Goal: Task Accomplishment & Management: Manage account settings

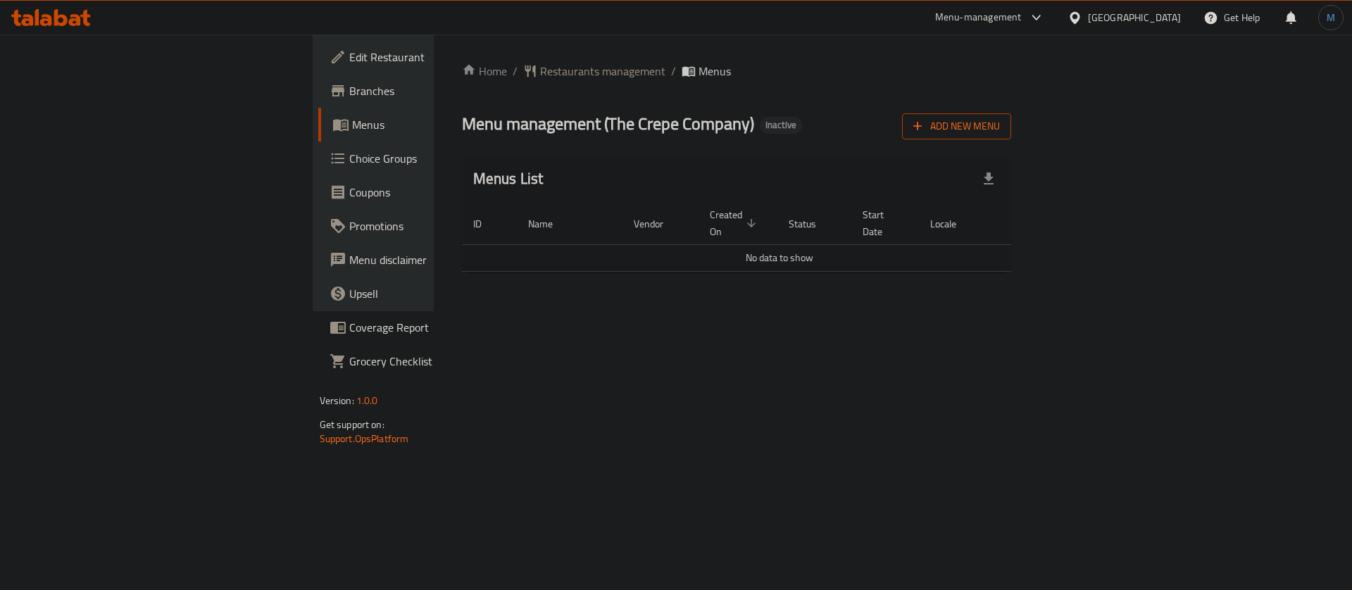
click at [1000, 128] on span "Add New Menu" at bounding box center [957, 127] width 87 height 18
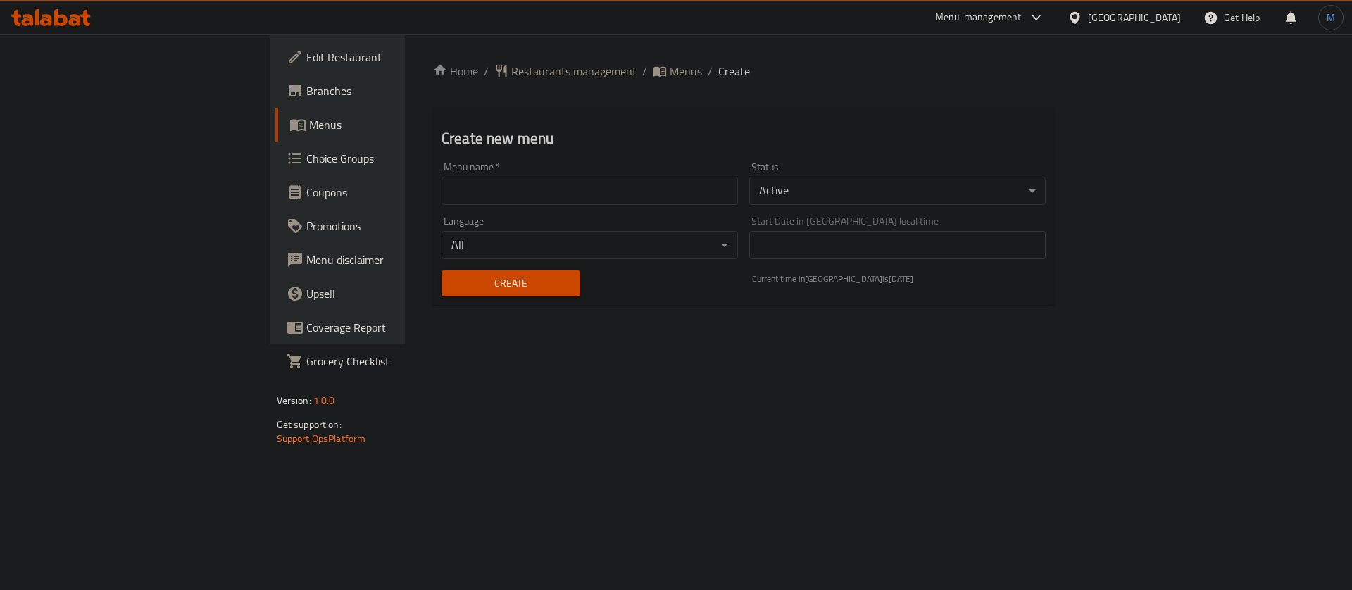
click at [497, 180] on input "text" at bounding box center [590, 191] width 297 height 28
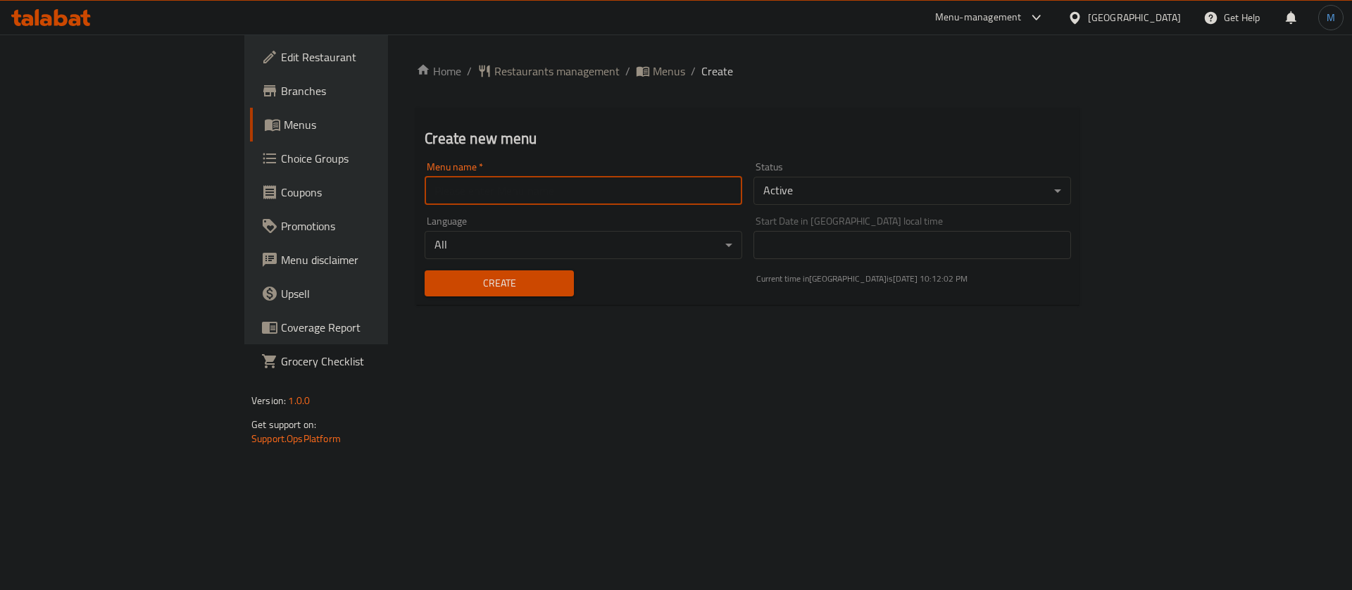
type input "1"
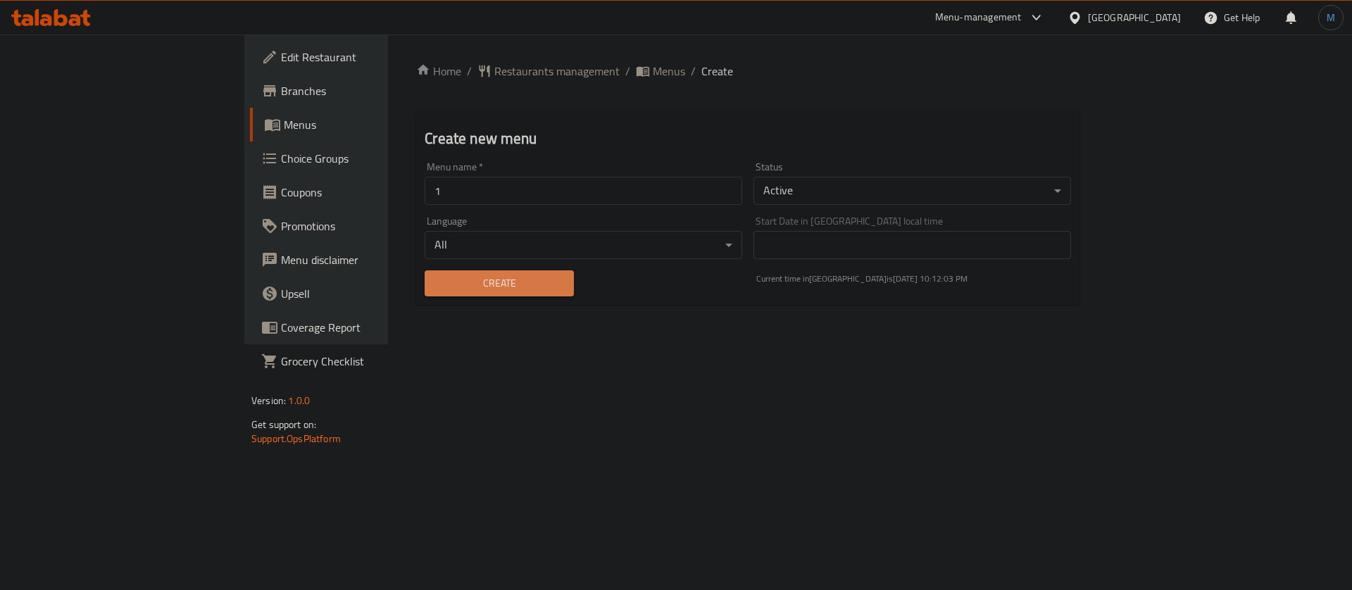
click at [436, 289] on span "Create" at bounding box center [499, 284] width 126 height 18
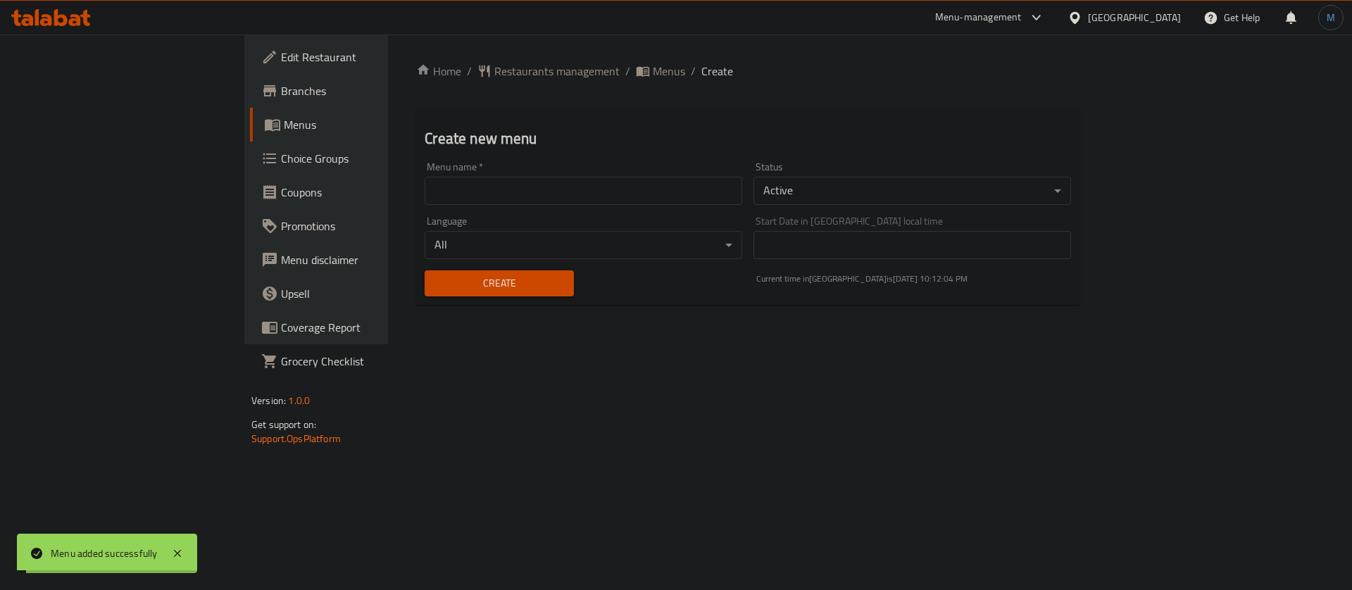
click at [653, 77] on span "Menus" at bounding box center [669, 71] width 32 height 17
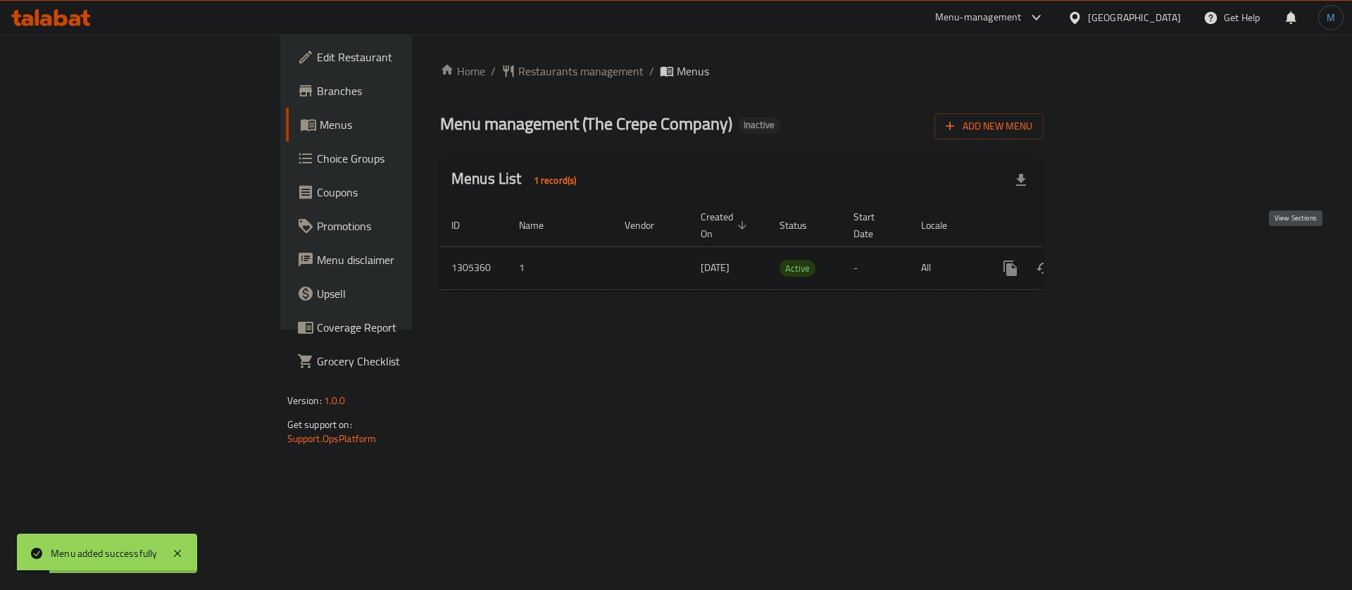
click at [1121, 260] on icon "enhanced table" at bounding box center [1112, 268] width 17 height 17
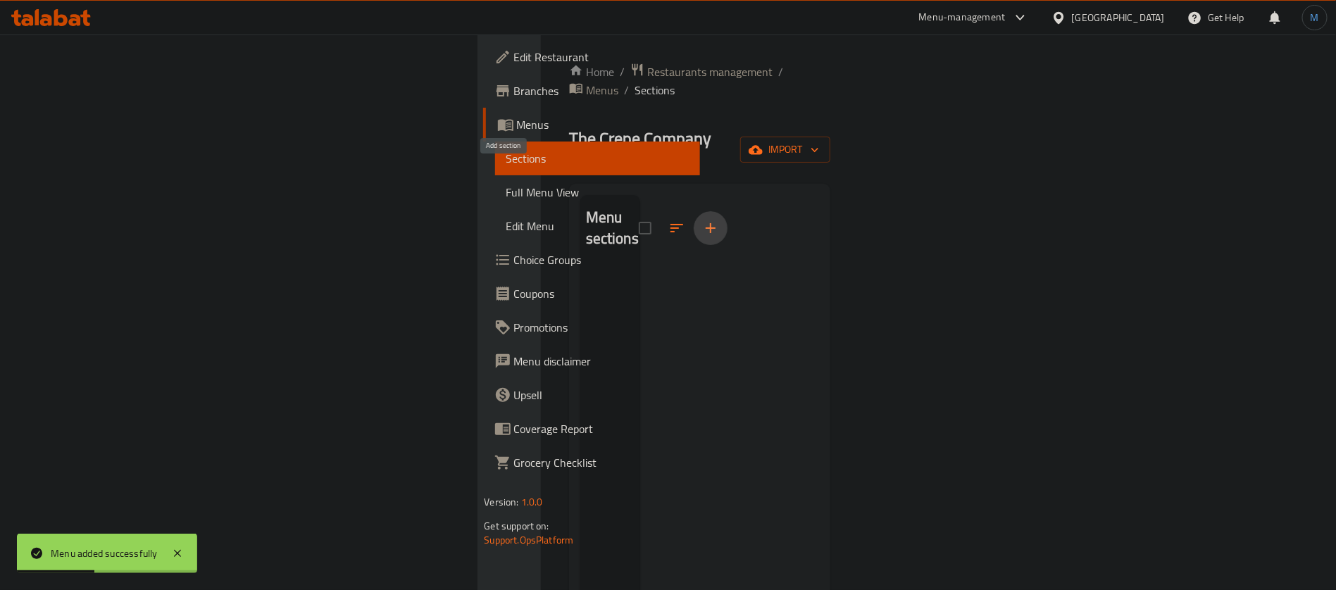
click at [694, 211] on button "button" at bounding box center [711, 228] width 34 height 34
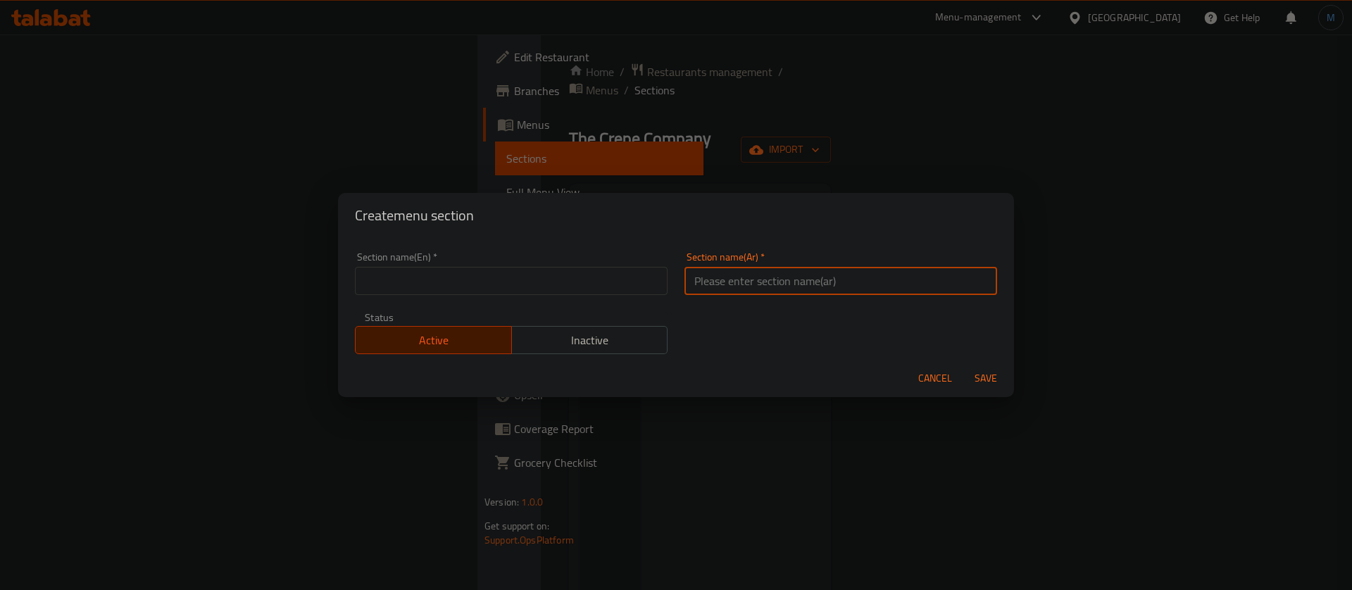
click at [838, 285] on input "text" at bounding box center [841, 281] width 313 height 28
paste input "الفطار"
type input "الفطار"
paste input "Breakfast"
click at [558, 292] on input "text" at bounding box center [511, 281] width 313 height 28
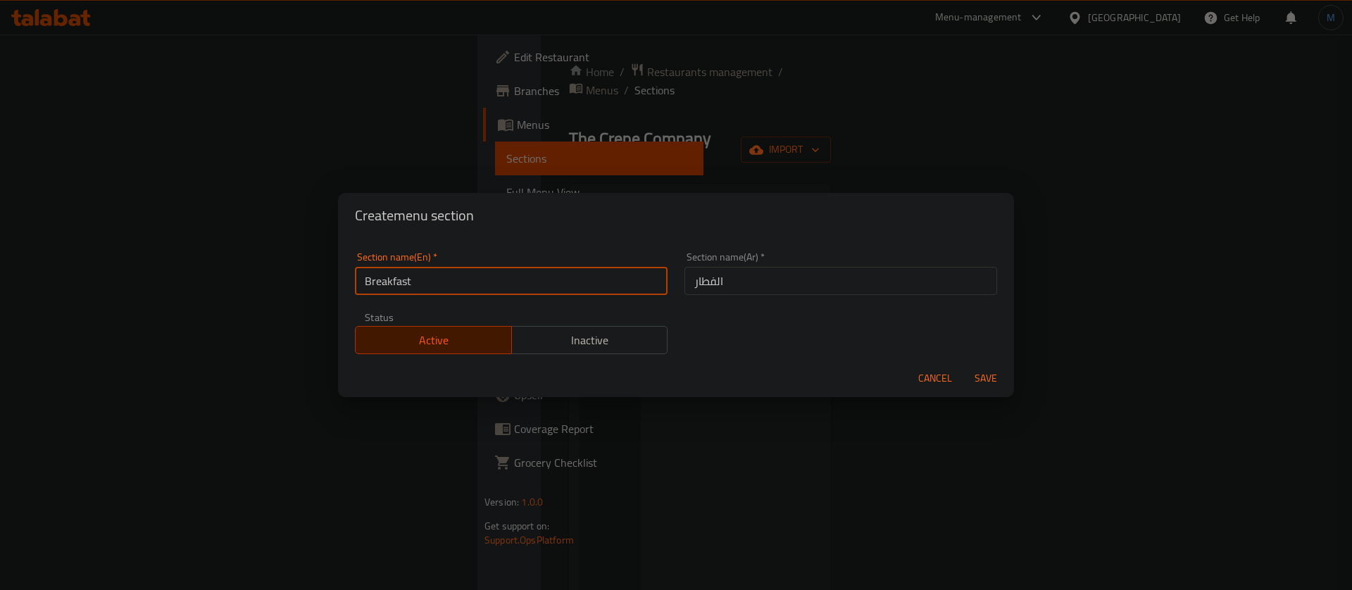
type input "Breakfast"
click at [980, 366] on button "Save" at bounding box center [986, 379] width 45 height 26
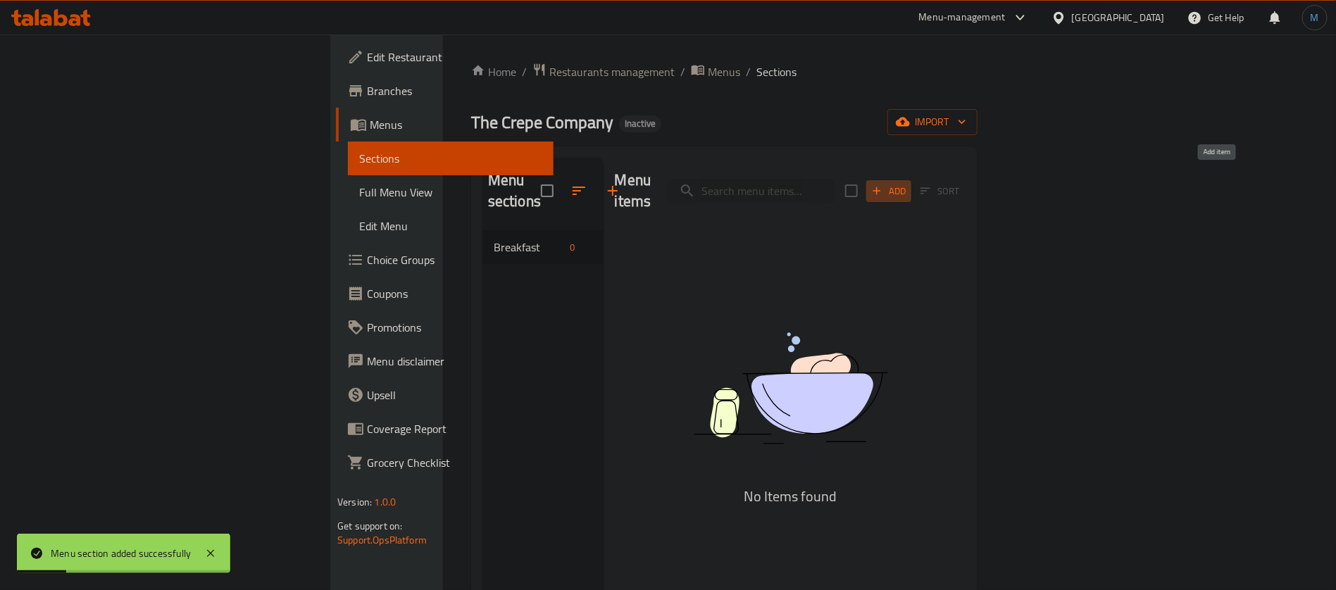
click at [883, 185] on icon "button" at bounding box center [877, 191] width 13 height 13
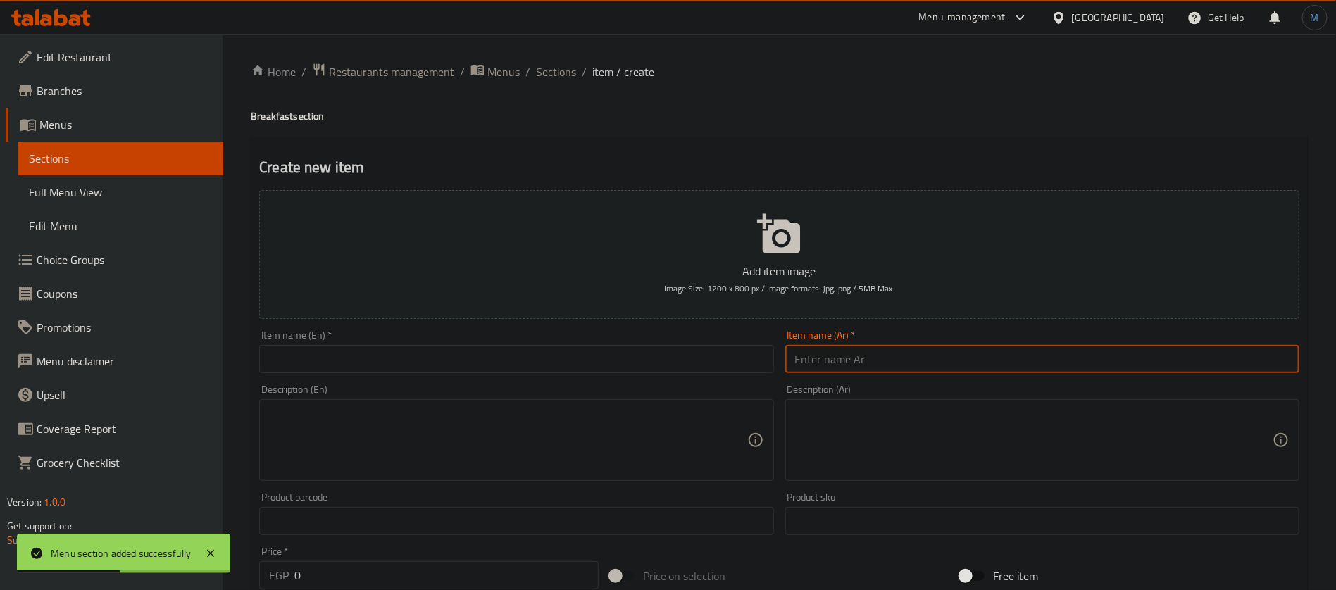
click at [990, 368] on input "text" at bounding box center [1042, 359] width 514 height 28
paste input "مورننج ستار"
paste input "مورنينج ستار"
paste input "text"
type input "مورنينج ستار"
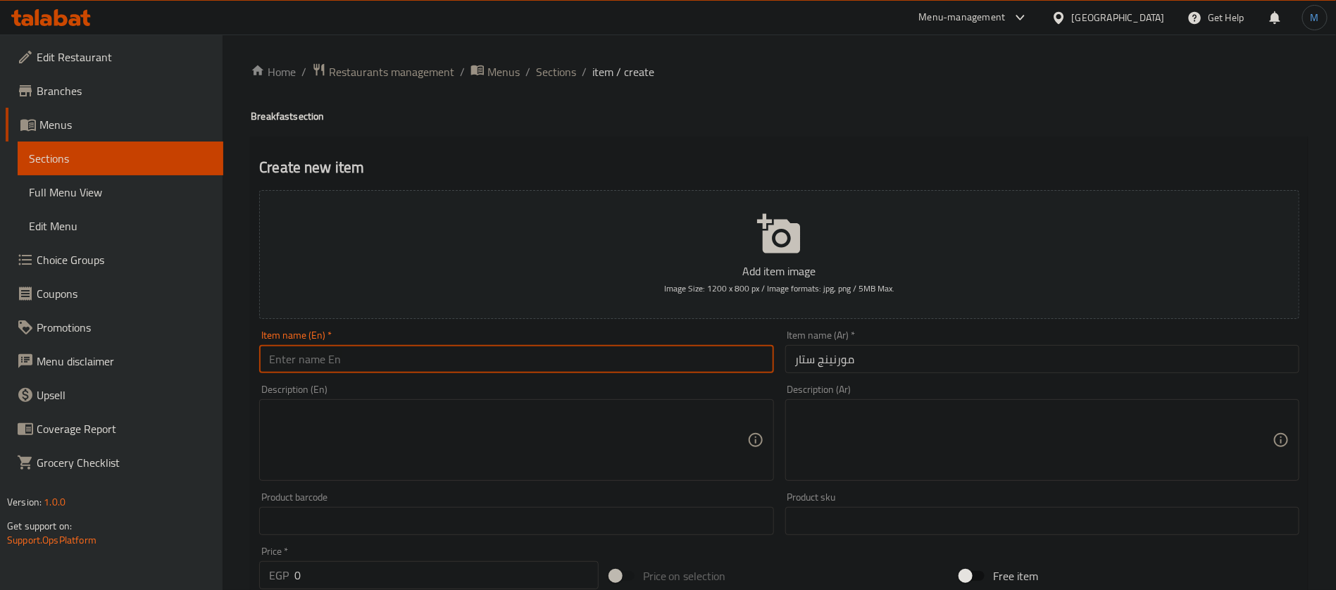
click at [499, 368] on input "text" at bounding box center [516, 359] width 514 height 28
paste input "Morning Star"
type input "Morning Star"
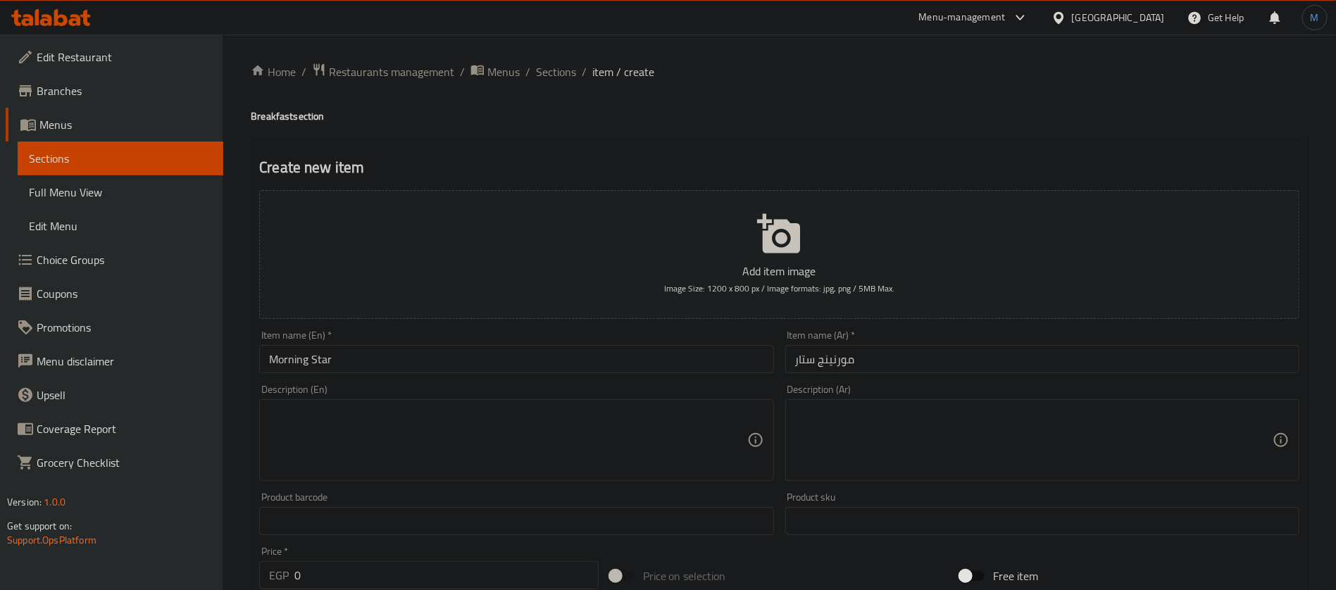
click at [436, 566] on input "0" at bounding box center [446, 575] width 304 height 28
type input "95"
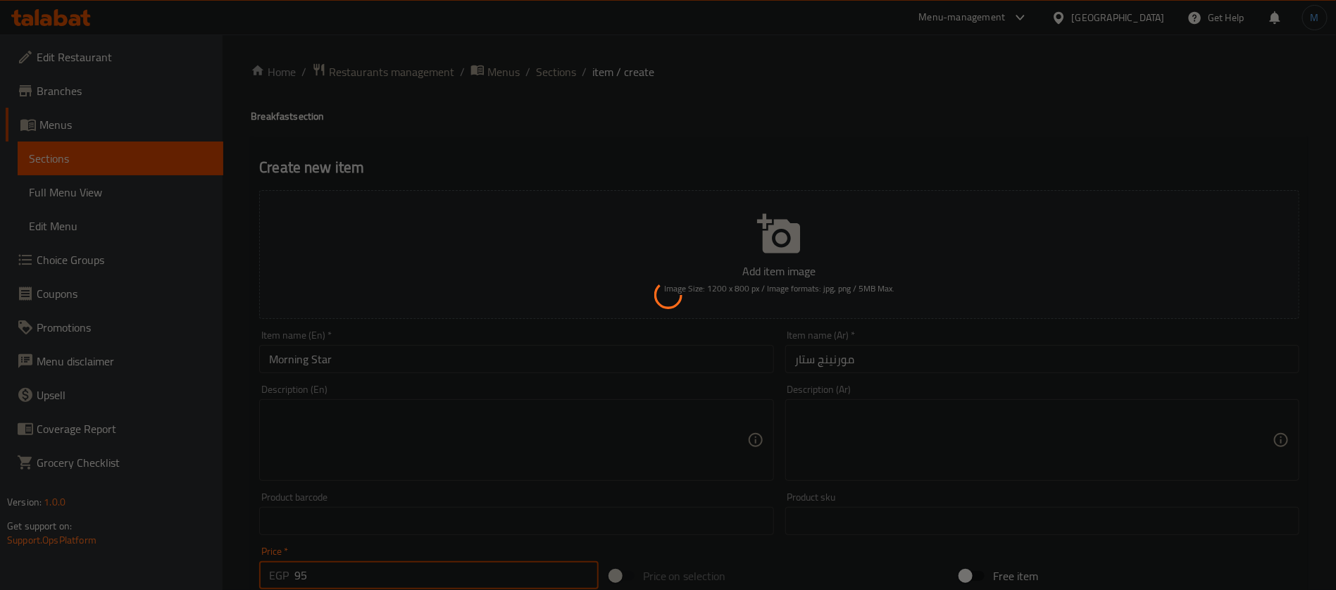
type input "0"
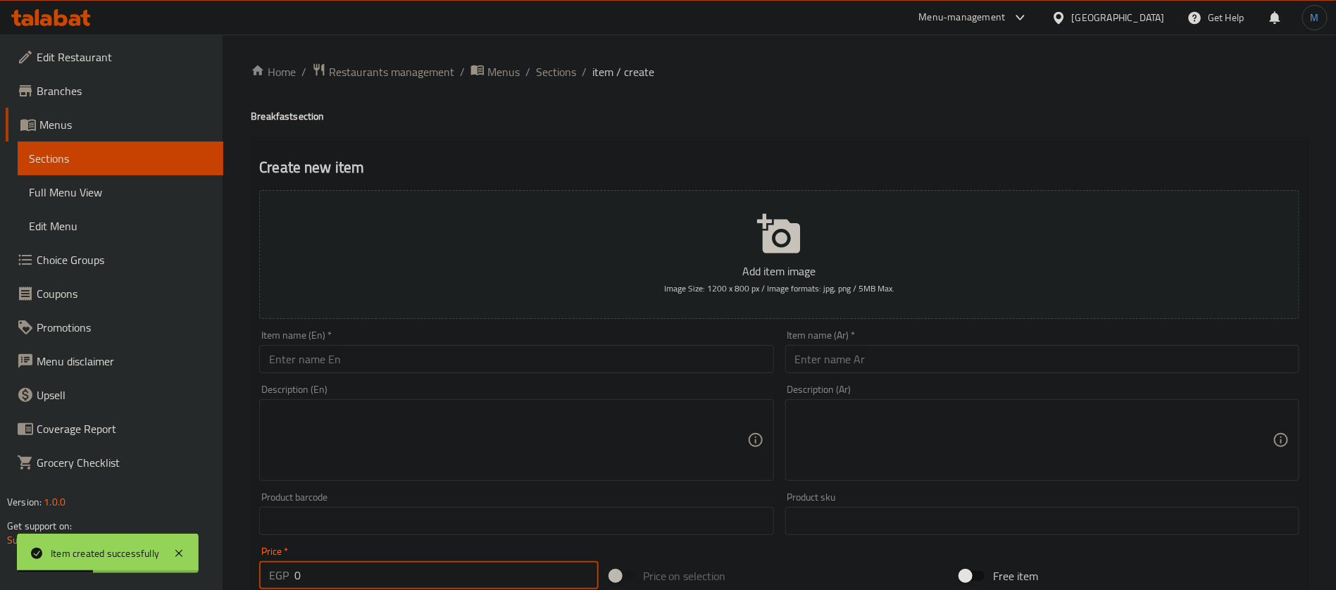
paste input "كريب بطاطس فارم"
click at [931, 360] on input "text" at bounding box center [1042, 359] width 514 height 28
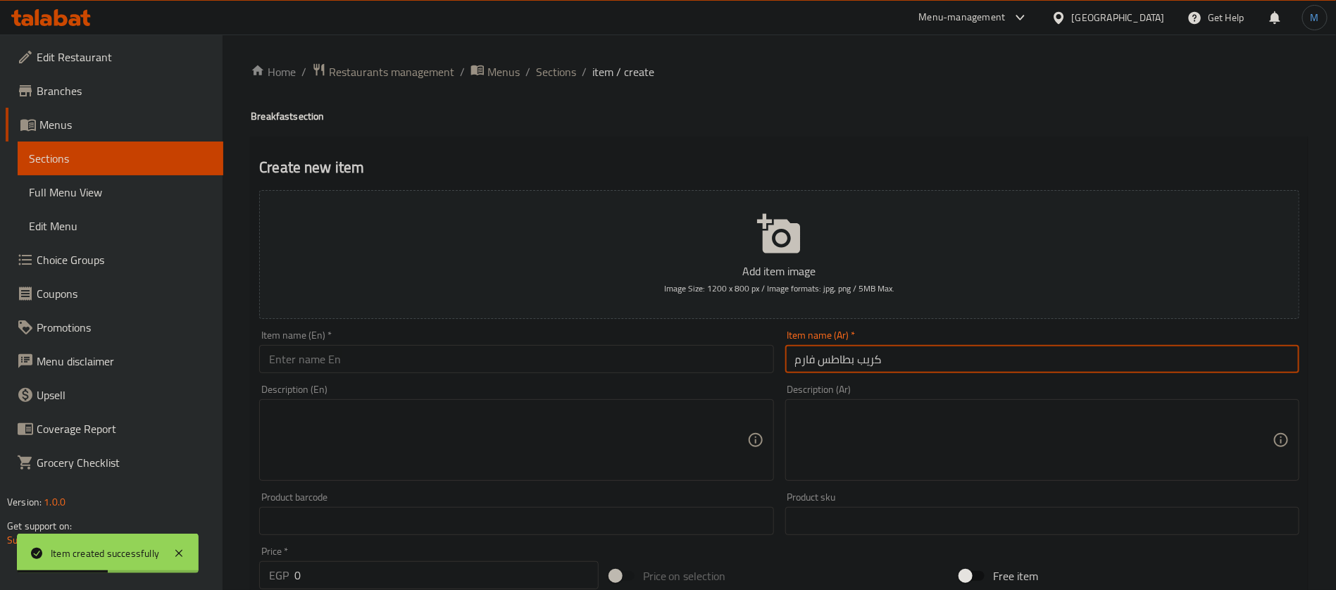
type input "كريب بطاطس فارم"
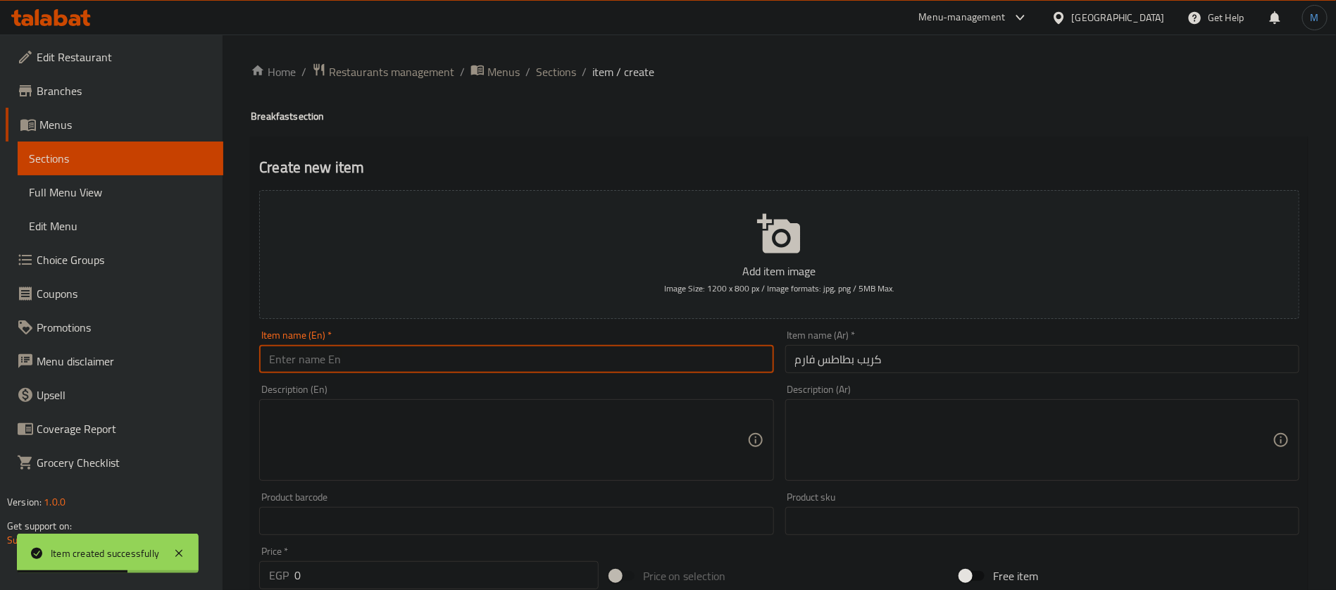
click at [594, 351] on input "text" at bounding box center [516, 359] width 514 height 28
paste input "Potato Farm Crepe"
type input "Potato Farm Crepe"
click at [423, 566] on input "0" at bounding box center [446, 575] width 304 height 28
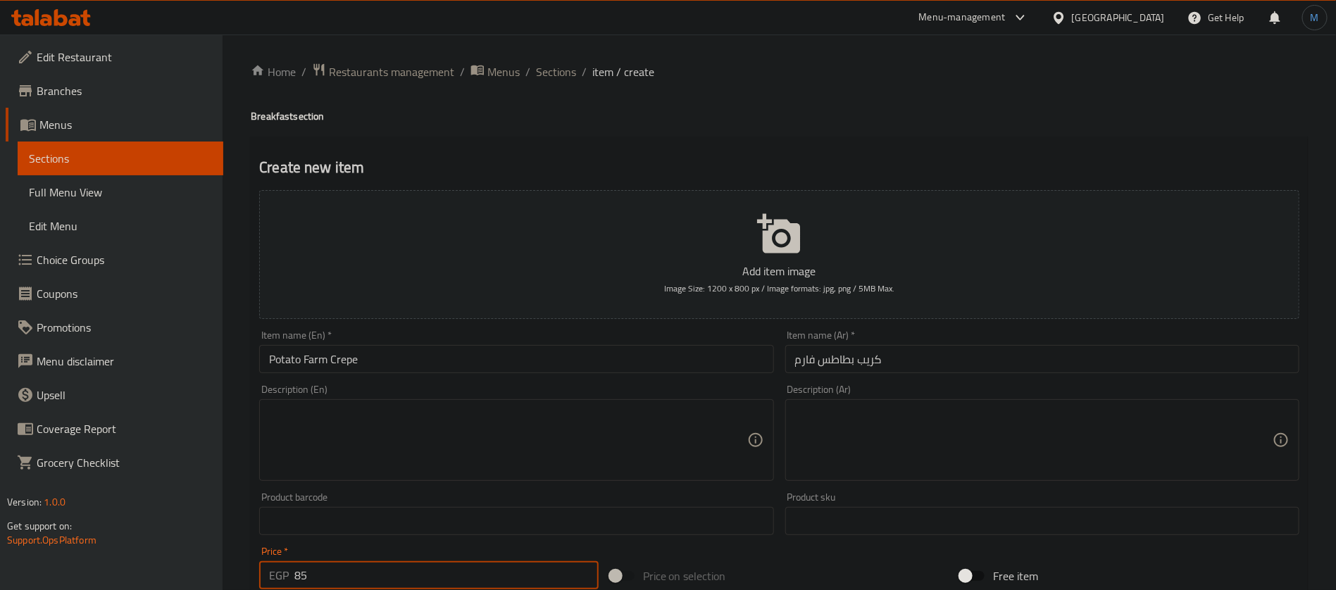
type input "85"
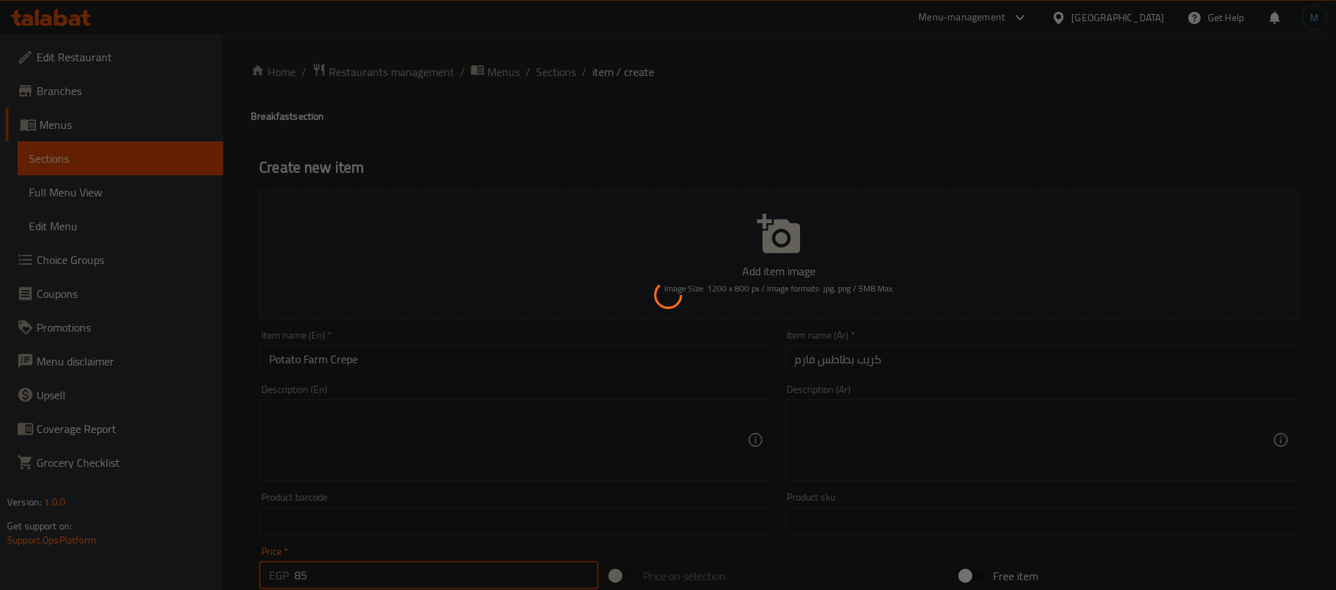
type input "0"
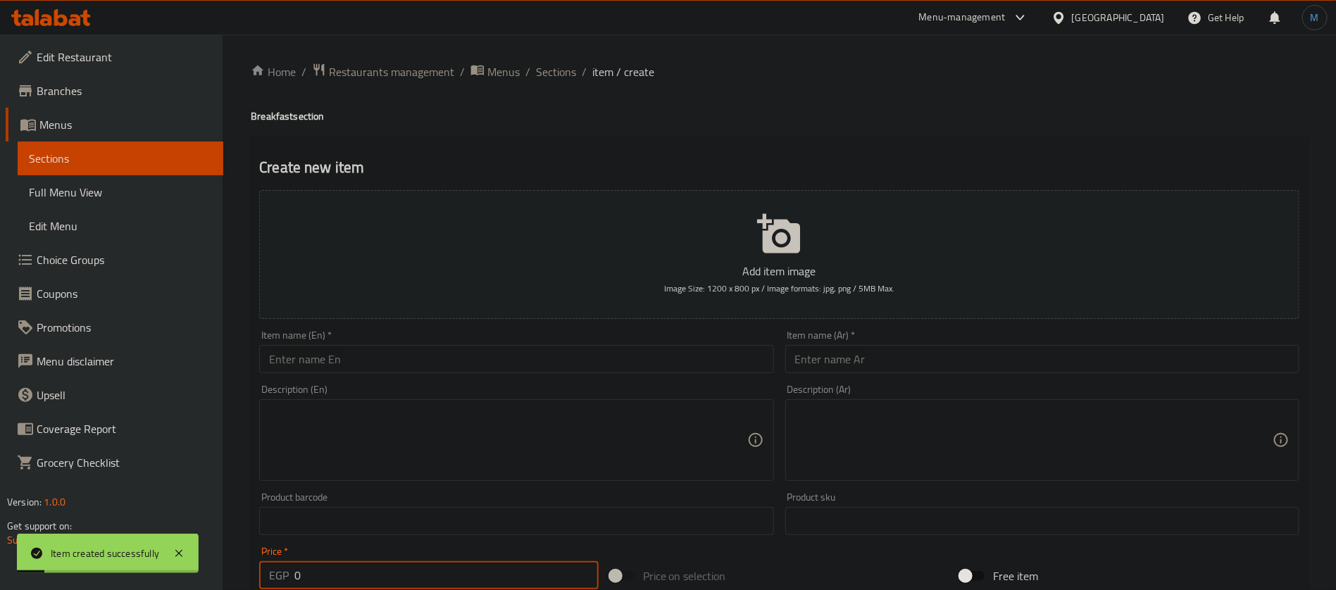
click at [862, 354] on input "text" at bounding box center [1042, 359] width 514 height 28
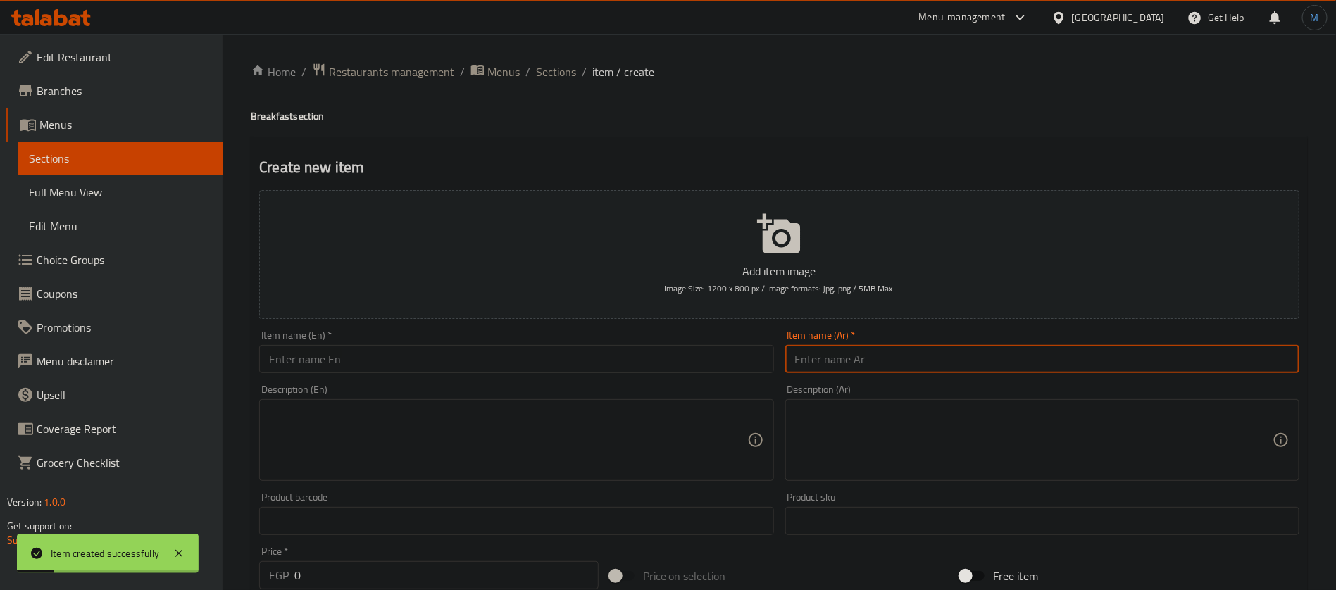
paste input "یست مورننج"
paste input "ايست مورني"
type input "ايست مورنينج"
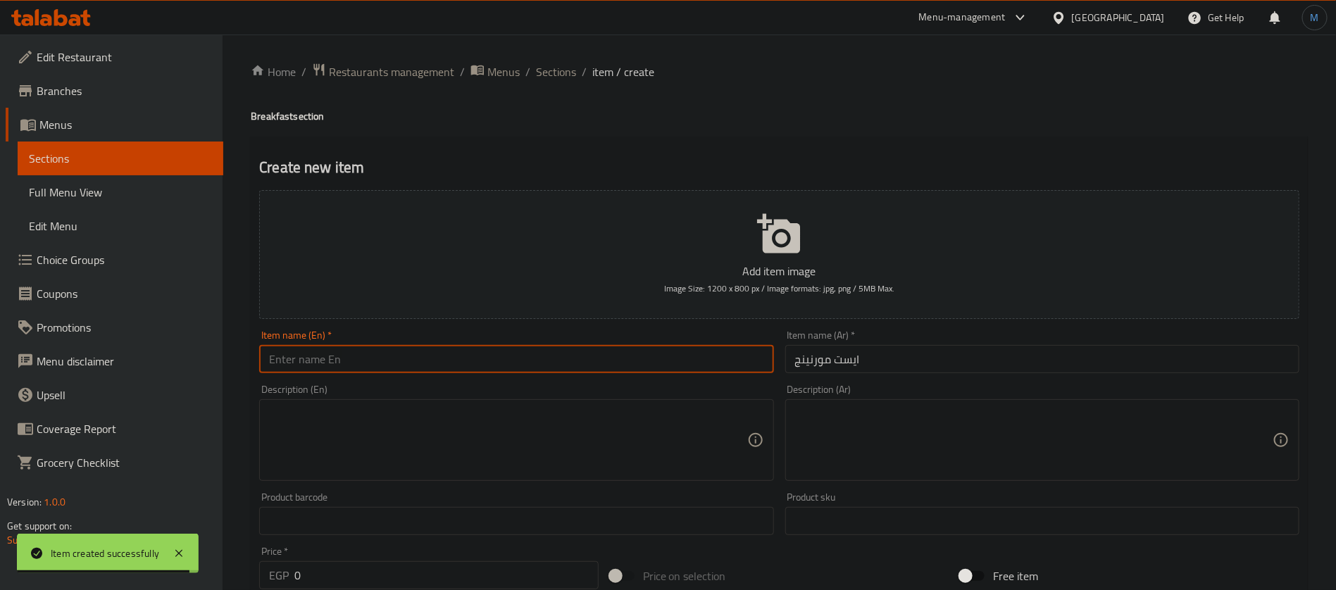
click at [534, 348] on input "text" at bounding box center [516, 359] width 514 height 28
paste input "East Morning"
type input "East Morning"
click at [495, 548] on div "Price   * EGP 0 Price *" at bounding box center [429, 568] width 340 height 43
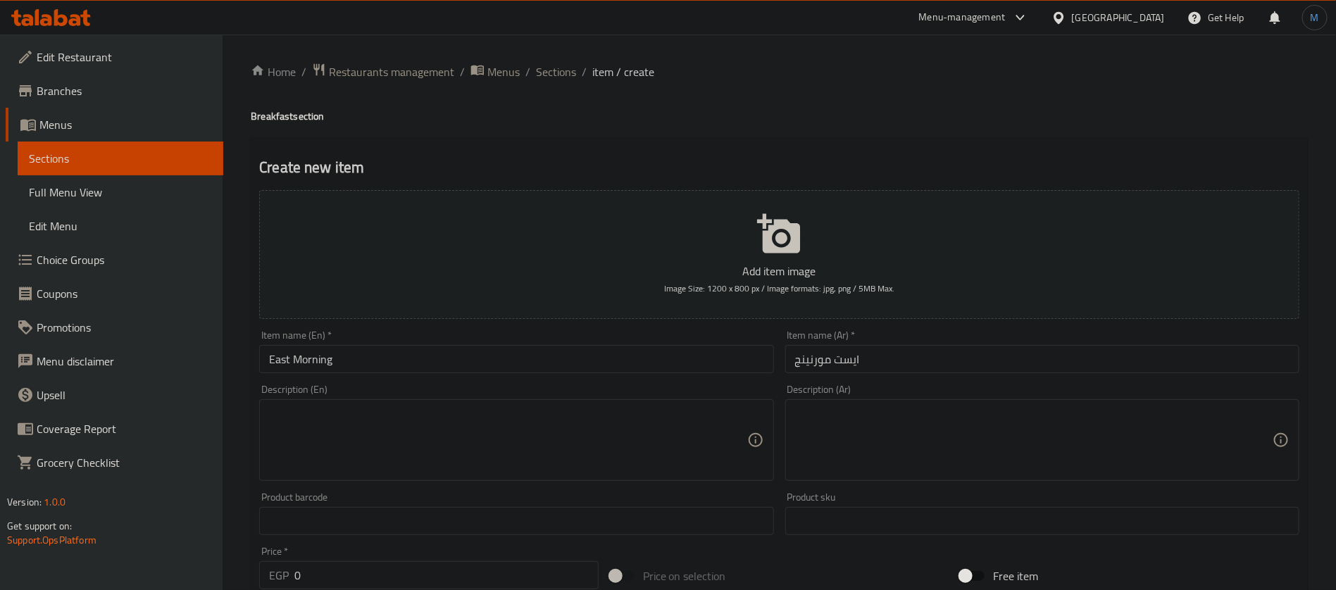
click at [485, 568] on input "0" at bounding box center [446, 575] width 304 height 28
type input "105"
click at [892, 356] on input "ايست مورنينج" at bounding box center [1042, 359] width 514 height 28
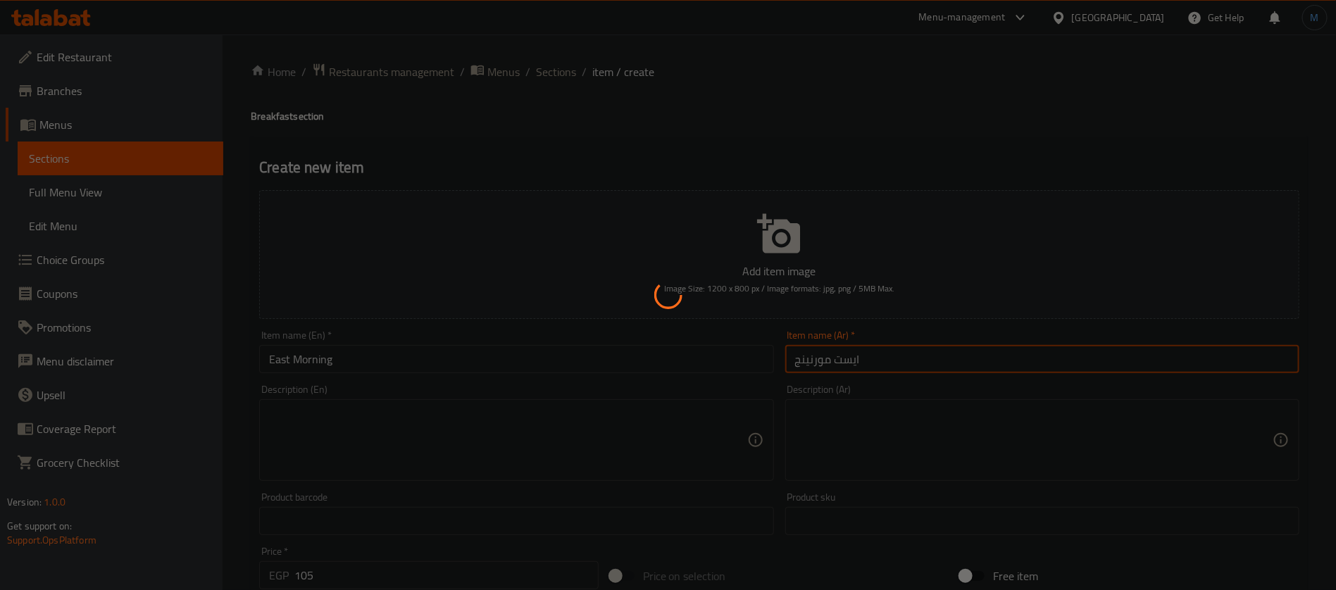
type input "0"
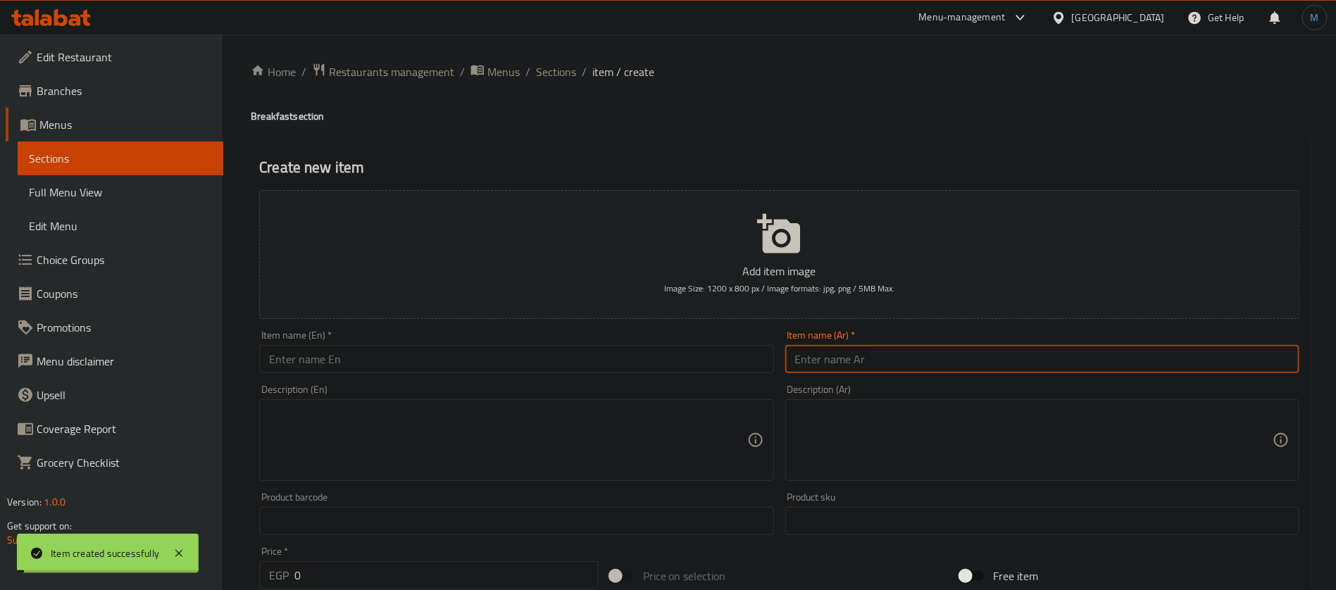
paste input "ايست مورنينج"
click at [849, 359] on input "ايست مورنينج" at bounding box center [1042, 359] width 514 height 28
type input "ويست مورنينج"
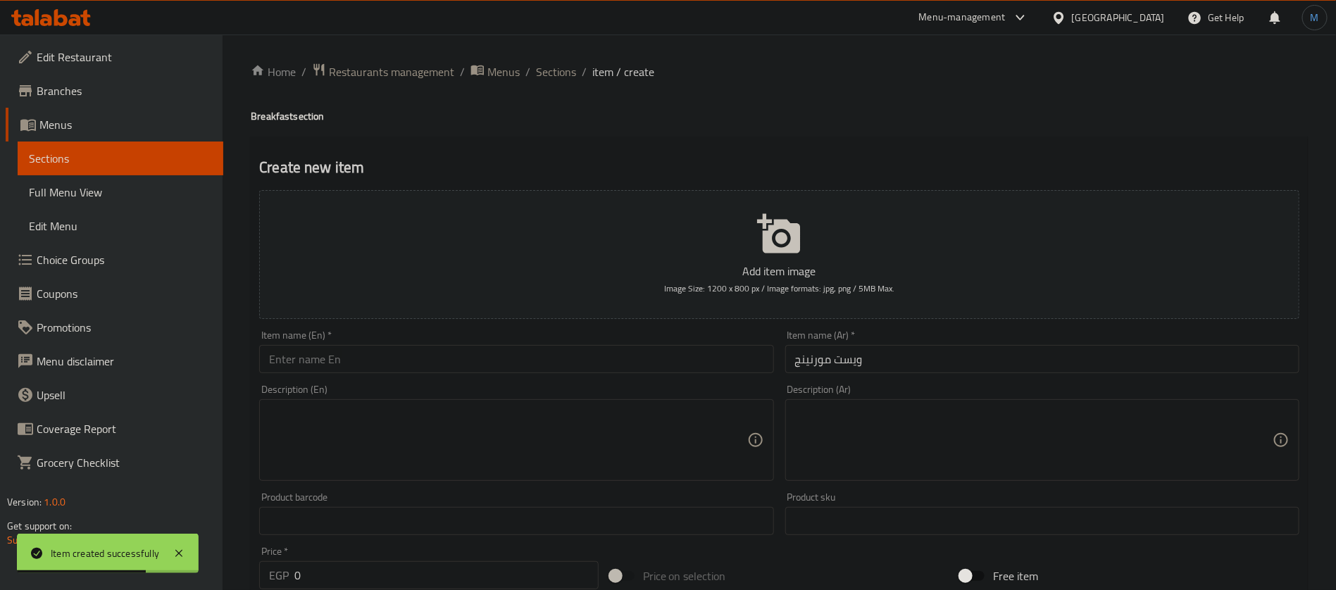
click at [463, 387] on div "Description (En) Description (En)" at bounding box center [516, 433] width 514 height 96
click at [463, 377] on div "Item name (En)   * Item name (En) *" at bounding box center [516, 352] width 525 height 54
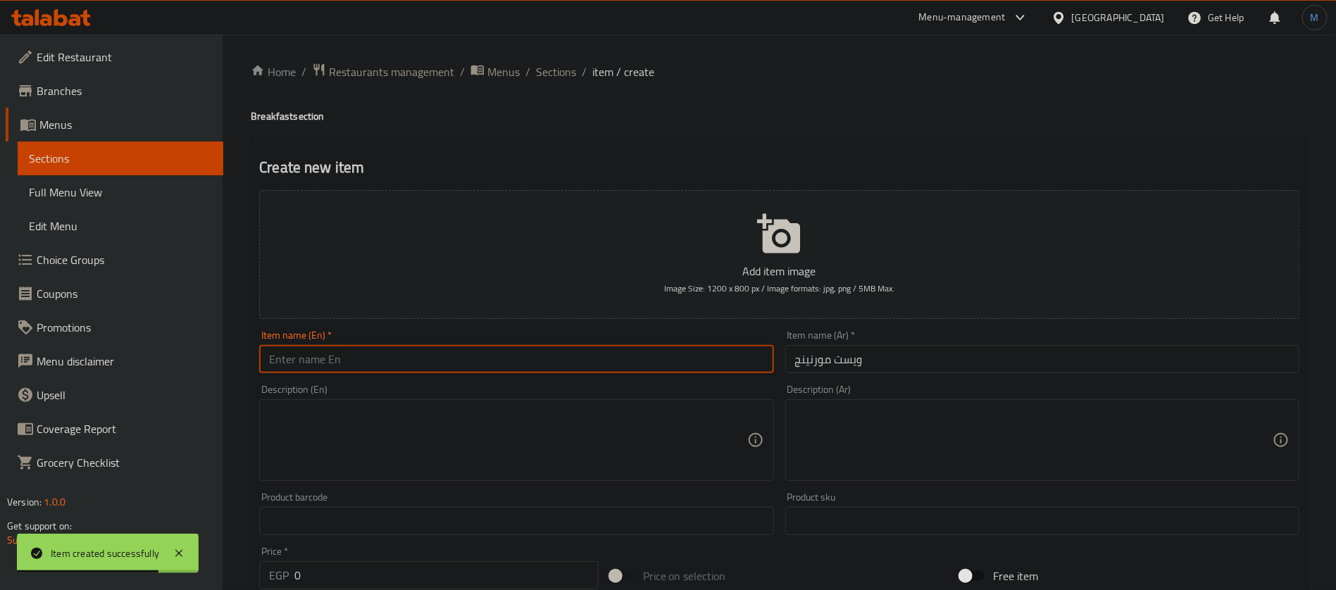
paste input "West Morning"
click at [460, 358] on input "West Morning" at bounding box center [516, 359] width 514 height 28
type input "West Morning"
click at [391, 575] on input "0" at bounding box center [446, 575] width 304 height 28
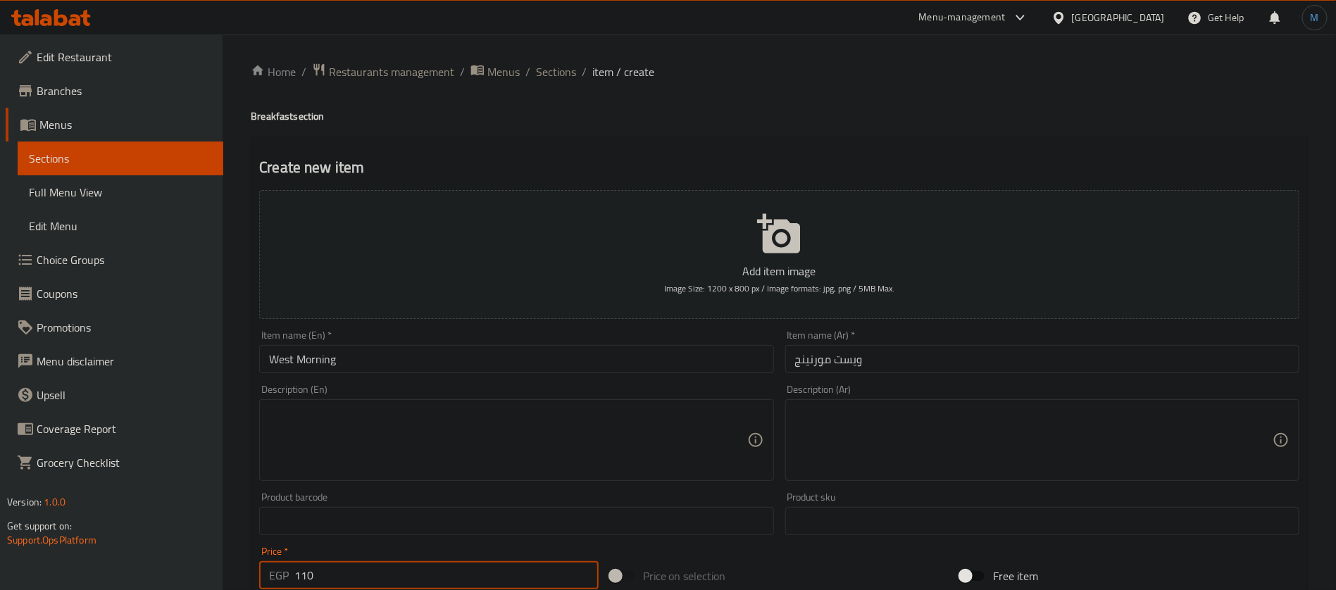
type input "110"
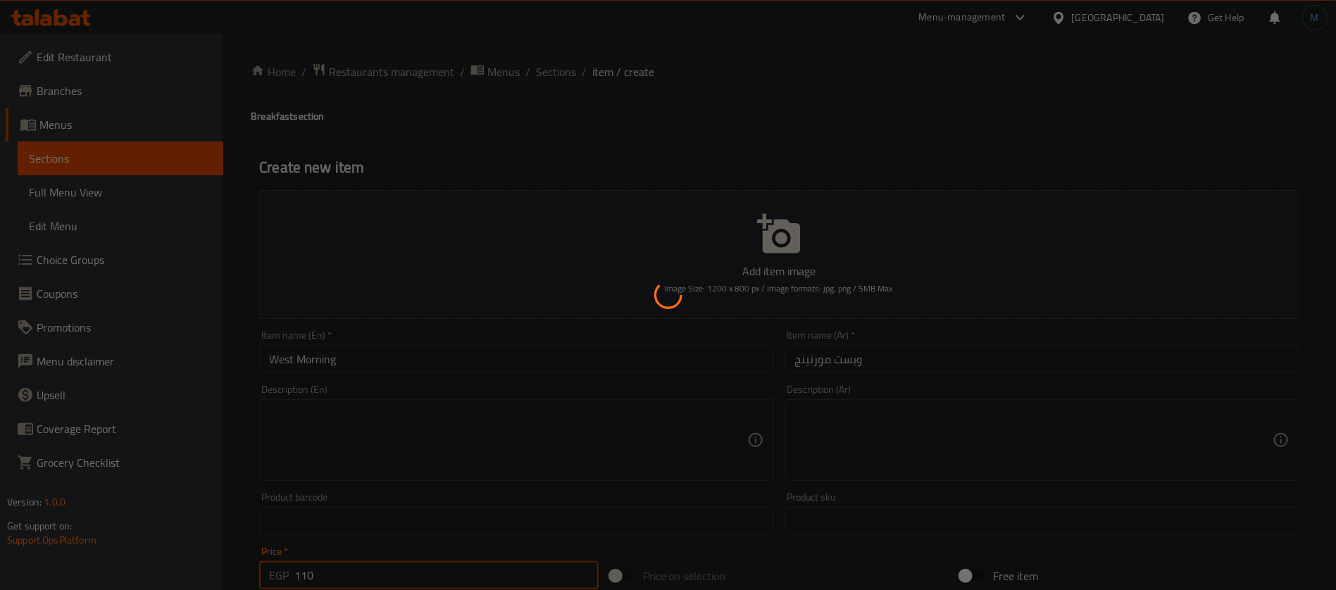
type input "0"
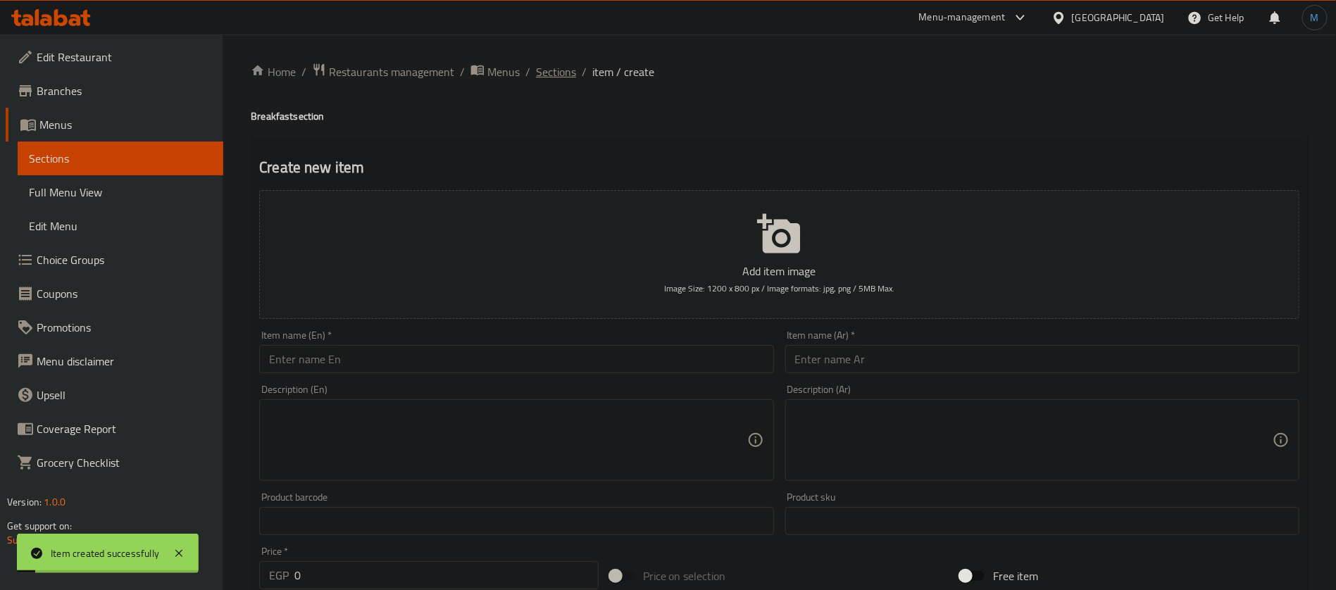
click at [569, 63] on span "Sections" at bounding box center [556, 71] width 40 height 17
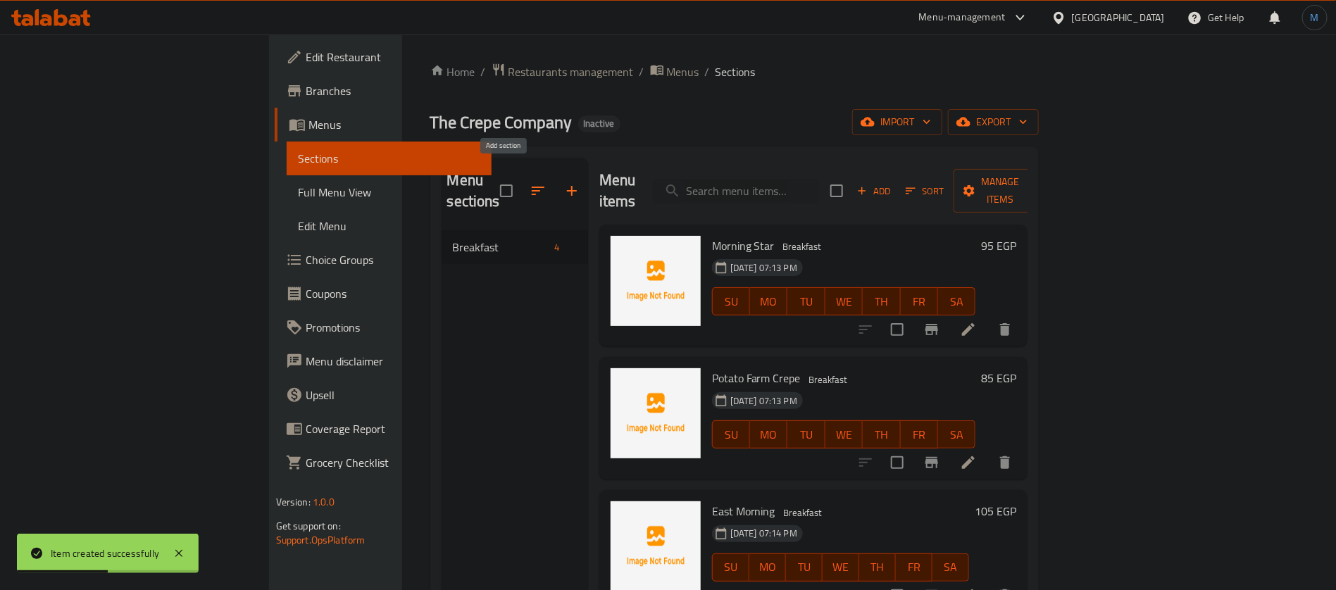
click at [555, 177] on button "button" at bounding box center [572, 191] width 34 height 34
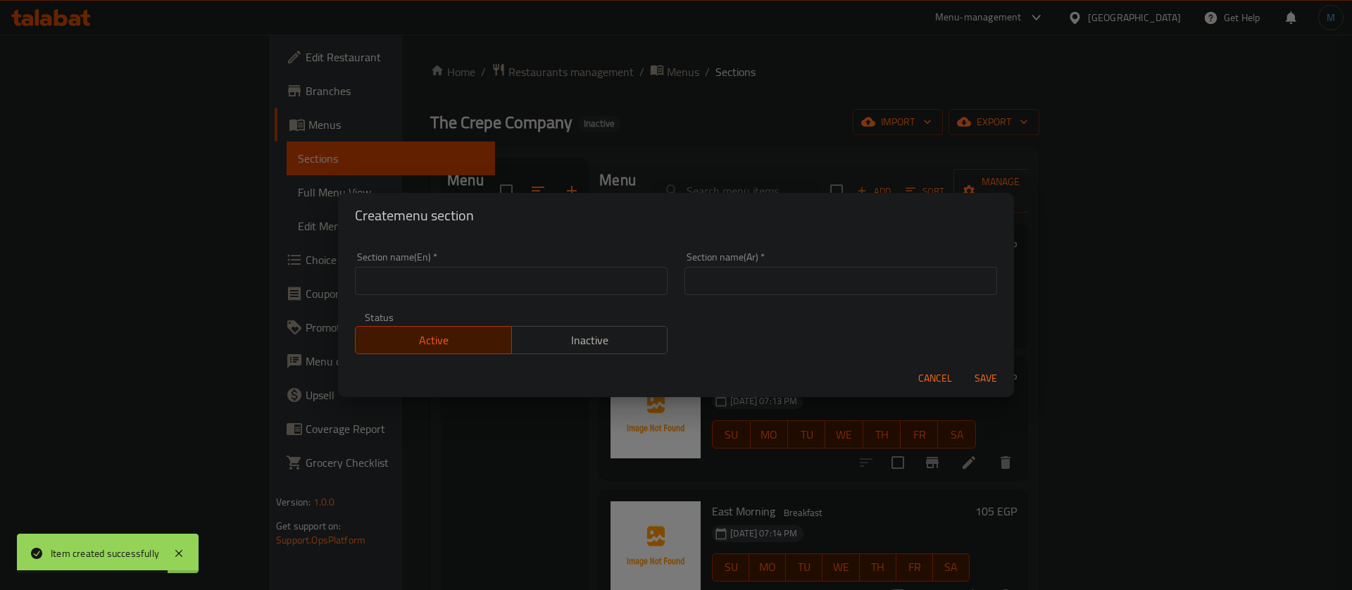
click at [739, 273] on input "text" at bounding box center [841, 281] width 313 height 28
paste input "سندوتشات"
type input "سندوتشات"
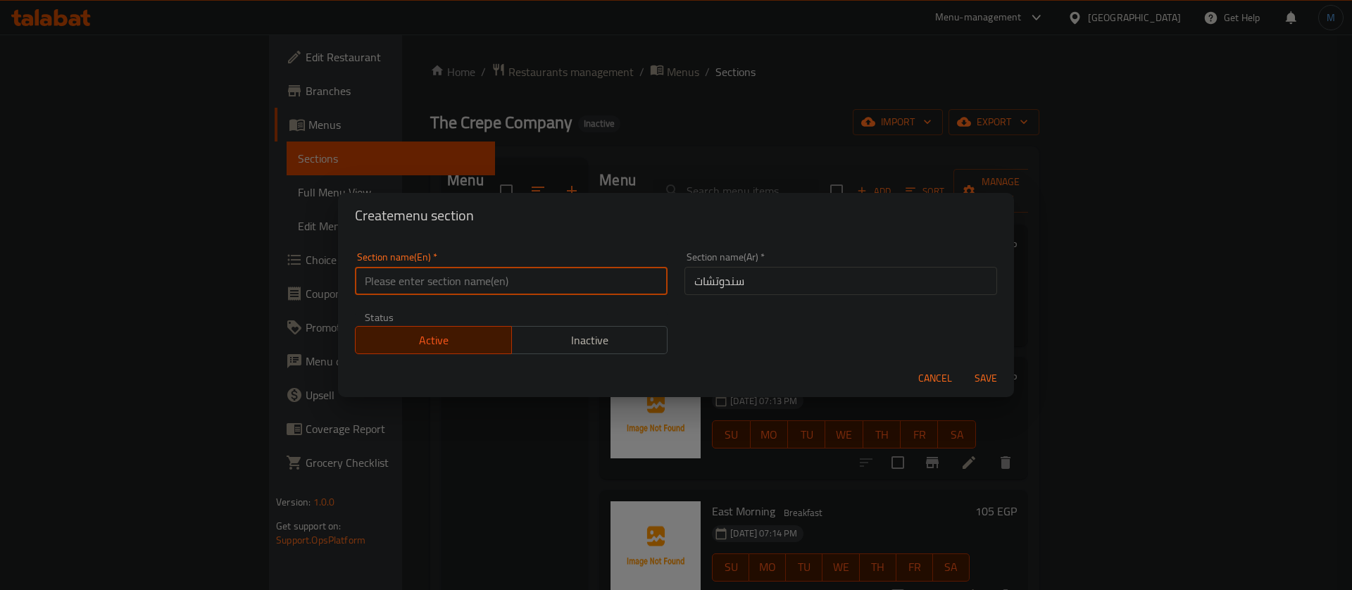
click at [587, 274] on input "text" at bounding box center [511, 281] width 313 height 28
paste input "sandwiches"
type input "Sandwiches"
click at [964, 366] on button "Save" at bounding box center [986, 379] width 45 height 26
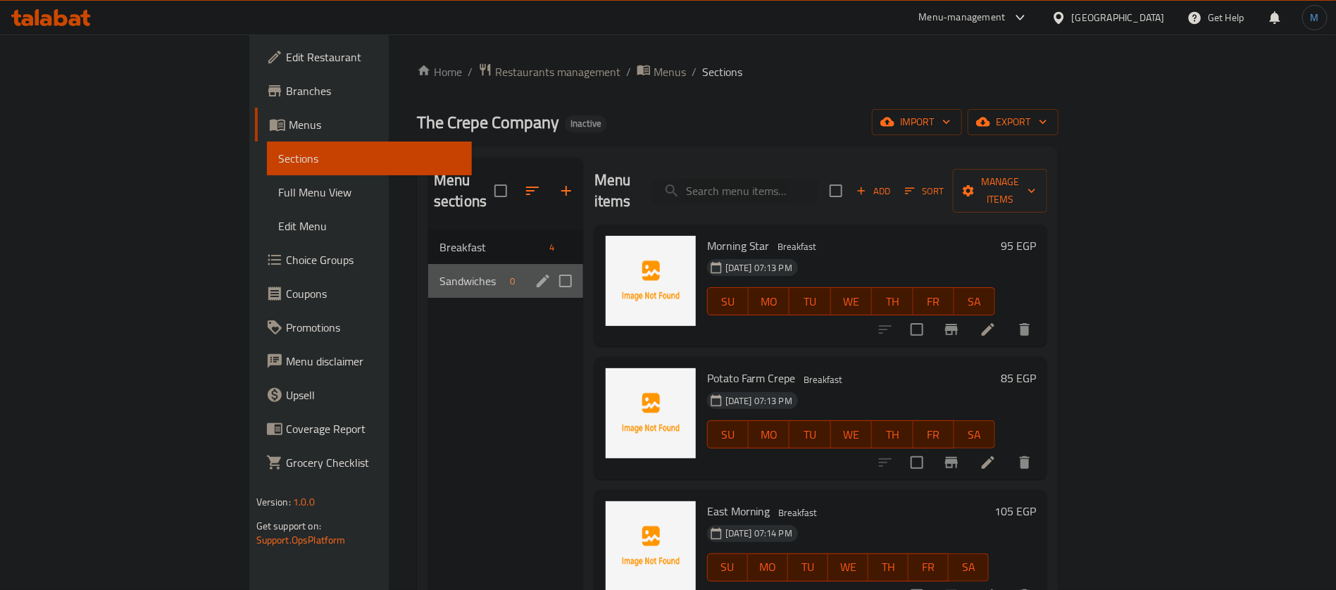
click at [428, 269] on div "Sandwiches 0" at bounding box center [505, 281] width 155 height 34
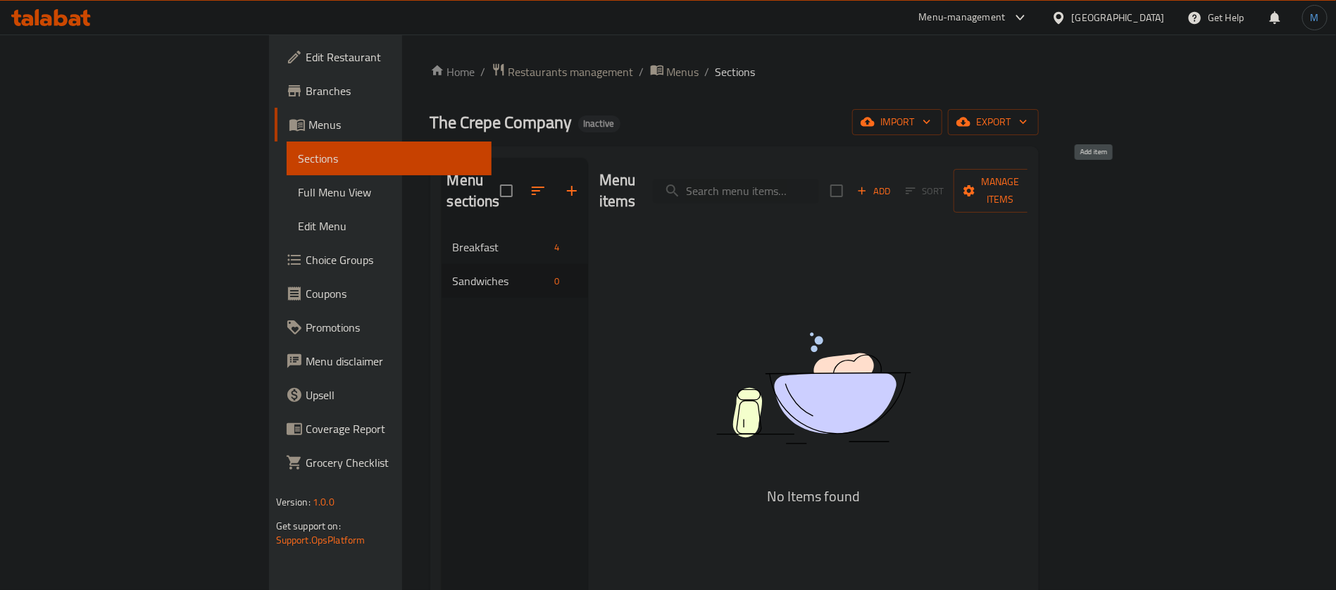
drag, startPoint x: 1089, startPoint y: 184, endPoint x: 1094, endPoint y: 203, distance: 19.6
click at [1028, 199] on div "Menu items Add Sort Manage items" at bounding box center [813, 191] width 429 height 67
click at [893, 183] on span "Add" at bounding box center [874, 191] width 38 height 16
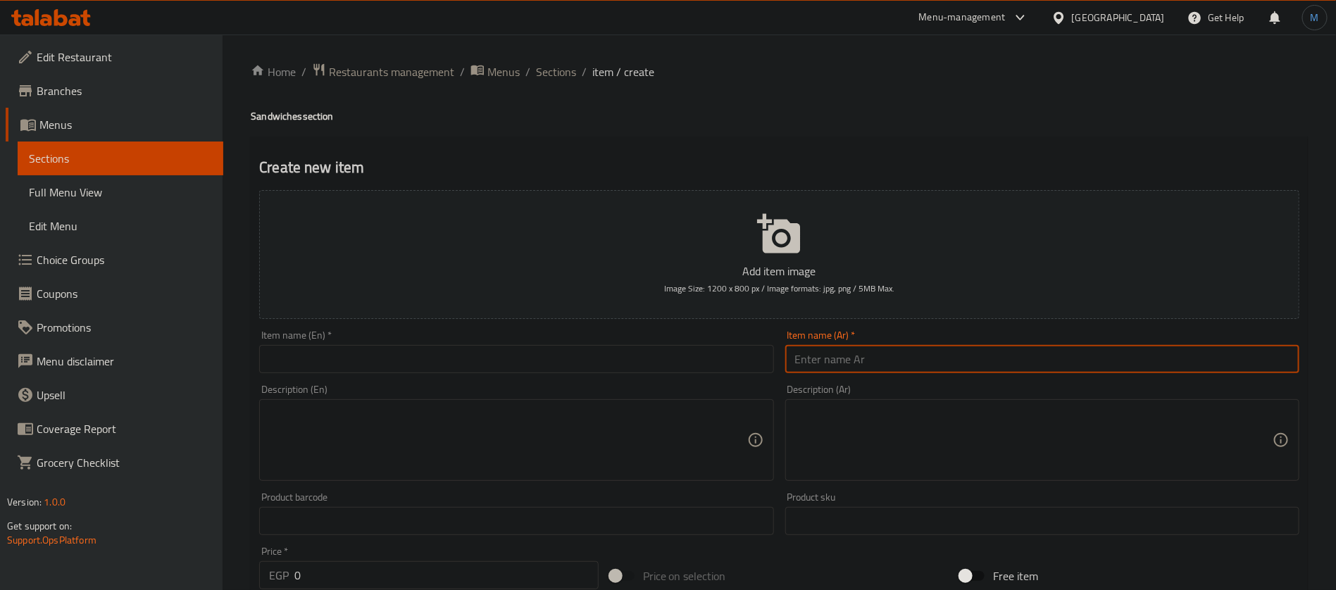
click at [886, 348] on input "text" at bounding box center [1042, 359] width 514 height 28
paste input "سوبر كرانشي"
type input "ساندوتش سوبر كرانشي"
click at [505, 371] on input "text" at bounding box center [516, 359] width 514 height 28
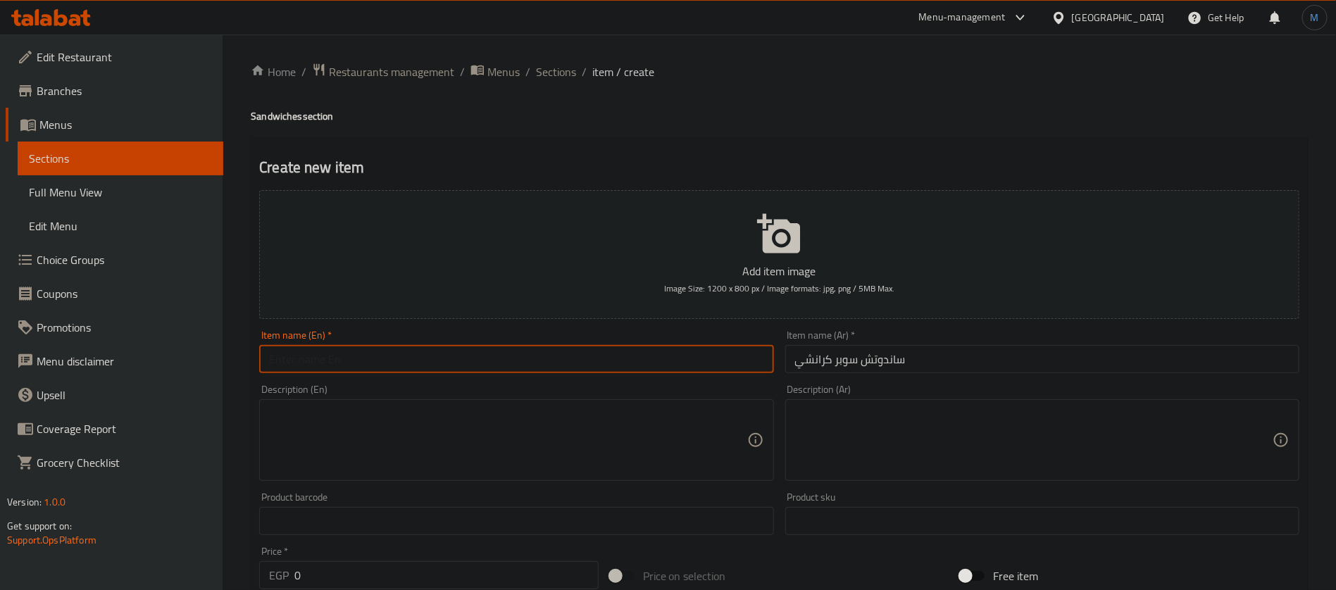
paste input "Super Crunchy Sandwich"
type input "Super Crunchy Sandwich"
click at [466, 581] on input "0" at bounding box center [446, 575] width 304 height 28
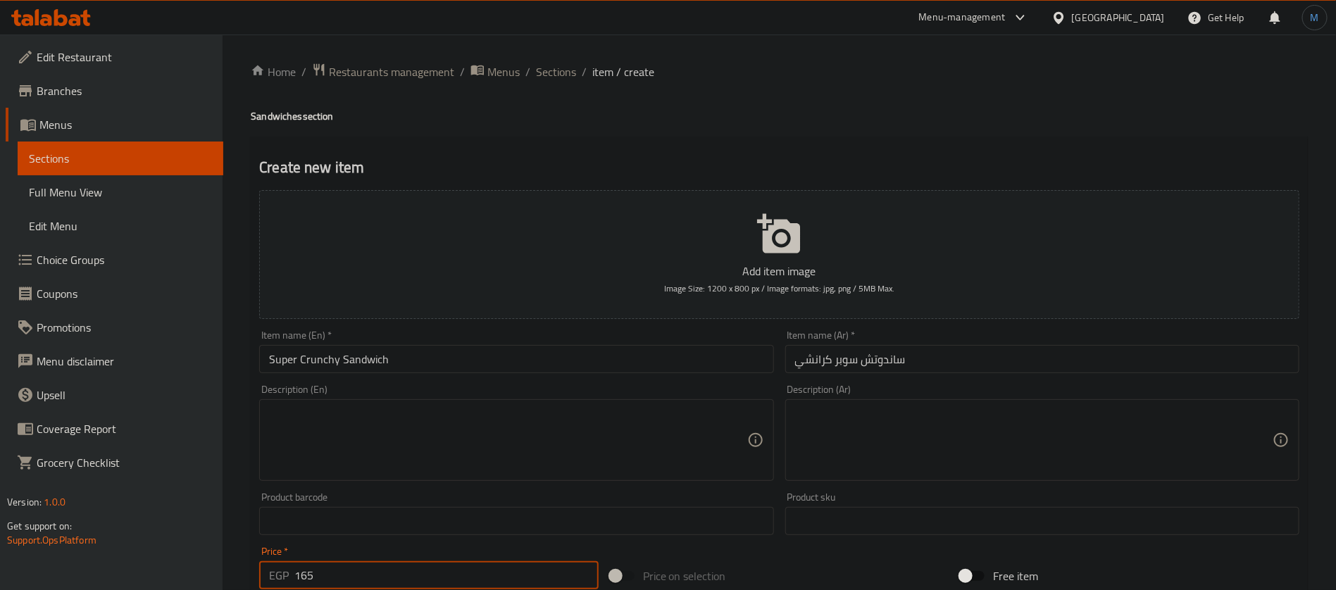
type input "165"
click at [928, 365] on input "ساندوتش سوبر كرانشي" at bounding box center [1042, 359] width 514 height 28
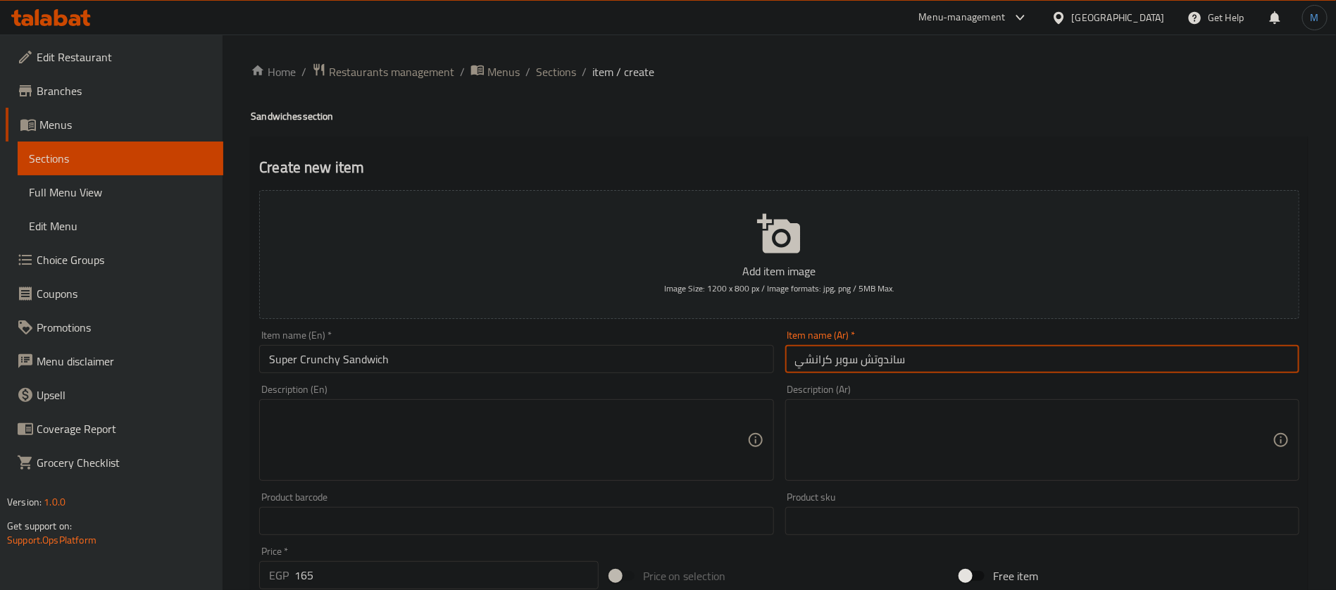
click at [928, 365] on input "ساندوتش سوبر كرانشي" at bounding box center [1042, 359] width 514 height 28
click at [901, 365] on input "ساندوتش سوبر كرانشي" at bounding box center [1042, 359] width 514 height 28
click at [878, 363] on input "ساندوتش سوبر كرانشي" at bounding box center [1042, 359] width 514 height 28
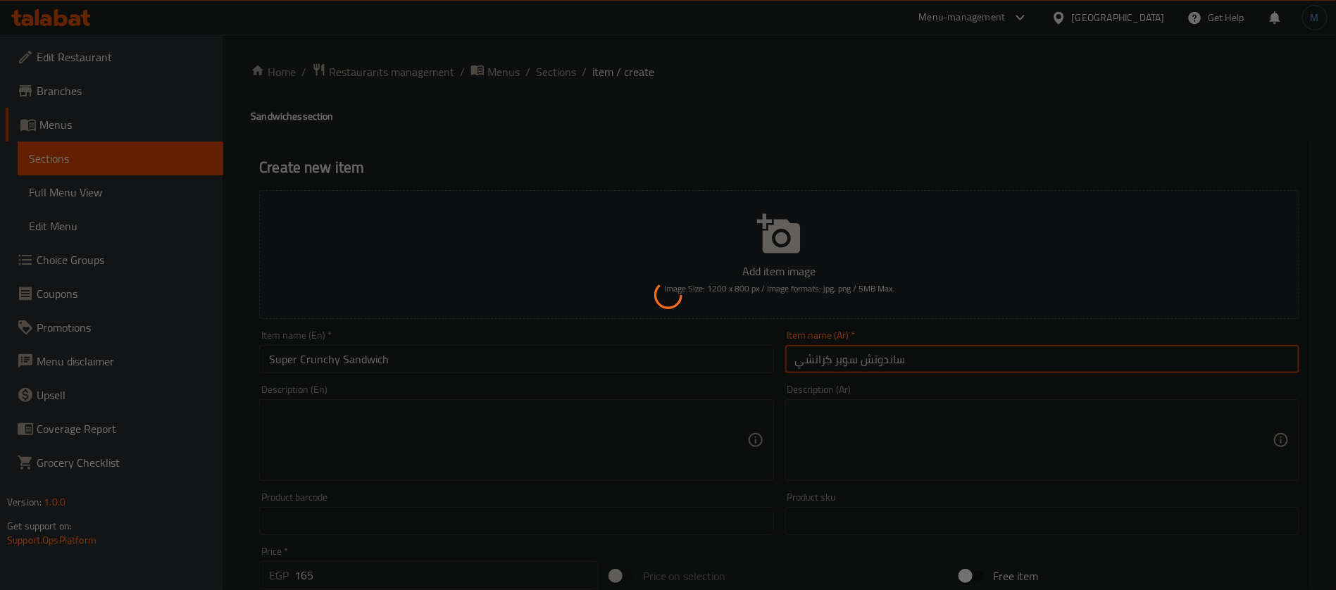
type input "0"
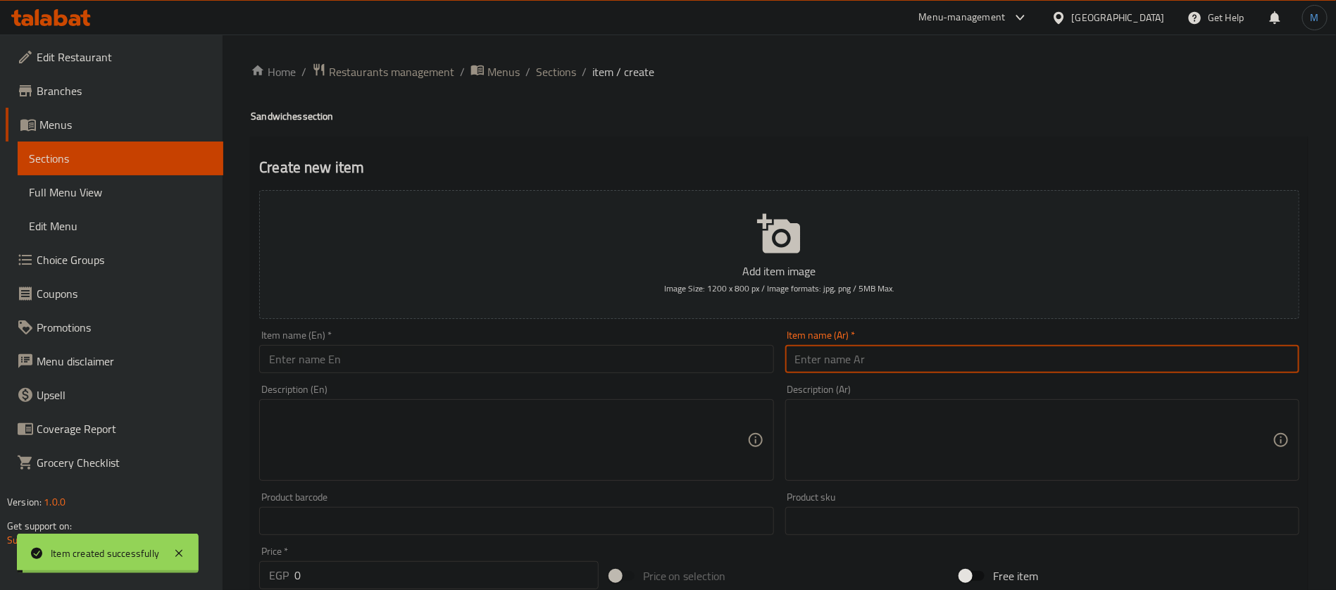
click at [948, 358] on input "text" at bounding box center [1042, 359] width 514 height 28
paste input "ساندوتش"
paste input "ي"
type input "ساندوتش مايتي زنجر"
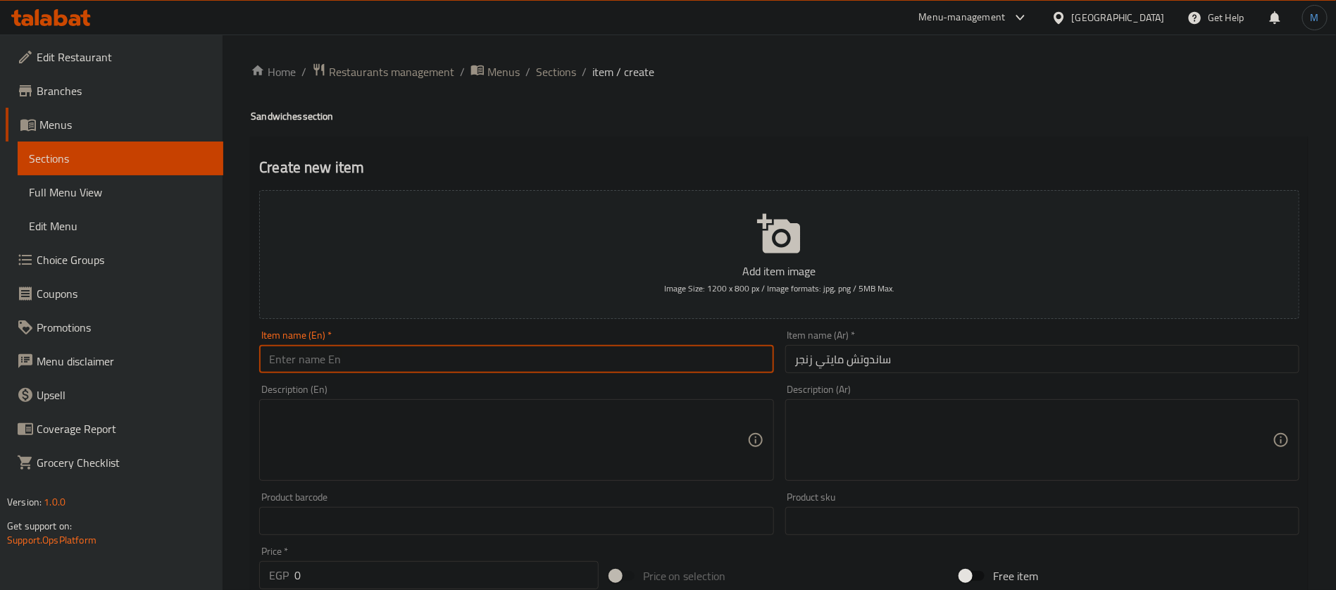
click at [507, 355] on input "text" at bounding box center [516, 359] width 514 height 28
paste input "Mighty Zinger Sandwich"
type input "Mighty Zinger Sandwich"
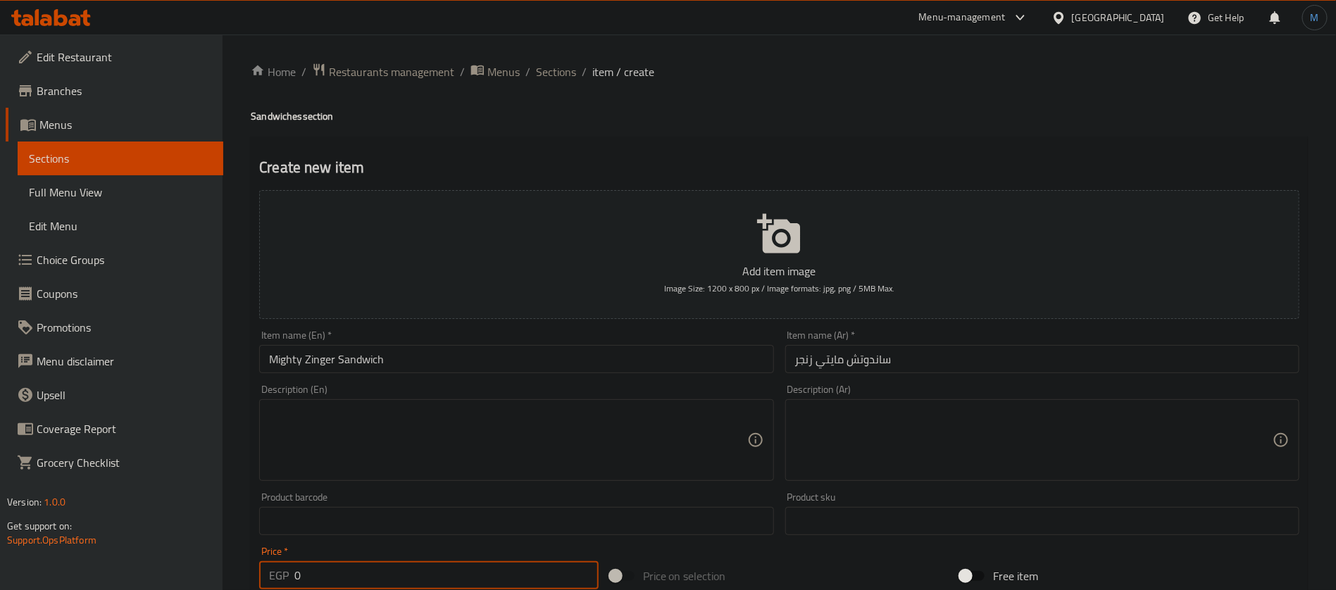
click at [449, 566] on input "0" at bounding box center [446, 575] width 304 height 28
type input "165"
click at [666, 363] on input "Mighty Zinger Sandwich" at bounding box center [516, 359] width 514 height 28
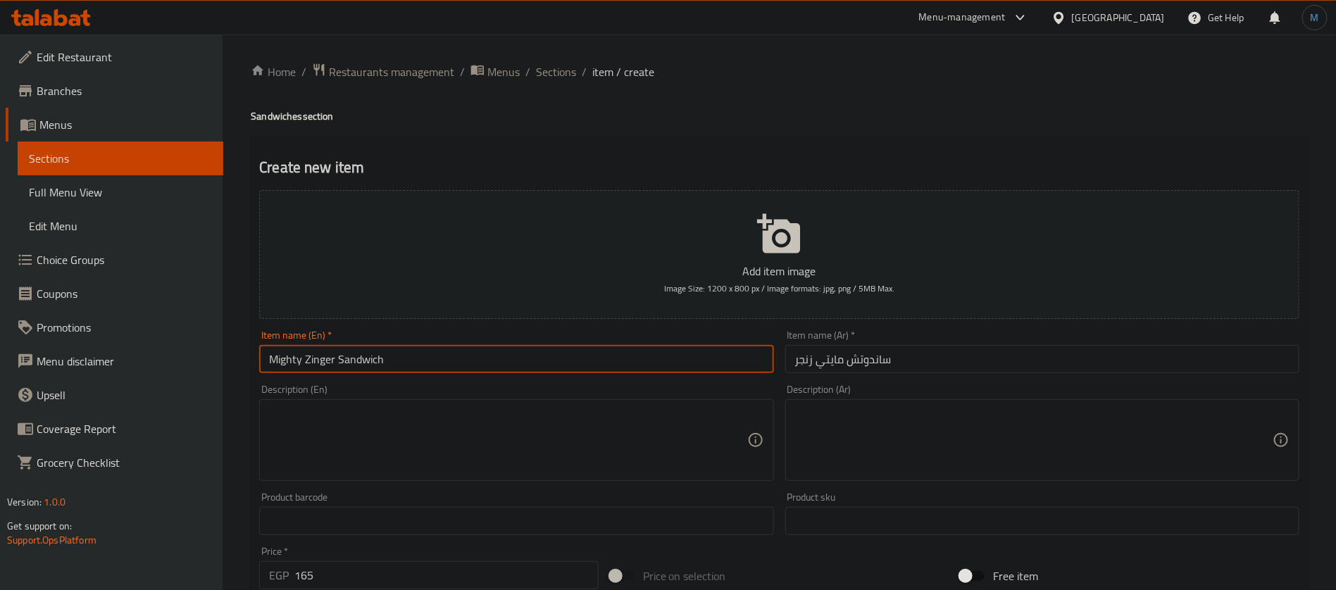
click at [864, 361] on input "ساندوتش مايتي زنجر" at bounding box center [1042, 359] width 514 height 28
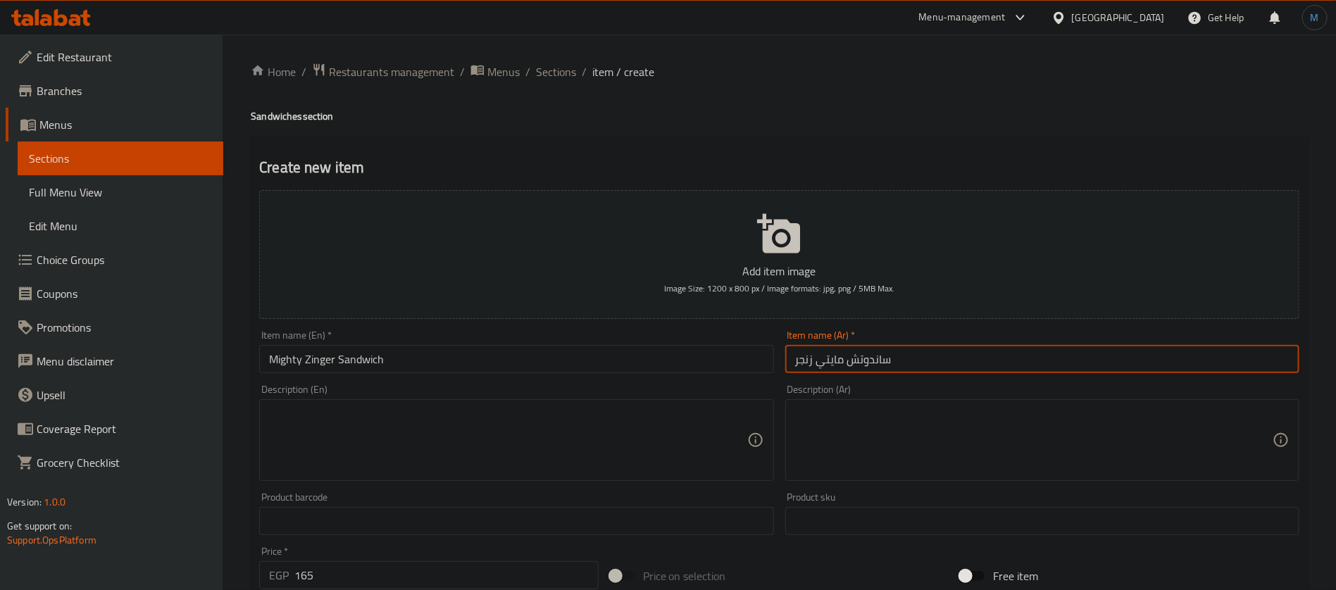
click at [864, 361] on input "ساندوتش مايتي زنجر" at bounding box center [1042, 359] width 514 height 28
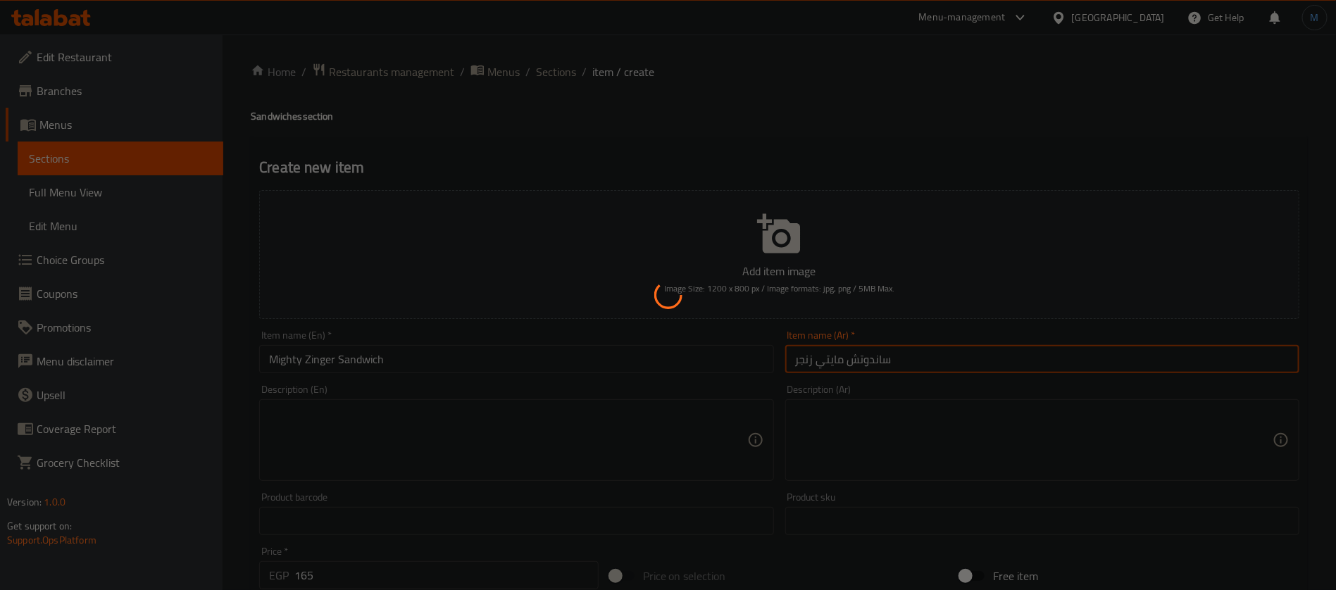
type input "0"
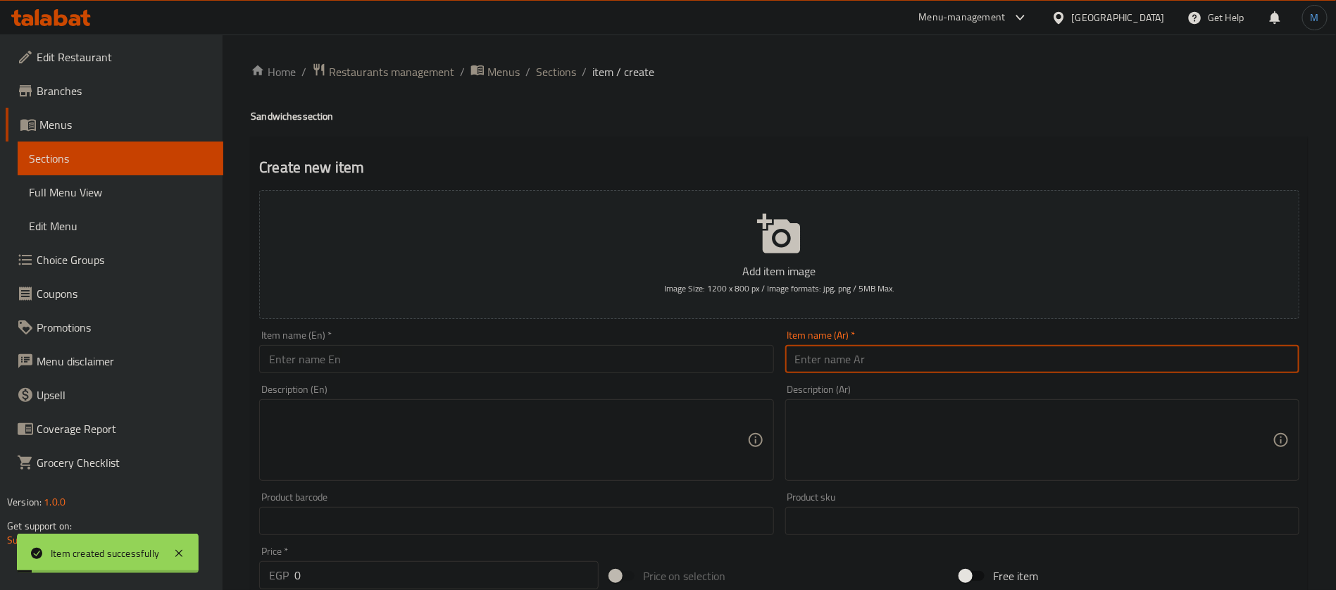
paste input "ساندوتش"
paste input "ھیدرا"
type input "ساندوتش ھیدرا"
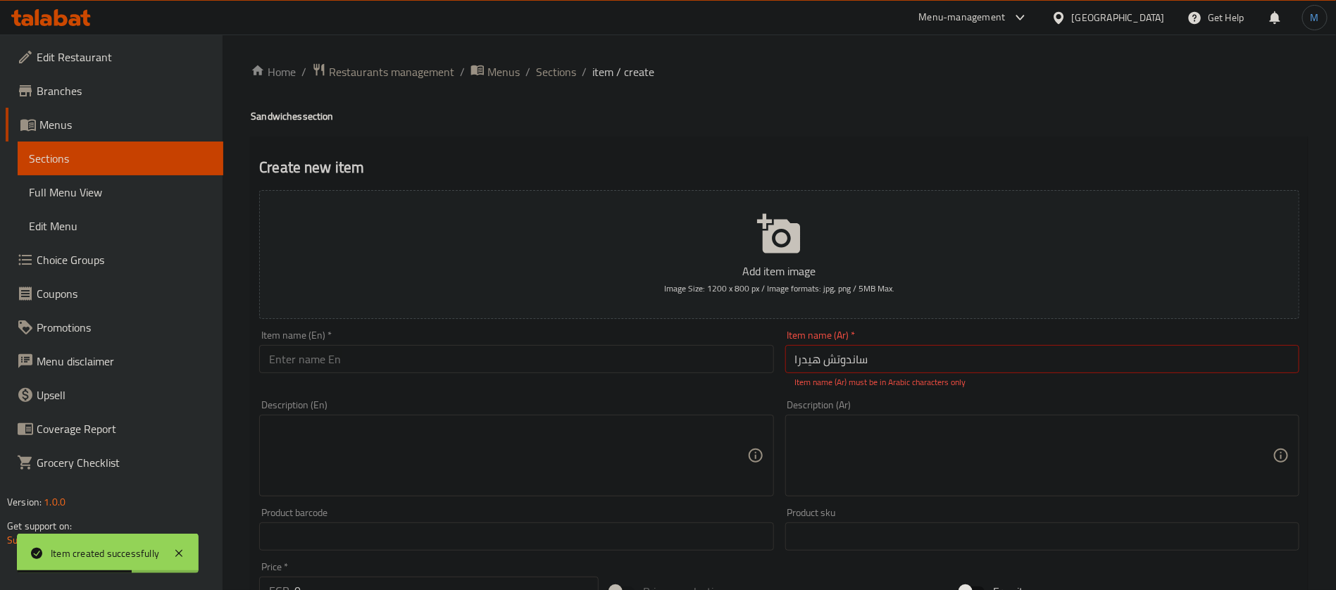
click at [490, 378] on div "Item name (En)   * Item name (En) *" at bounding box center [516, 360] width 525 height 70
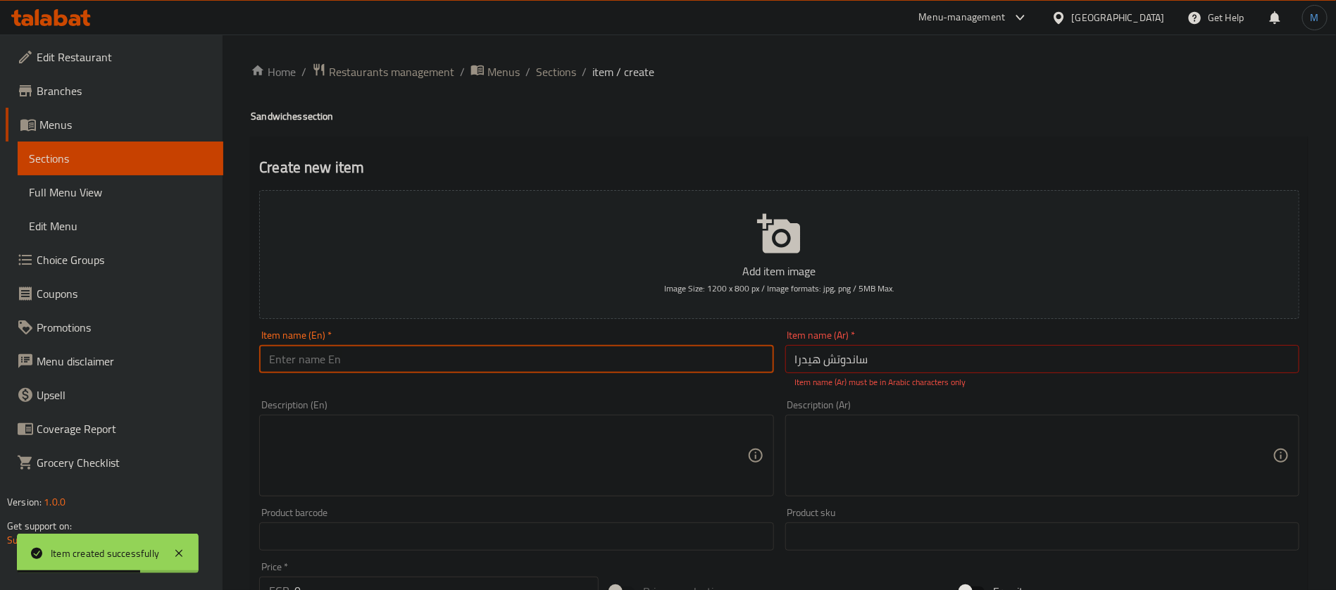
click at [505, 367] on input "text" at bounding box center [516, 359] width 514 height 28
paste input "Hydra"
type input "Hydra"
click at [816, 383] on p "Item name (Ar) must be in Arabic characters only" at bounding box center [1042, 382] width 494 height 13
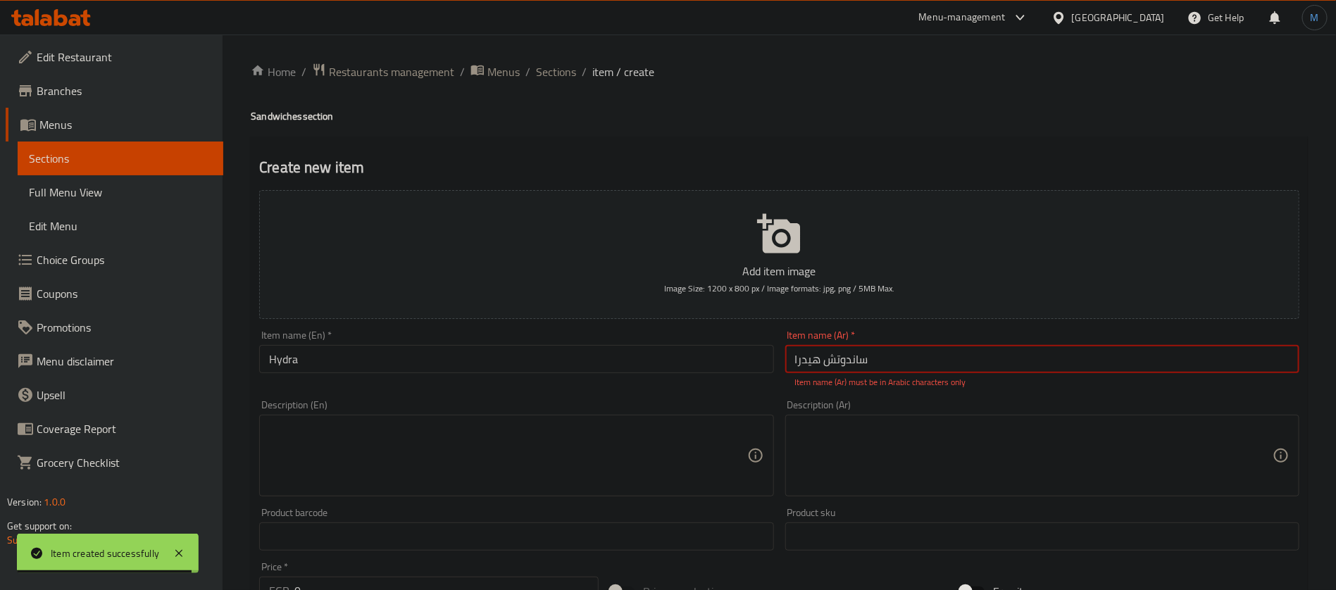
click at [813, 370] on input "ساندوتش ھیدرا" at bounding box center [1042, 359] width 514 height 28
click at [962, 393] on div "Item name (Ar)   * ساندوتش ھیدرا Item name (Ar) * Item name (Ar) must be in Ara…" at bounding box center [1042, 360] width 525 height 70
click at [964, 349] on input "ساندوتش ھیدرا" at bounding box center [1042, 359] width 514 height 28
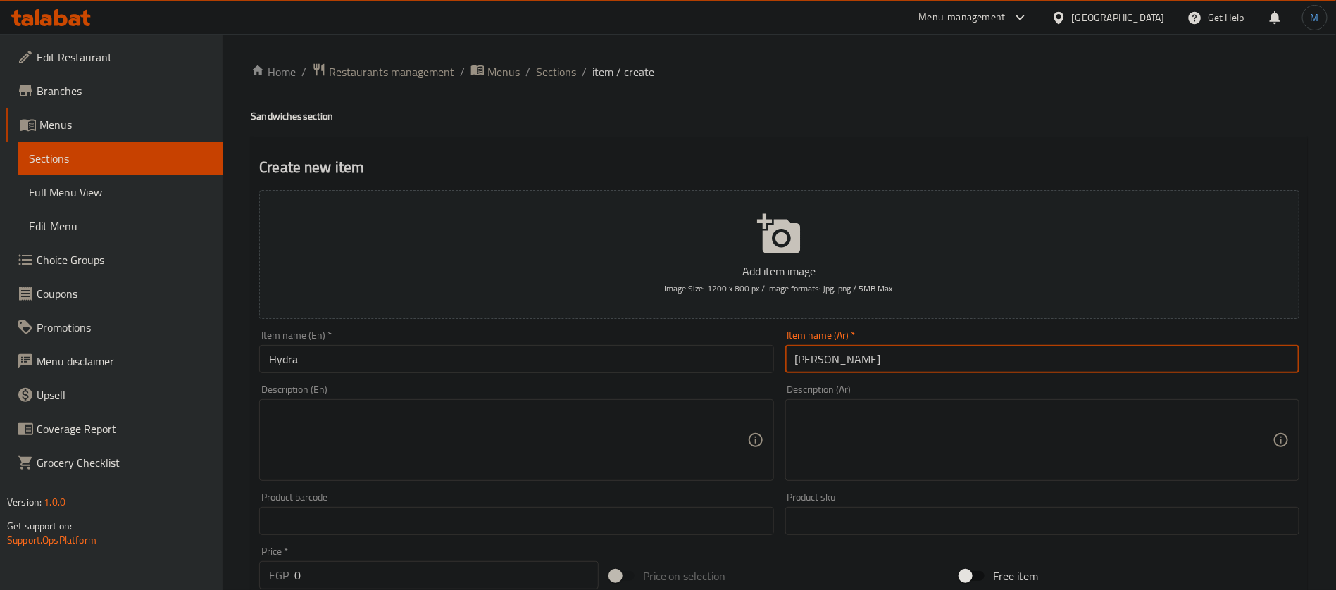
type input "ساندوتش هيدرا"
click at [273, 115] on h4 "Sandwiches section" at bounding box center [779, 116] width 1057 height 14
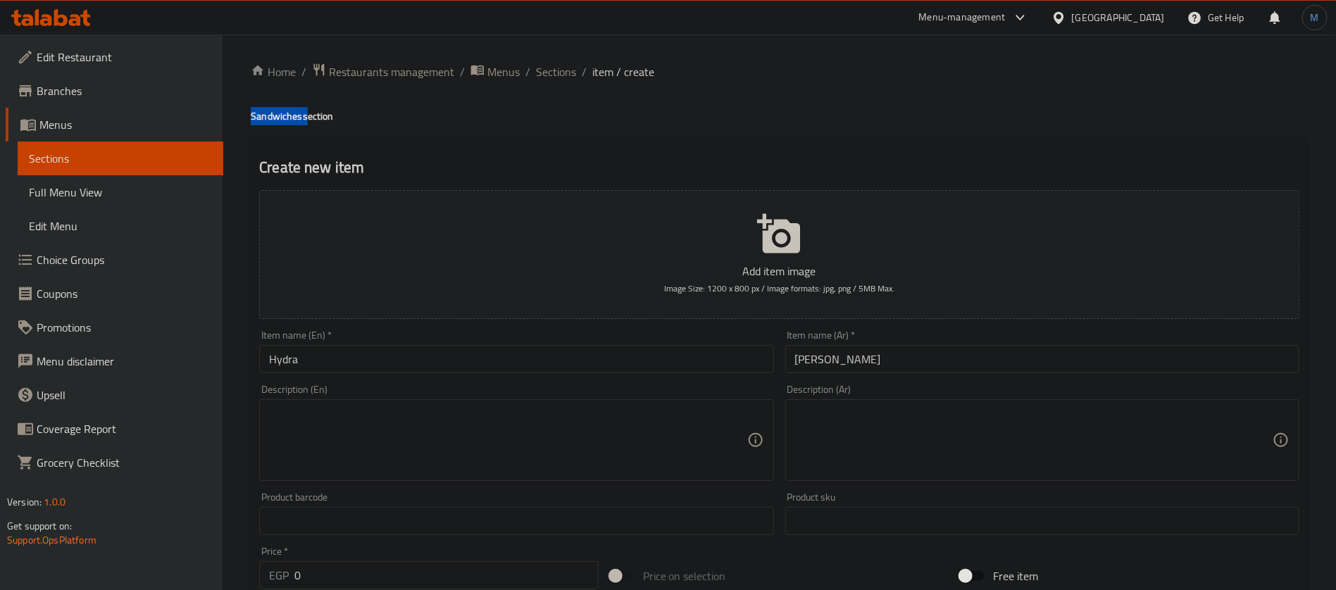
click at [273, 115] on h4 "Sandwiches section" at bounding box center [779, 116] width 1057 height 14
copy h4 "Sandwiches"
click at [387, 359] on input "Hydra" at bounding box center [516, 359] width 514 height 28
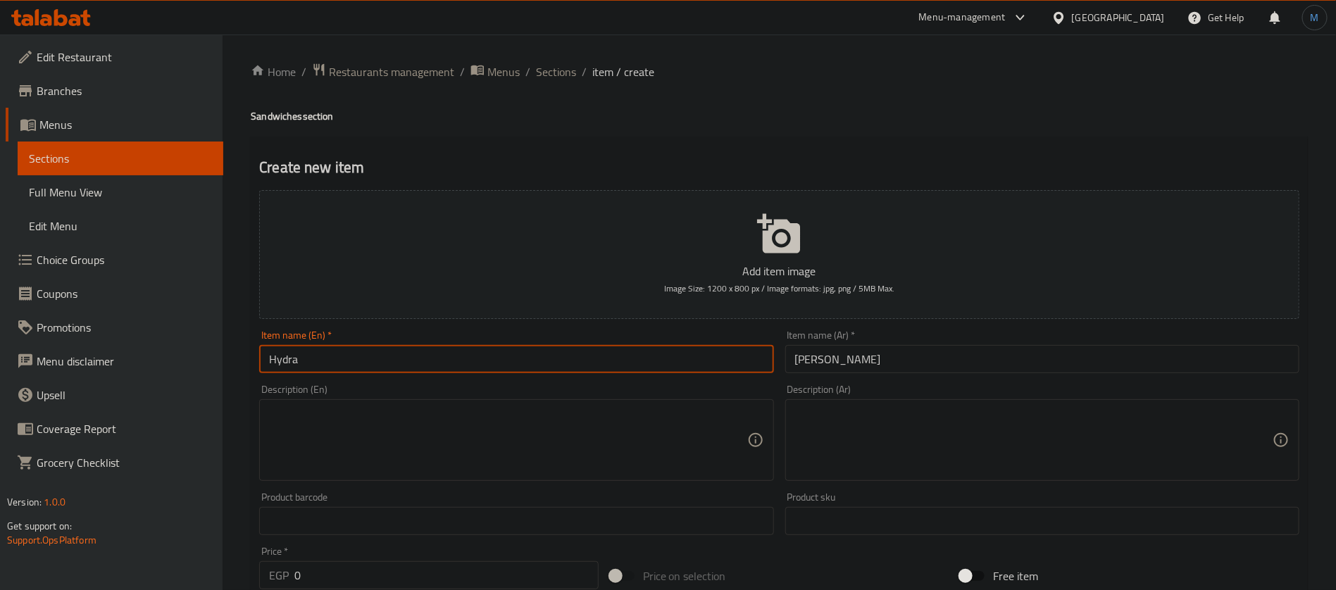
paste input "Sandwiches"
type input "Hydra Sandwich"
click at [446, 577] on input "0" at bounding box center [446, 575] width 304 height 28
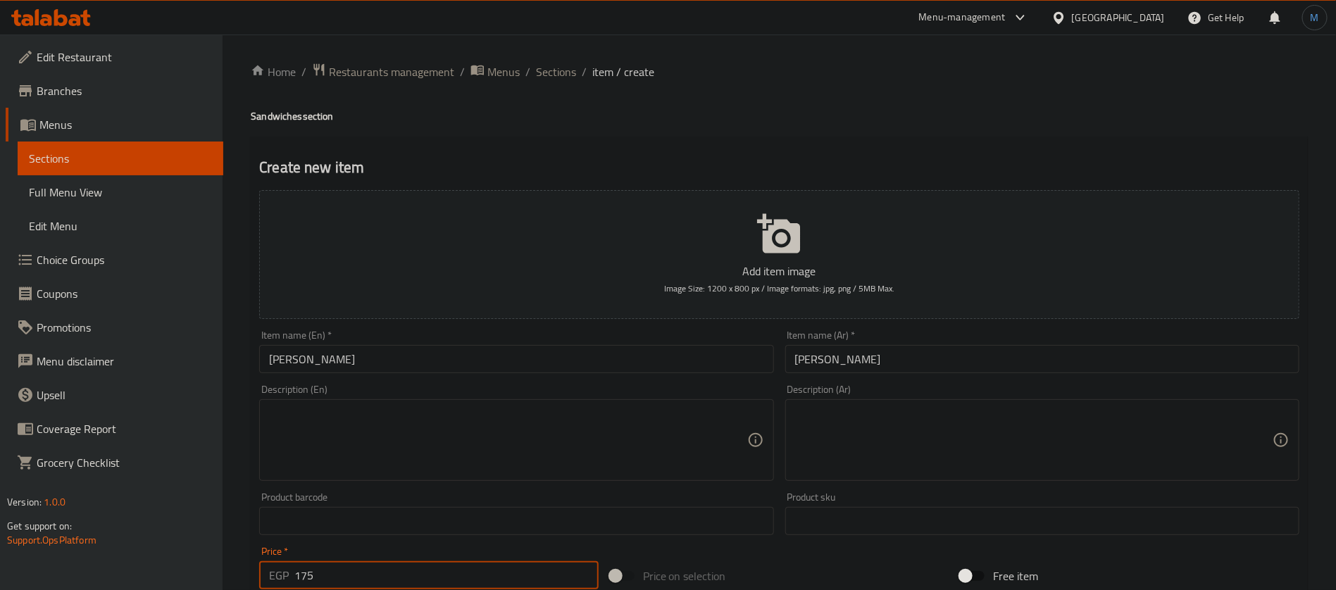
type input "175"
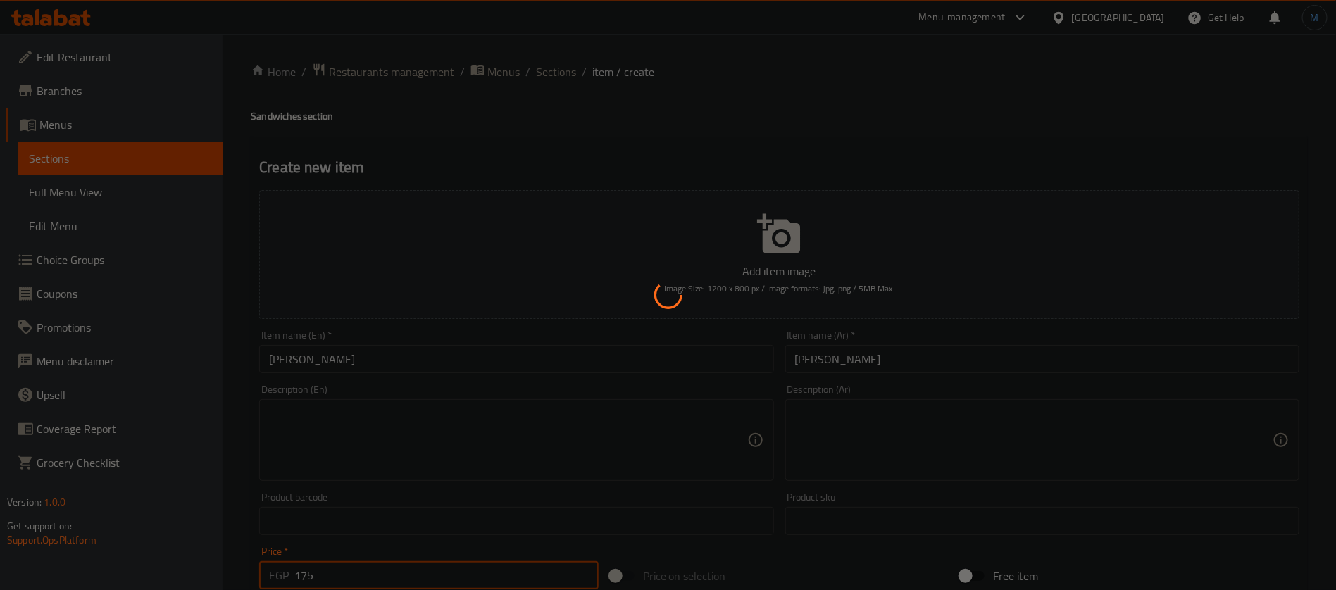
type input "0"
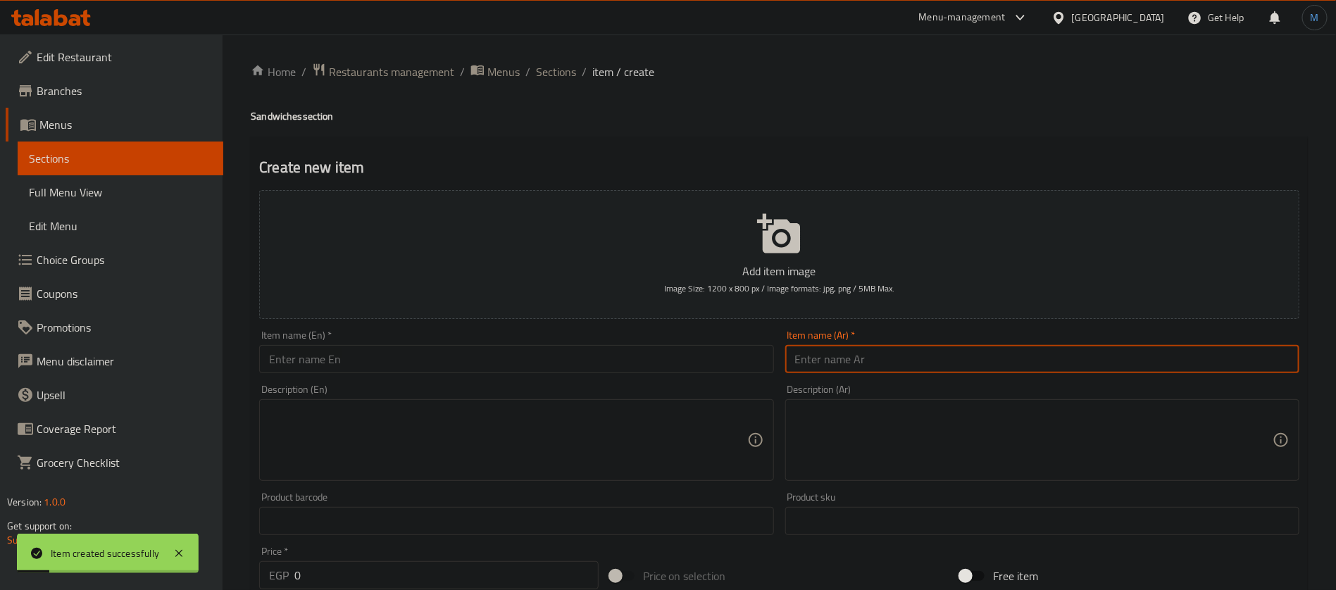
click at [948, 362] on input "text" at bounding box center [1042, 359] width 514 height 28
paste input "تشیكن رانش"
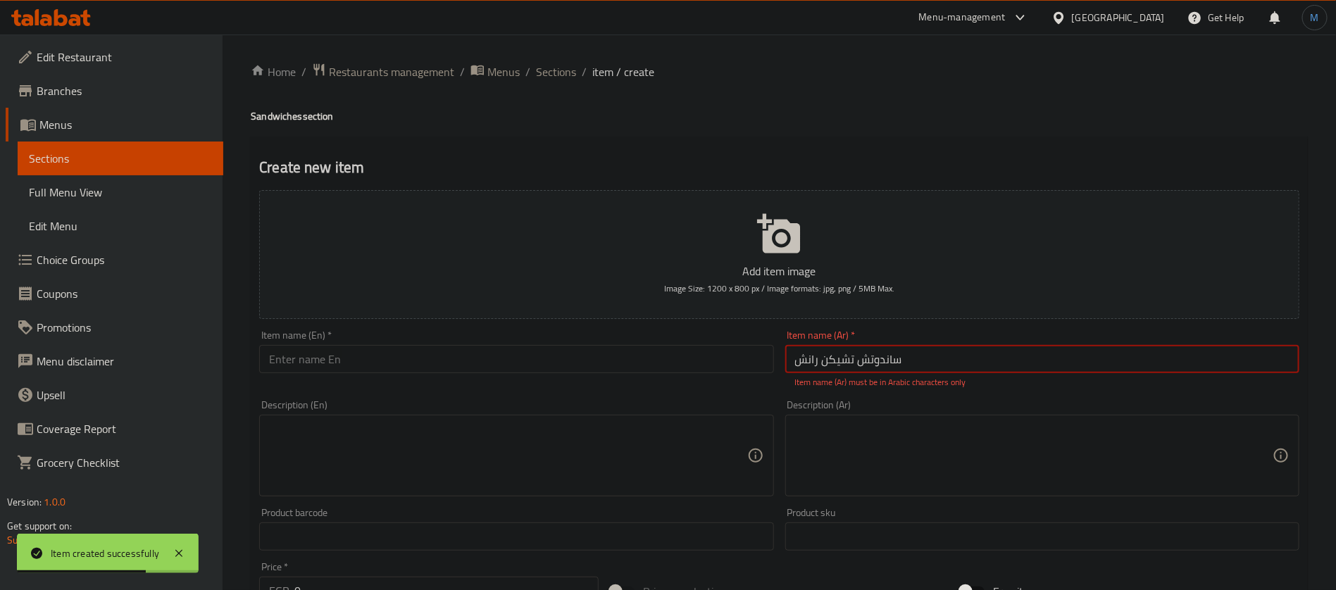
paste input "ي"
type input "ساندوتش تشيكن رانش"
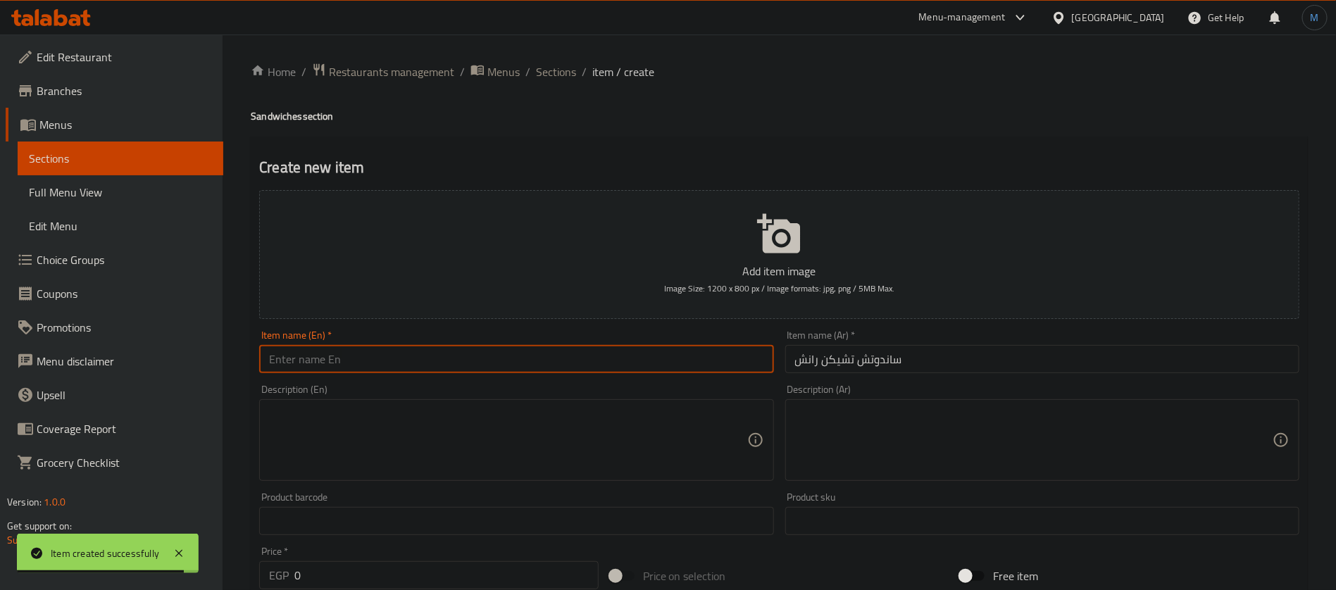
click at [475, 373] on input "text" at bounding box center [516, 359] width 514 height 28
paste input "Chicken Ranch Sandwich"
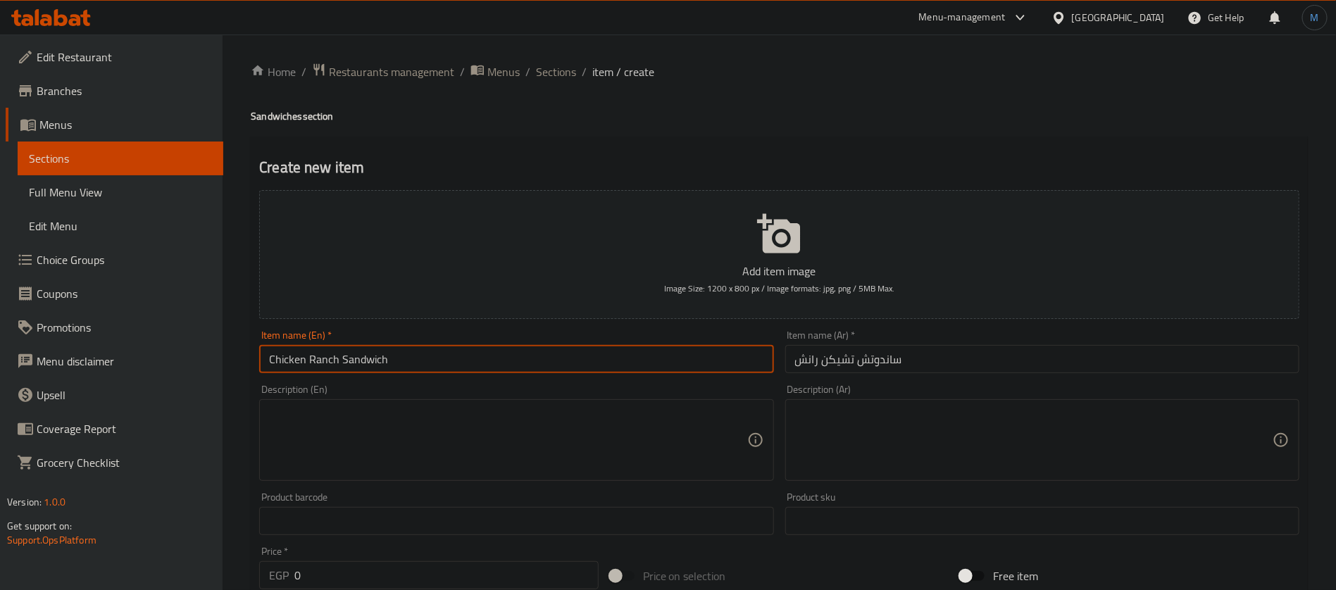
type input "Chicken Ranch Sandwich"
click at [441, 578] on input "0" at bounding box center [446, 575] width 304 height 28
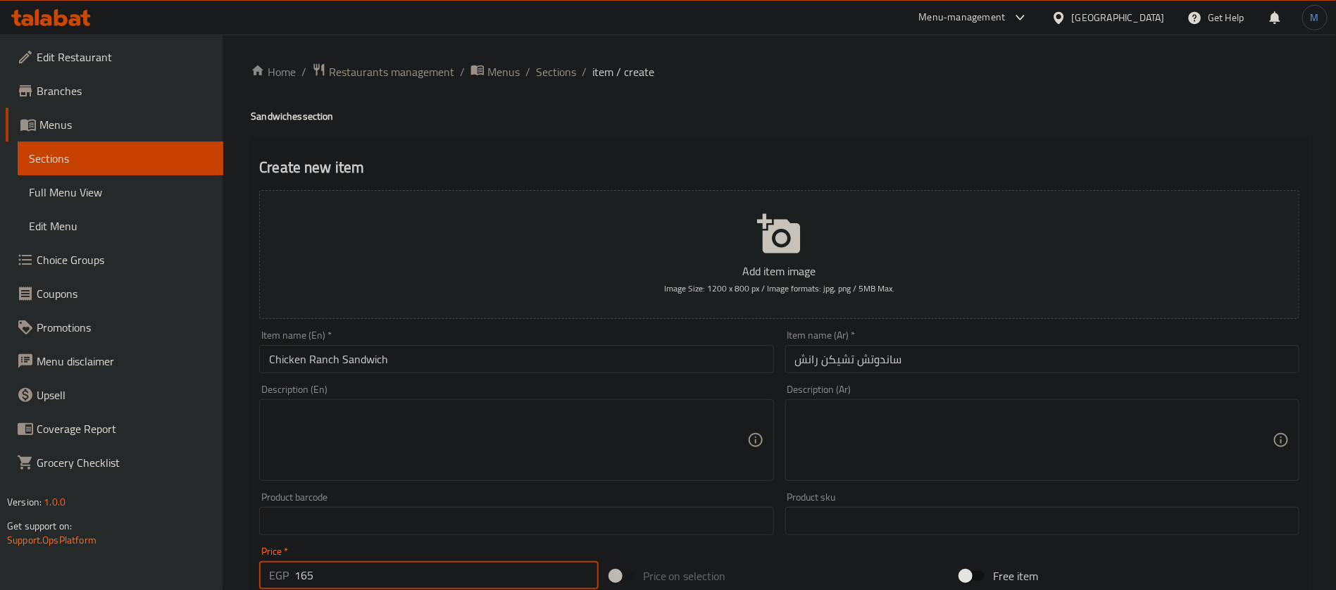
type input "165"
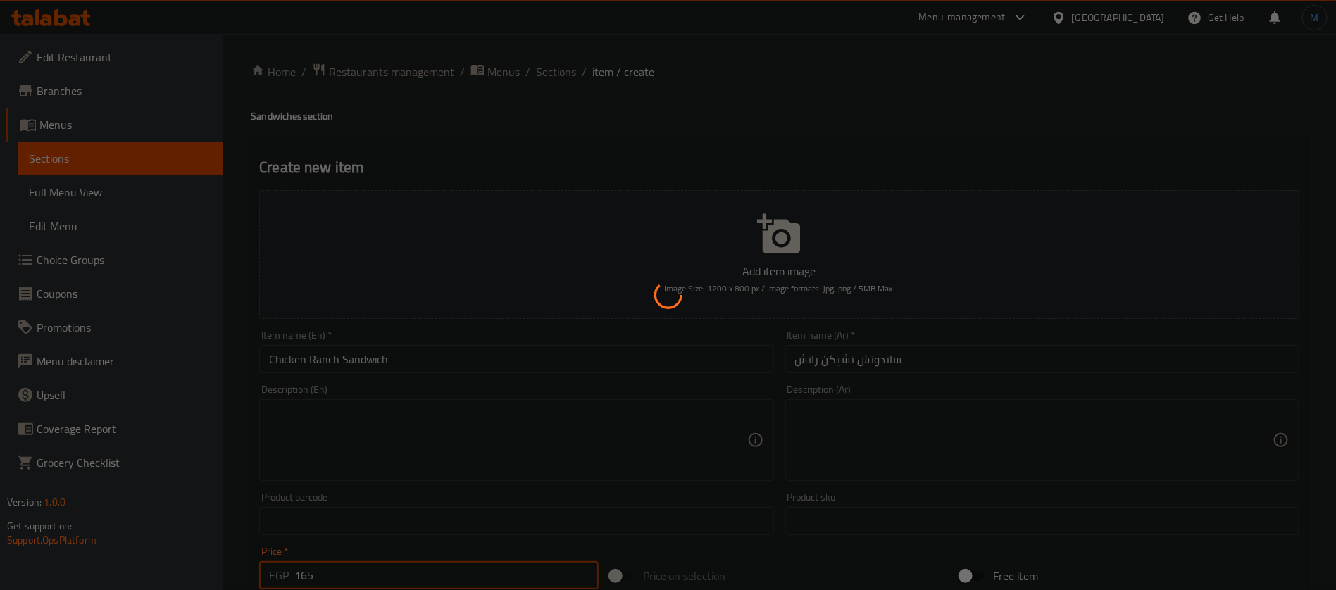
type input "0"
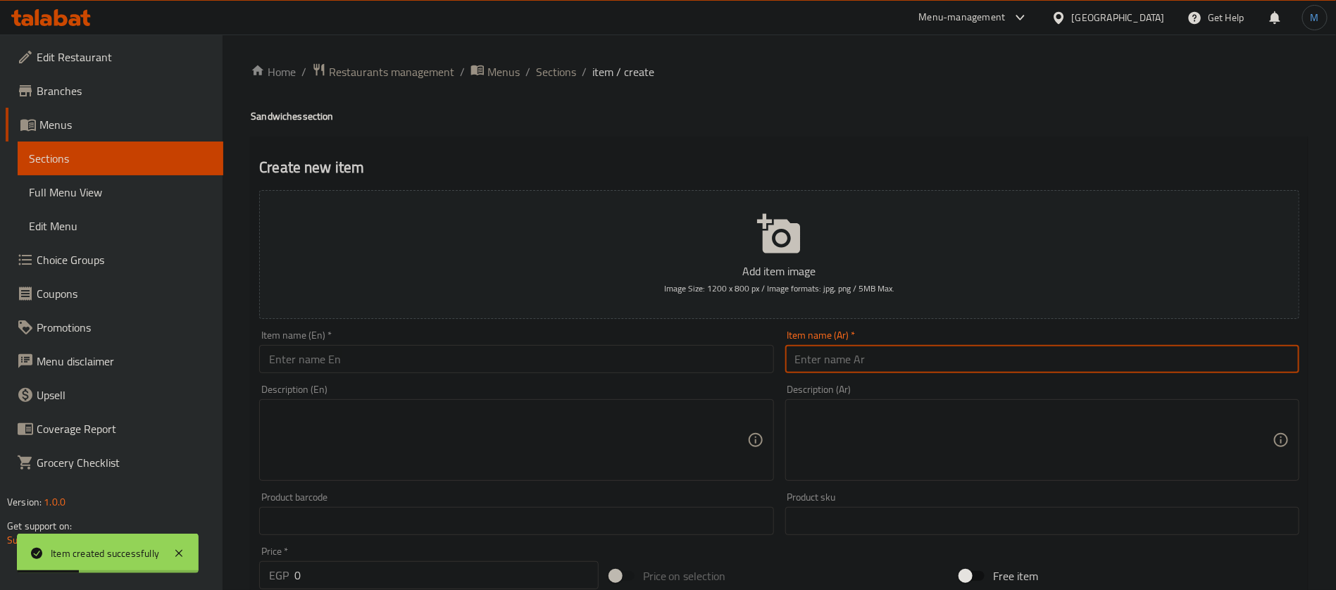
click at [975, 347] on input "text" at bounding box center [1042, 359] width 514 height 28
paste input "ساندوتش تشيكن هالبينو"
type input "ساندوتش تشيكن هالبينو"
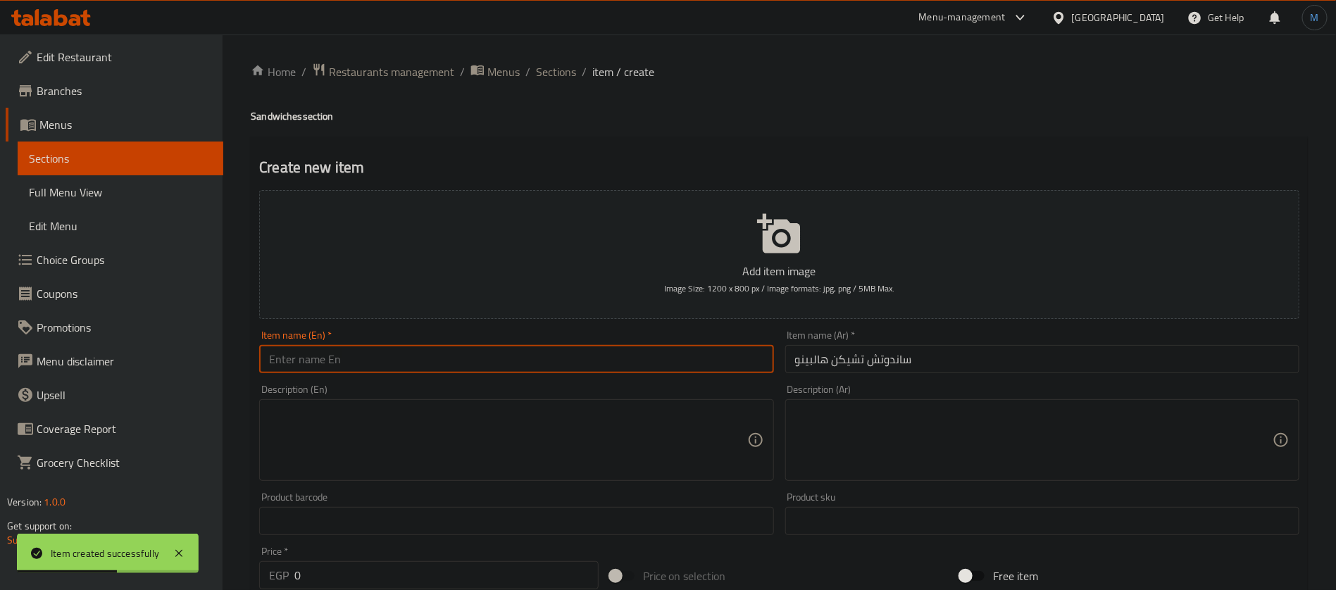
click at [449, 367] on input "text" at bounding box center [516, 359] width 514 height 28
paste input "Jalapeno Chicken Sandwich"
type input "Jalapeno Chicken Sandwich"
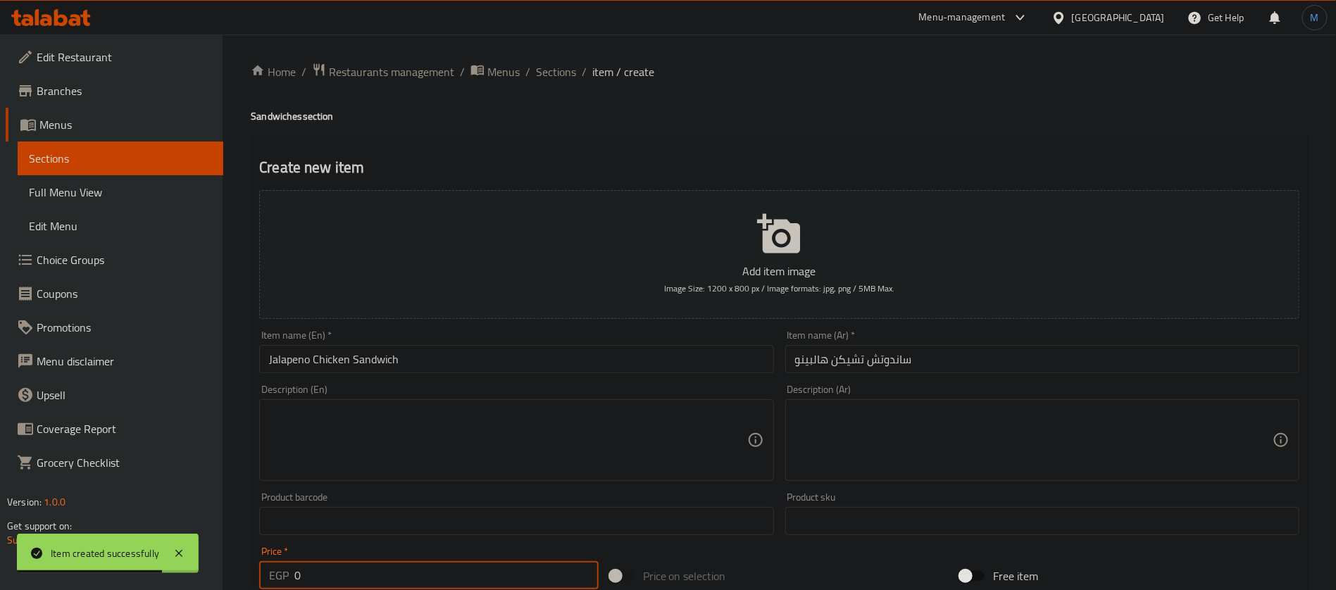
click at [352, 573] on input "0" at bounding box center [446, 575] width 304 height 28
type input "165"
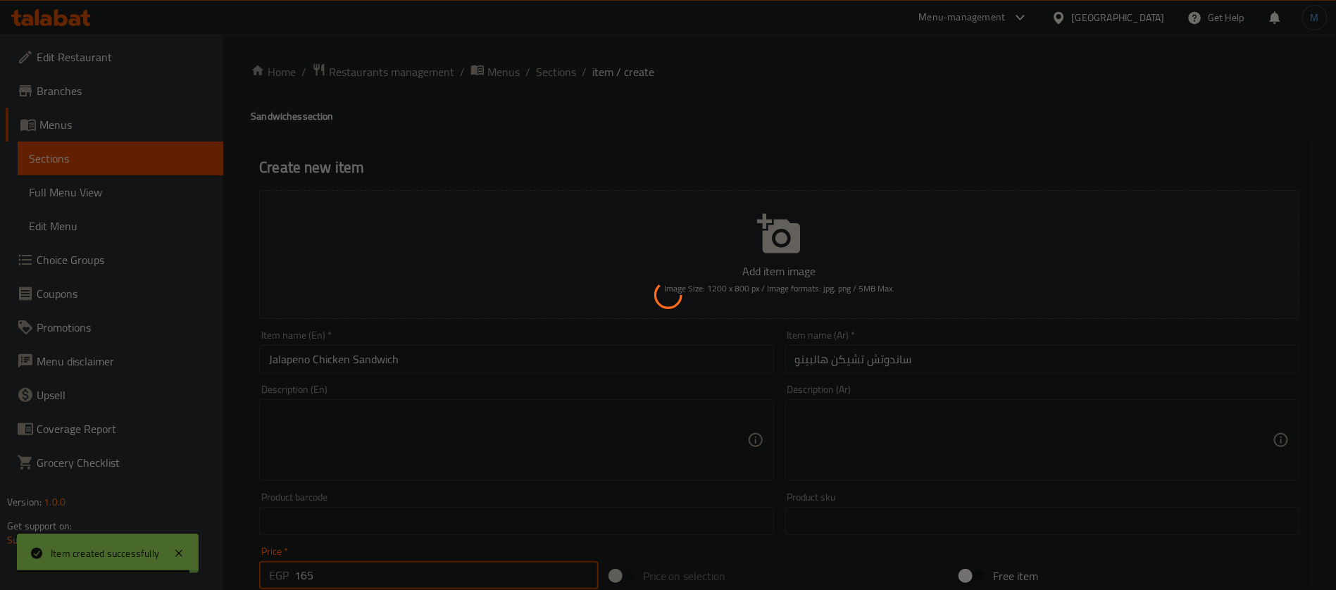
type input "0"
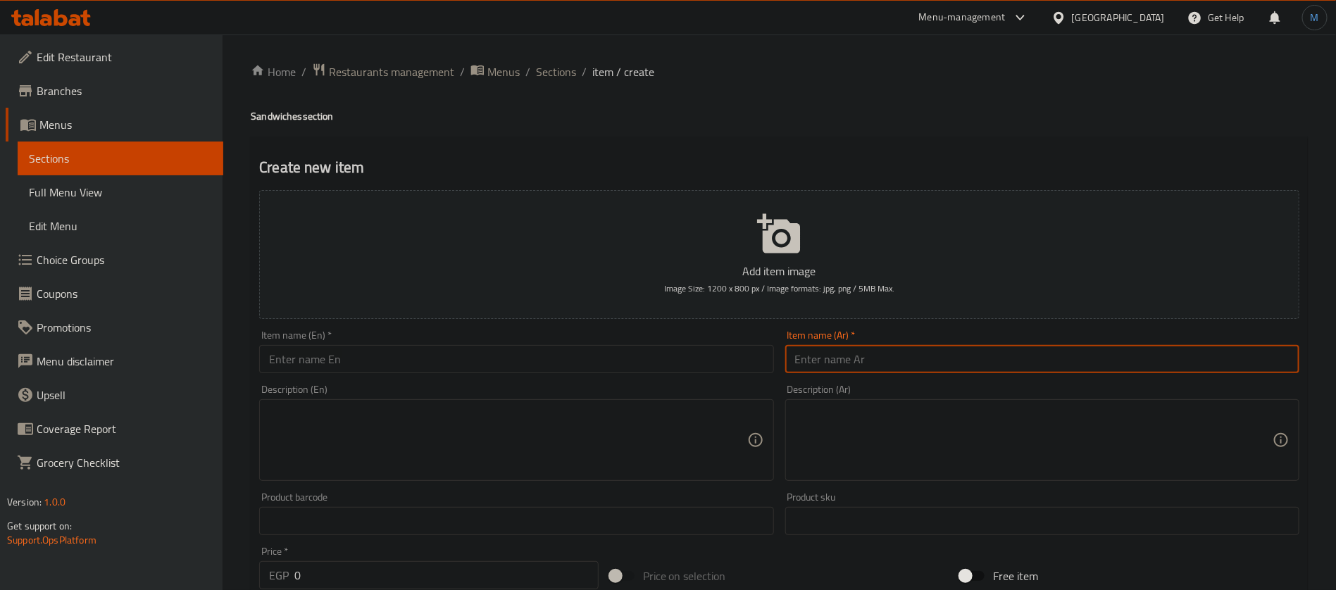
click at [907, 356] on input "text" at bounding box center [1042, 359] width 514 height 28
paste input "ساندوتش تشيكن اند تشيز"
type input "ساندوتش تشيكن اند تشيز"
click at [498, 351] on input "text" at bounding box center [516, 359] width 514 height 28
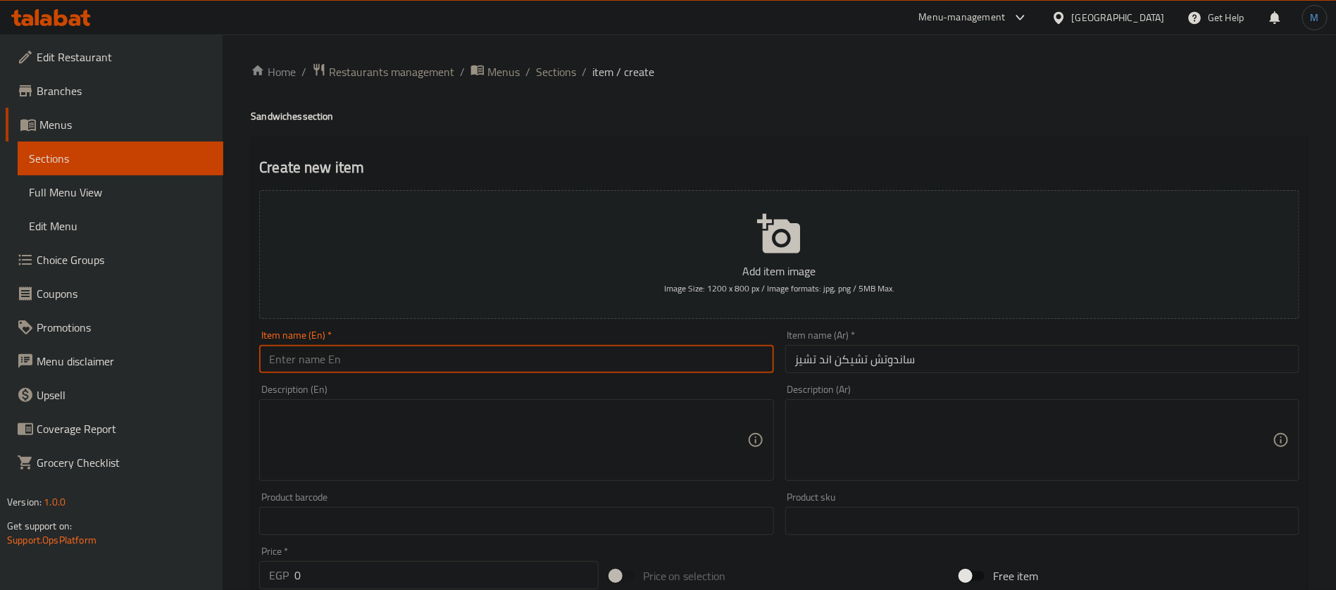
paste input "Chicken and Cheese Sandwich"
type input "Chicken and Cheese Sandwich"
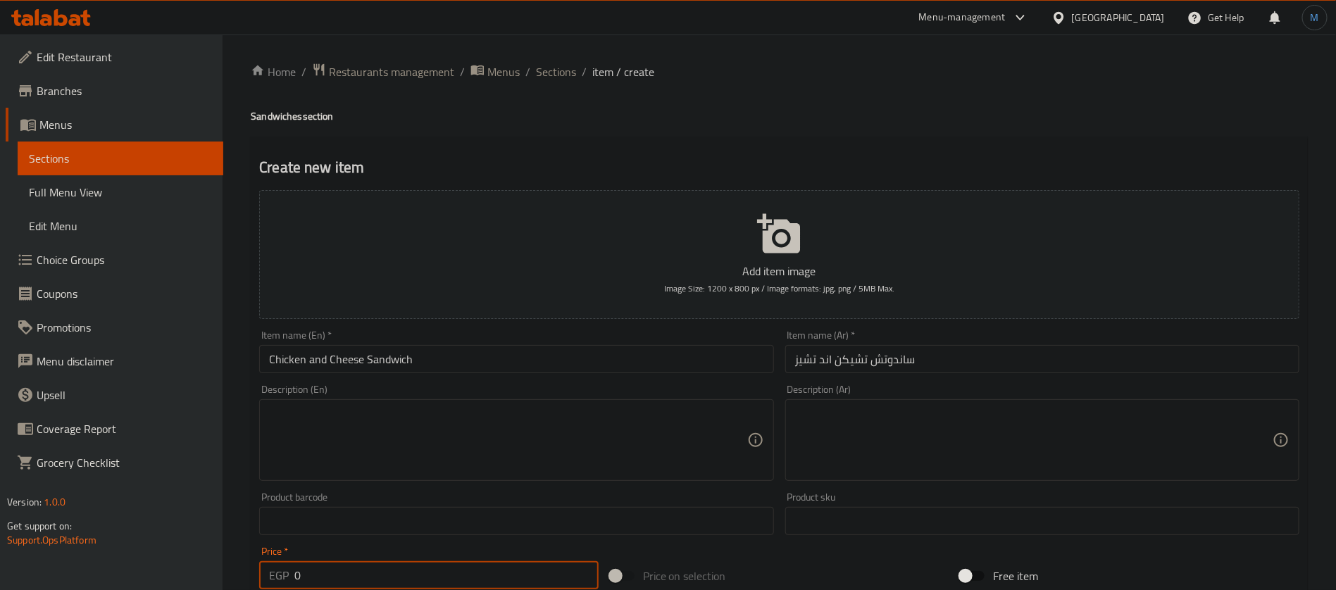
click at [417, 566] on input "0" at bounding box center [446, 575] width 304 height 28
type input "185"
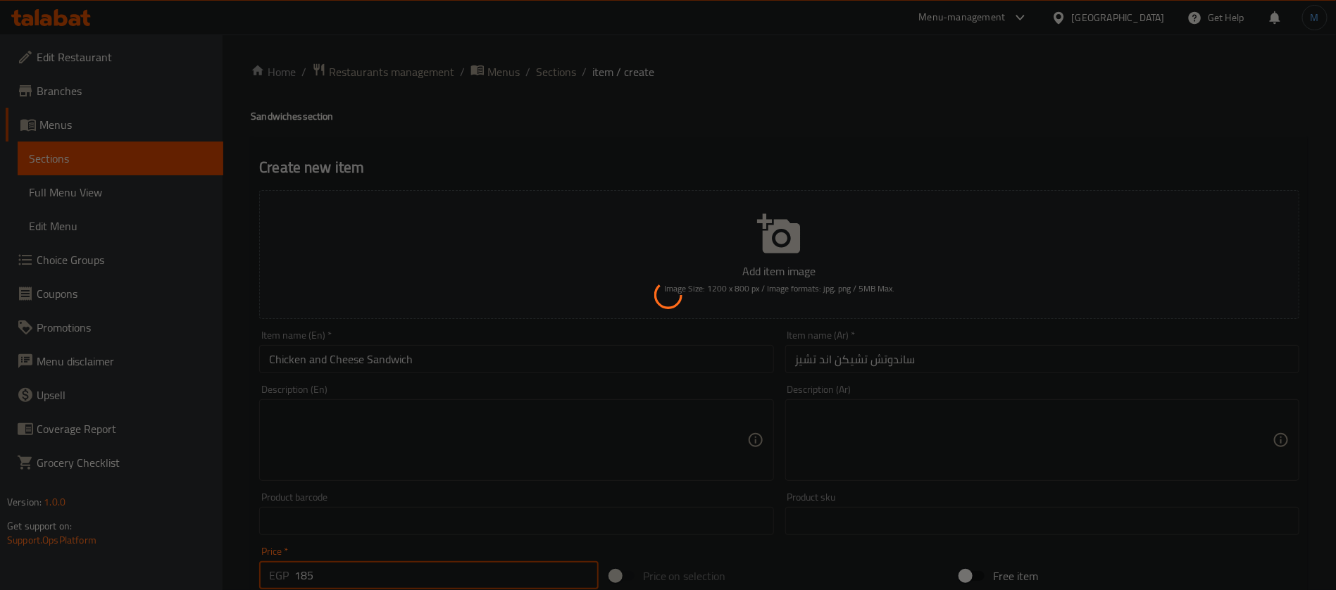
type input "0"
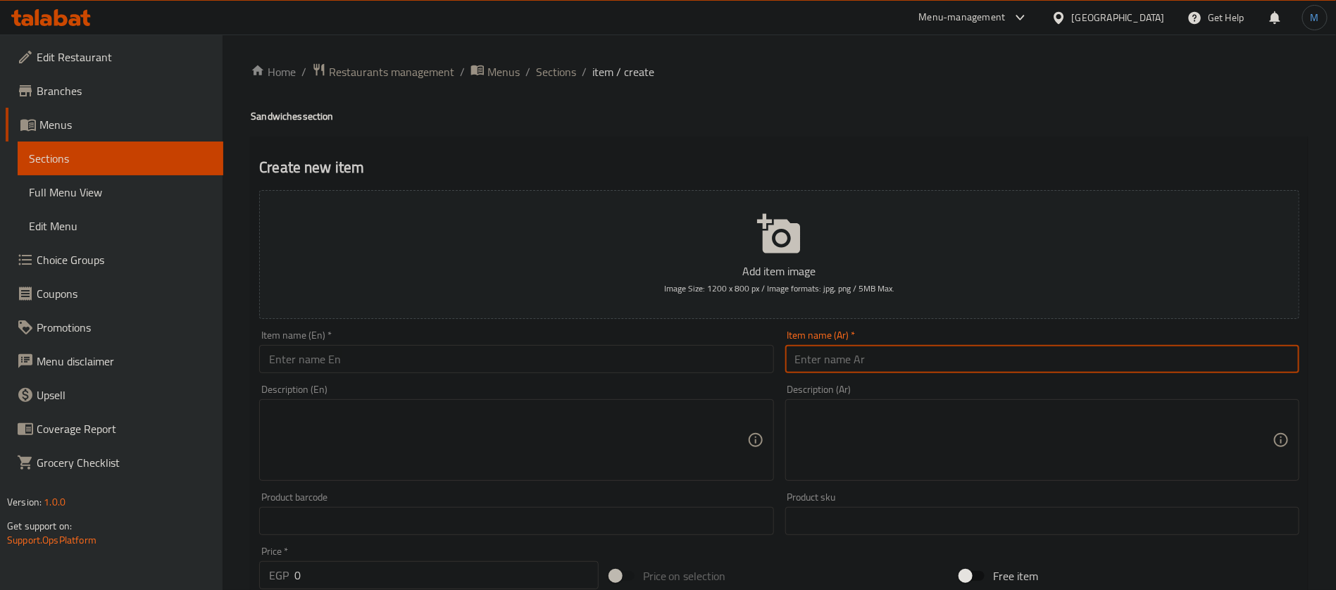
click at [966, 359] on input "text" at bounding box center [1042, 359] width 514 height 28
type input "ساندوتش ولعها"
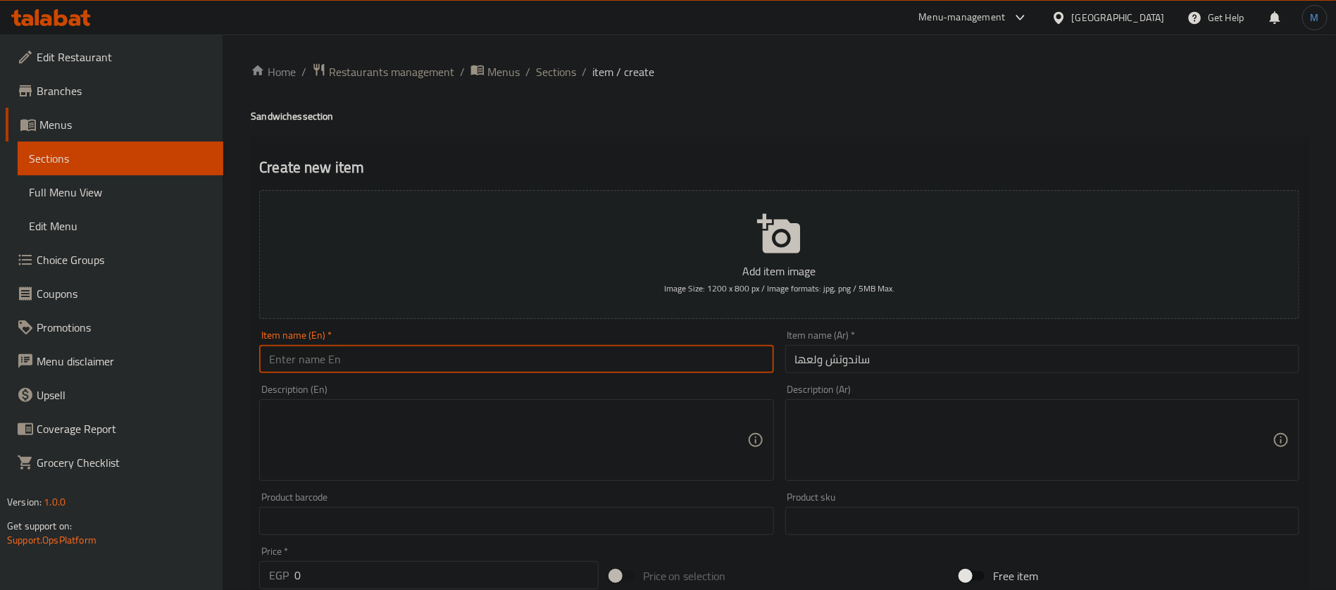
click at [441, 354] on input "text" at bounding box center [516, 359] width 514 height 28
click at [278, 120] on h4 "Sandwiches section" at bounding box center [779, 116] width 1057 height 14
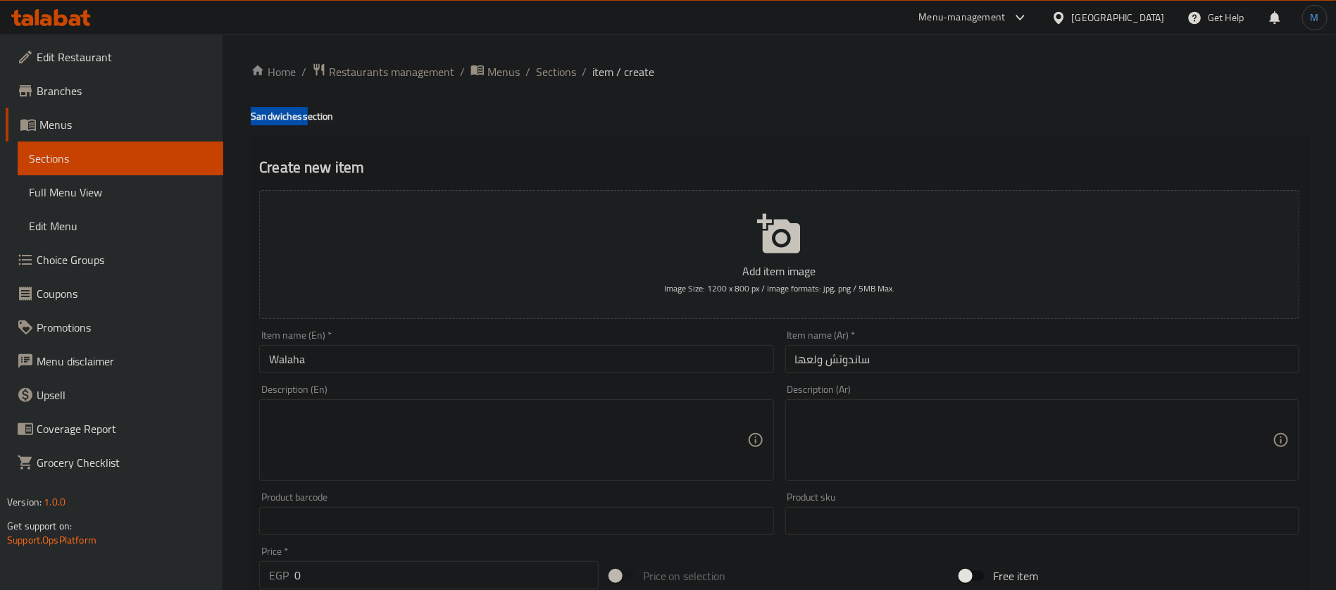
click at [278, 120] on h4 "Sandwiches section" at bounding box center [779, 116] width 1057 height 14
copy h4 "Sandwiches"
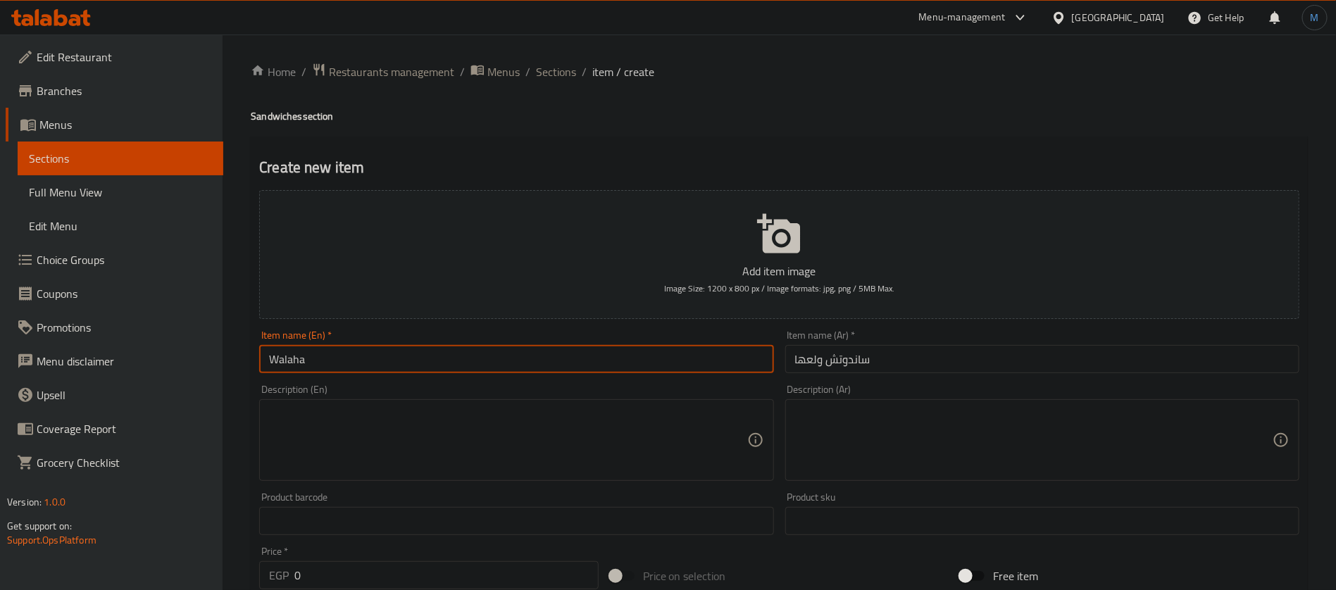
click at [287, 359] on input "Walaha" at bounding box center [516, 359] width 514 height 28
click at [301, 364] on input "Walaha" at bounding box center [516, 359] width 514 height 28
click at [294, 361] on input "Walaha" at bounding box center [516, 359] width 514 height 28
click at [407, 373] on input "Walaha" at bounding box center [516, 359] width 514 height 28
paste input "Sandwiches"
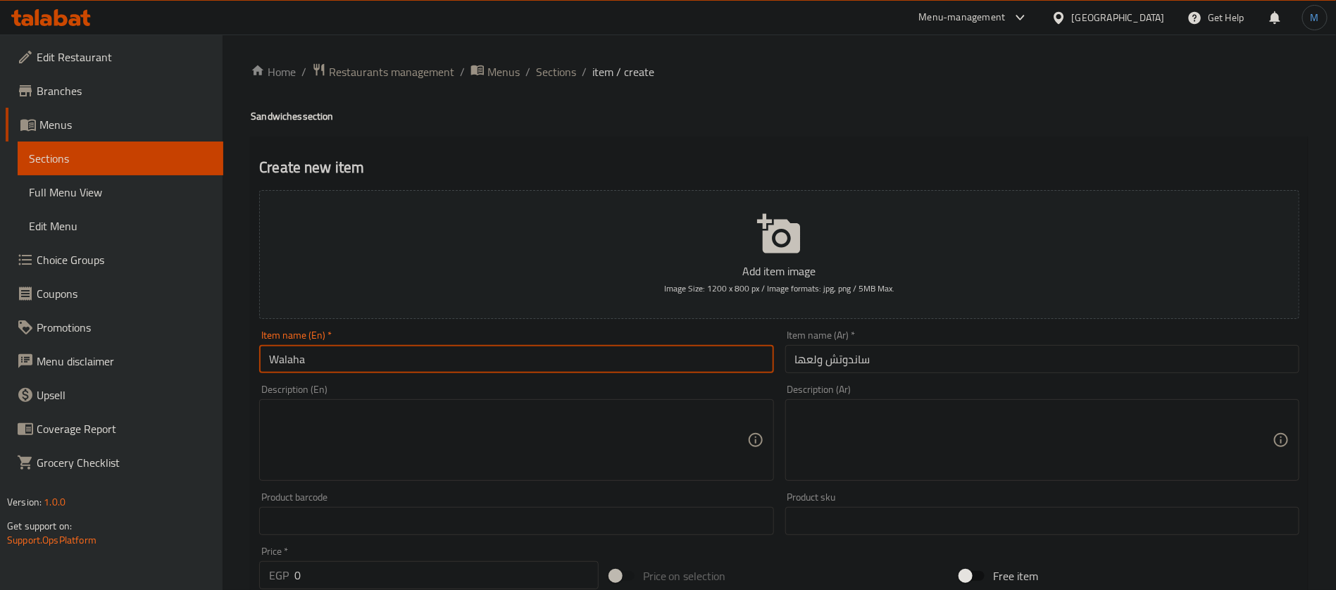
paste input "Sandwiches"
type input "Walaha Sandwiches"
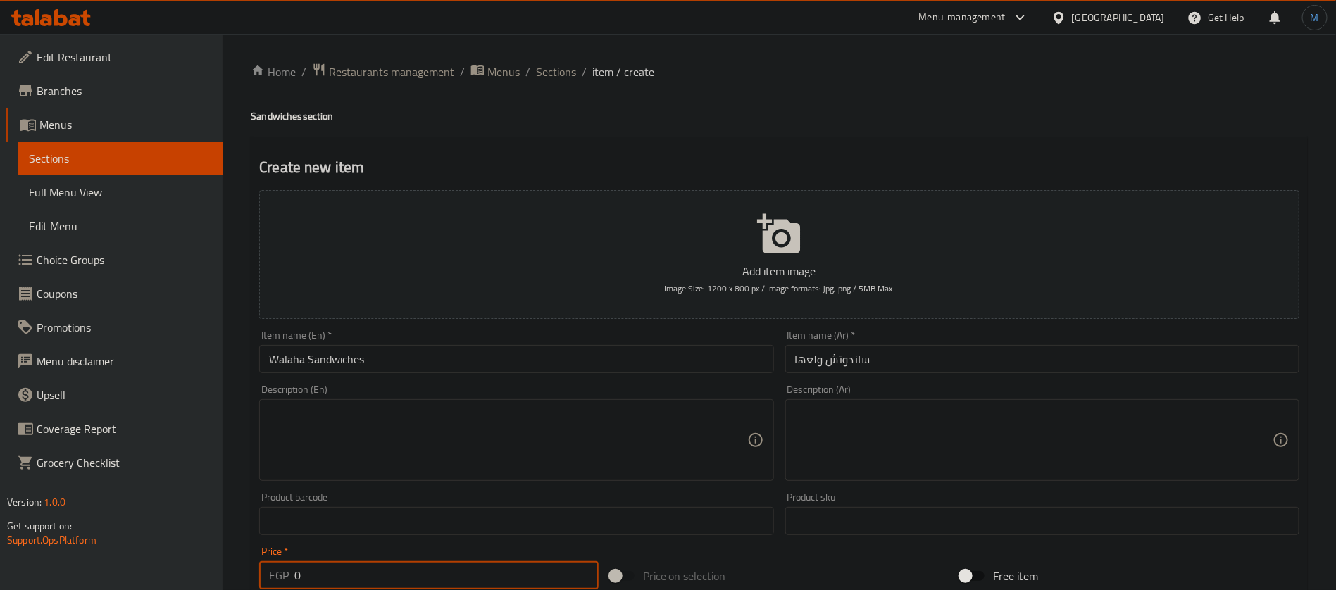
click at [432, 574] on input "0" at bounding box center [446, 575] width 304 height 28
type input "165"
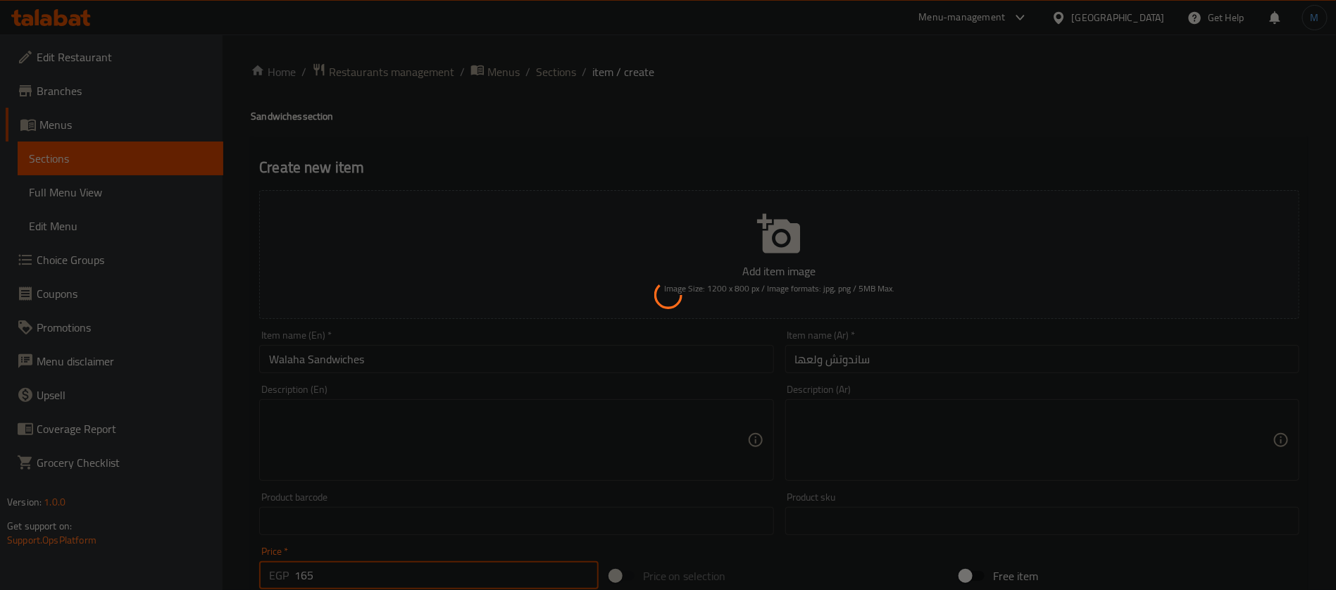
type input "0"
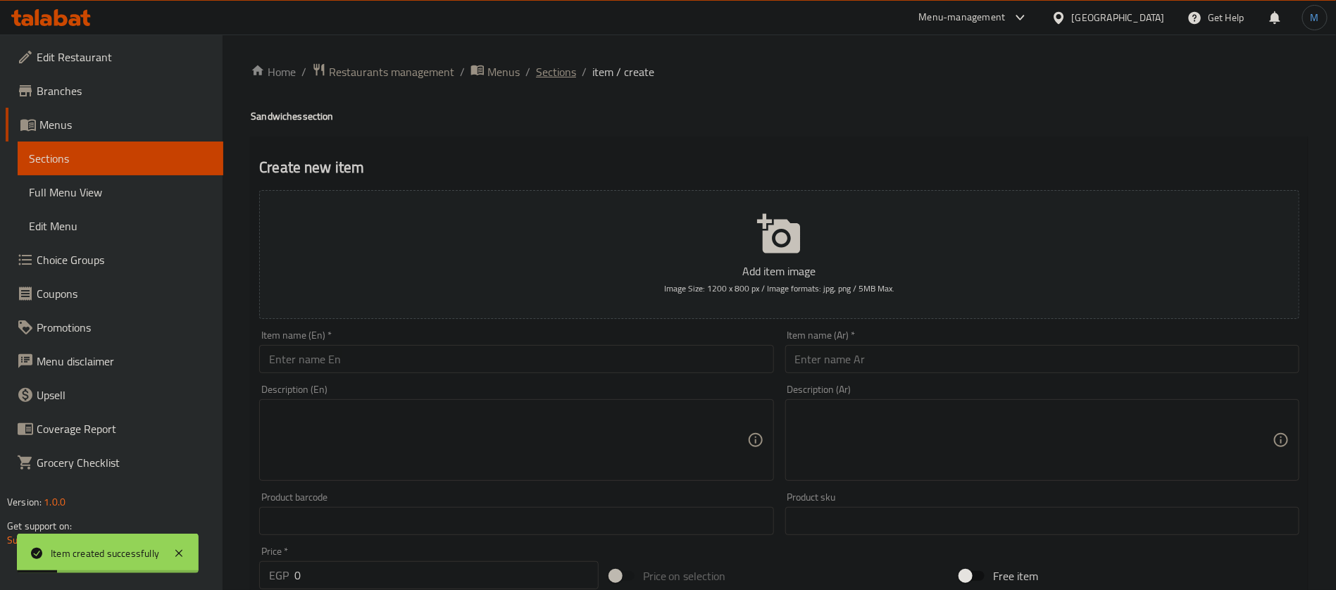
click at [559, 70] on span "Sections" at bounding box center [556, 71] width 40 height 17
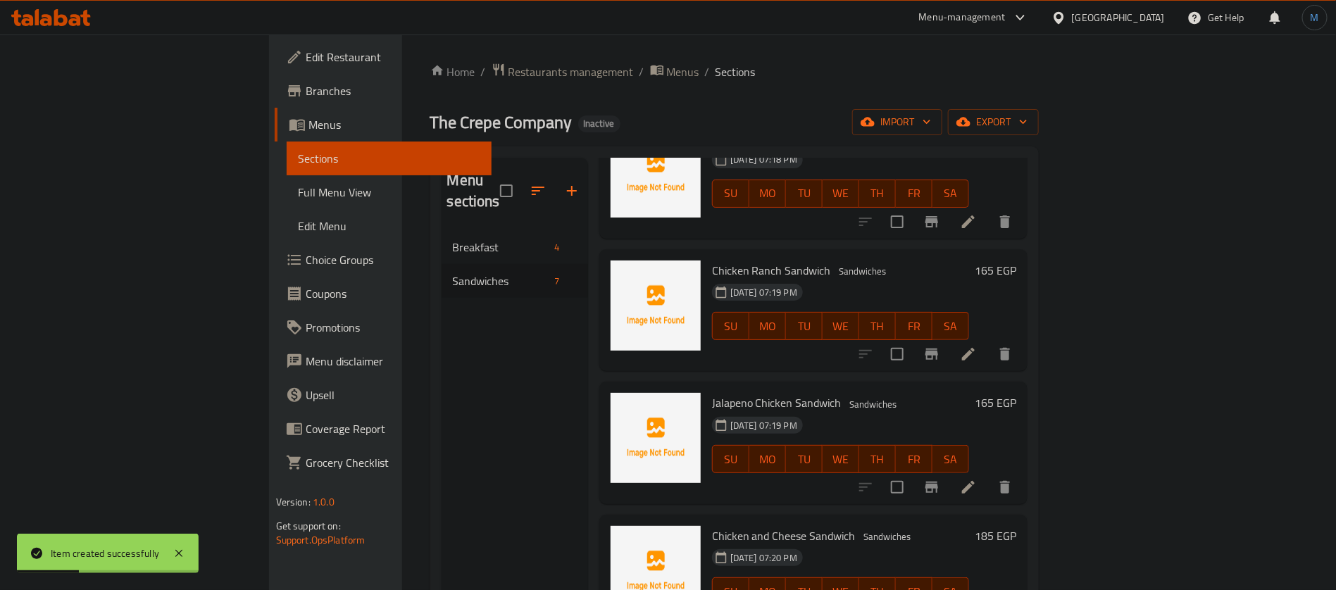
scroll to position [197, 0]
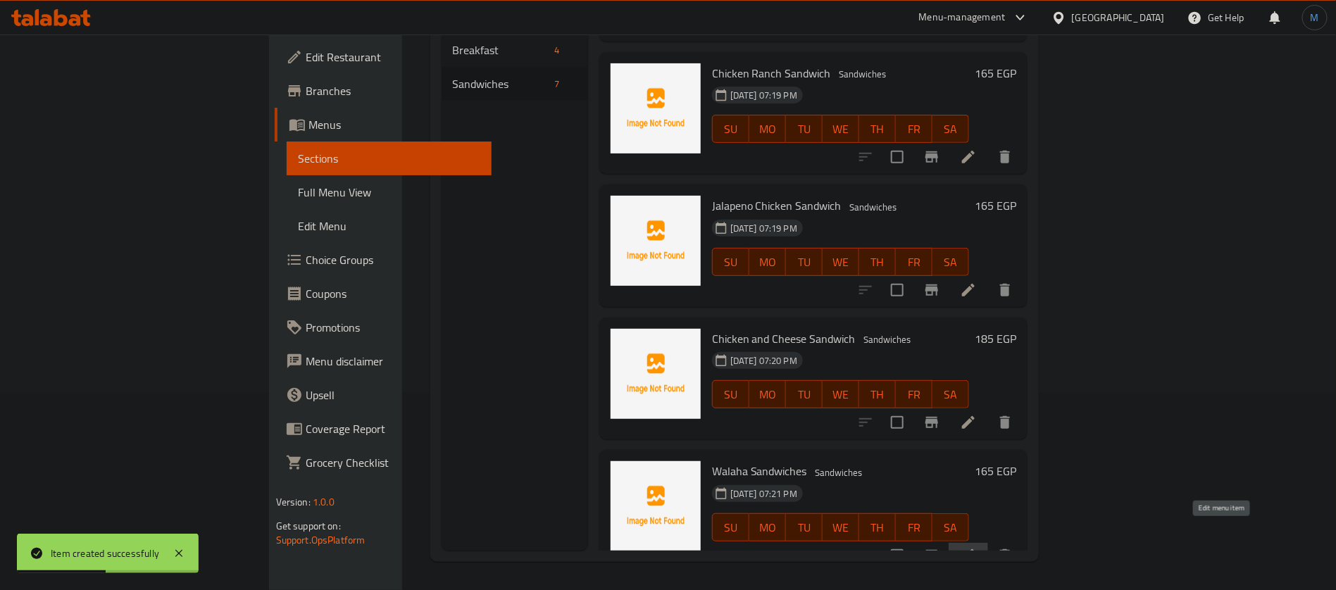
click at [975, 549] on icon at bounding box center [968, 555] width 13 height 13
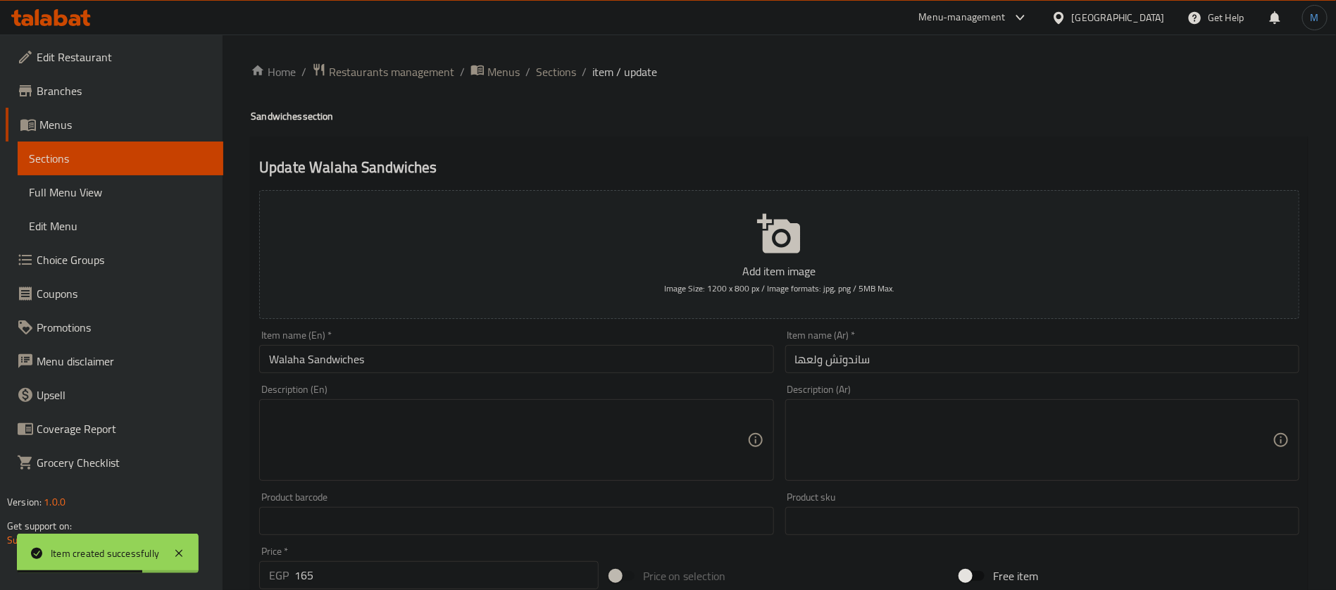
click at [526, 67] on li "/" at bounding box center [527, 71] width 5 height 17
click at [548, 70] on span "Sections" at bounding box center [556, 71] width 40 height 17
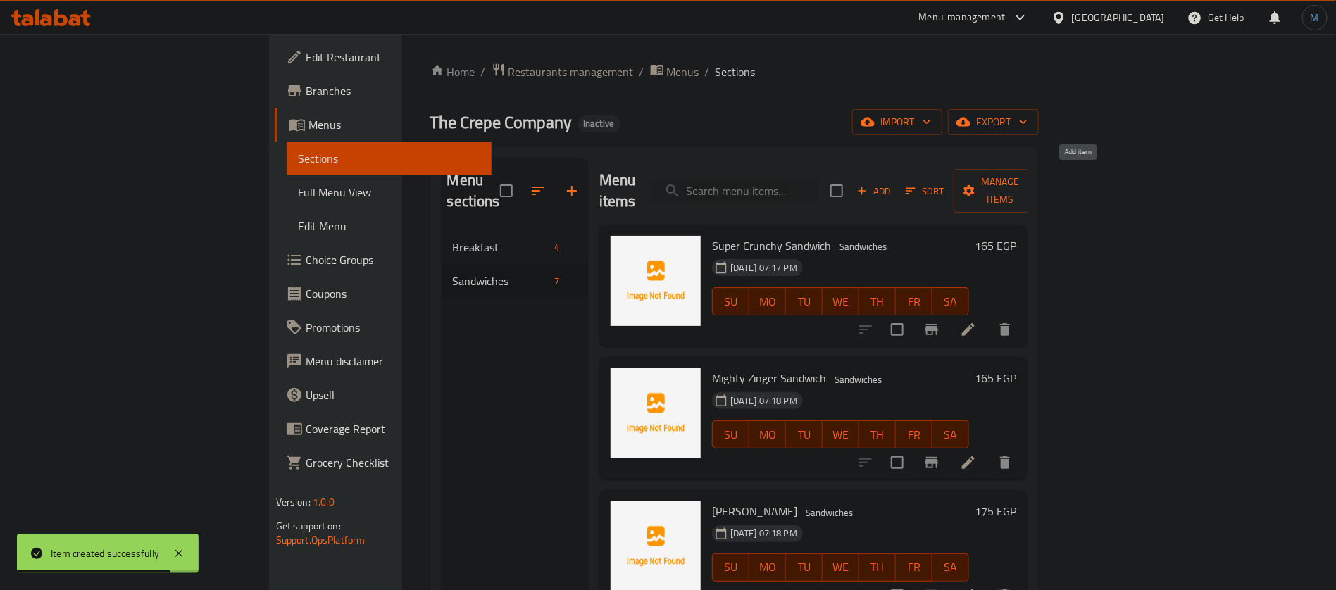
click at [868, 185] on icon "button" at bounding box center [862, 191] width 13 height 13
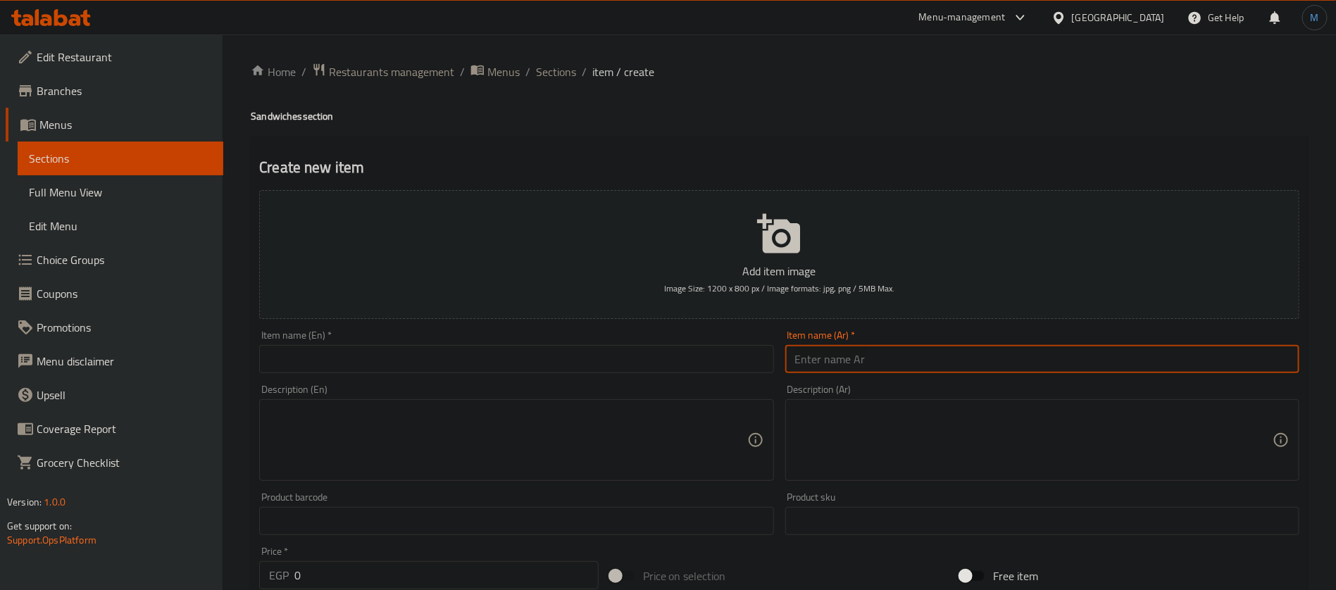
click at [858, 352] on input "text" at bounding box center [1042, 359] width 514 height 28
paste input "ٍساندوتش بافلو تشيكن"
type input "ٍساندوتش بافلو تشيكن"
click at [420, 371] on input "text" at bounding box center [516, 359] width 514 height 28
paste input "Buffalo Chicken Sandwich"
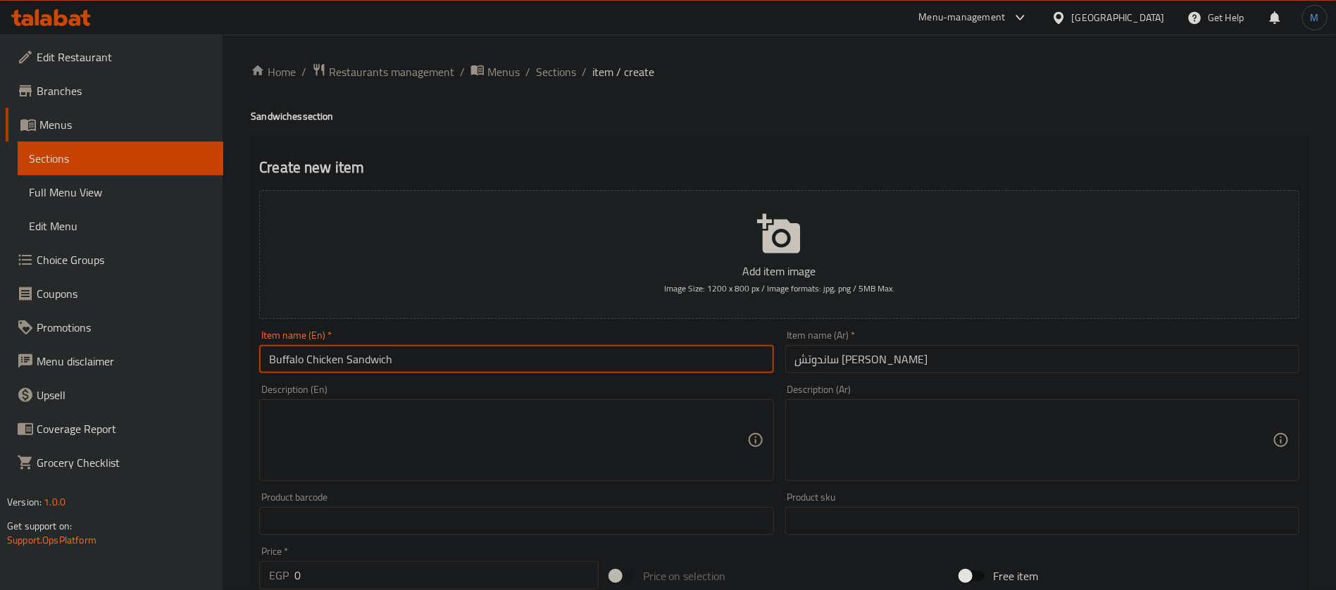
type input "Buffalo Chicken Sandwich"
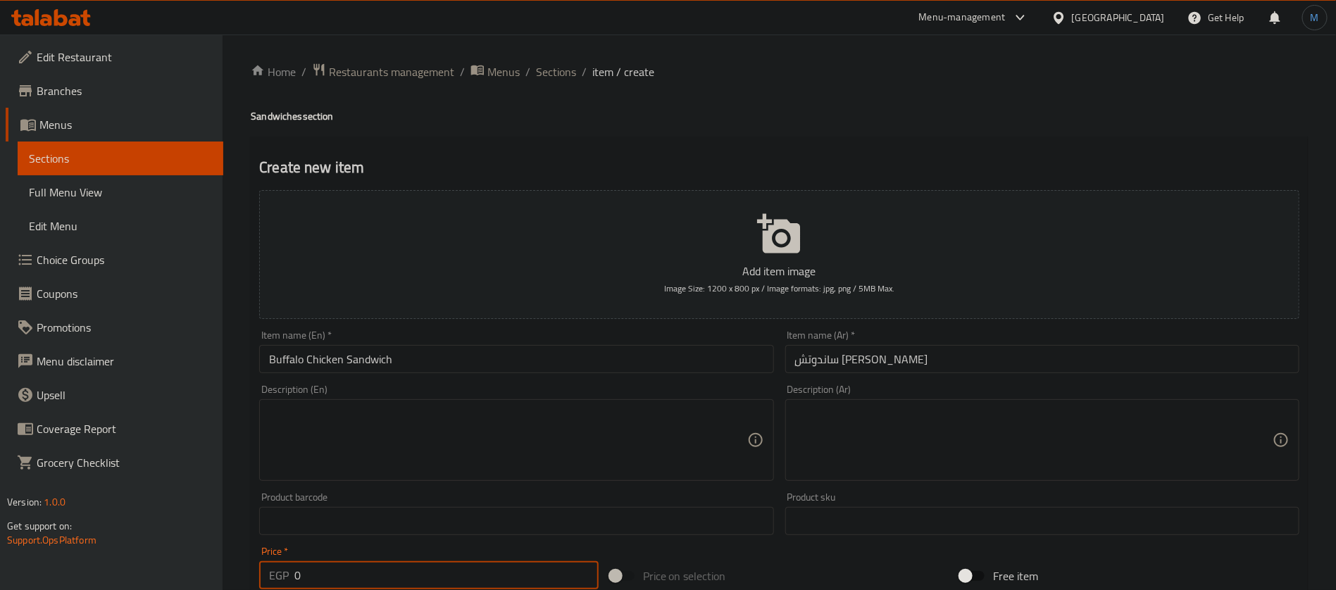
click at [482, 574] on input "0" at bounding box center [446, 575] width 304 height 28
type input "179"
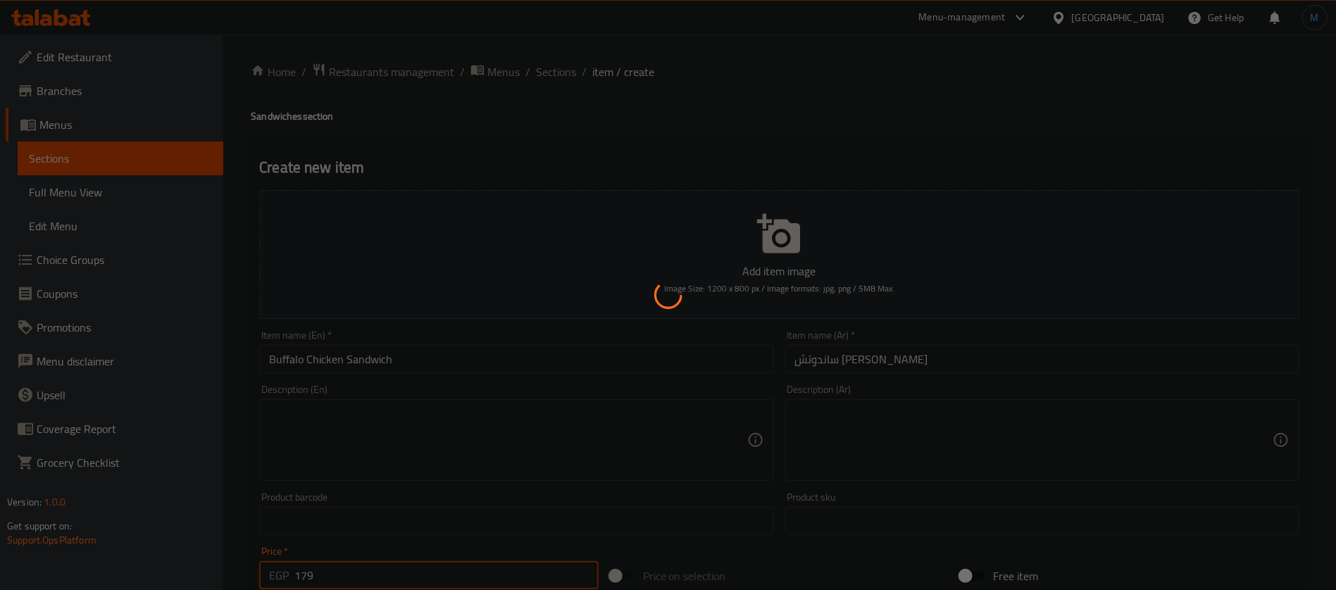
type input "0"
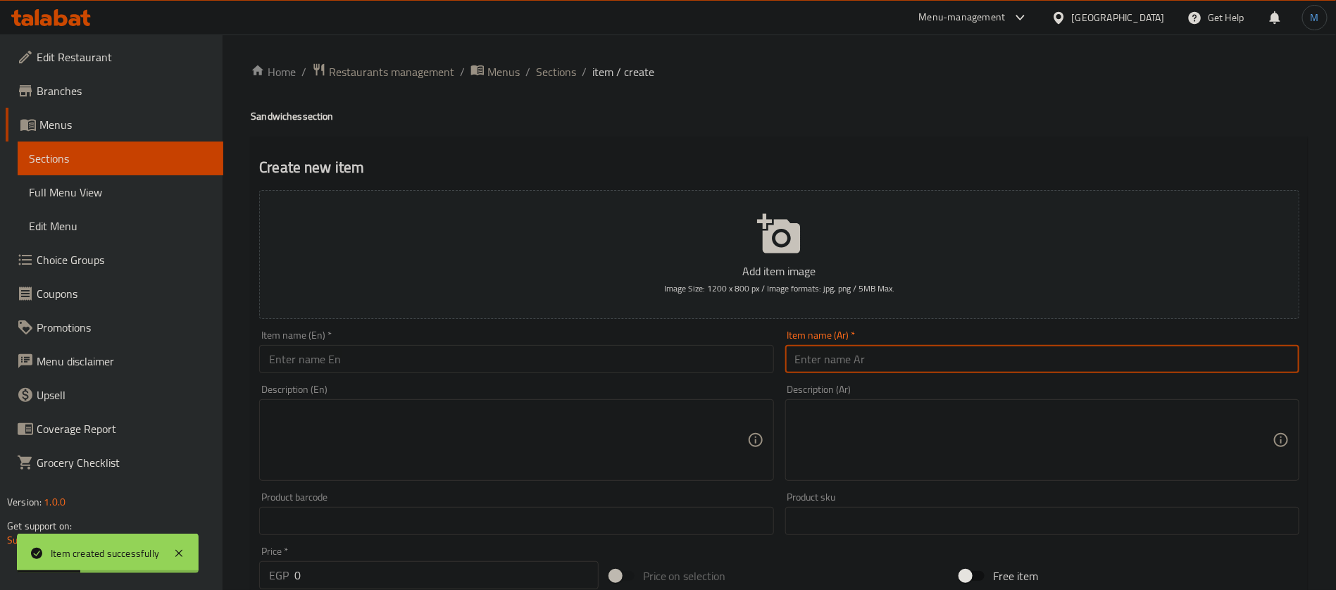
click at [860, 359] on input "text" at bounding box center [1042, 359] width 514 height 28
paste input "ٍساندوتش رانشون بلو"
type input "ٍساندوتش رانشون بلو"
click at [660, 421] on textarea at bounding box center [508, 440] width 478 height 67
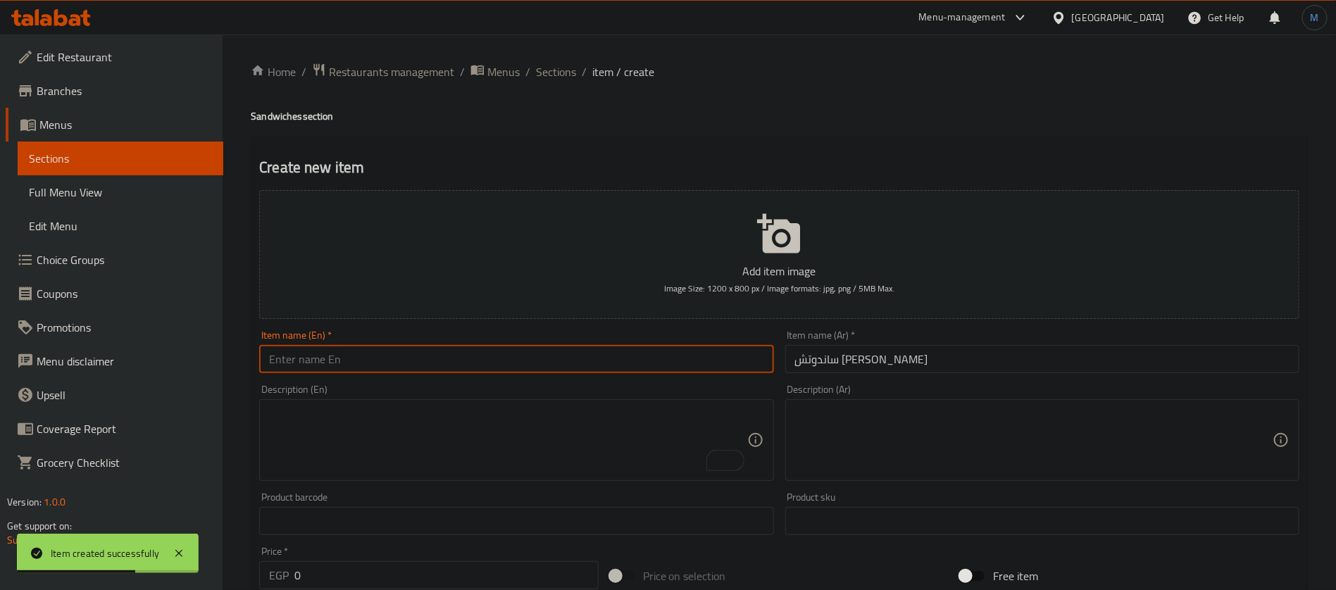
click at [520, 368] on input "text" at bounding box center [516, 359] width 514 height 28
paste input "Ranchon blue sandwich"
click at [522, 362] on input "Ranchon Blue Sandwich" at bounding box center [516, 359] width 514 height 28
type input "Ranchon Blue Sandwich"
click at [521, 577] on input "0" at bounding box center [446, 575] width 304 height 28
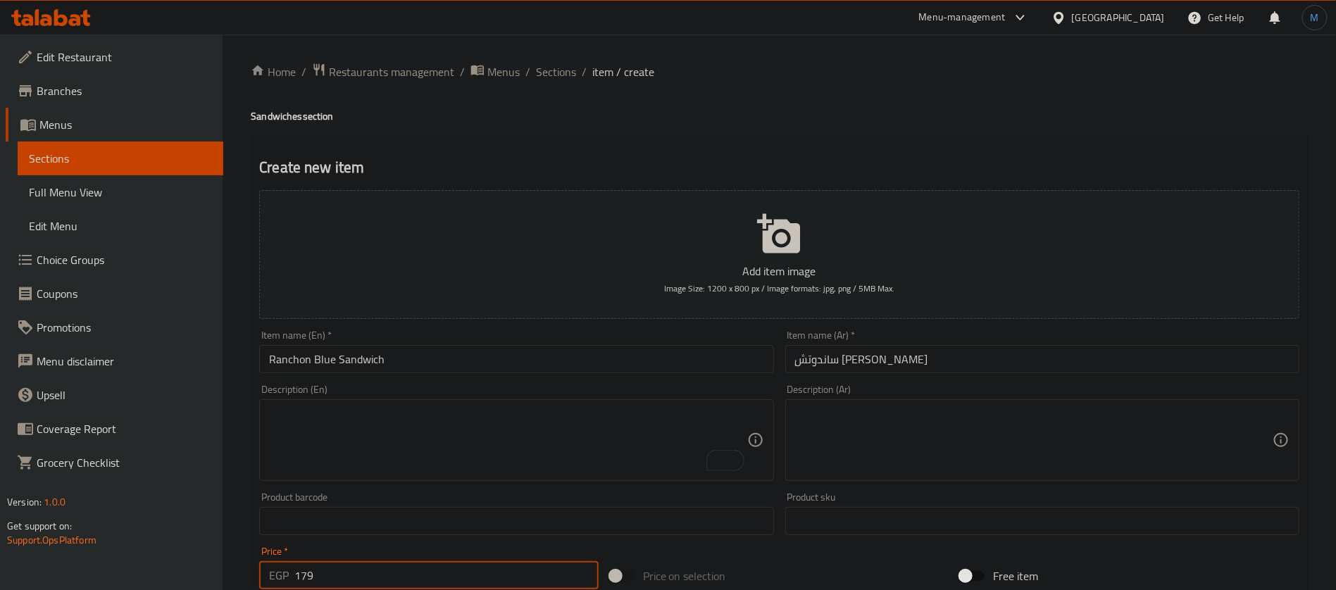
type input "179"
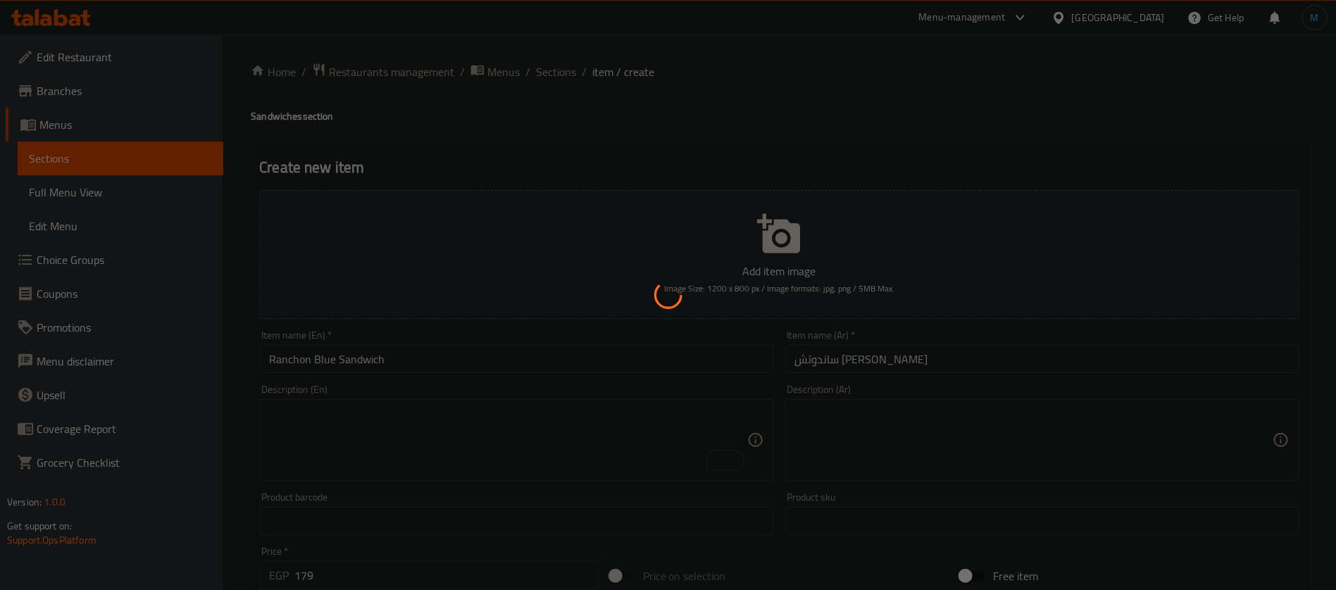
type input "0"
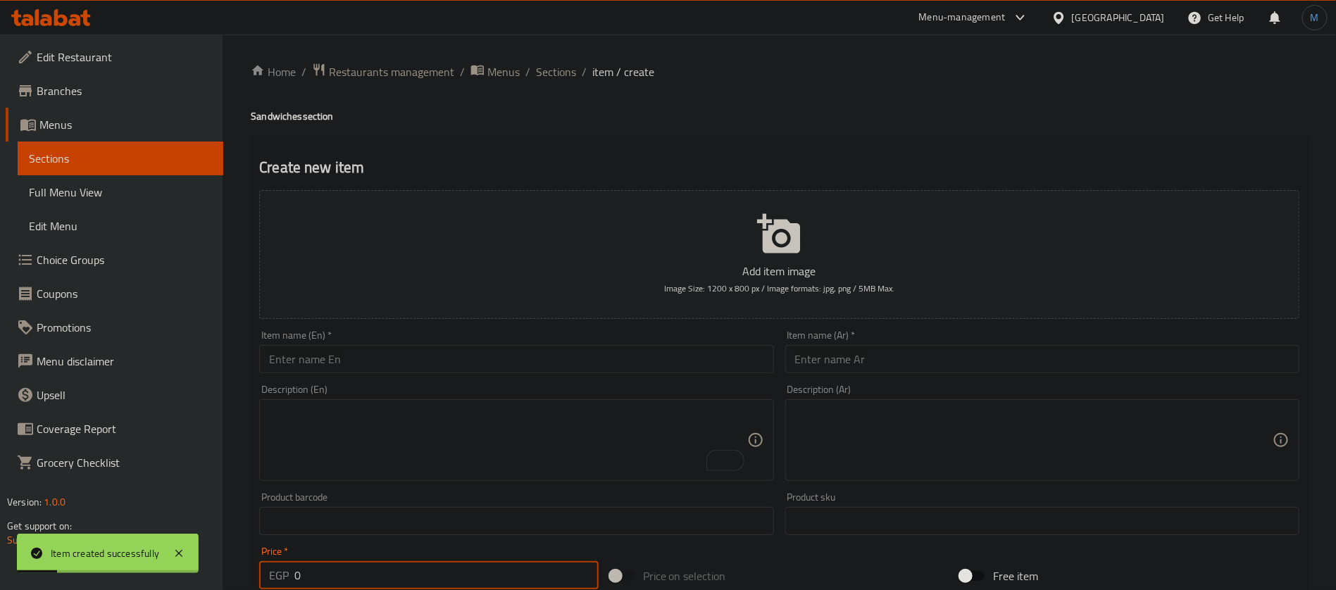
click at [900, 358] on input "text" at bounding box center [1042, 359] width 514 height 28
paste input "ٍساندوتش سموكتیل"
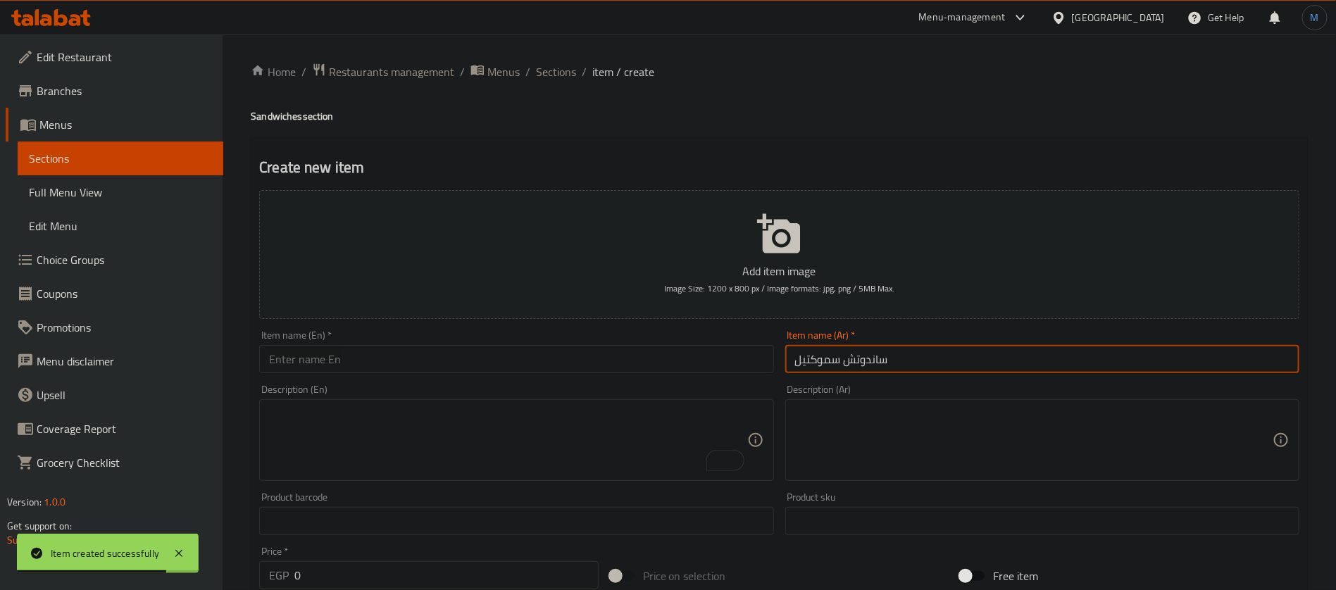
type input "ٍساندوتش سموكتيل"
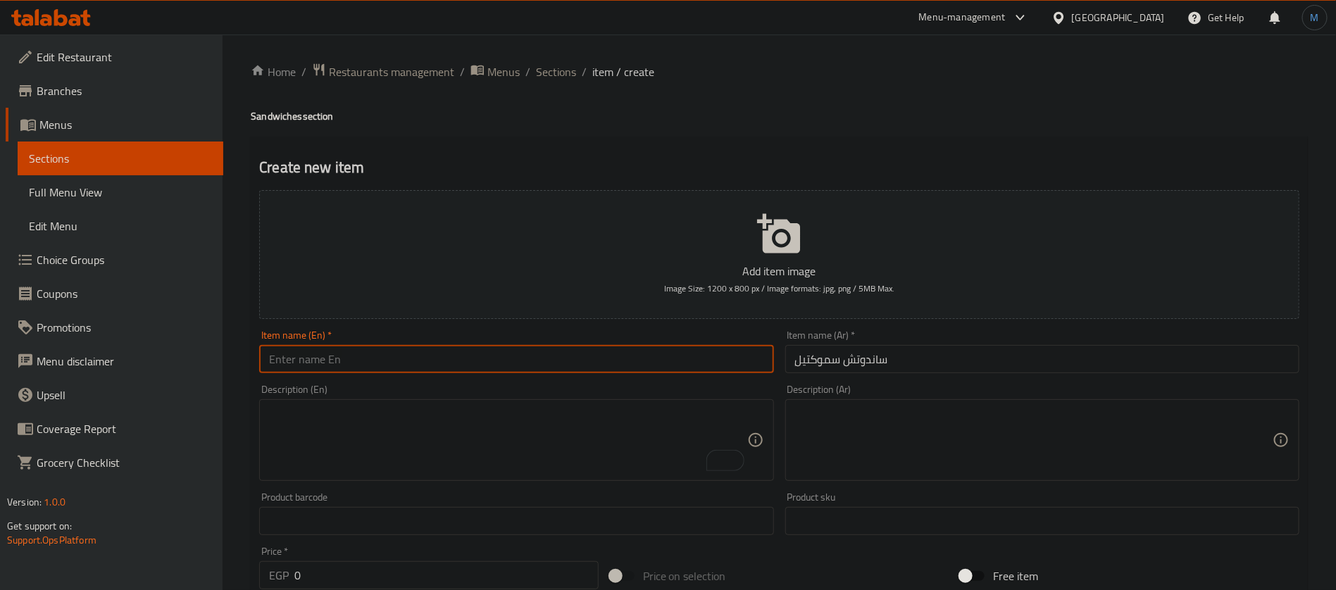
paste input "Smoketail sandwich"
click at [508, 347] on input "text" at bounding box center [516, 359] width 514 height 28
type input "Smoketail Sandwich"
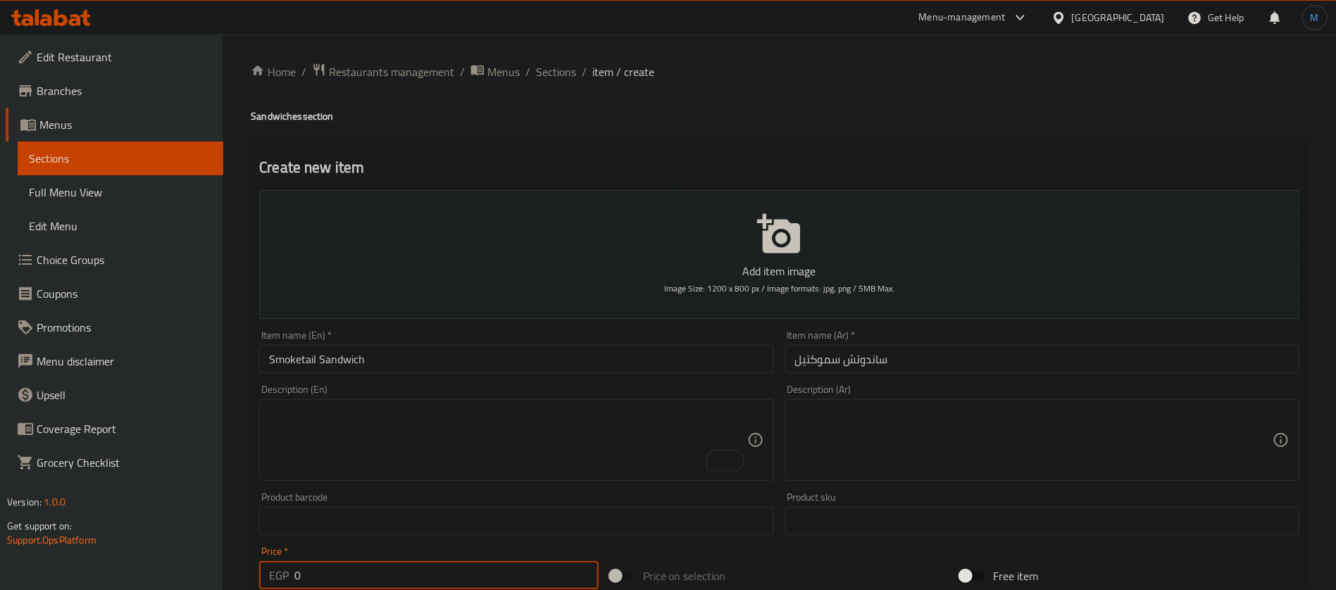
click at [417, 575] on input "0" at bounding box center [446, 575] width 304 height 28
type input "185"
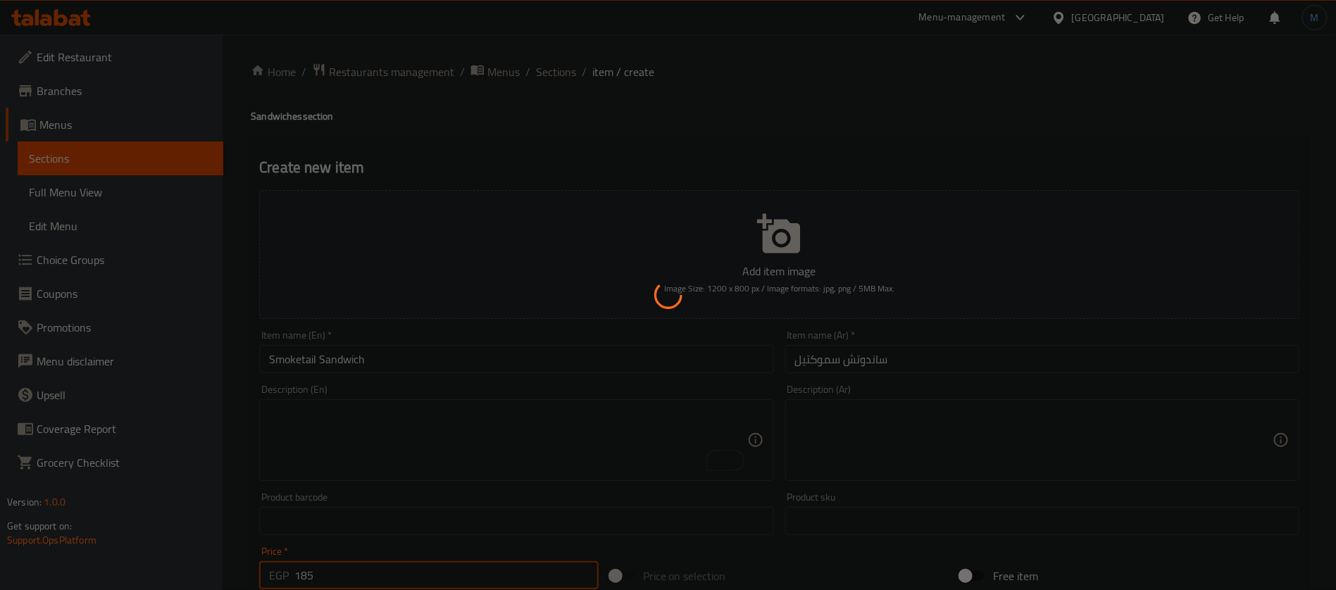
type input "0"
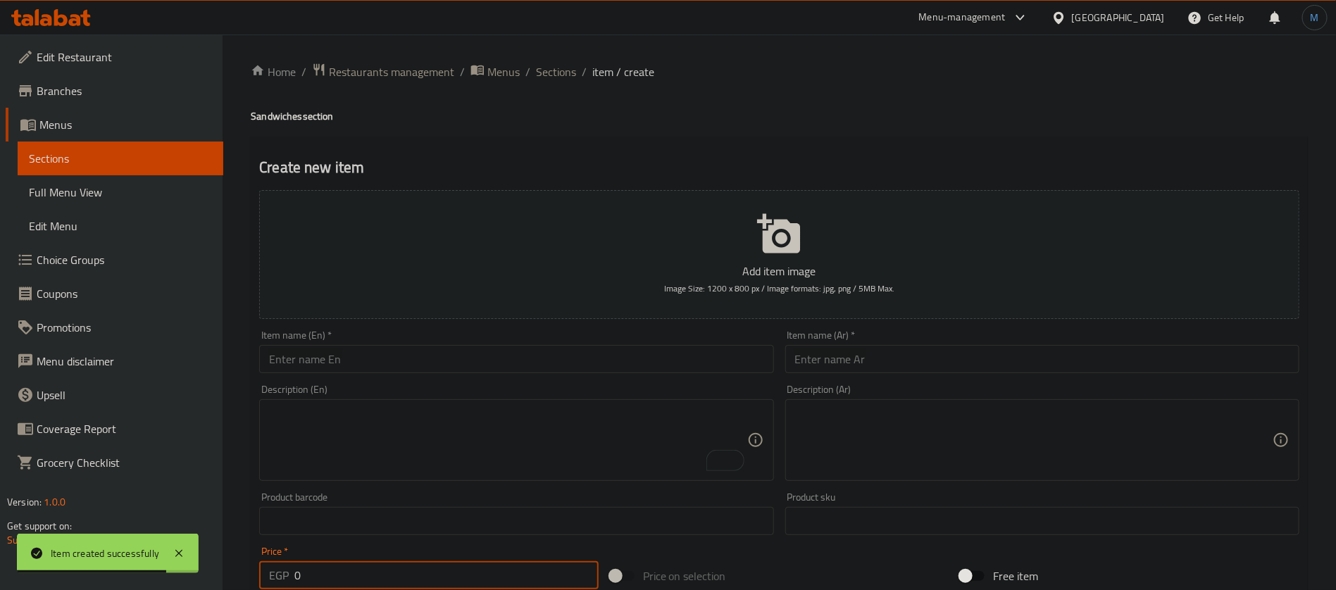
click at [582, 60] on div "Home / Restaurants management / Menus / Sections / item / create Sandwiches sec…" at bounding box center [780, 515] width 1114 height 961
click at [568, 69] on span "Sections" at bounding box center [556, 71] width 40 height 17
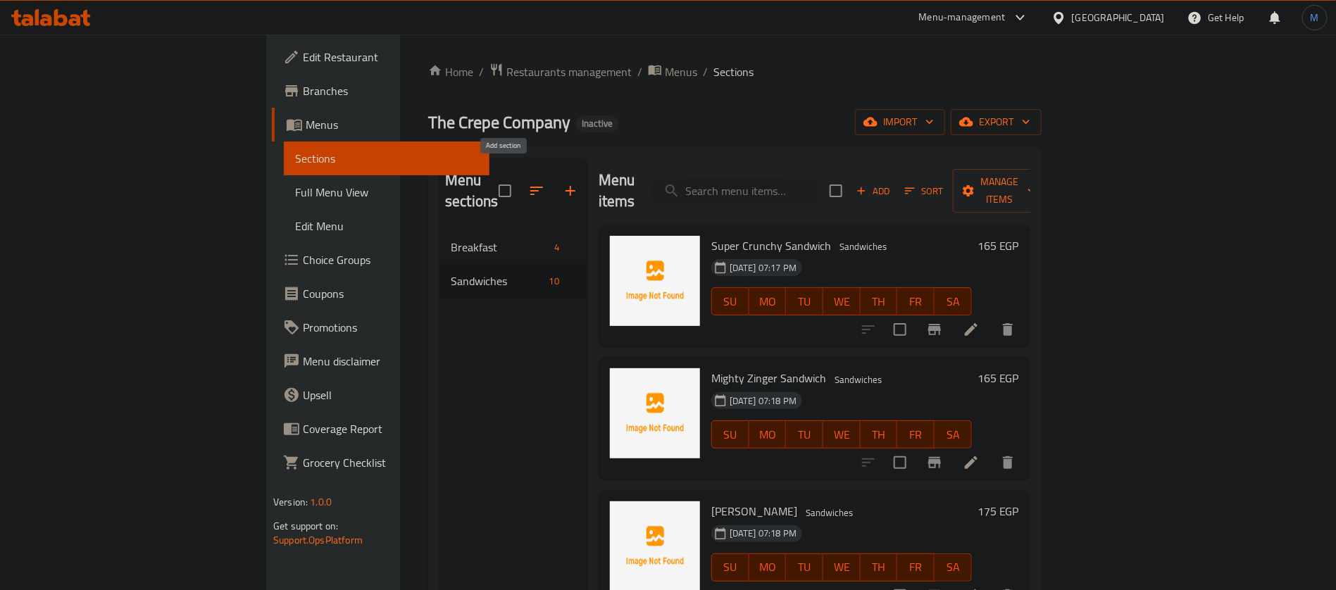
click at [554, 175] on button "button" at bounding box center [571, 191] width 34 height 34
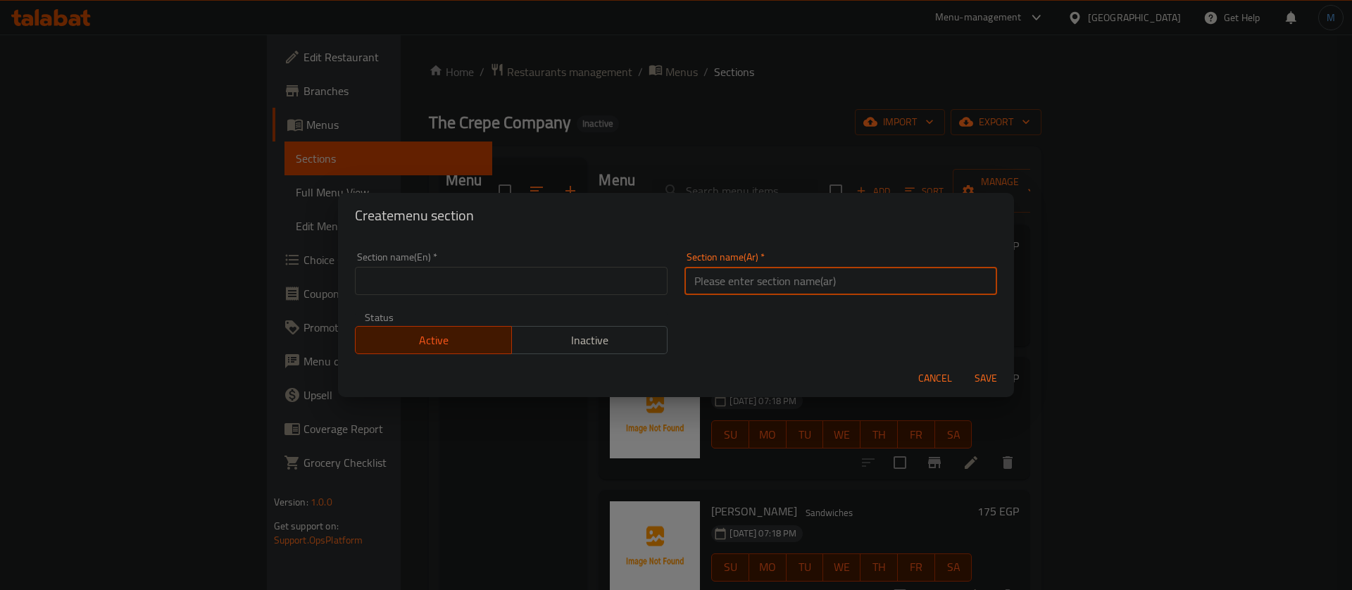
click at [711, 285] on input "text" at bounding box center [841, 281] width 313 height 28
paste input "كريبات"
type input "كريبات"
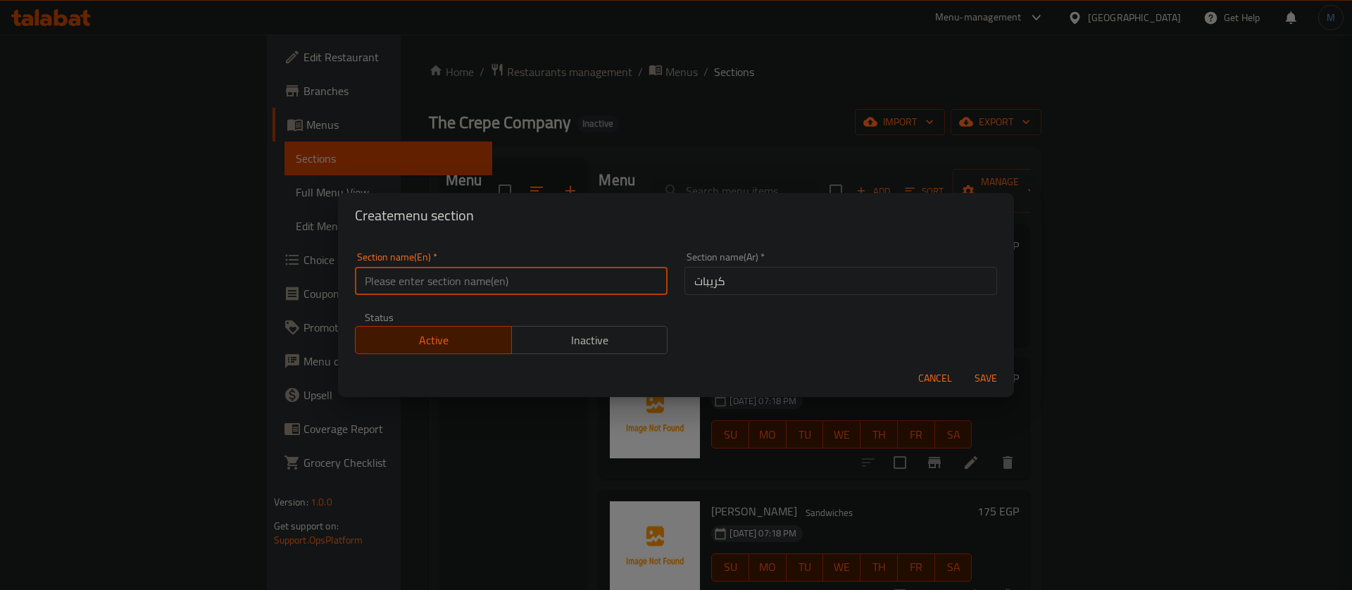
click at [470, 291] on input "text" at bounding box center [511, 281] width 313 height 28
paste input "Crepes"
type input "Crepes"
click at [964, 366] on button "Save" at bounding box center [986, 379] width 45 height 26
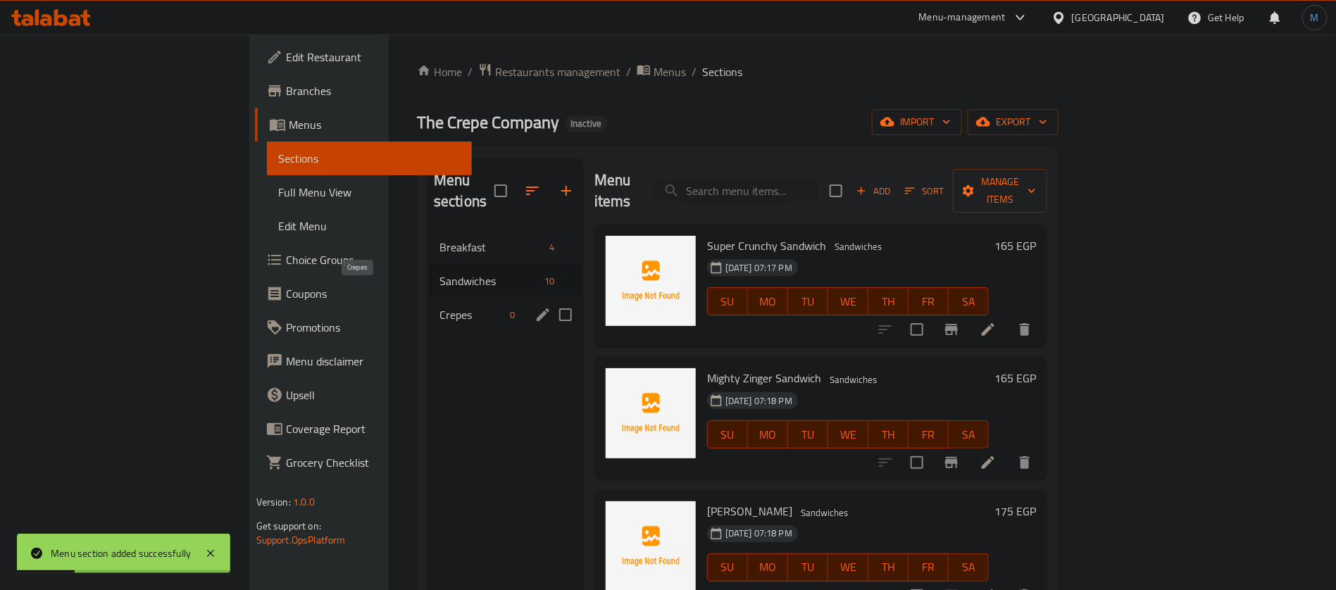
click at [440, 306] on span "Crepes" at bounding box center [473, 314] width 66 height 17
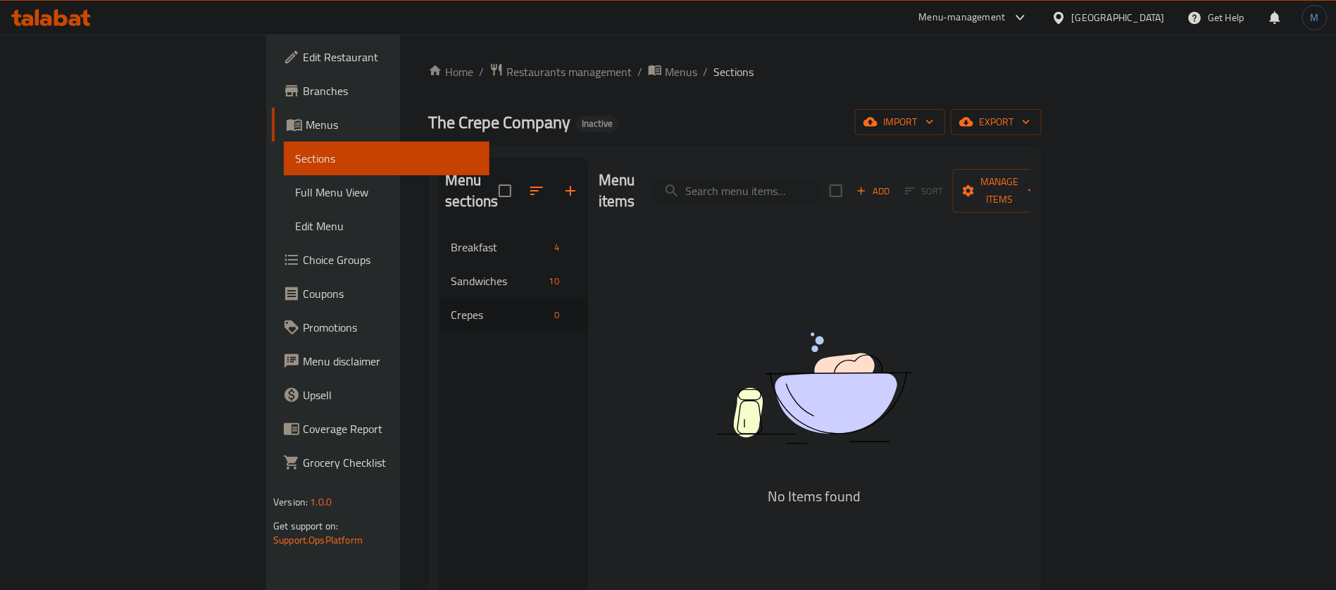
click at [1030, 165] on div "Menu items Add Sort Manage items" at bounding box center [815, 191] width 432 height 67
click at [892, 183] on span "Add" at bounding box center [873, 191] width 38 height 16
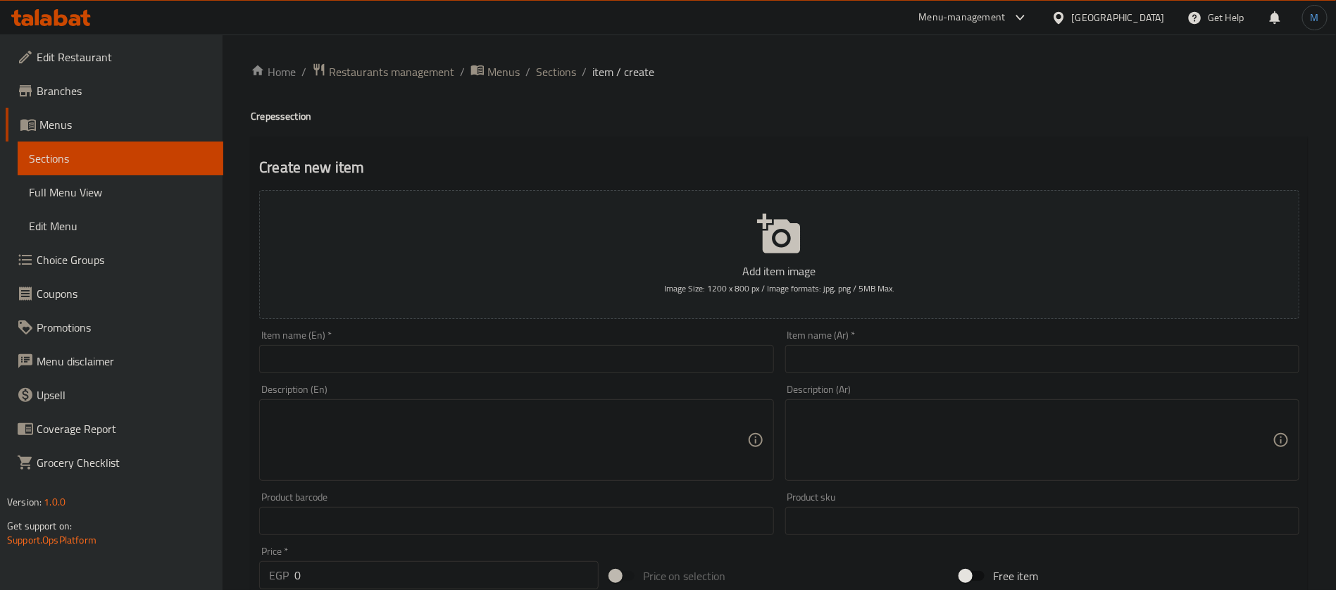
click at [902, 347] on input "text" at bounding box center [1042, 359] width 514 height 28
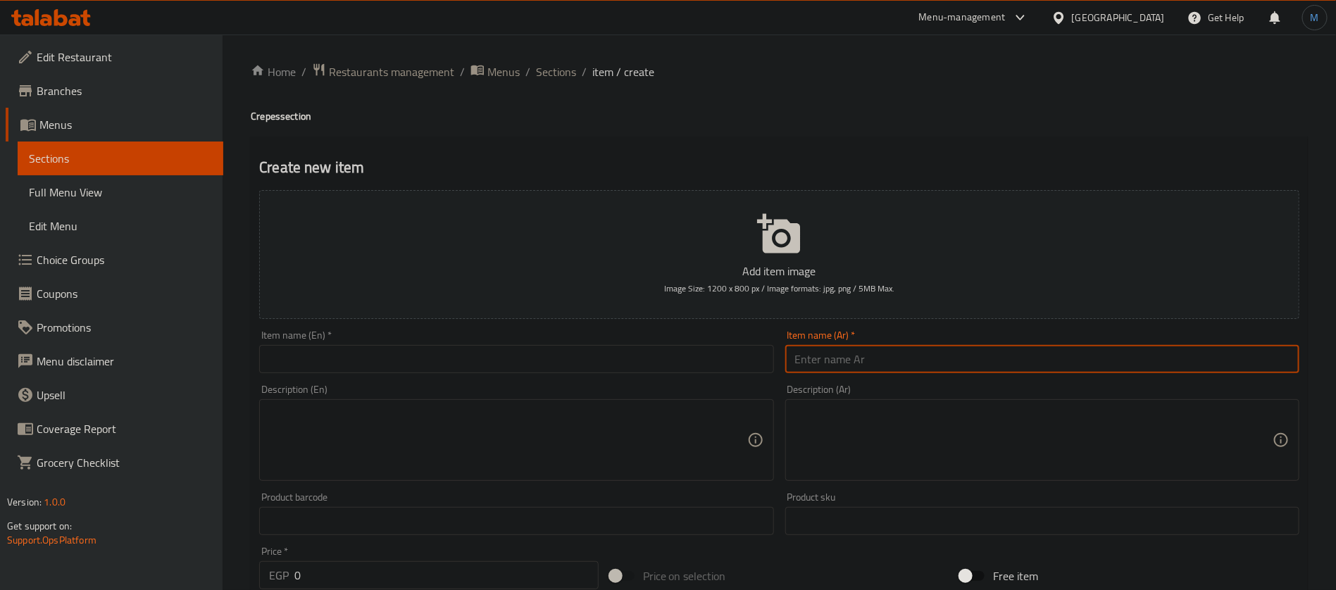
paste input "كريب كرسبي أوریجنال"
type input "كريب كرسبي أوریجنال"
click at [573, 351] on input "text" at bounding box center [516, 359] width 514 height 28
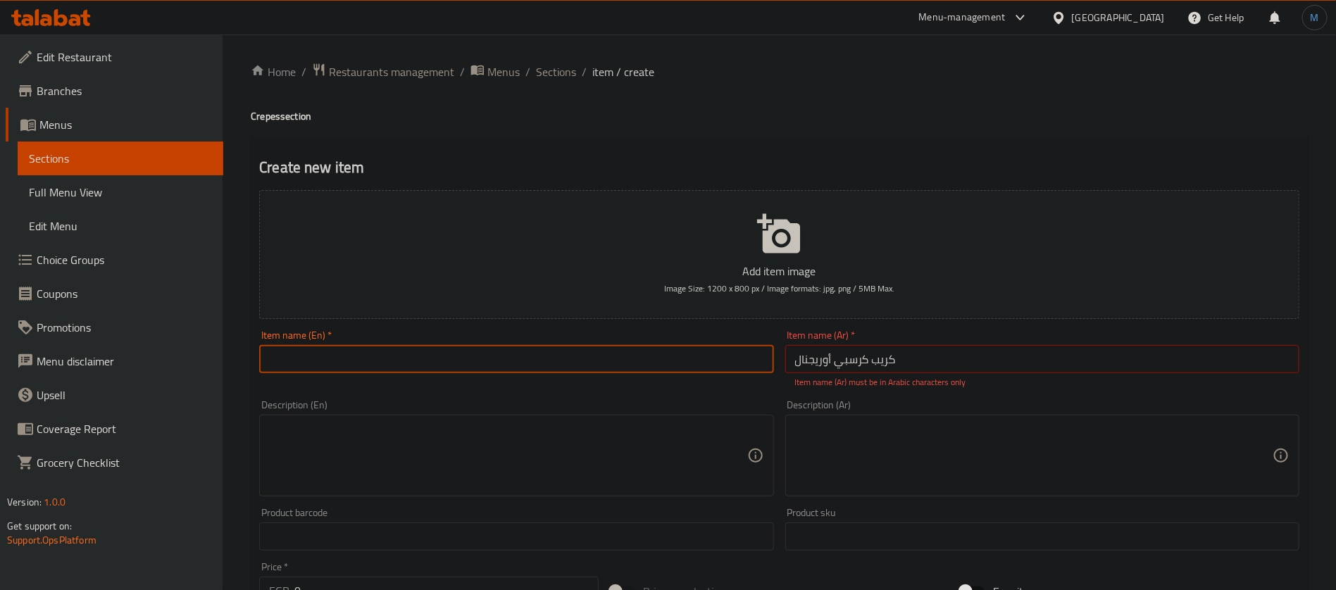
paste input "Original Crispy Crepe"
type input "Original Crispy Crepe"
click at [935, 357] on input "كريب كرسبي أوریجنال" at bounding box center [1042, 359] width 514 height 28
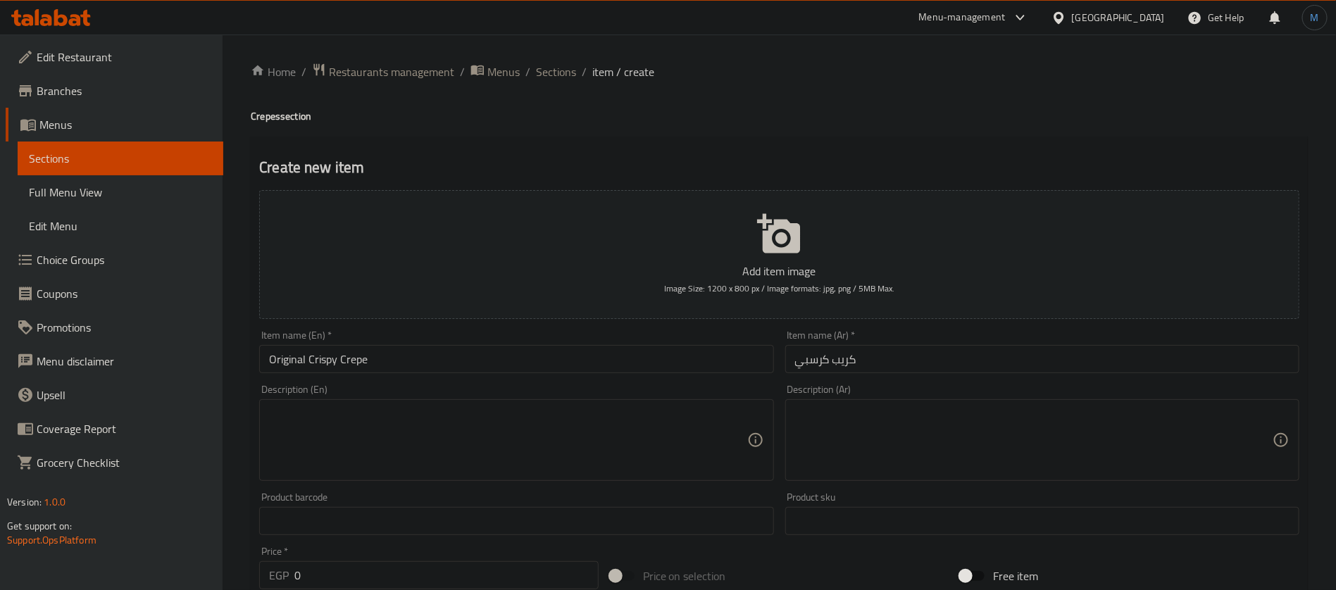
click at [1042, 404] on div "Description (Ar) Description (Ar)" at bounding box center [1042, 433] width 514 height 96
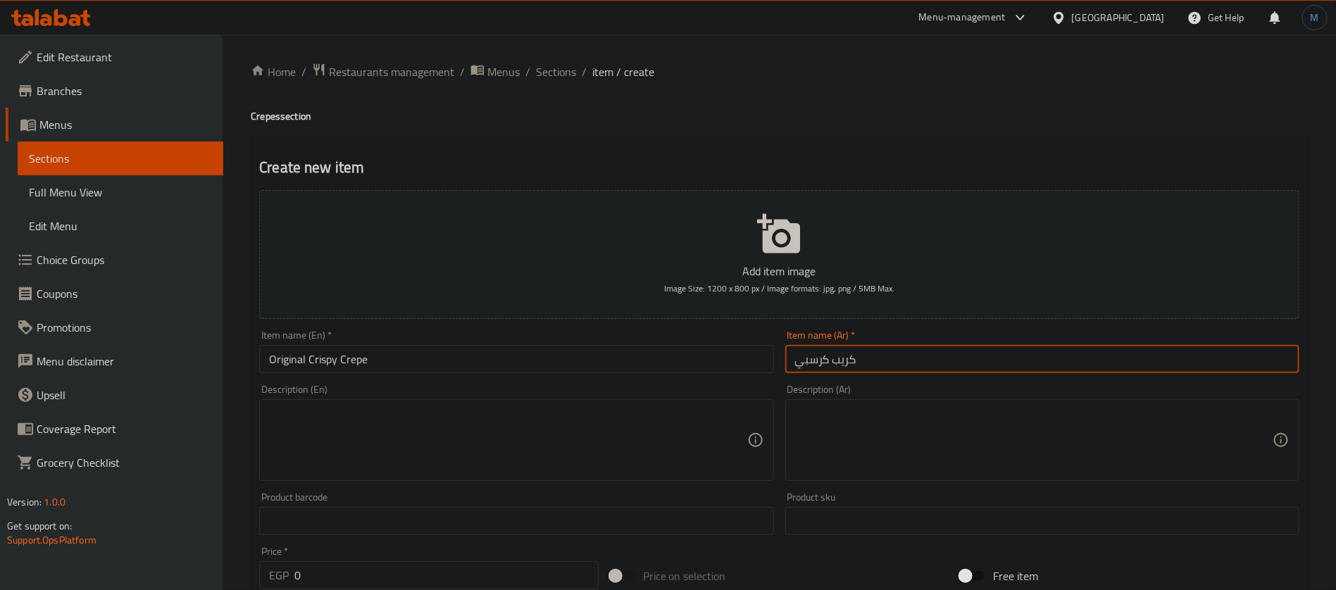
click at [977, 351] on input "كريب كرسبي" at bounding box center [1042, 359] width 514 height 28
type input "كريب كرسبي اورجينال"
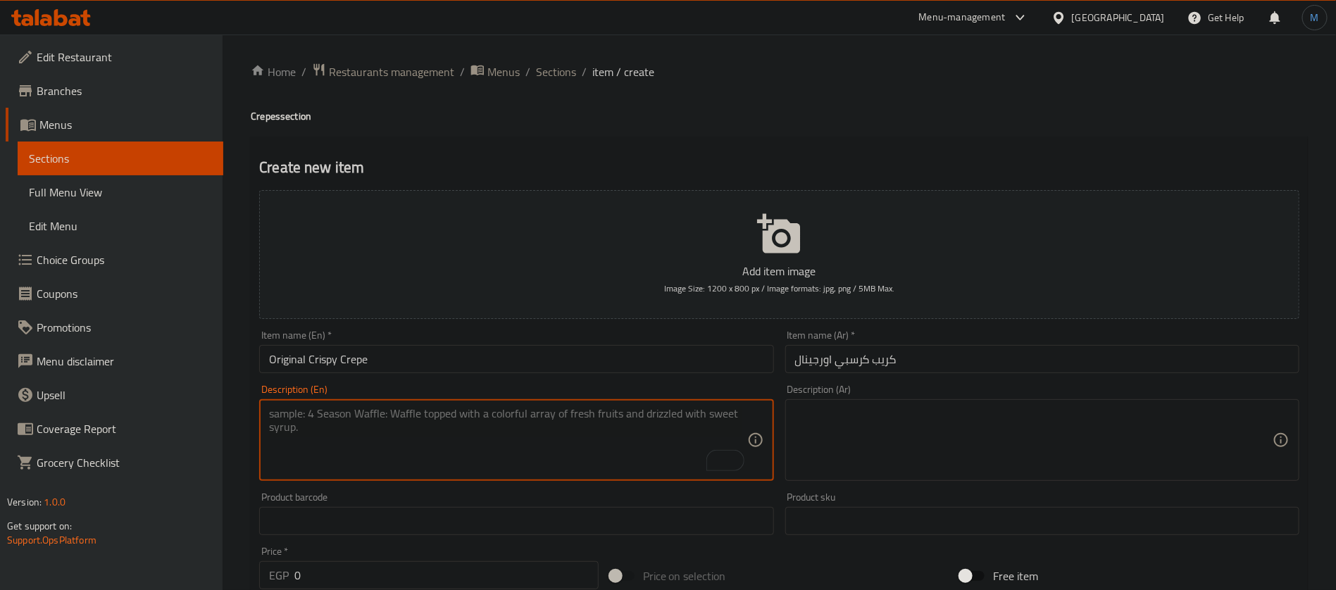
click at [911, 451] on textarea at bounding box center [1034, 440] width 478 height 67
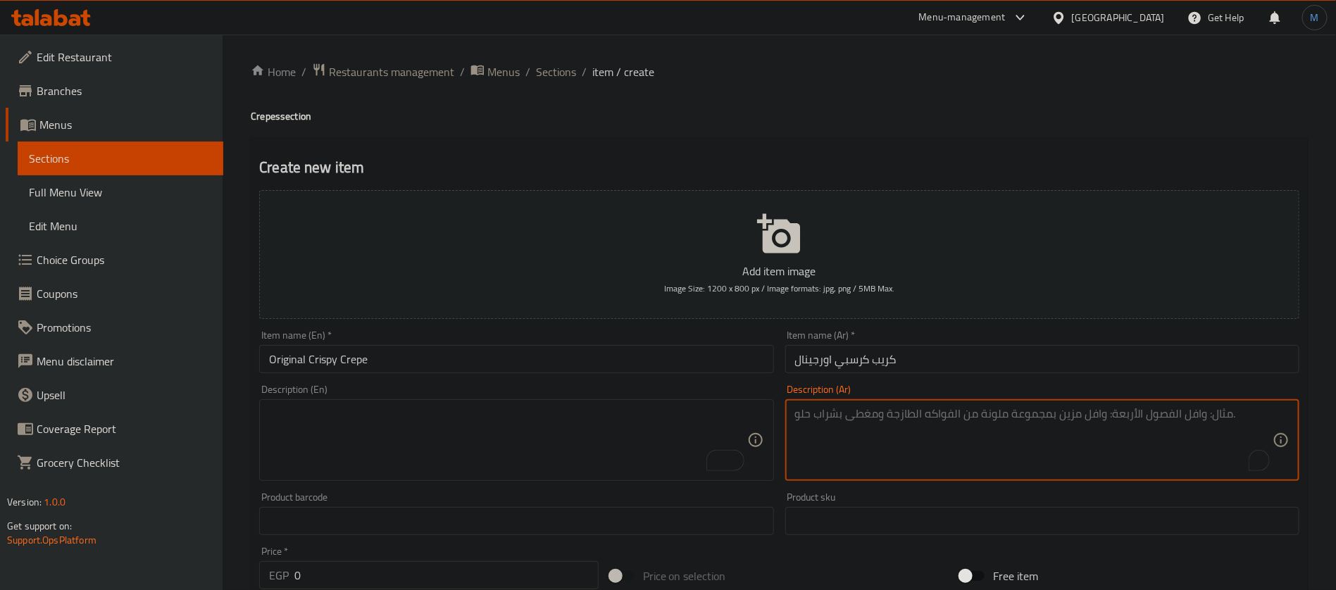
paste textarea "دجاج كرسبي مع مكونات كلاسيكية داخل كريب ذهبي شهي"
type textarea "دجاج كرسبي مع مكونات كلاسيكية داخل كريب ذهبي شهي"
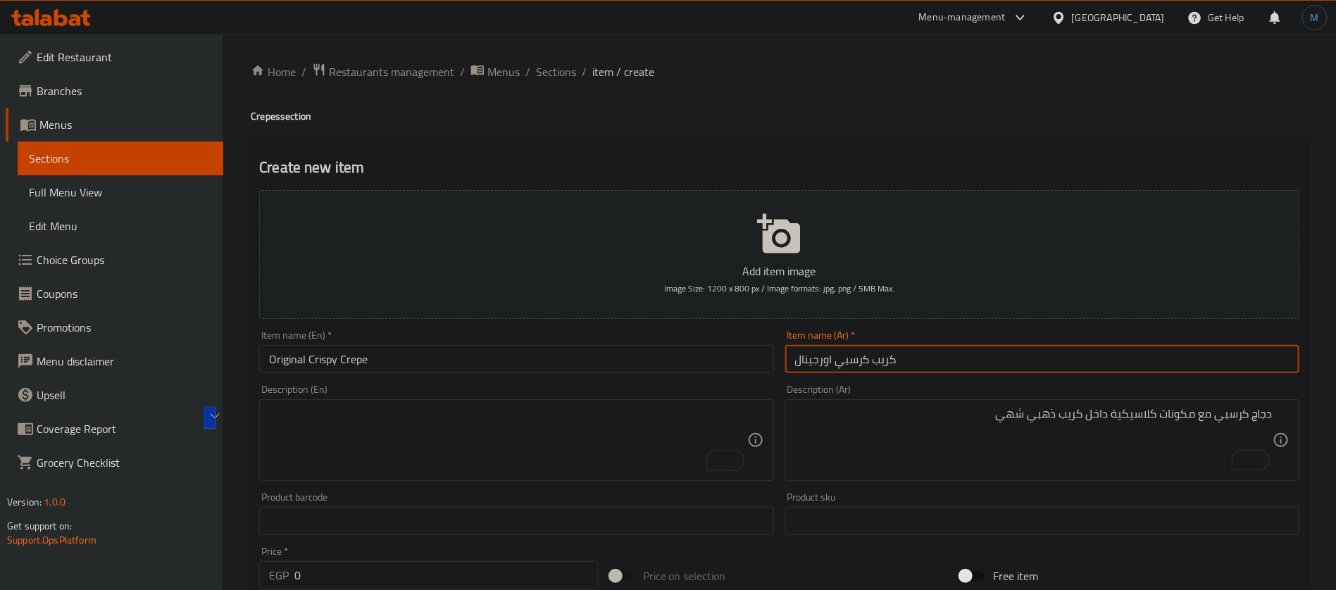
click at [1039, 370] on input "كريب كرسبي اورجينال" at bounding box center [1042, 359] width 514 height 28
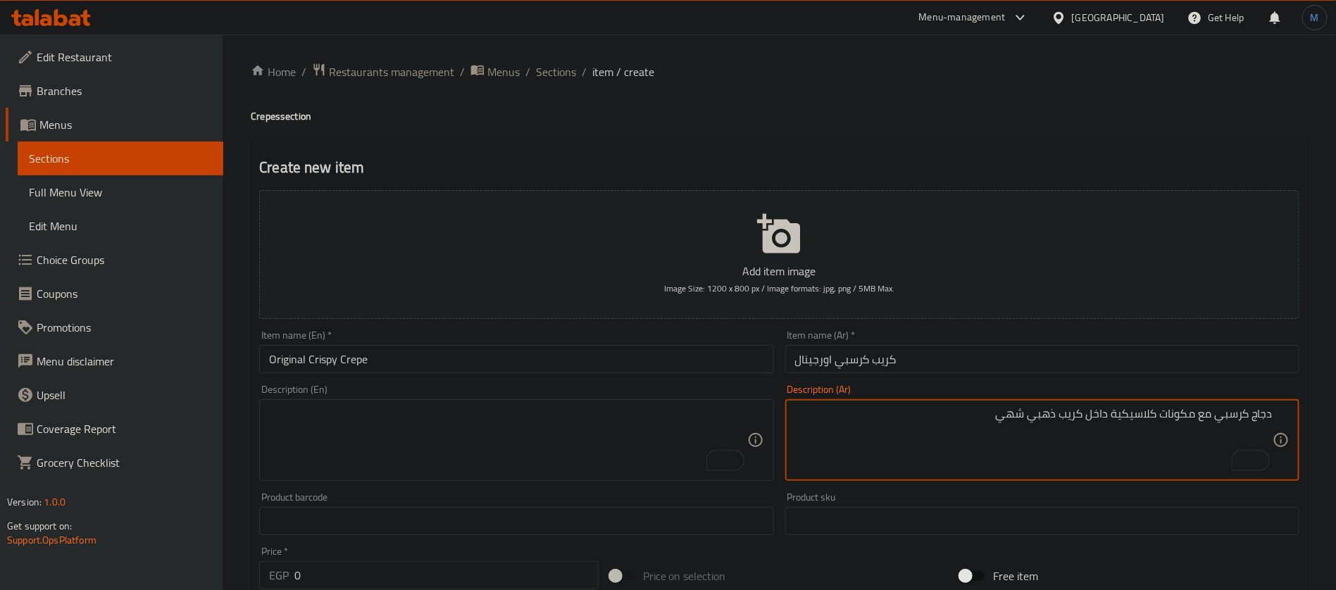
click at [463, 382] on div "Description (En) Description (En)" at bounding box center [516, 433] width 525 height 108
paste textarea "Crispy chicken with classic ingredients inside a delicious golden crepe."
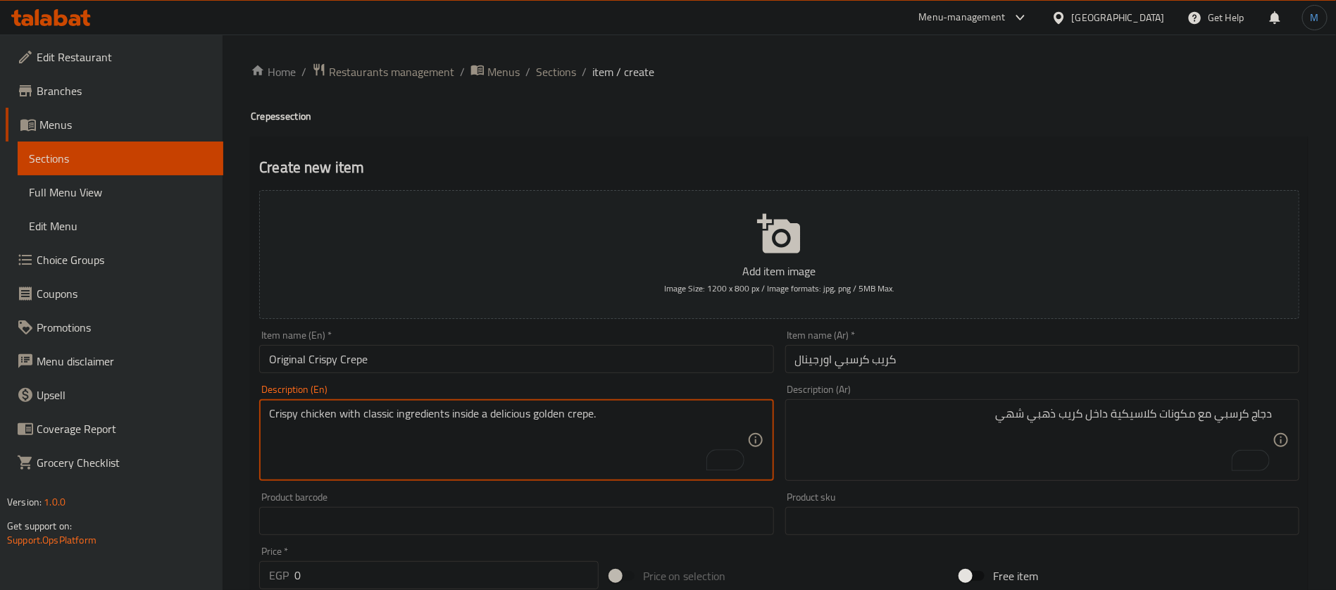
type textarea "Crispy chicken with classic ingredients inside a delicious golden crepe."
click at [493, 567] on input "0" at bounding box center [446, 575] width 304 height 28
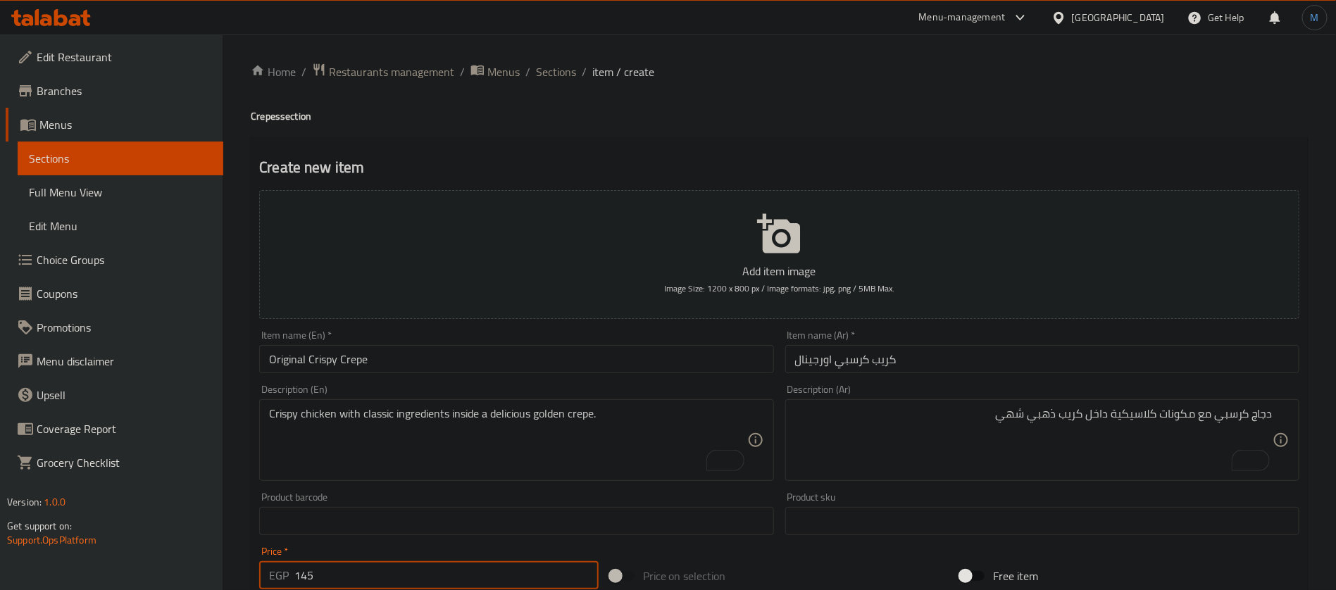
type input "145"
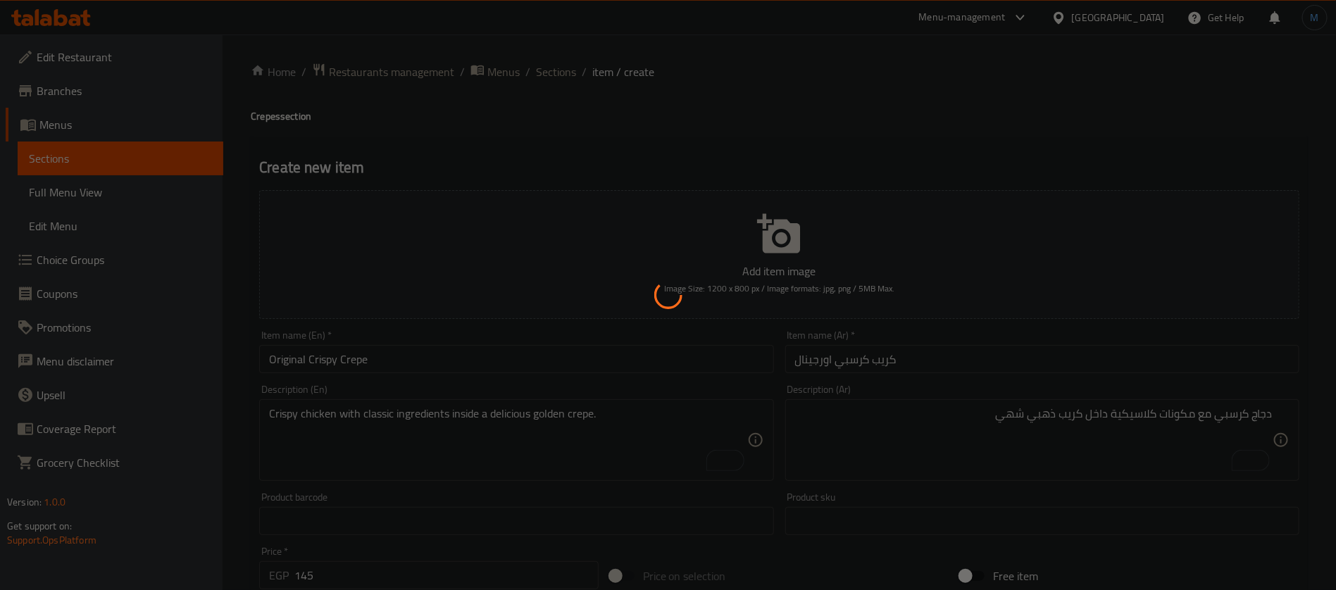
type input "0"
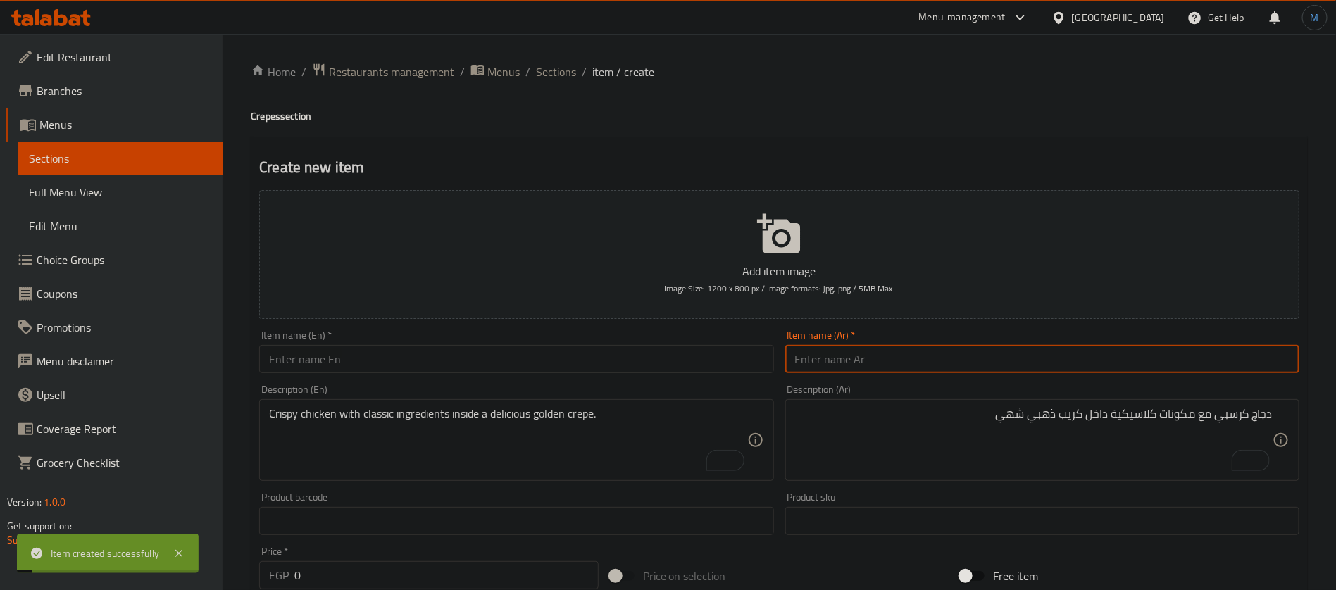
click at [1003, 348] on input "text" at bounding box center [1042, 359] width 514 height 28
paste input "كریب كرسبي حار"
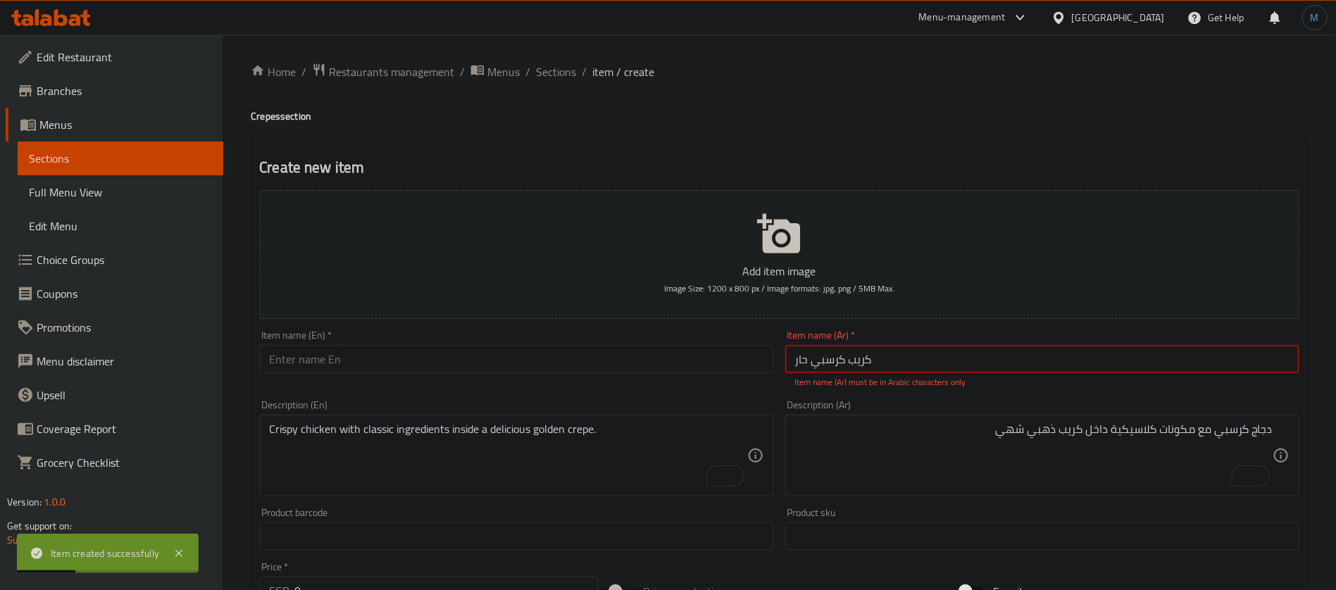
paste input "ي"
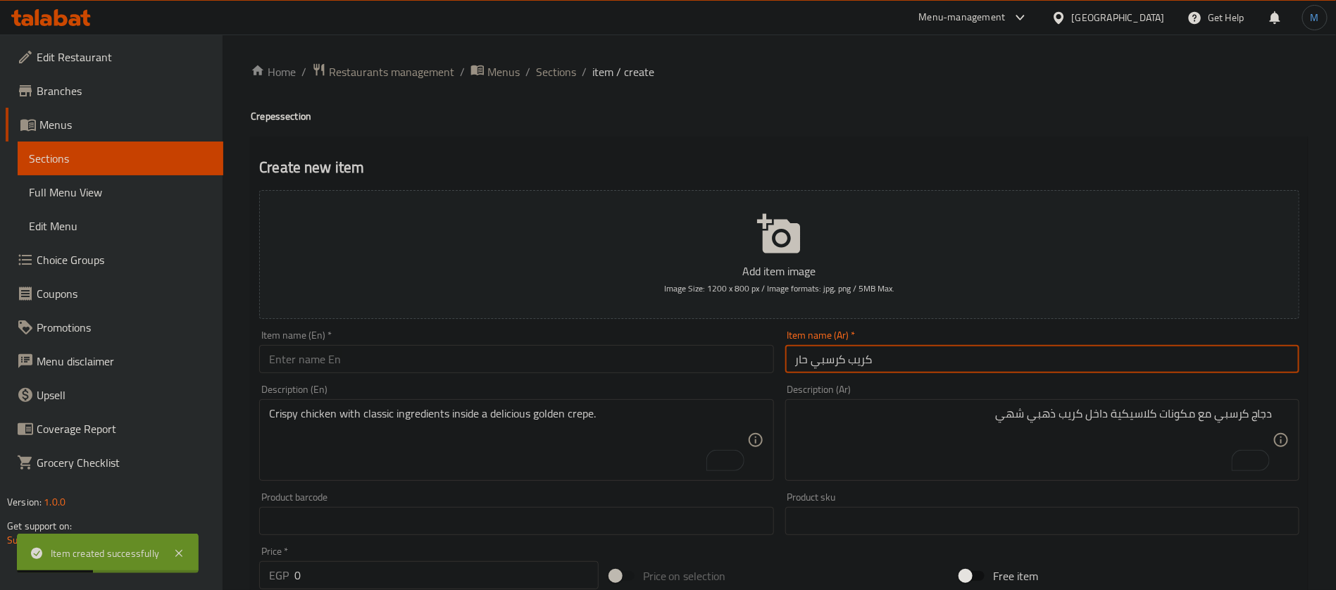
type input "كريب كرسبي حار"
click at [517, 370] on input "text" at bounding box center [516, 359] width 514 height 28
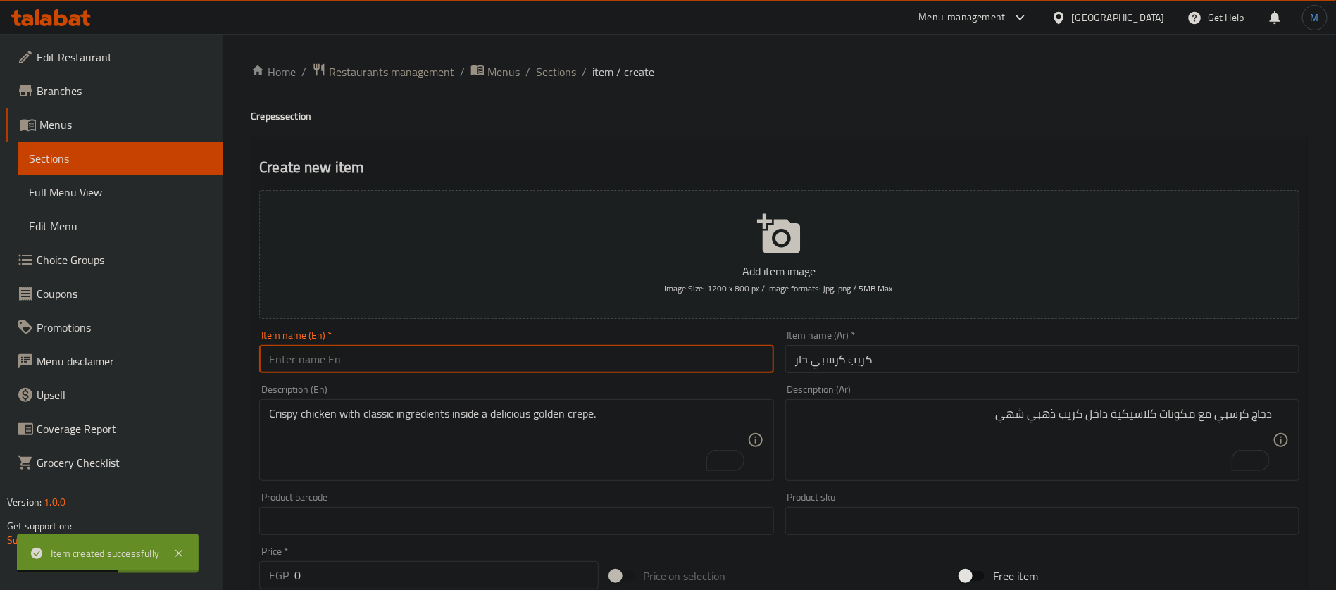
paste input "Spicy Crispy Crepe"
type input "Spicy Crispy Crepe"
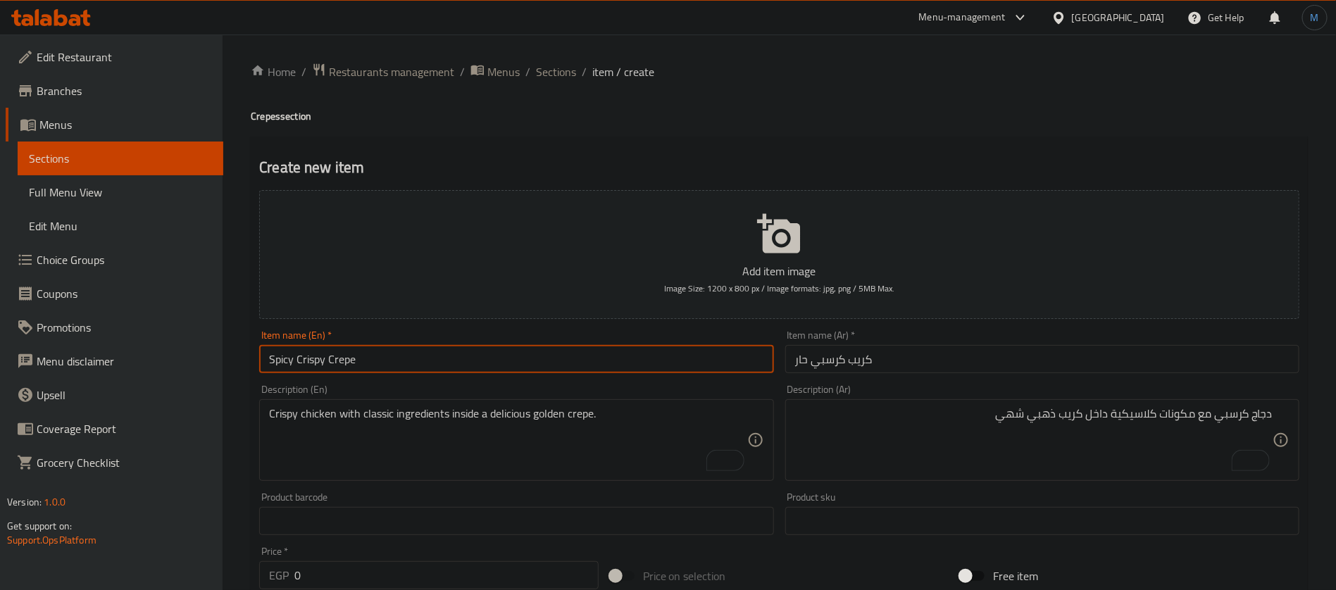
click at [1127, 422] on textarea "دجاج كرسبي مع مكونات كلاسيكية داخل كريب ذهبي شهي" at bounding box center [1034, 440] width 478 height 67
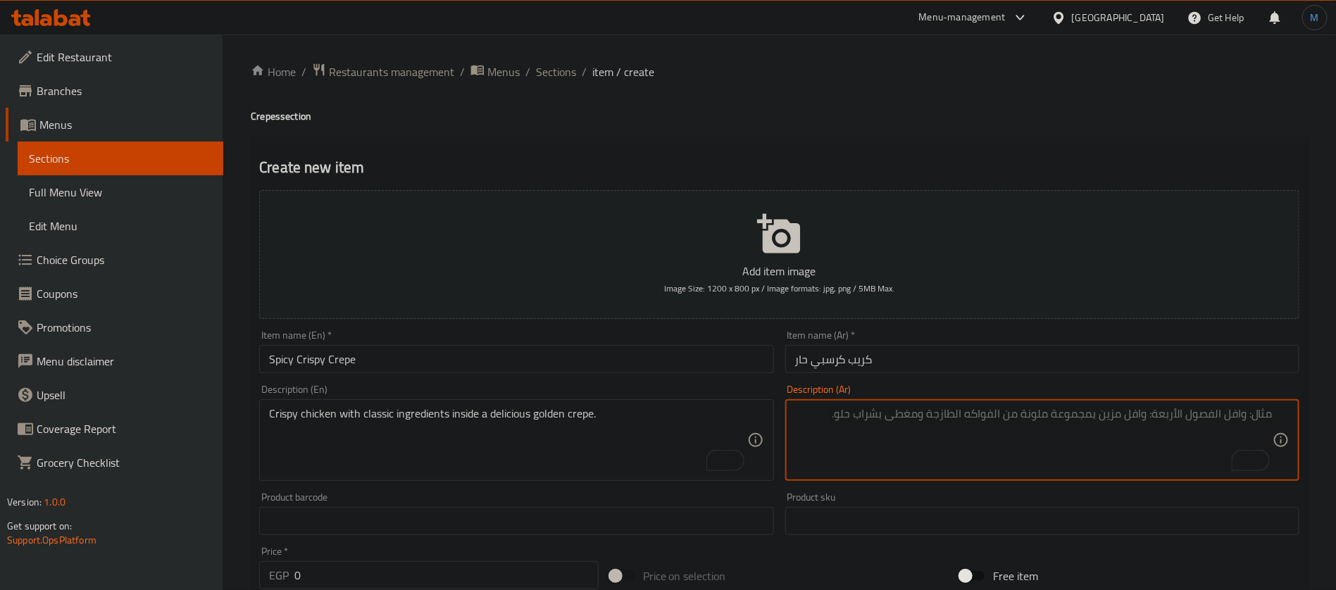
click at [592, 406] on div "Crispy chicken with classic ingredients inside a delicious golden crepe. Descri…" at bounding box center [516, 440] width 514 height 82
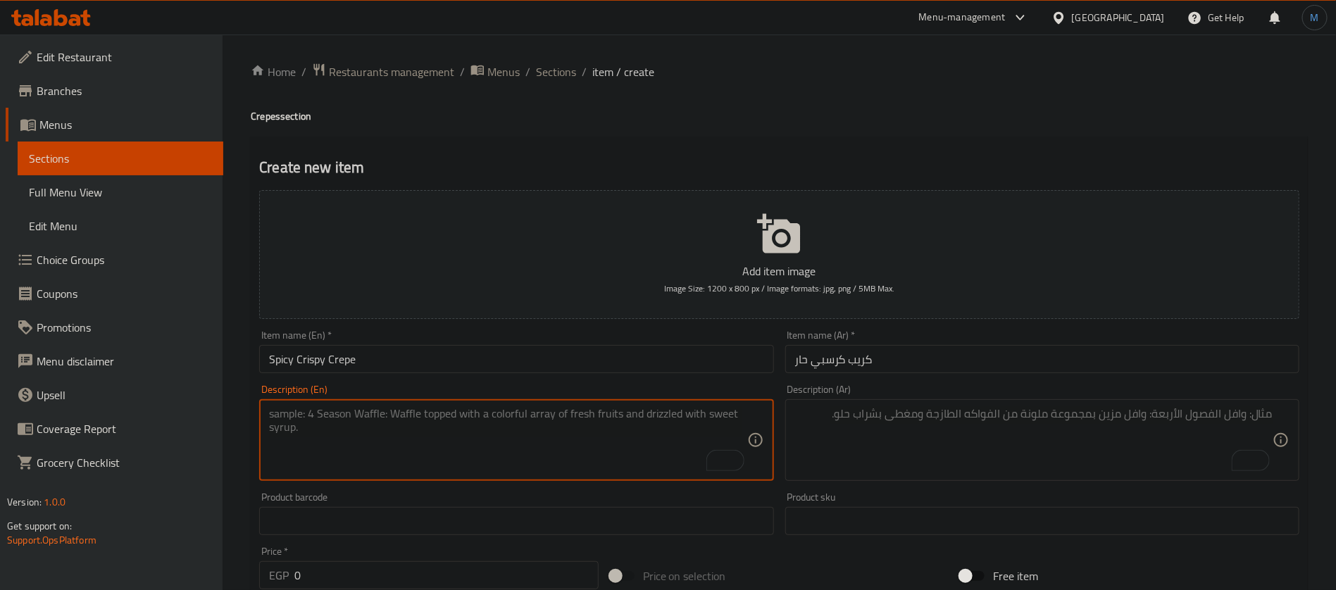
paste textarea "Crispy chicken with a spicy flavor, with cheese and spicy sauce inside a delici…"
type textarea "Crispy chicken with a spicy flavor, with cheese and spicy sauce inside a delici…"
click at [897, 404] on div "Description (Ar)" at bounding box center [1042, 440] width 514 height 82
paste textarea "دجاج كرسبي بنكهة حارة، مع جبنة وصوص سبايسي داخل كريب لذيذ"
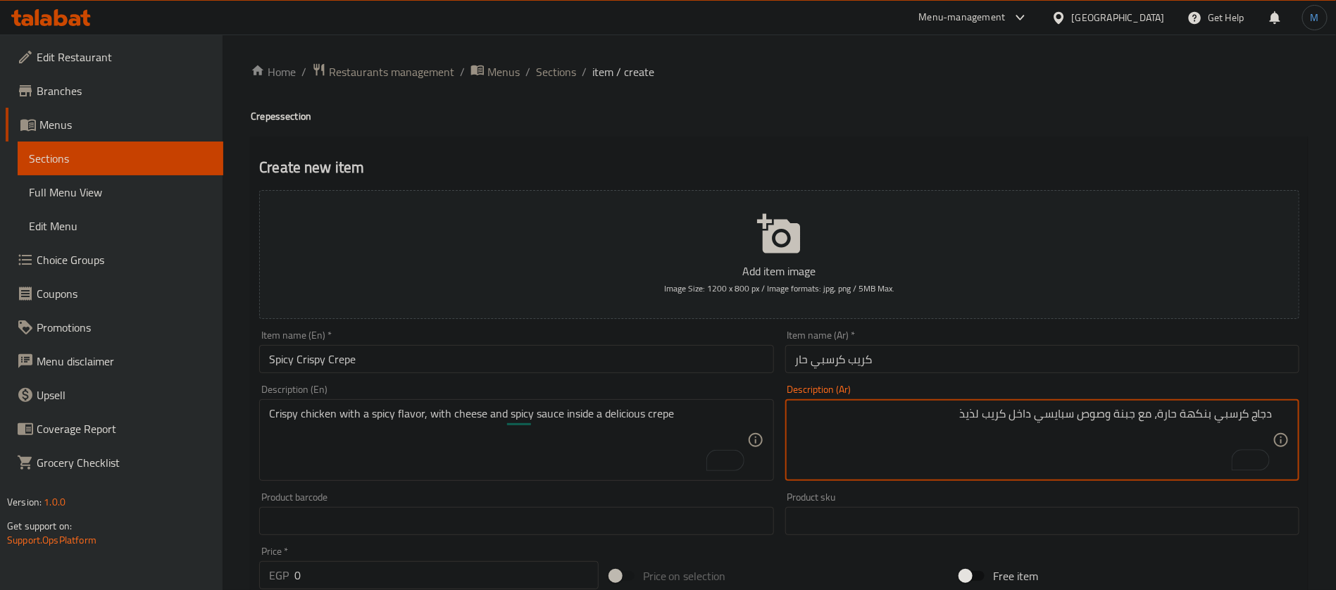
type textarea "دجاج كرسبي بنكهة حارة، مع جبنة وصوص سبايسي داخل كريب لذيذ"
click at [914, 349] on input "كريب كرسبي حار" at bounding box center [1042, 359] width 514 height 28
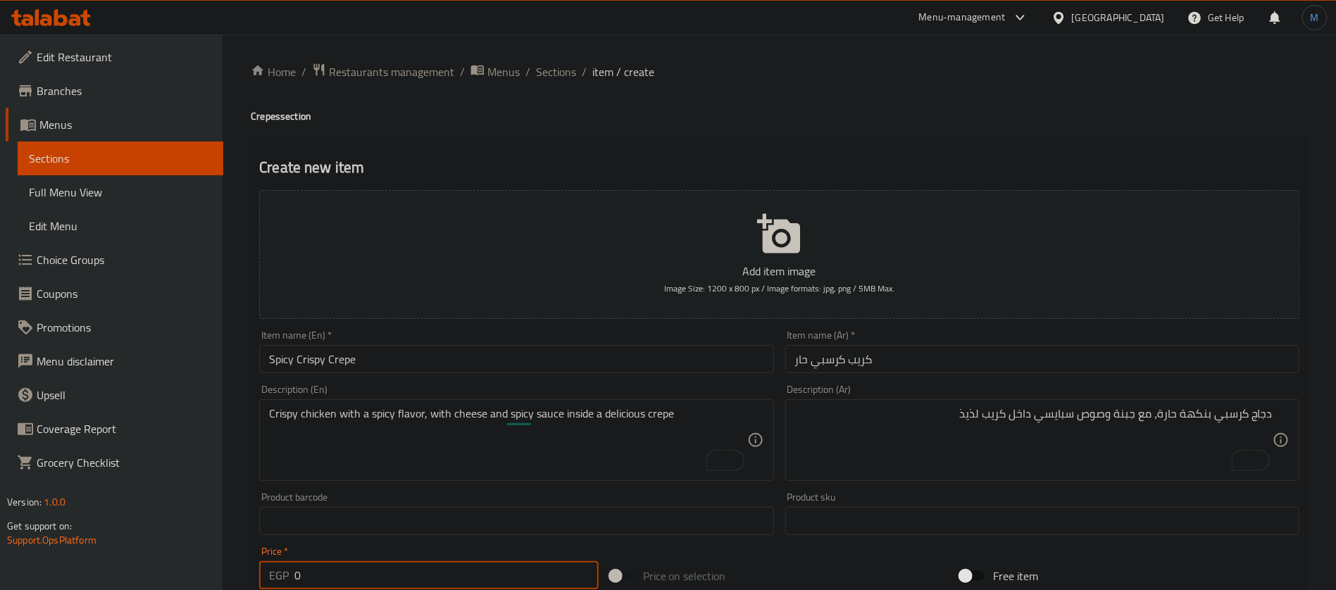
click at [422, 577] on input "0" at bounding box center [446, 575] width 304 height 28
type input "145"
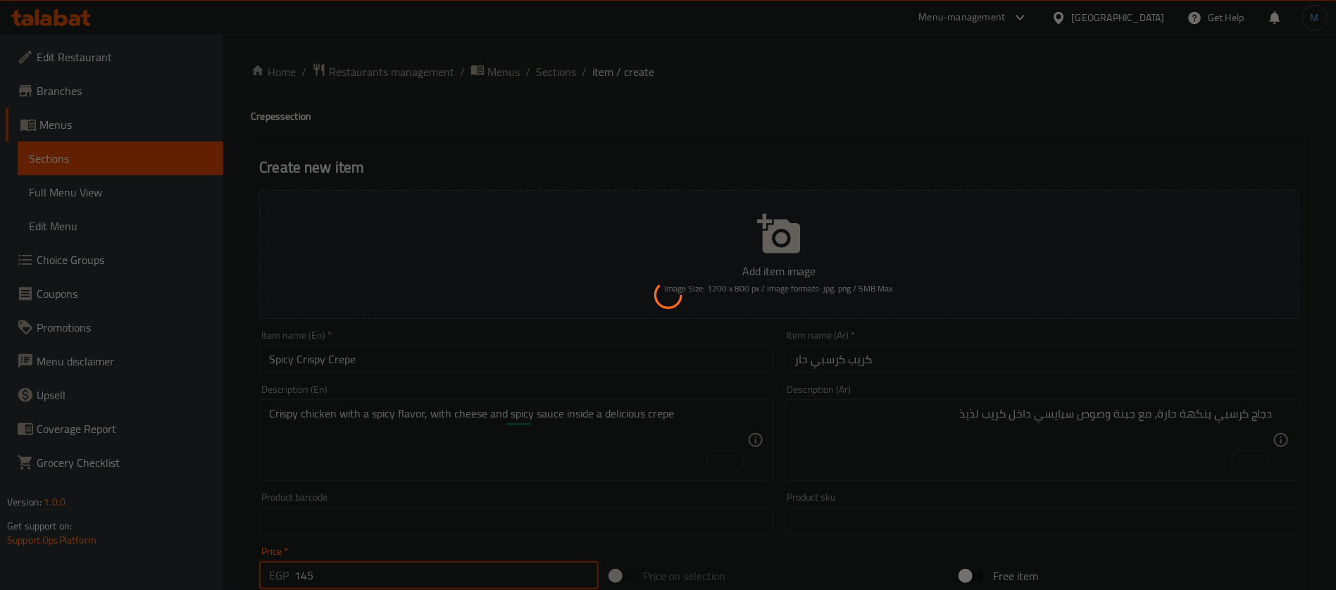
type input "0"
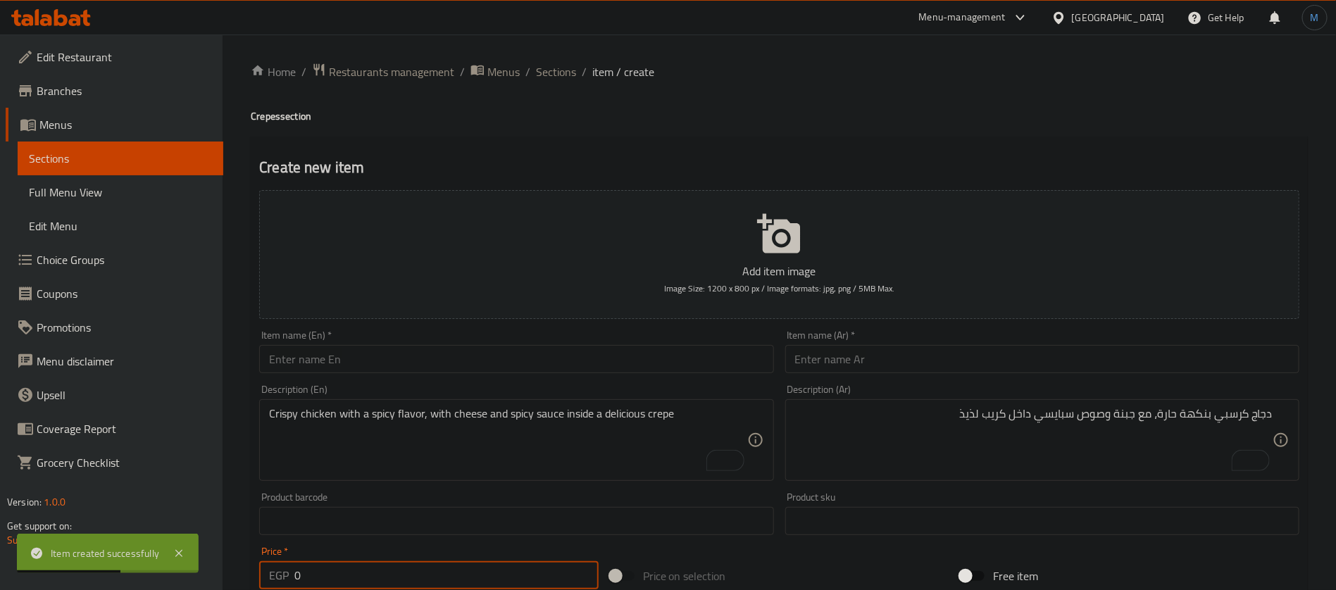
click at [895, 373] on input "text" at bounding box center [1042, 359] width 514 height 28
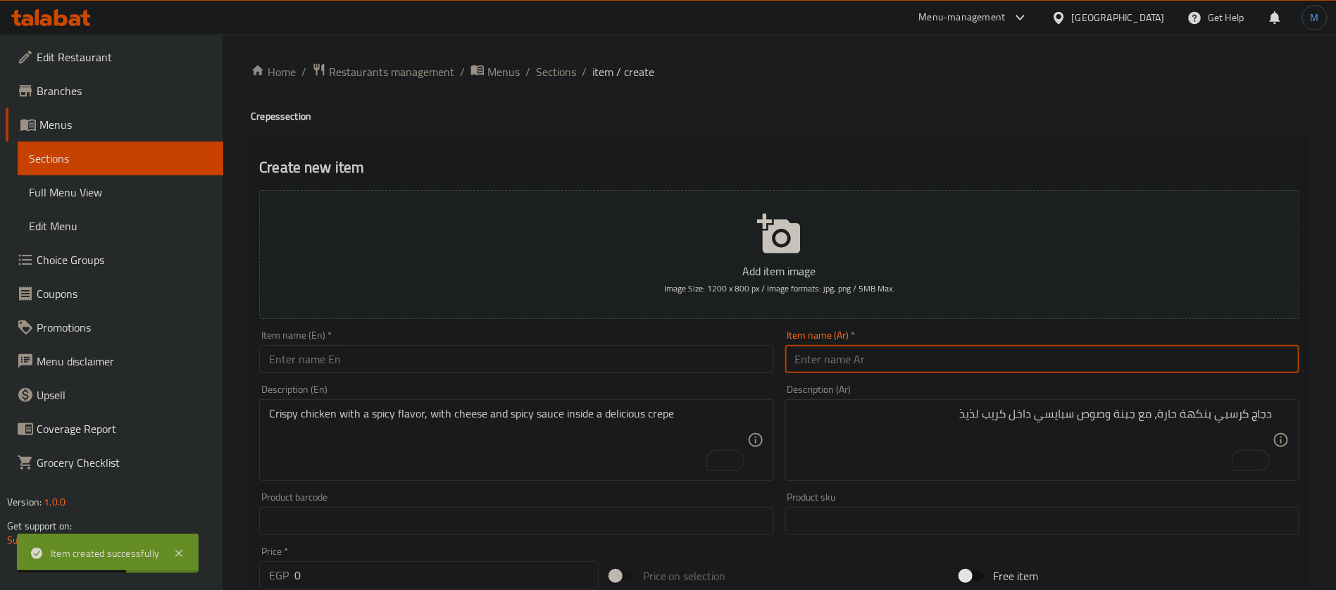
paste input "كريب فاهيتا"
type input "كريب فاهيتا"
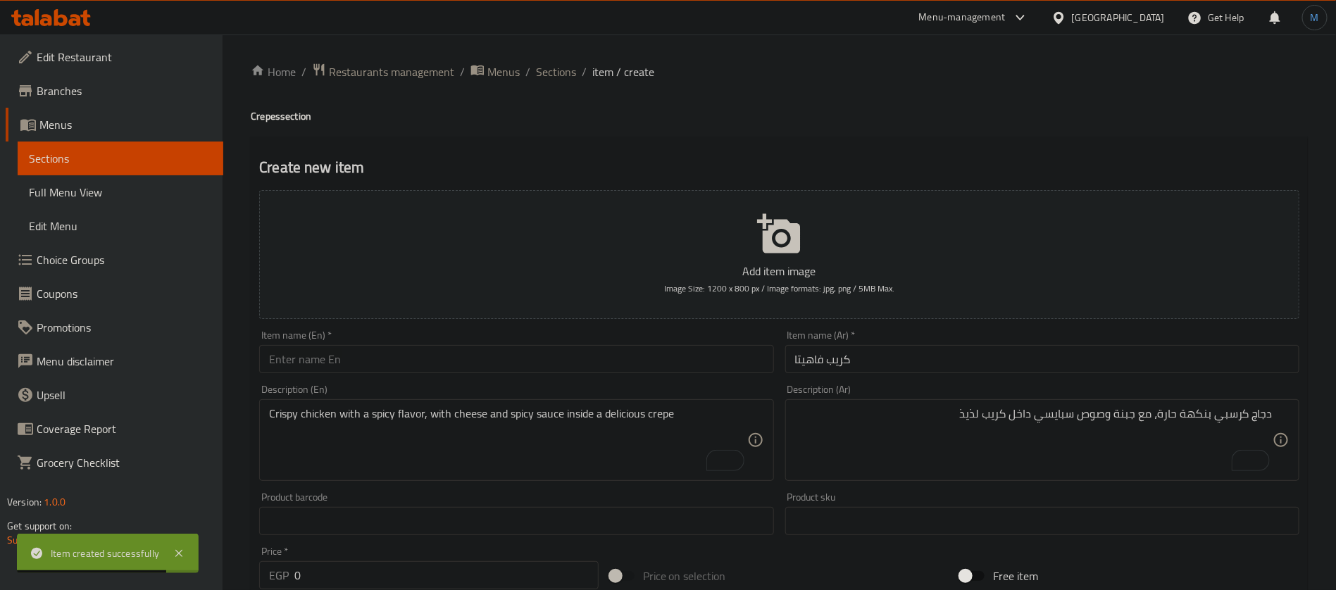
click at [540, 381] on div "Description (En) Crispy chicken with a spicy flavor, with cheese and spicy sauc…" at bounding box center [516, 433] width 525 height 108
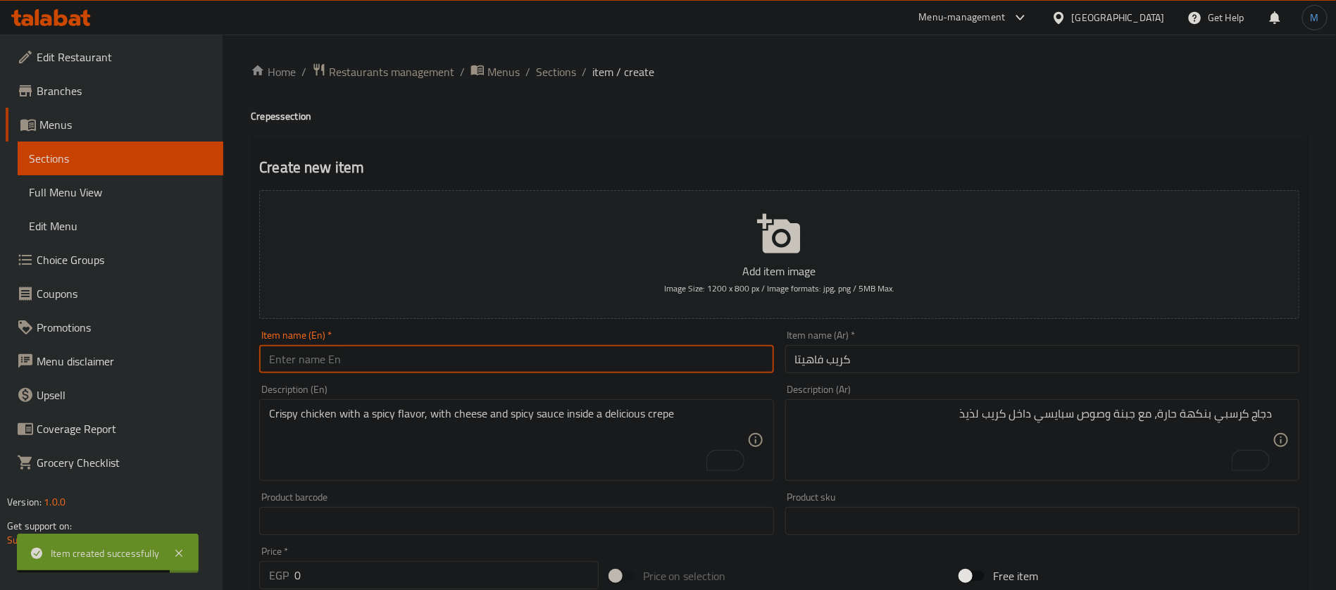
click at [537, 368] on input "text" at bounding box center [516, 359] width 514 height 28
paste input "[PERSON_NAME]"
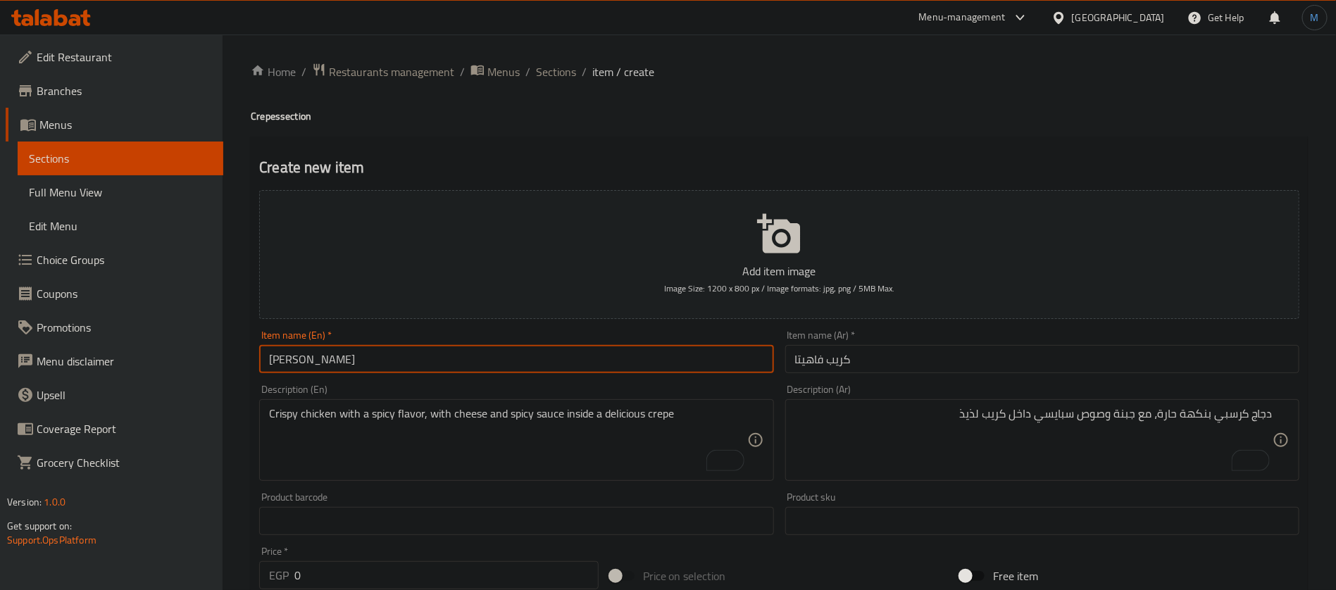
type input "[PERSON_NAME]"
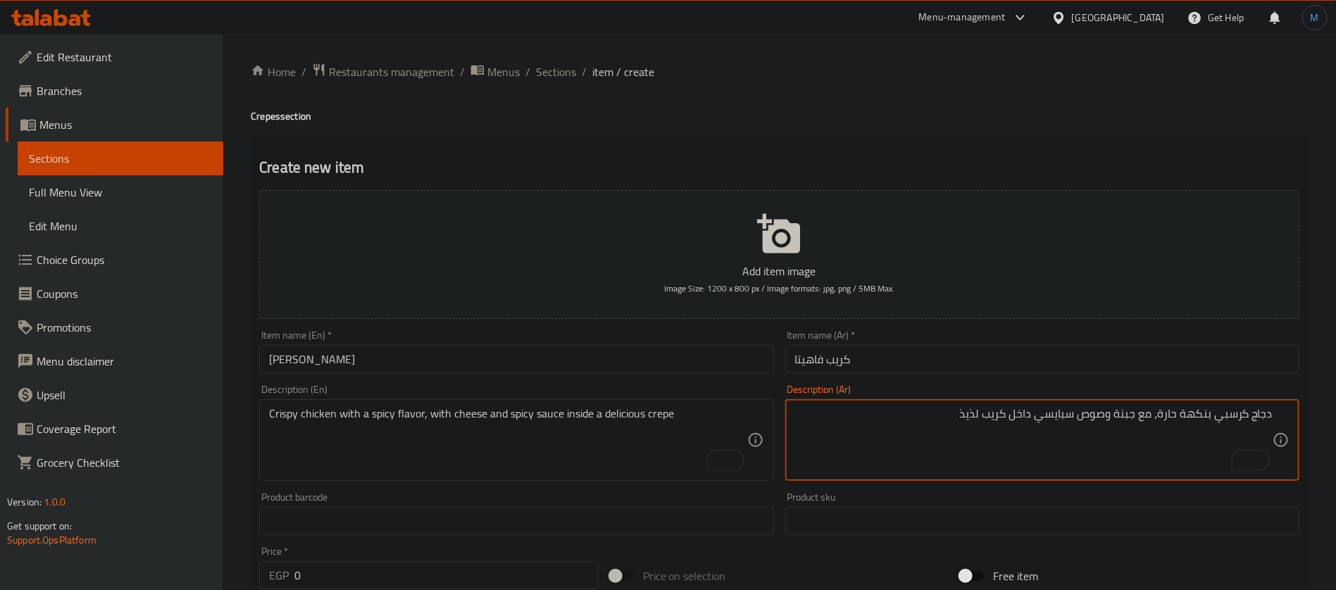
click at [973, 432] on textarea "دجاج كرسبي بنكهة حارة، مع جبنة وصوص سبايسي داخل كريب لذيذ" at bounding box center [1034, 440] width 478 height 67
paste textarea "دجاج متبل مع فلفل وبصل على طريقة الفاهيتا داخل كريب محشو ومشبع"
type textarea "دجاج متبل مع فلفل وبصل على طريقة الفاهيتا داخل كريب محشو ومشبع"
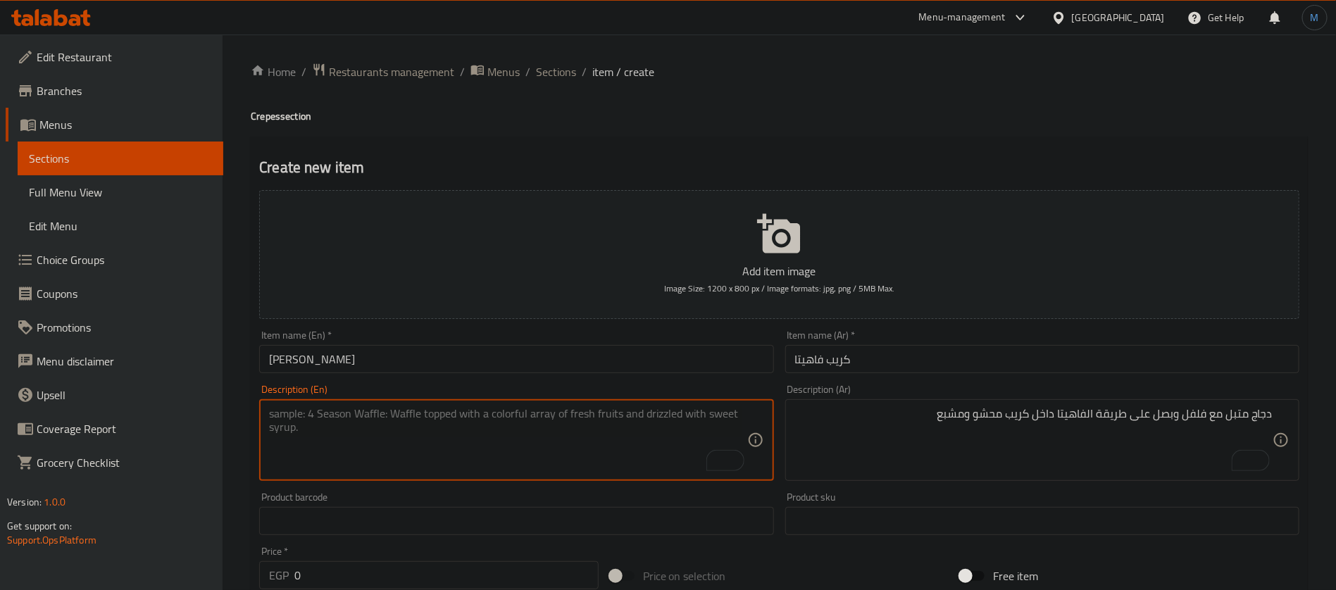
click at [549, 418] on textarea "To enrich screen reader interactions, please activate Accessibility in Grammarl…" at bounding box center [508, 440] width 478 height 67
paste textarea "Marinated chicken with peppers and onions, fajita-style, inside a filling crepe."
type textarea "Marinated chicken with peppers and onions, fajita-style, inside a filling crepe."
click at [429, 569] on input "0" at bounding box center [446, 575] width 304 height 28
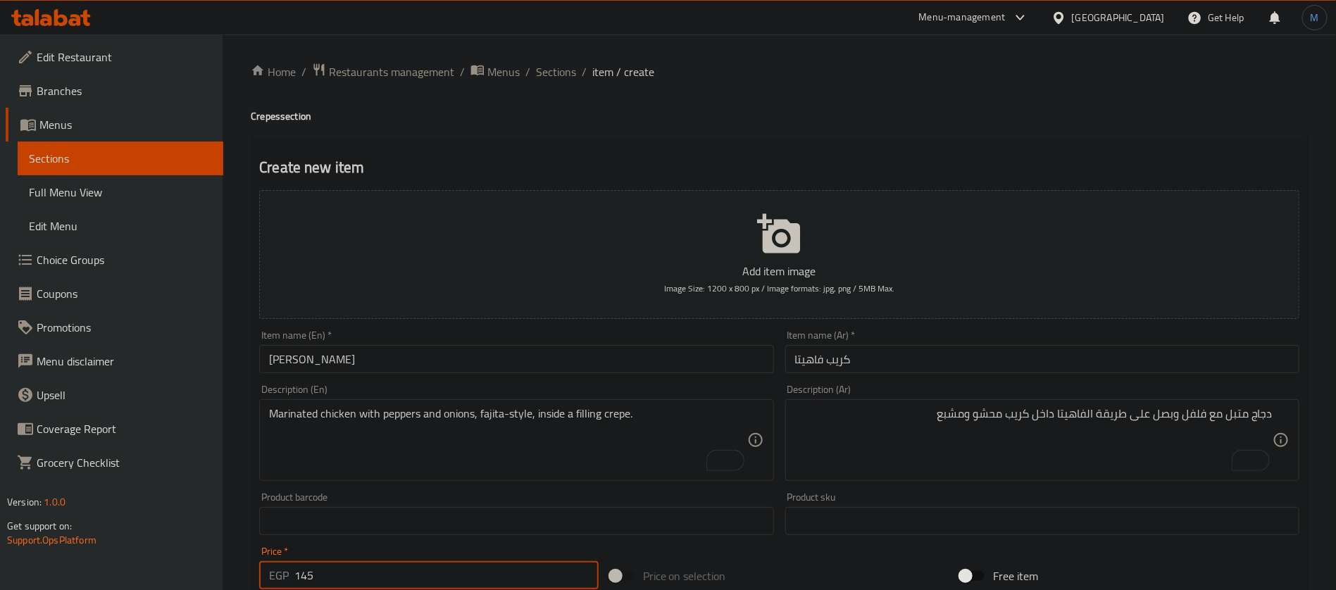
type input "145"
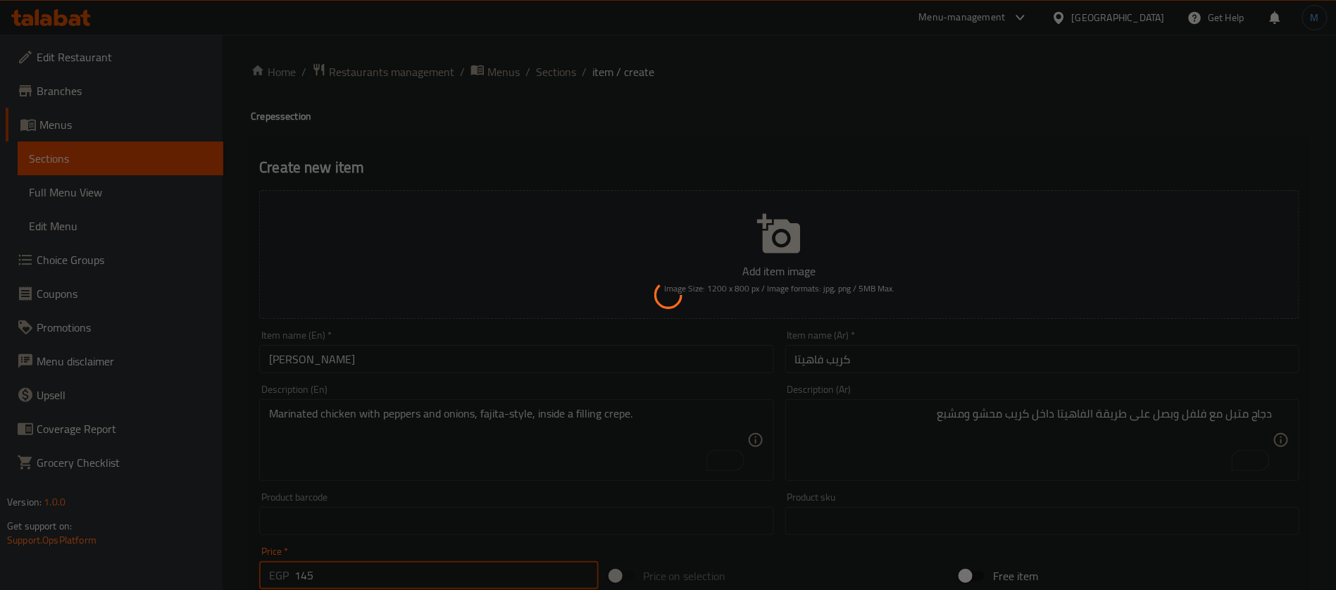
type input "0"
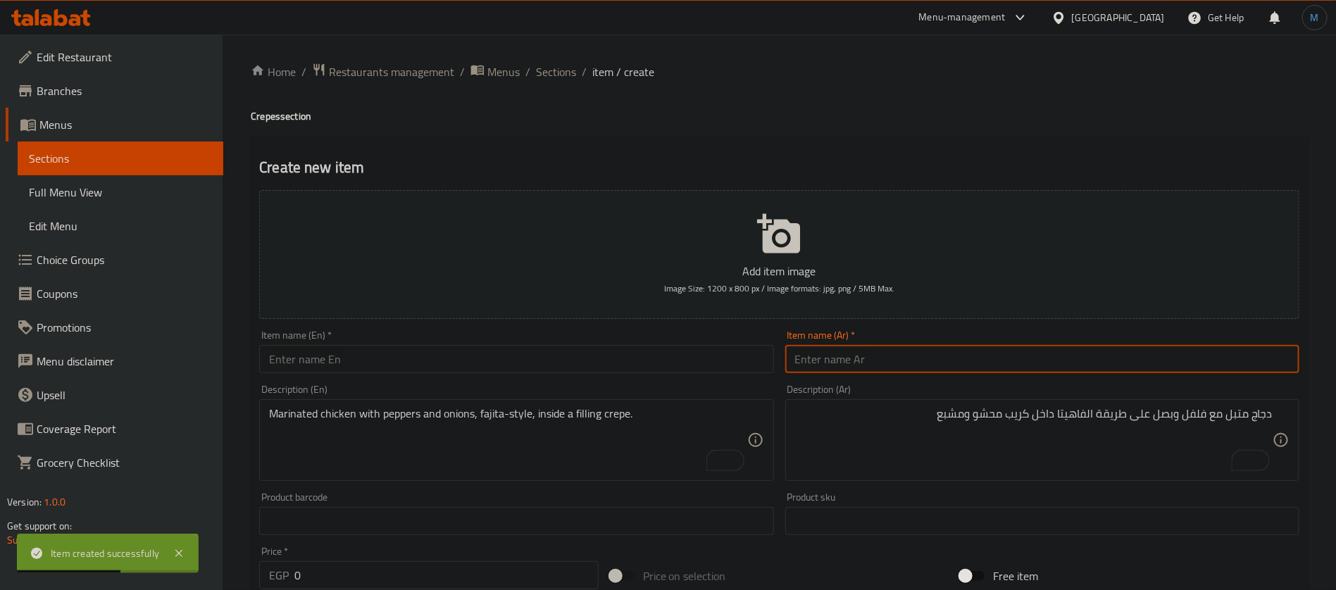
click at [958, 351] on input "text" at bounding box center [1042, 359] width 514 height 28
paste input "كريب فراخ صويا"
type input "كريب فراخ صويا"
click at [568, 356] on input "text" at bounding box center [516, 359] width 514 height 28
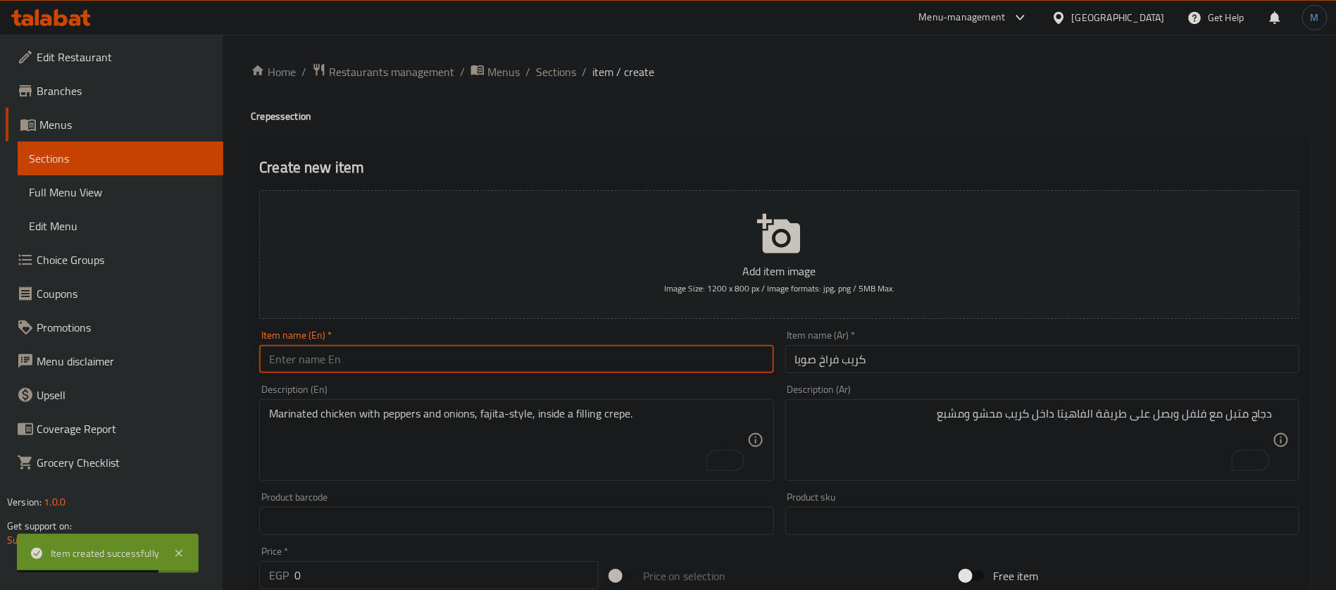
paste input "Soy Chicken Crepe"
type input "Soy Chicken Crepe"
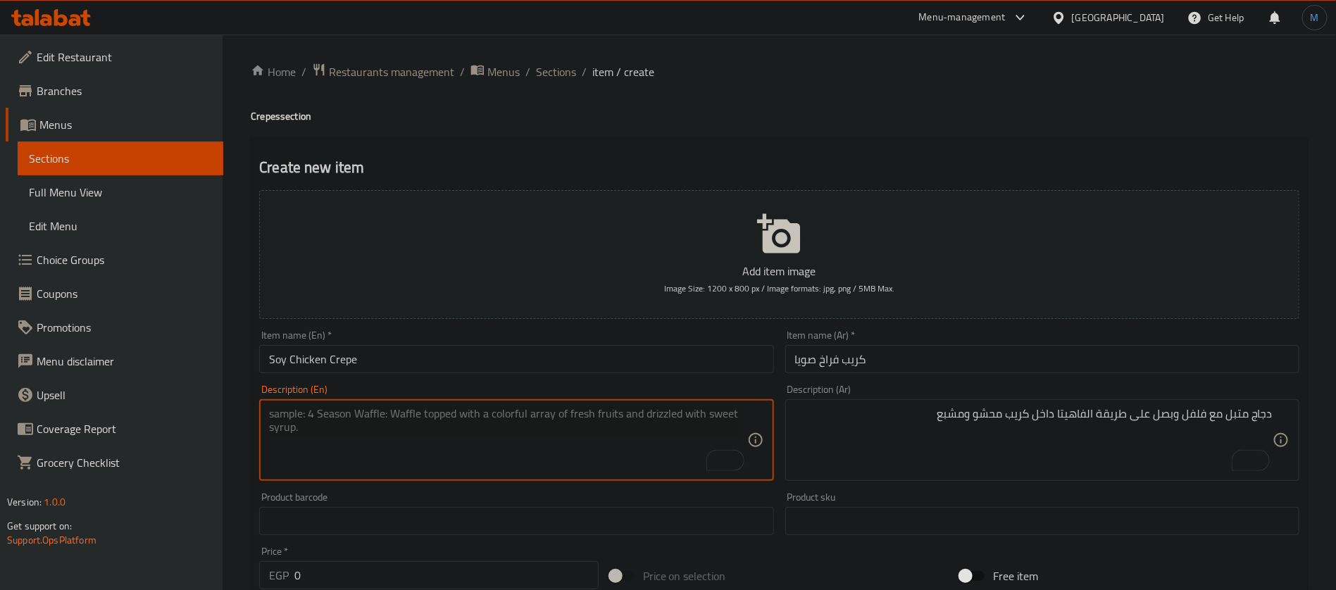
click at [628, 449] on textarea "To enrich screen reader interactions, please activate Accessibility in Grammarl…" at bounding box center [508, 440] width 478 height 67
paste textarea "Chicken with soy sauce and vegetables inside a crepe with a magical Asian flavo…"
type textarea "Chicken with soy sauce and vegetables inside a crepe with a magical Asian flavo…"
paste textarea "دجاج بصوص الصويا والخضار داخل كريب بنكهة آسيوية ساحرة"
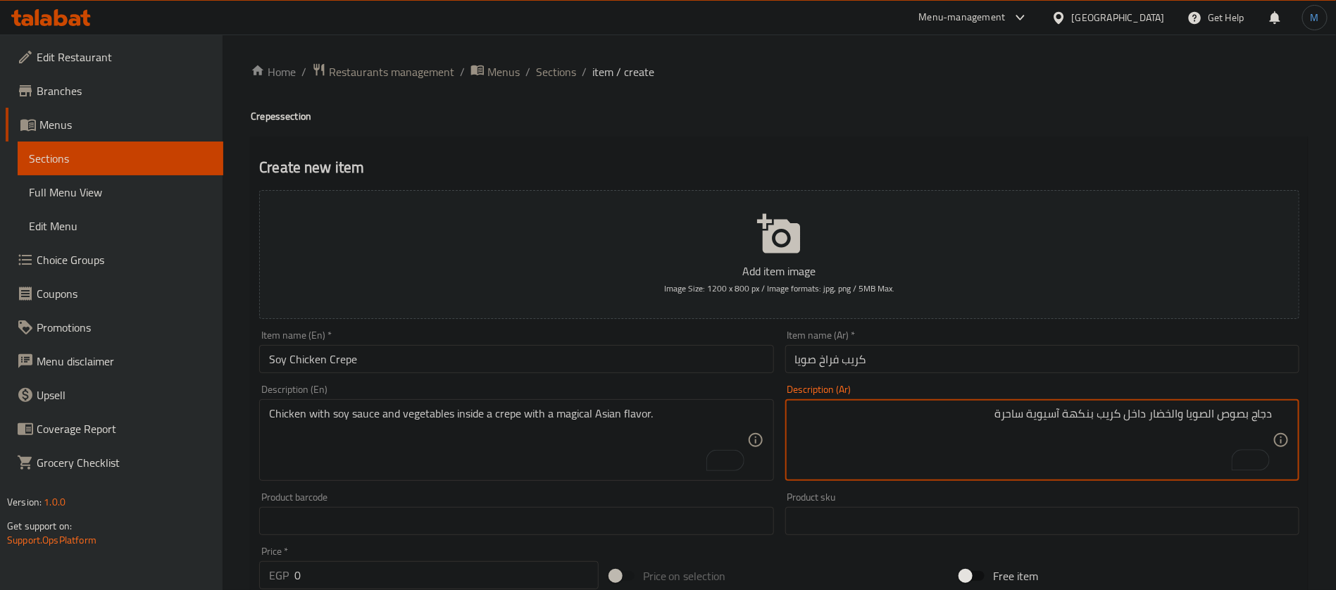
type textarea "دجاج بصوص الصويا والخضار داخل كريب بنكهة آسيوية ساحرة"
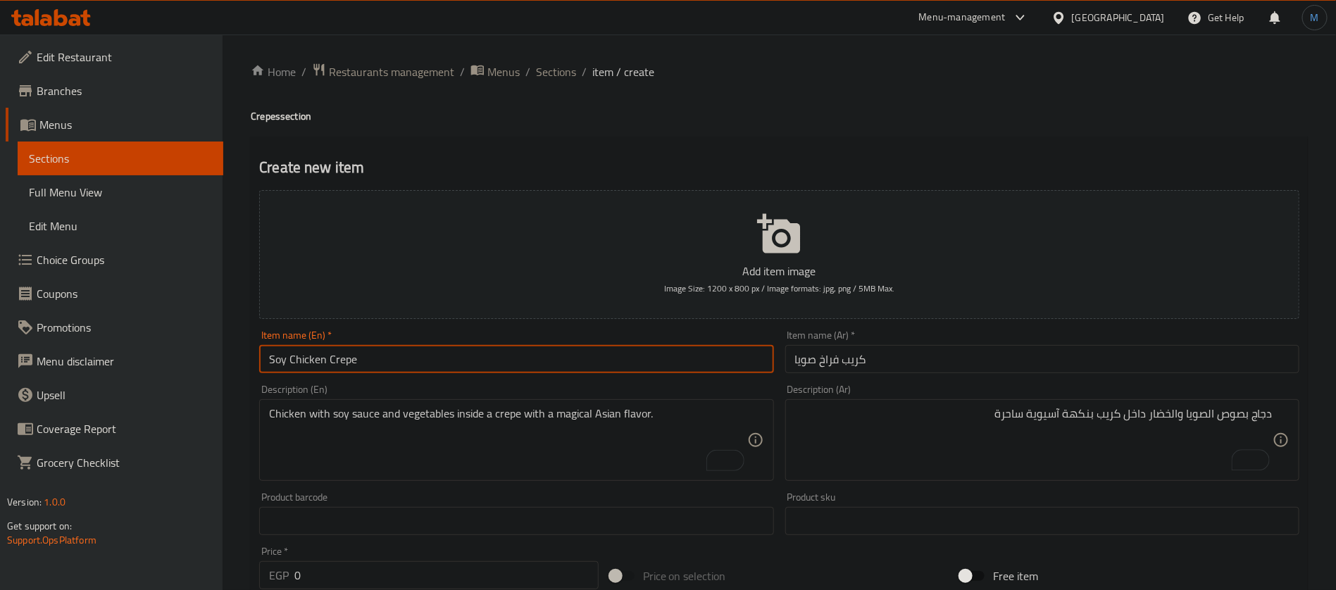
click at [641, 359] on input "Soy Chicken Crepe" at bounding box center [516, 359] width 514 height 28
click at [448, 575] on input "0" at bounding box center [446, 575] width 304 height 28
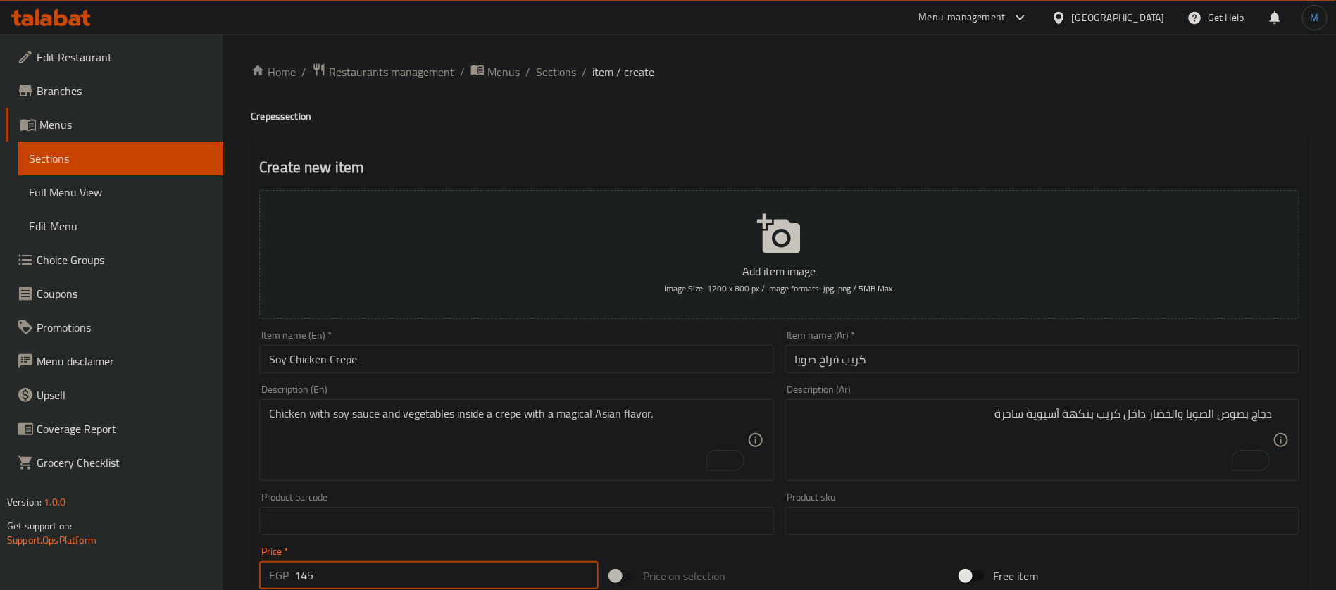
type input "145"
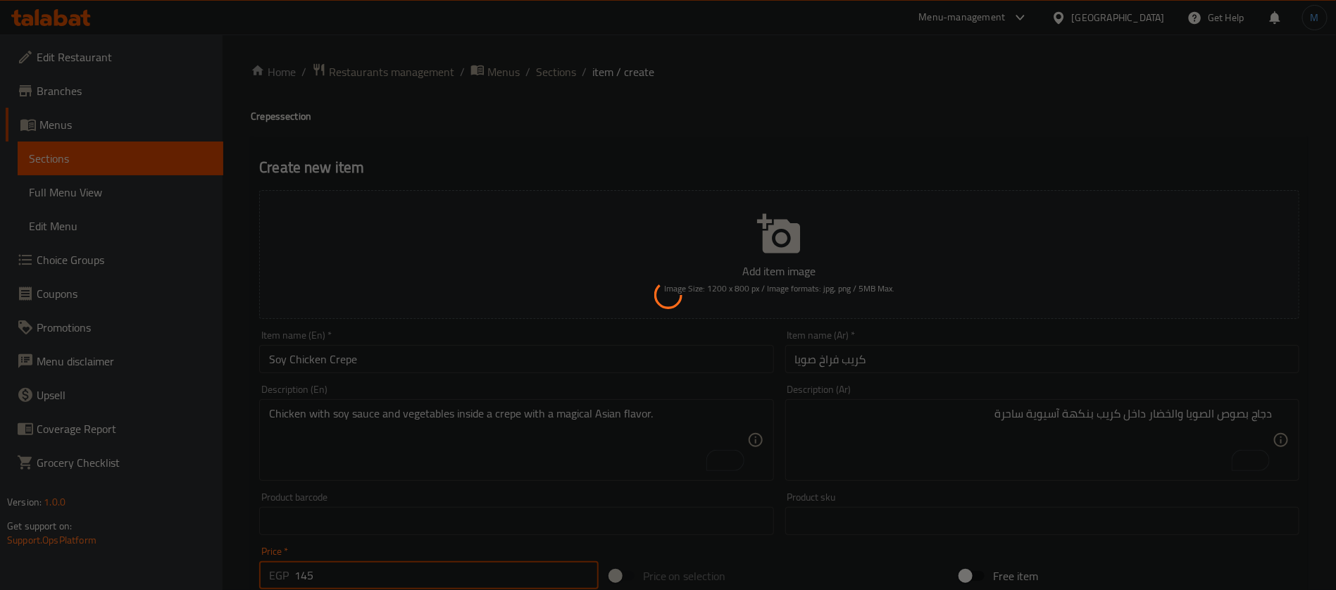
type input "0"
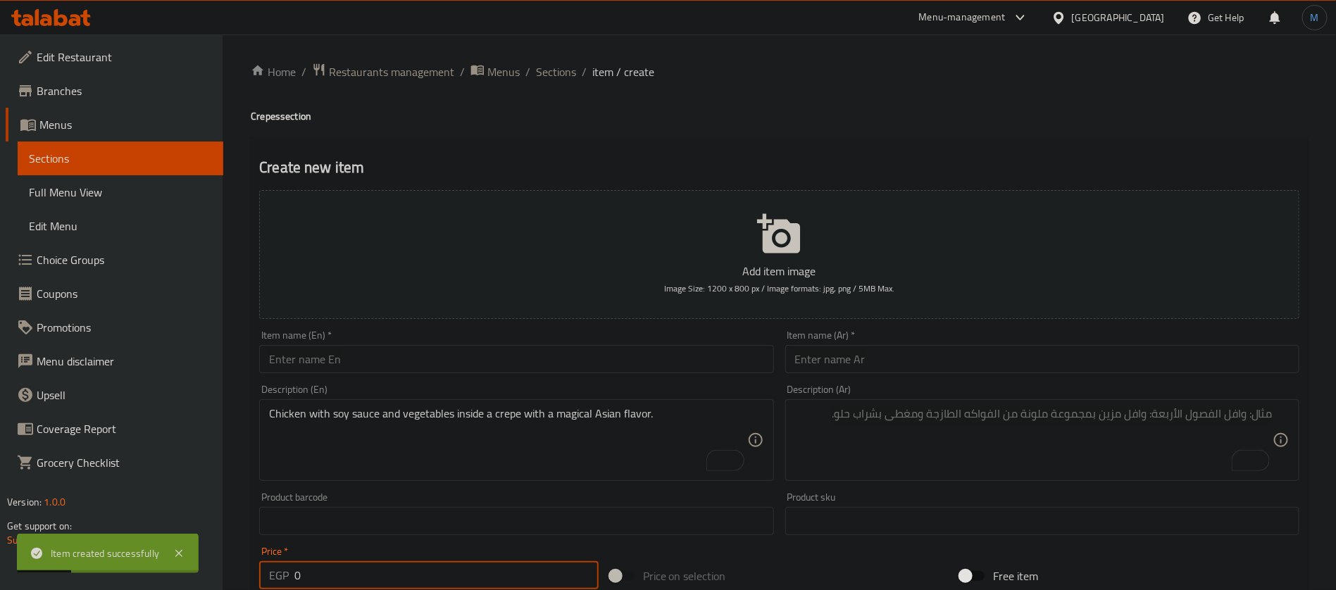
click at [934, 451] on textarea "To enrich screen reader interactions, please activate Accessibility in Grammarl…" at bounding box center [1034, 440] width 478 height 67
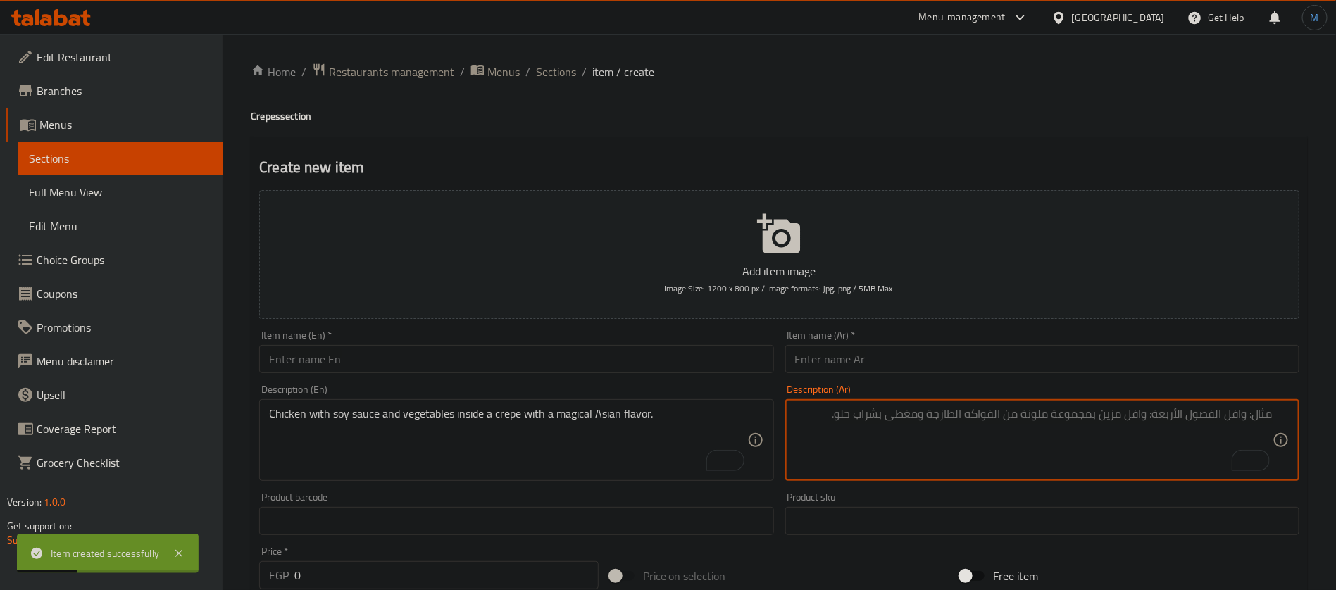
paste textarea "كريب شيش طاووك قطع شيش طاووق مشوي داخل كريب مع صوصات وجبن لذيذة"
click at [1223, 409] on textarea "كريب شيش طاووك قطع شيش طاووق مشوي داخل كريب مع صوصات وجبن لذيذة" at bounding box center [1034, 440] width 478 height 67
type textarea "قطع شيش طاووق مشوي داخل كريب مع صوصات وجبن لذيذة"
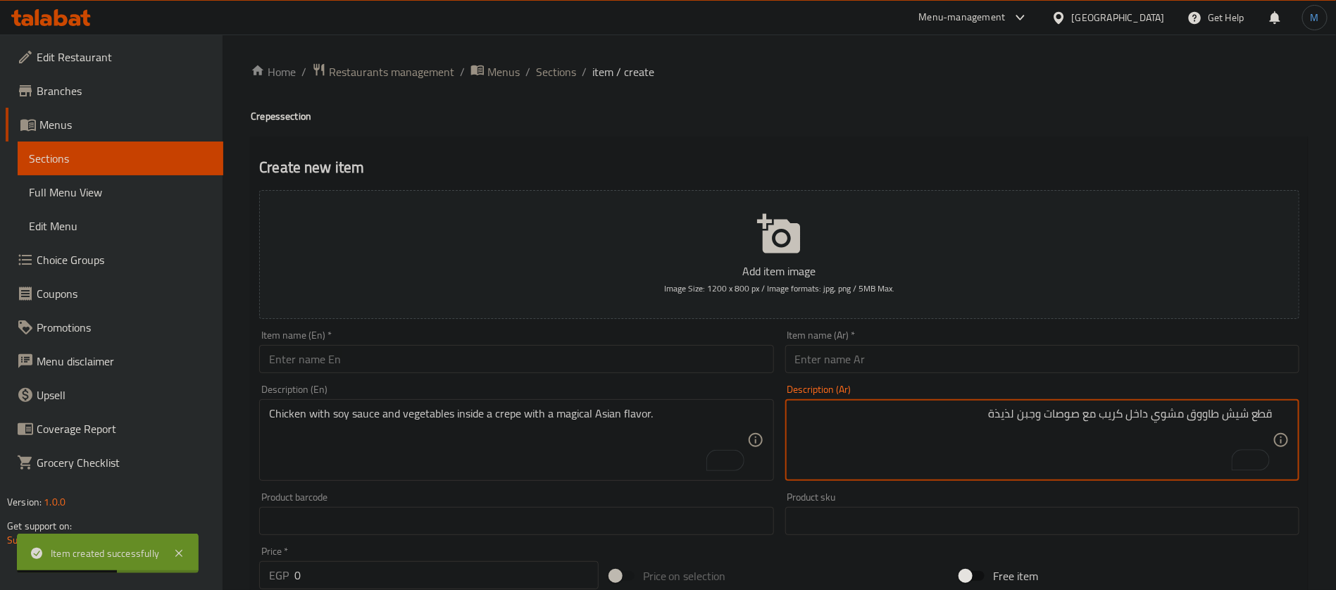
click at [1014, 362] on input "text" at bounding box center [1042, 359] width 514 height 28
paste input "كريب شيش طاووك"
click at [655, 378] on div "Item name (En)   * Item name (En) *" at bounding box center [516, 352] width 525 height 54
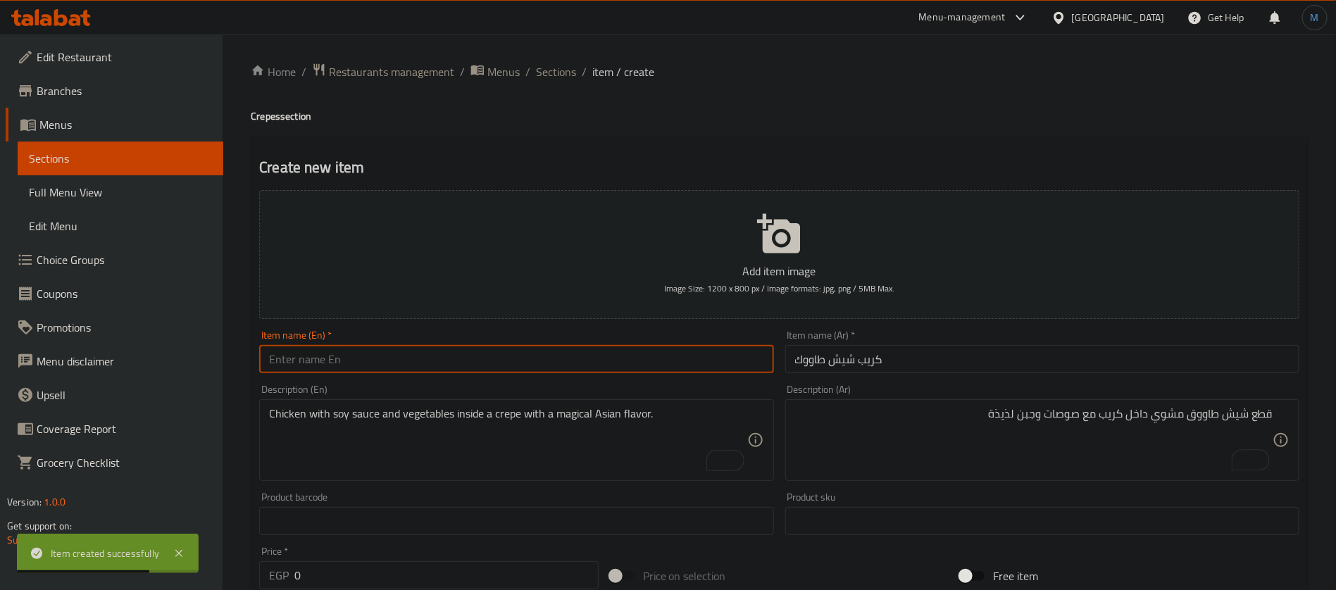
drag, startPoint x: 663, startPoint y: 357, endPoint x: 672, endPoint y: 361, distance: 9.8
click at [663, 357] on input "text" at bounding box center [516, 359] width 514 height 28
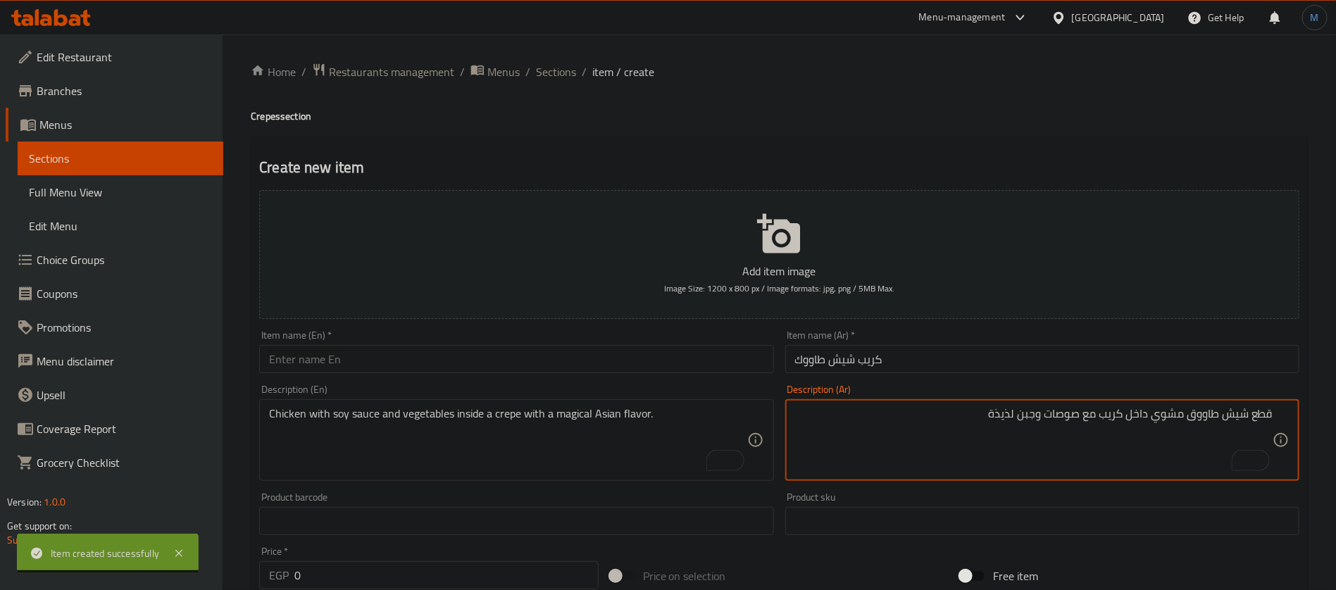
click at [888, 345] on input "كريب شيش طاووك" at bounding box center [1042, 359] width 514 height 28
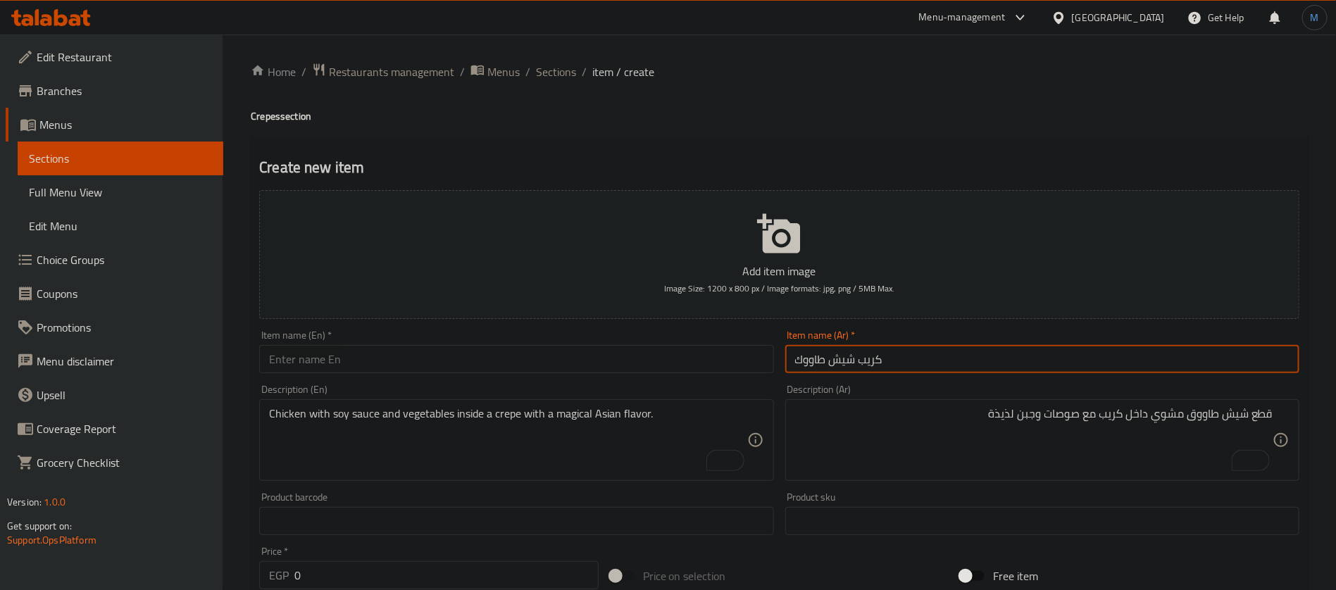
paste input "text"
type input "كريب شيش طاووق"
click at [545, 363] on input "text" at bounding box center [516, 359] width 514 height 28
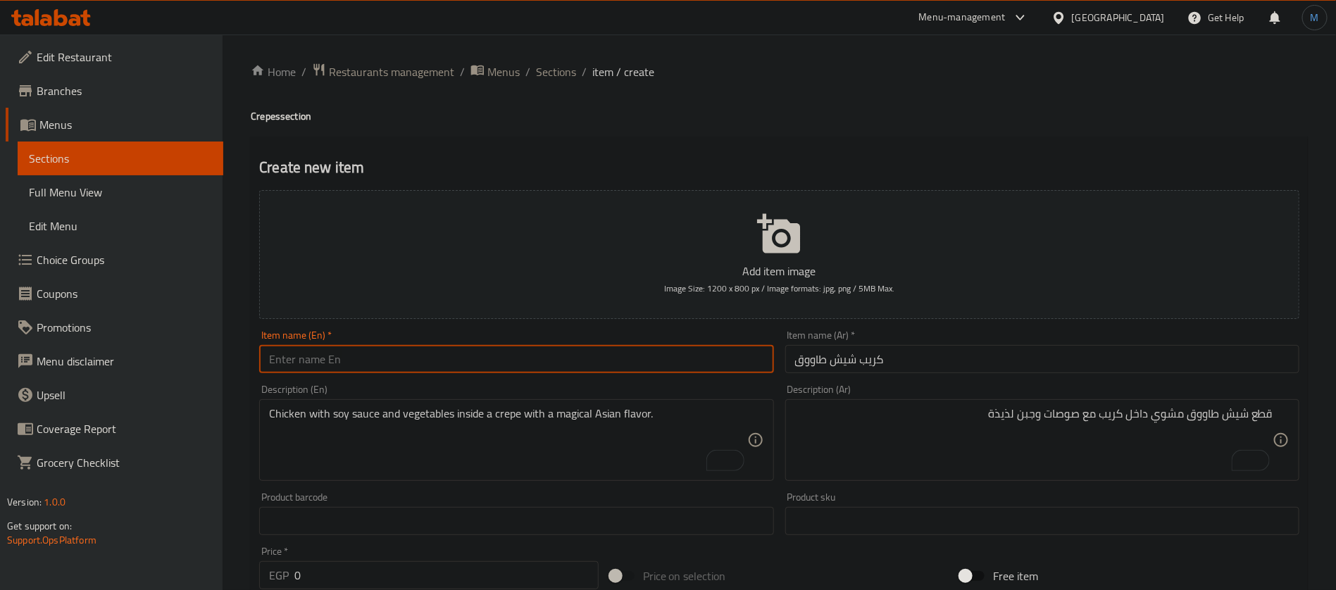
paste input "Chicken shish crepe"
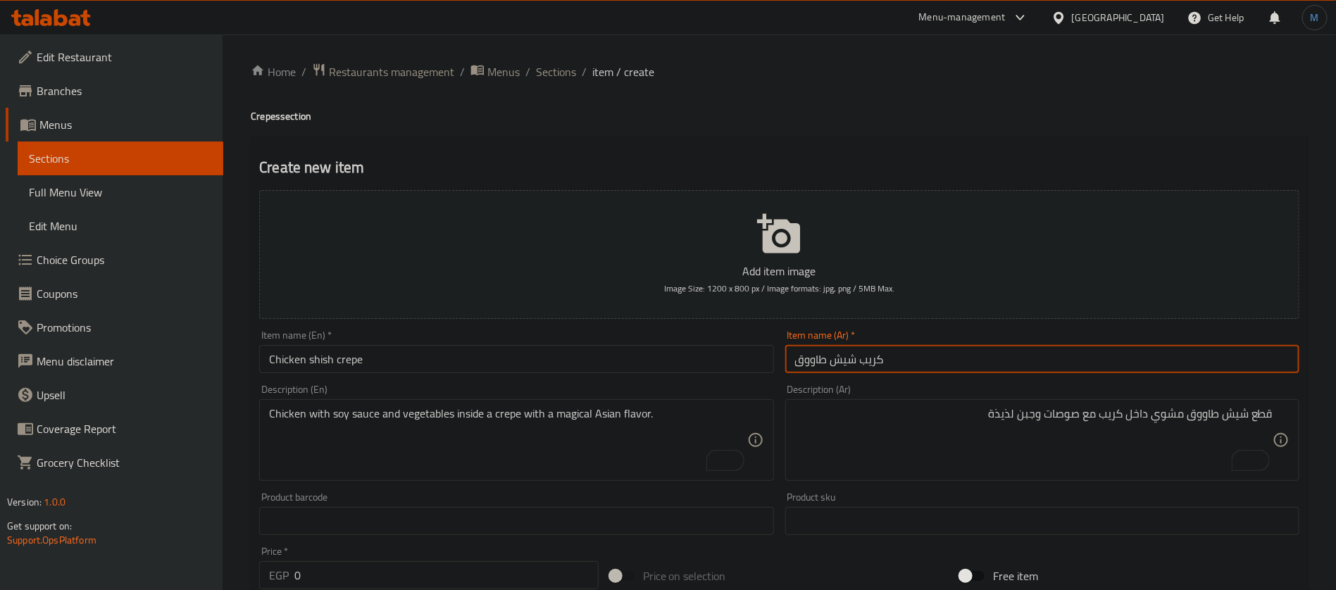
click at [833, 362] on input "كريب شيش طاووق" at bounding box center [1042, 359] width 514 height 28
click at [854, 357] on input "كريب شيش طاووق" at bounding box center [1042, 359] width 514 height 28
click at [801, 363] on input "كريب شيش طاووق" at bounding box center [1042, 359] width 514 height 28
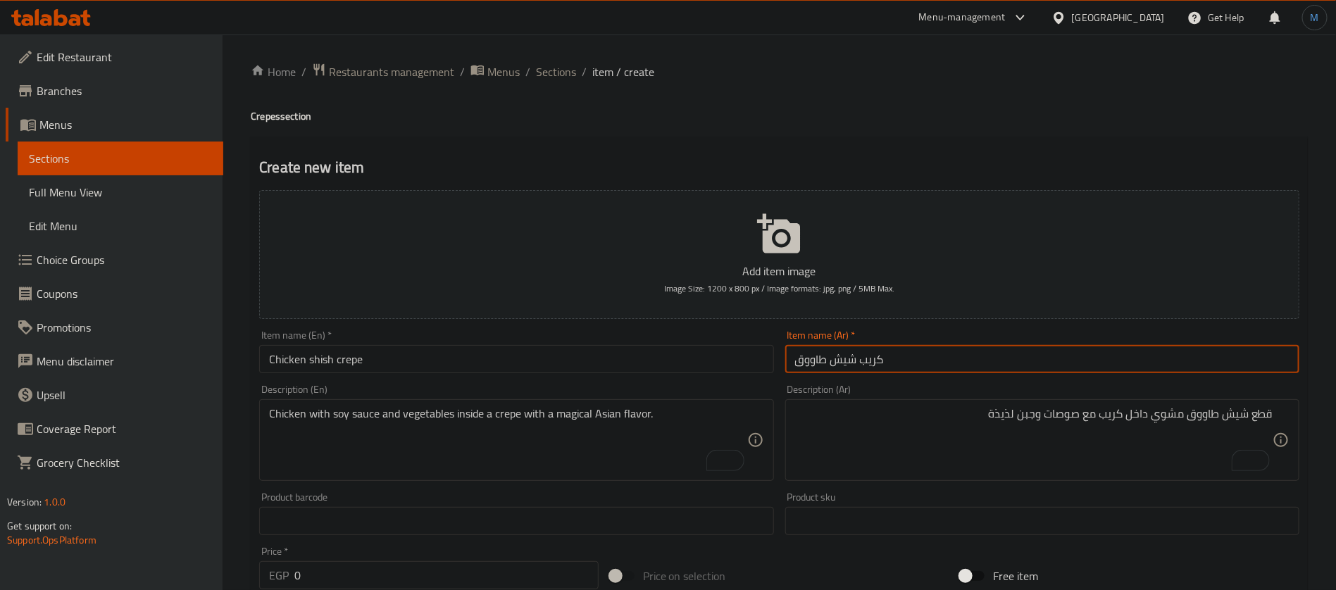
click at [816, 346] on input "كريب شيش طاووق" at bounding box center [1042, 359] width 514 height 28
click at [311, 359] on input "Chicken shish crepe" at bounding box center [516, 359] width 514 height 28
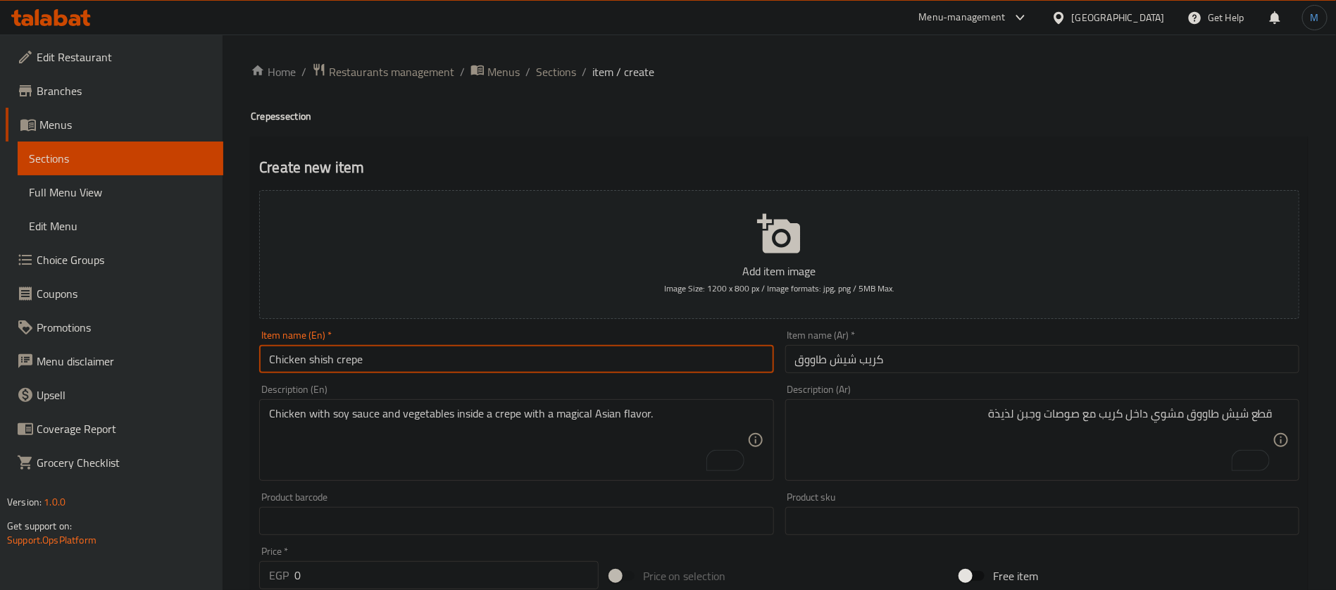
click at [311, 359] on input "Chicken shish crepe" at bounding box center [516, 359] width 514 height 28
click at [289, 359] on input "Chicken shish crepe" at bounding box center [516, 359] width 514 height 28
paste input "shish tawook"
type input "Shish Tawook Crepe"
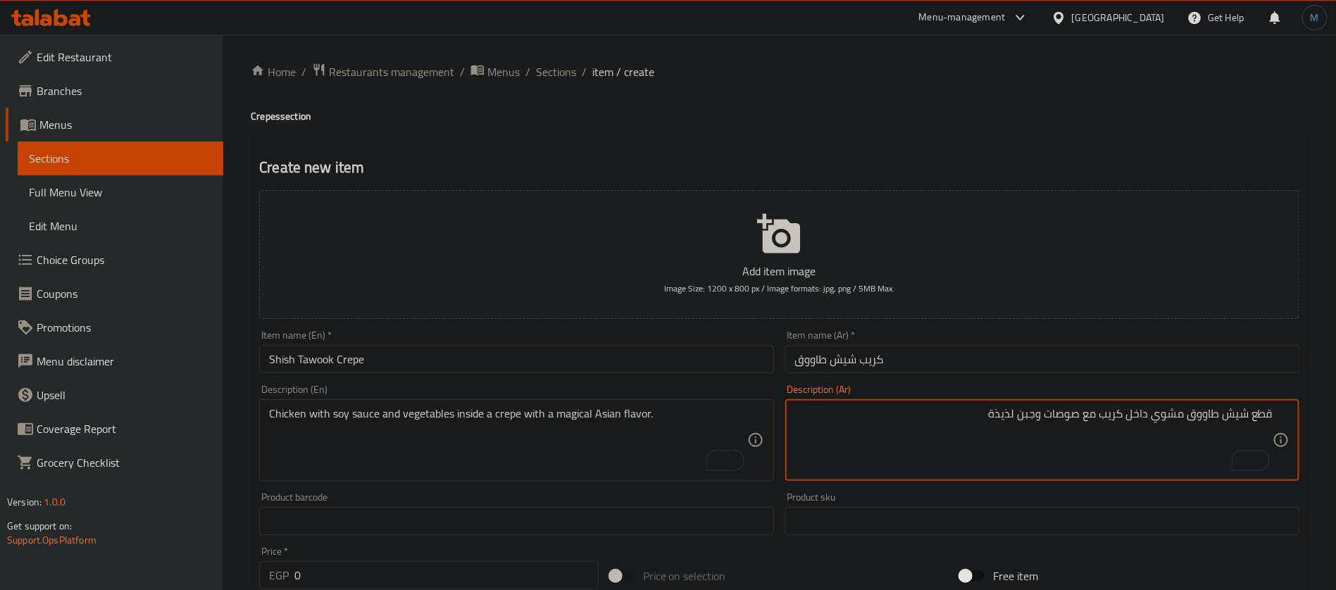
click at [1037, 415] on textarea "قطع شيش طاووق مشوي داخل كريب مع صوصات وجبن لذيذة" at bounding box center [1034, 440] width 478 height 67
click at [435, 447] on textarea "Chicken with soy sauce and vegetables inside a crepe with a magical Asian flavo…" at bounding box center [508, 440] width 478 height 67
paste textarea "Grilled chicken shish pieces inside a crepe with delicious sauces and cheese"
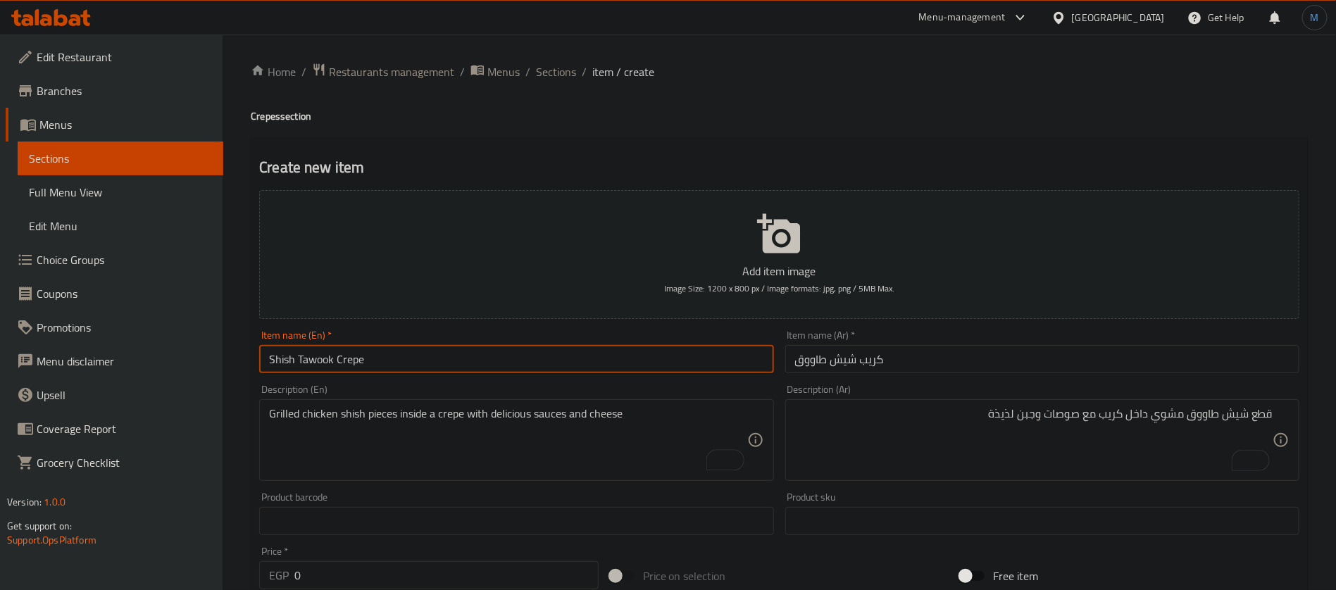
click at [310, 366] on input "Shish Tawook Crepe" at bounding box center [516, 359] width 514 height 28
click at [292, 360] on input "Shish Tawook Crepe" at bounding box center [516, 359] width 514 height 28
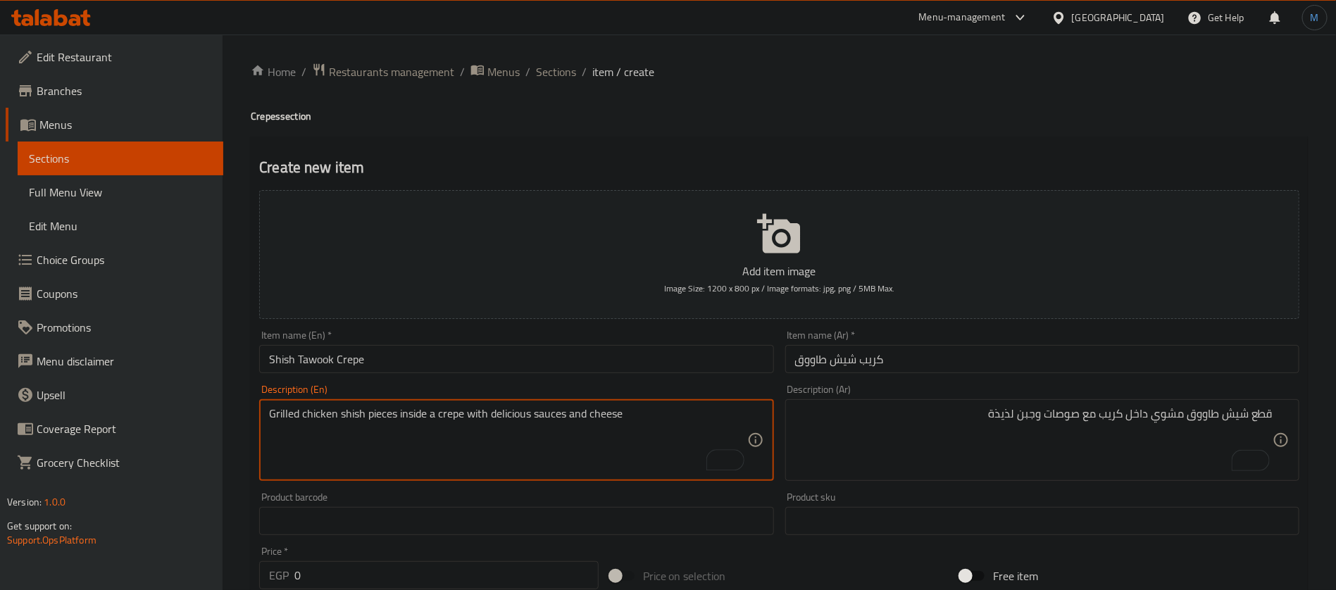
click at [309, 416] on textarea "Grilled chicken shish pieces inside a crepe with delicious sauces and cheese" at bounding box center [508, 440] width 478 height 67
click at [347, 416] on textarea "Grilled chicken shish pieces inside a crepe with delicious sauces and cheese" at bounding box center [508, 440] width 478 height 67
paste textarea "[PERSON_NAME]"
type textarea "Grilled Shish Tawook pieces inside a crepe with delicious sauces and cheese"
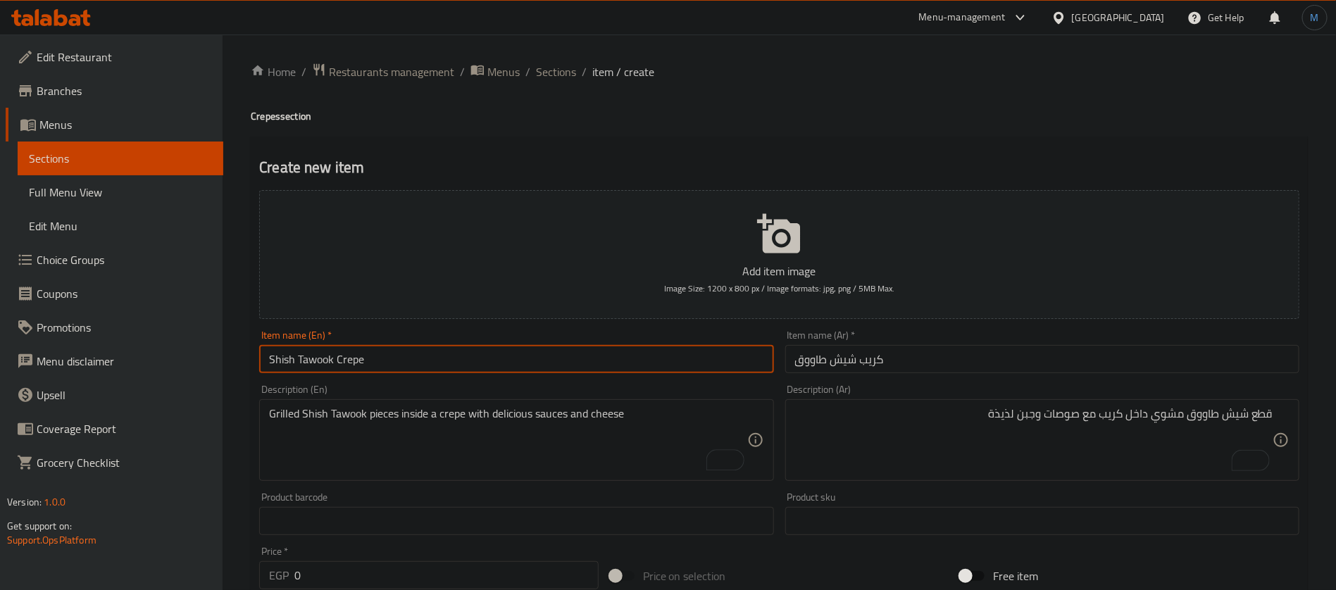
click at [557, 363] on input "Shish Tawook Crepe" at bounding box center [516, 359] width 514 height 28
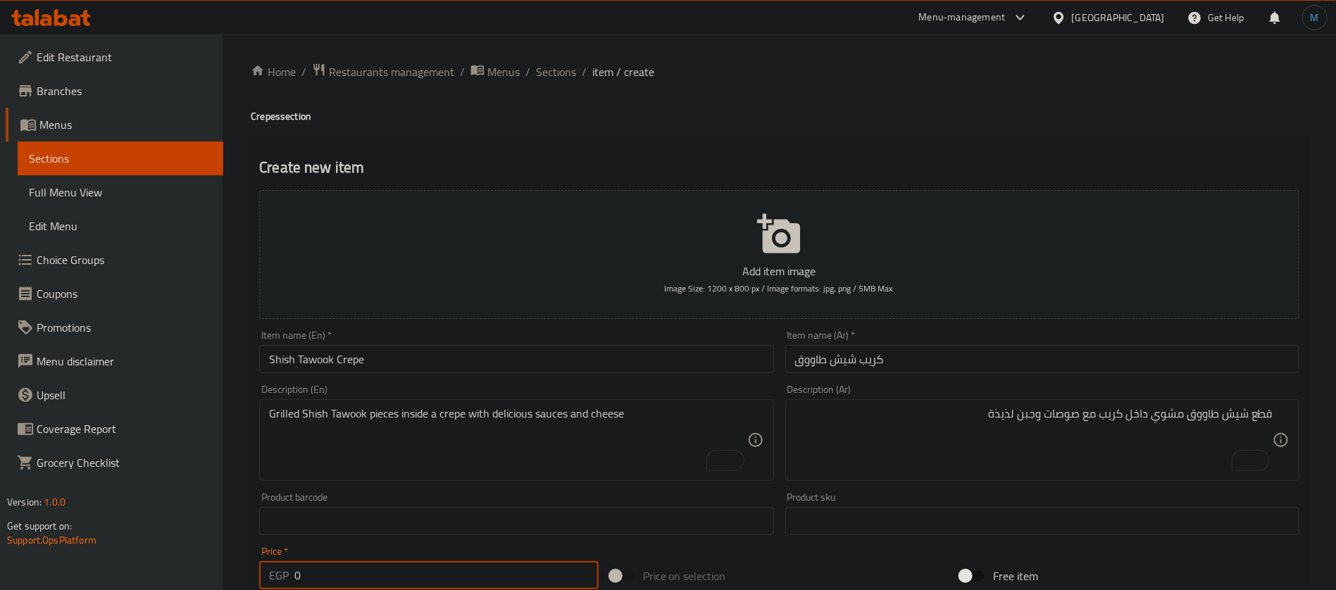
click at [407, 571] on input "0" at bounding box center [446, 575] width 304 height 28
type input "145"
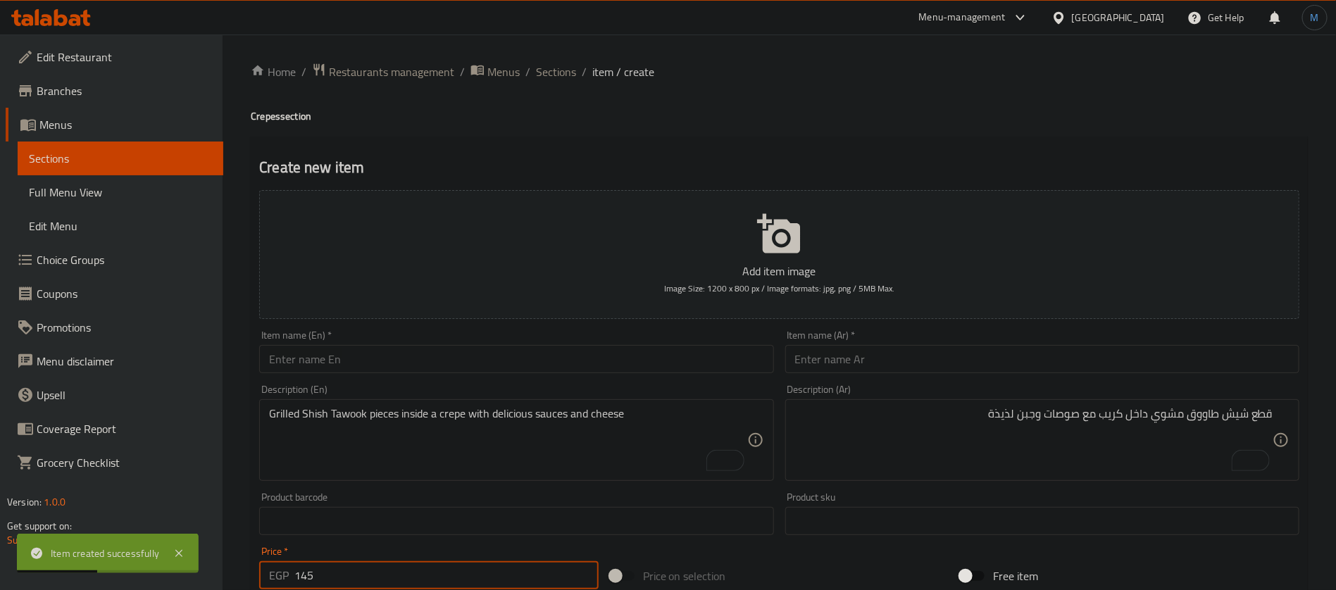
type input "145"
click at [430, 349] on input "text" at bounding box center [516, 359] width 514 height 28
paste input "Grilled Chicken Breast Crepe"
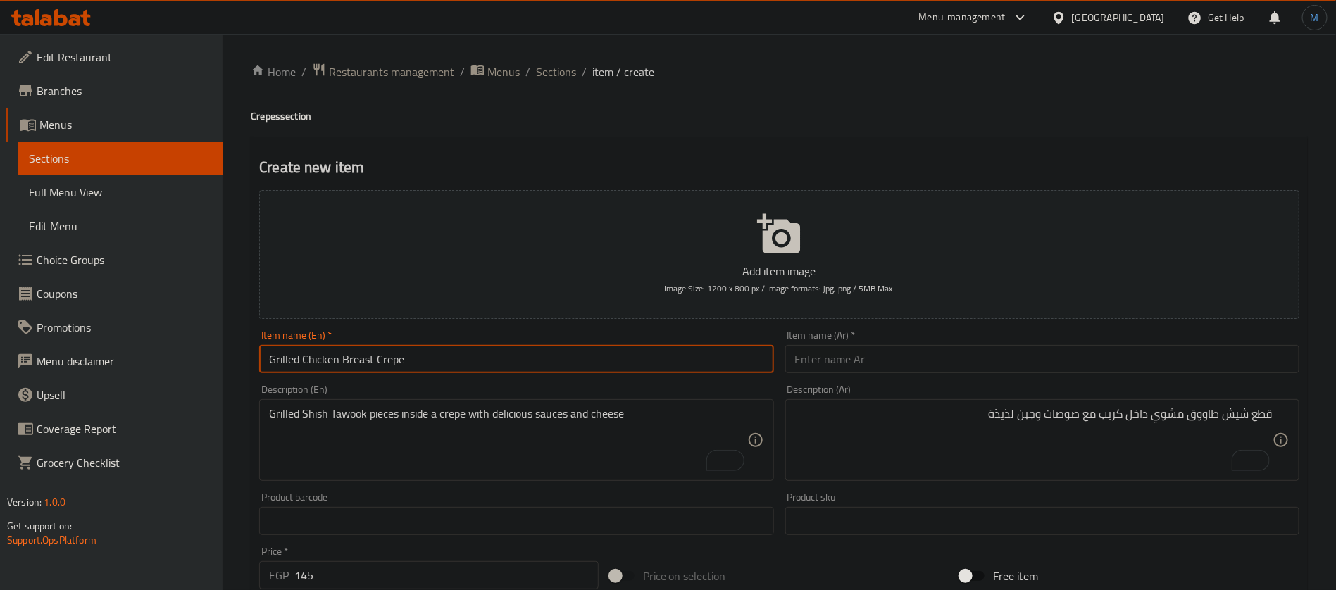
click at [323, 356] on input "Grilled Chicken Breast Crepe" at bounding box center [516, 359] width 514 height 28
type input "Grilled Breast Crepe"
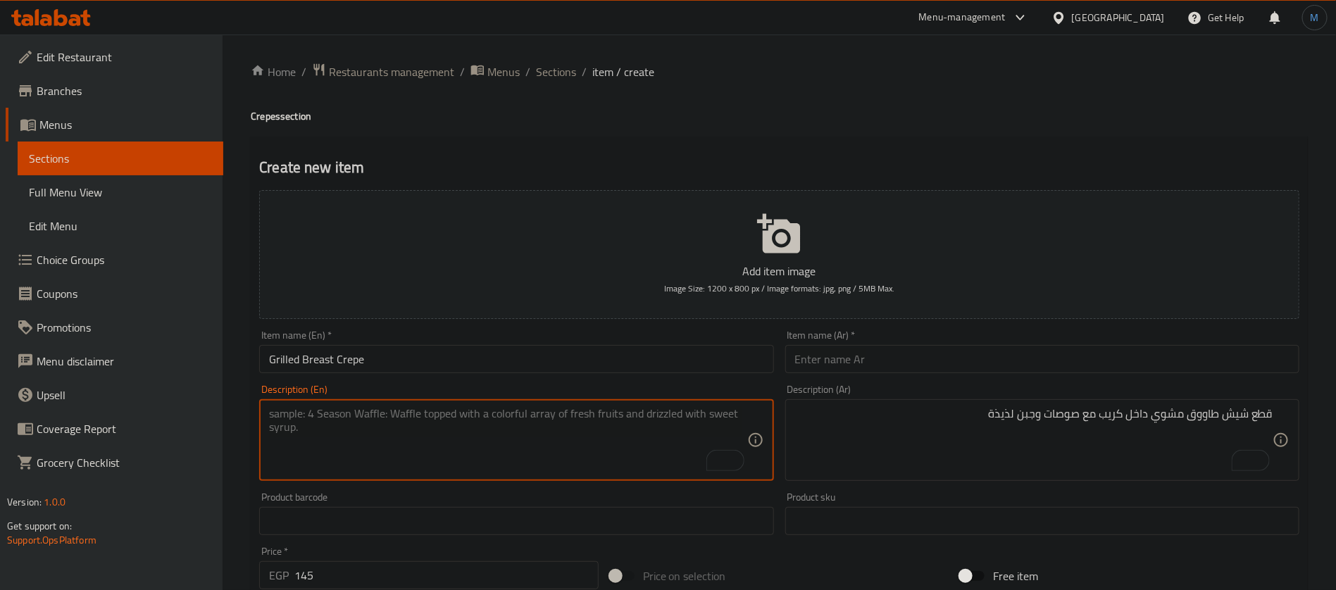
paste textarea "Grilled chicken breast with cheese and a special sauce inside a soft, flavorful…"
type textarea "Grilled chicken breast with cheese and a special sauce inside a soft, flavorful…"
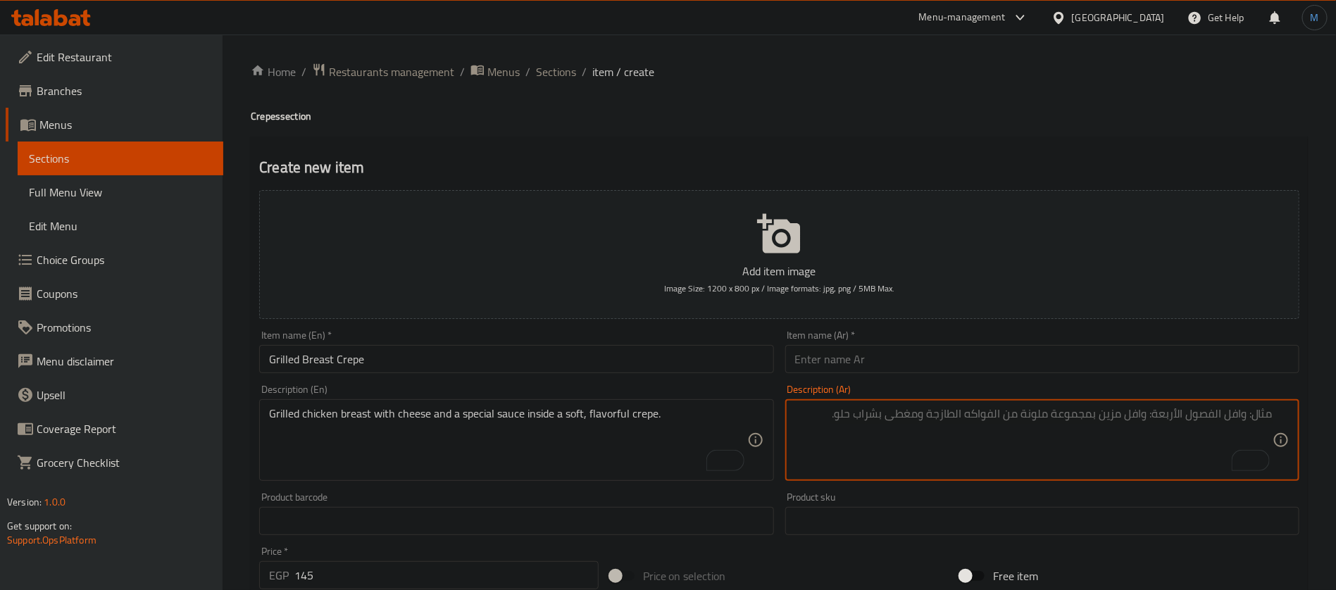
click at [952, 430] on textarea "To enrich screen reader interactions, please activate Accessibility in Grammarl…" at bounding box center [1034, 440] width 478 height 67
paste textarea "صدر دجاج مشوي مع جبنة وصوص مميز داخل كريب طري ومليء بالنكهة"
type textarea "صدر دجاج مشوي مع جبنة وصوص مميز داخل كريب طري ومليء بالنكهة"
click at [467, 357] on input "Grilled Breast Crepe" at bounding box center [516, 359] width 514 height 28
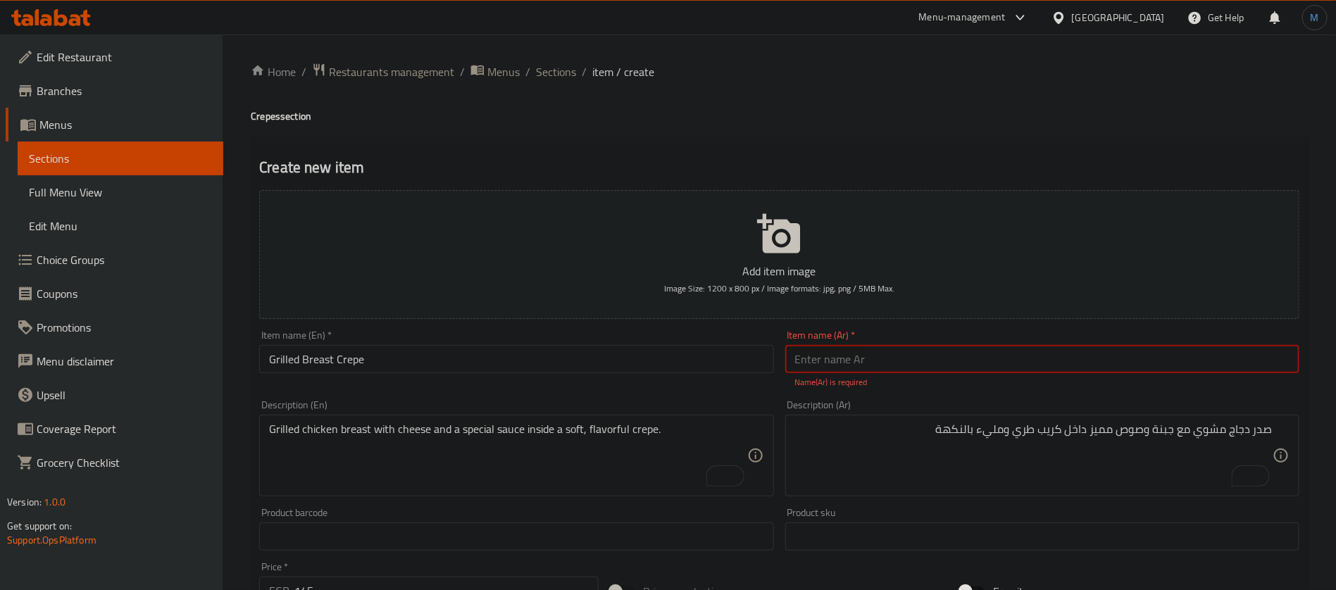
paste input "كريب صدور مشوية"
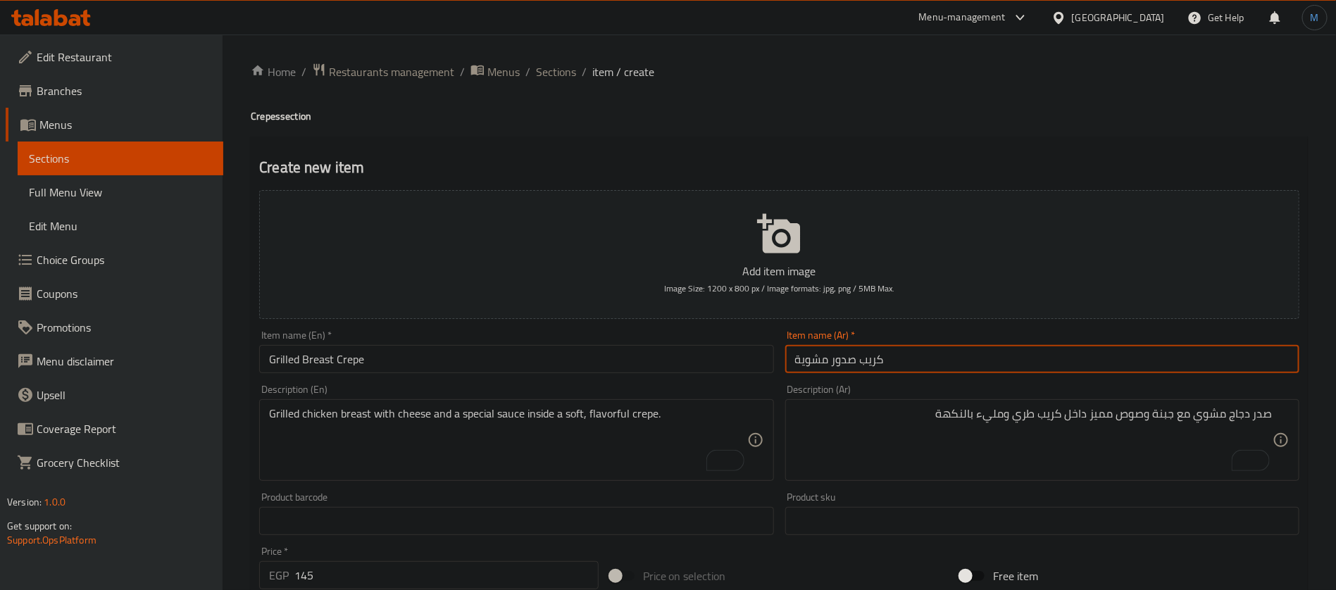
type input "كريب صدور مشوية"
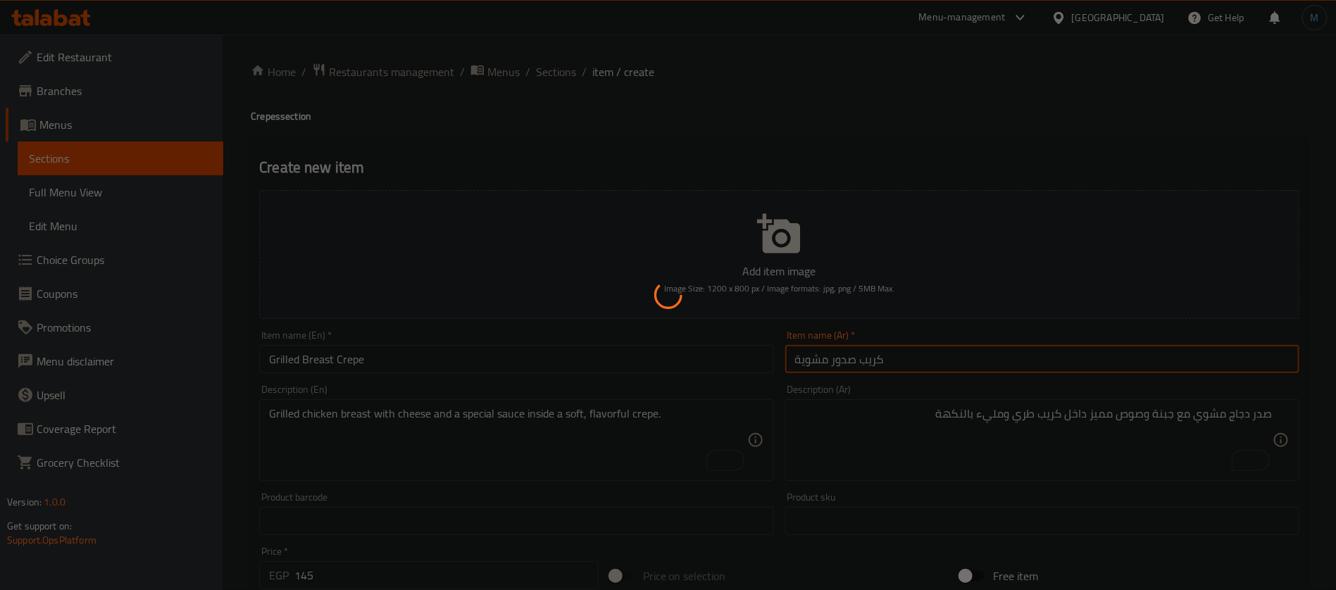
type input "0"
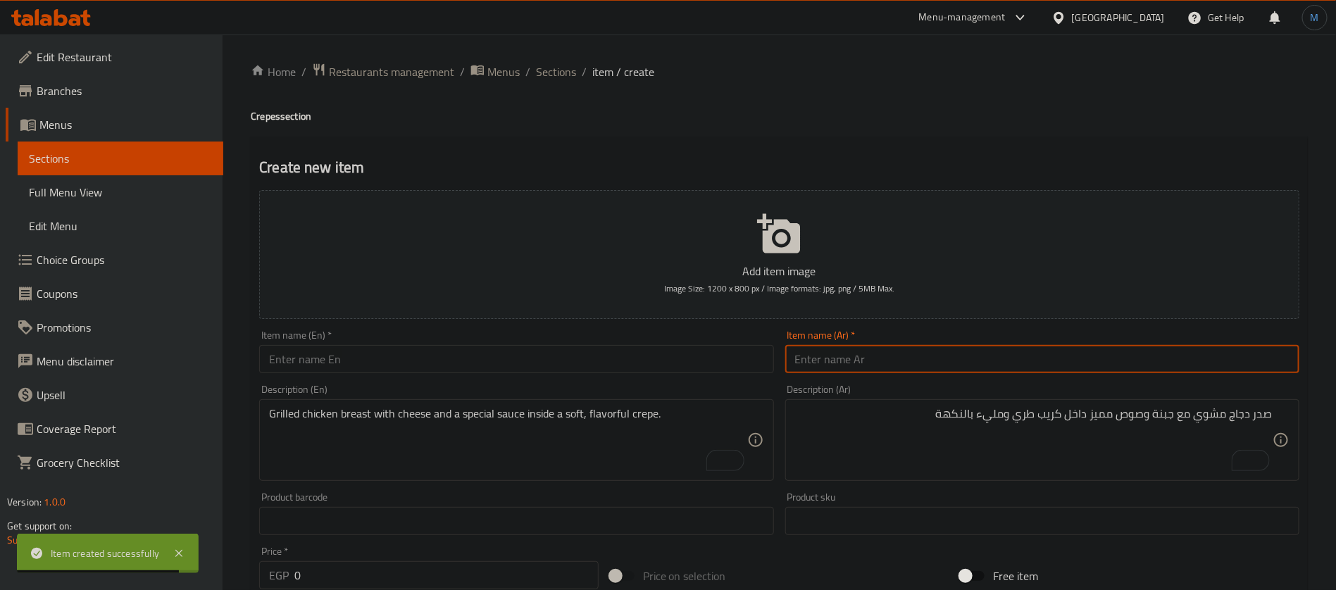
paste input "كريب كوردن بلو"
type input "كريب كوردن بلو"
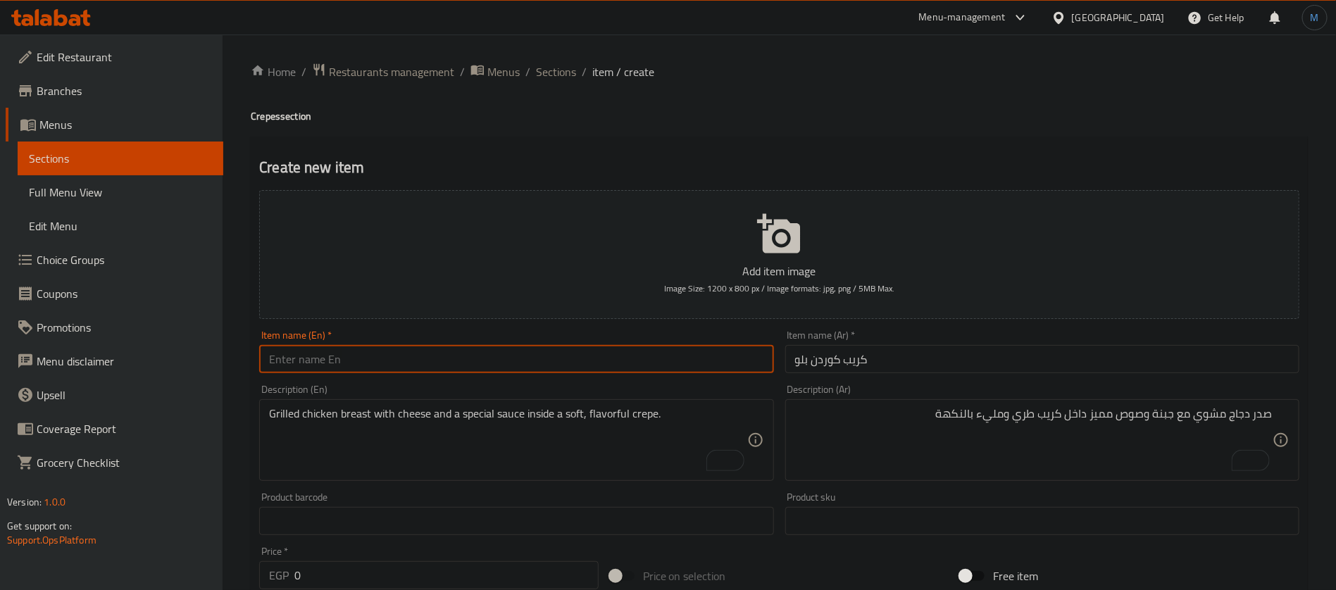
click at [489, 350] on input "text" at bounding box center [516, 359] width 514 height 28
paste input "Cordon Bleu Crepe"
type input "Cordon Bleu Crepe"
click at [566, 397] on div "Description (En) Grilled chicken breast with cheese and a special sauce inside …" at bounding box center [516, 433] width 514 height 96
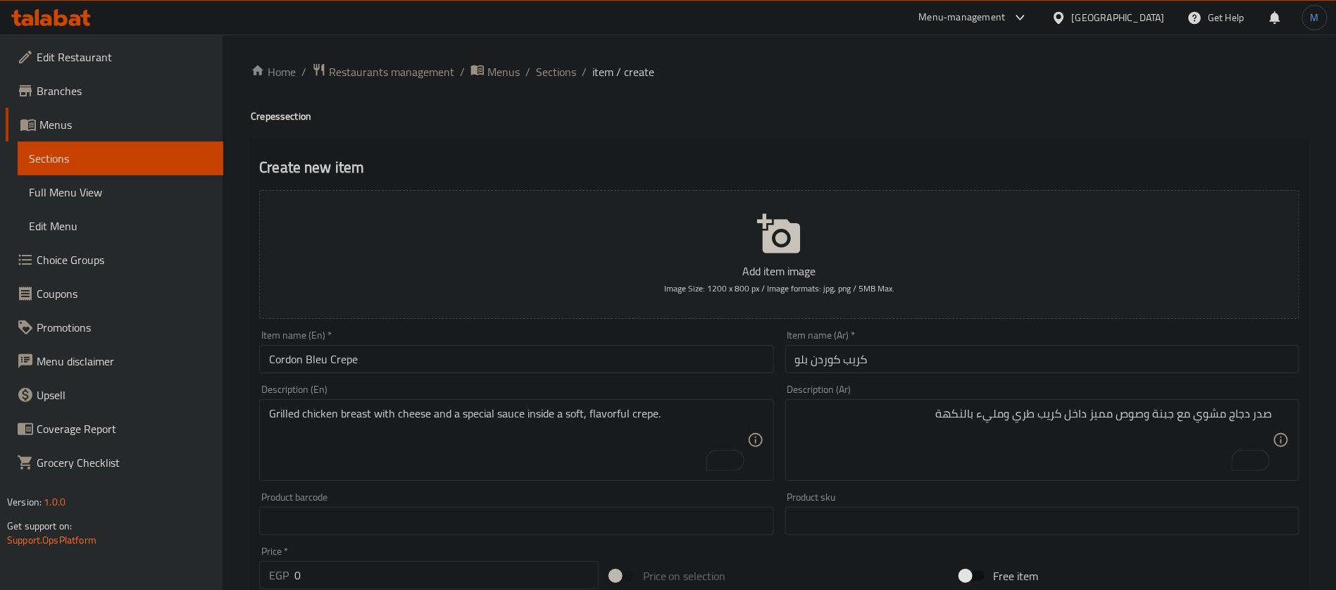
click at [568, 406] on div "Grilled chicken breast with cheese and a special sauce inside a soft, flavorful…" at bounding box center [516, 440] width 514 height 82
paste textarea "Chicken Cordon Bleu with cheese and sauce inside a rich crepe"
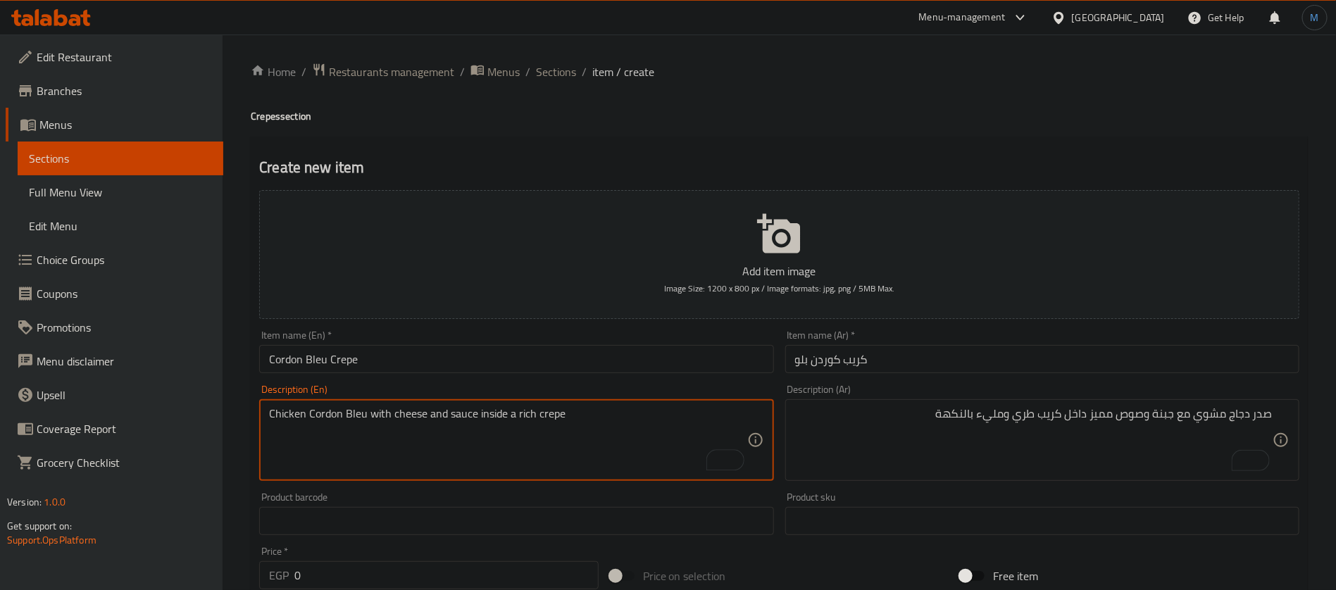
type textarea "Chicken Cordon Bleu with cheese and sauce inside a rich crepe"
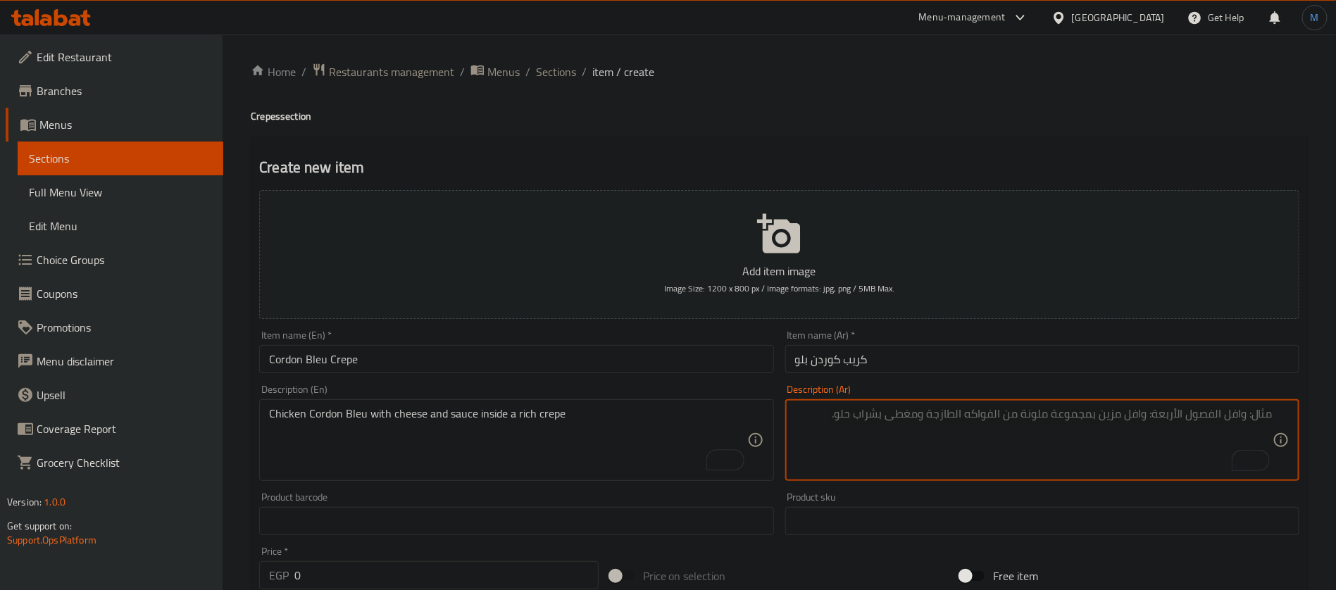
click at [987, 454] on textarea "To enrich screen reader interactions, please activate Accessibility in Grammarl…" at bounding box center [1034, 440] width 478 height 67
paste textarea "دجاج كوردن بلو مع جبنة وصوص داخل كريب غني الطعم"
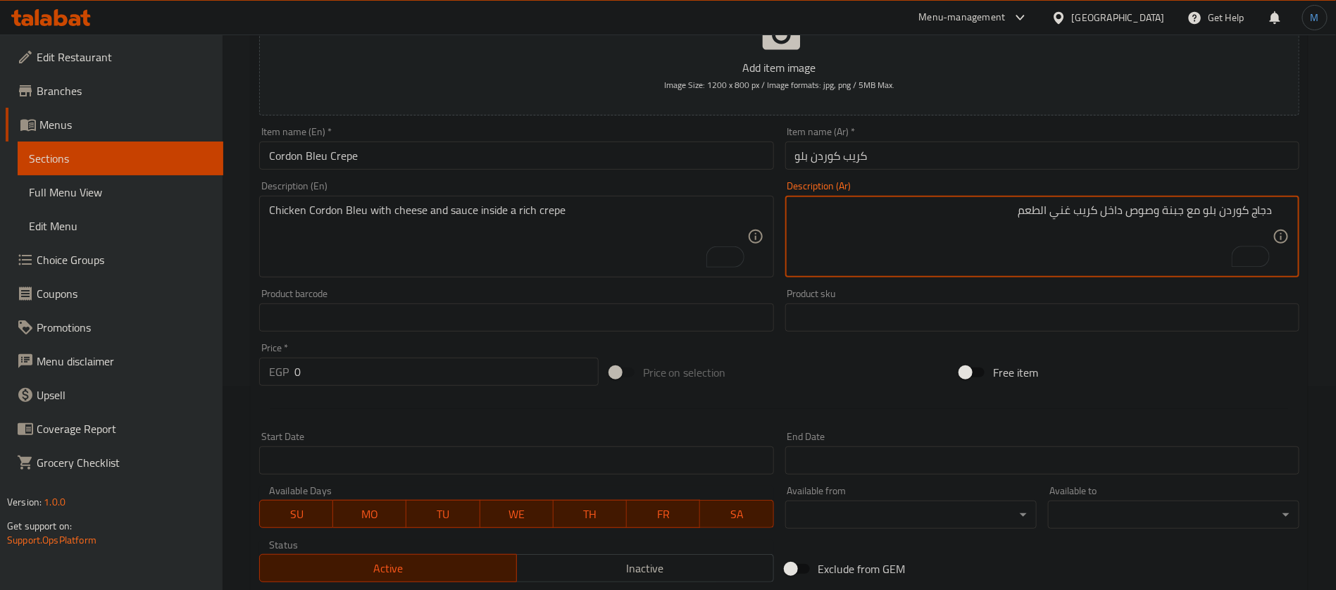
scroll to position [211, 0]
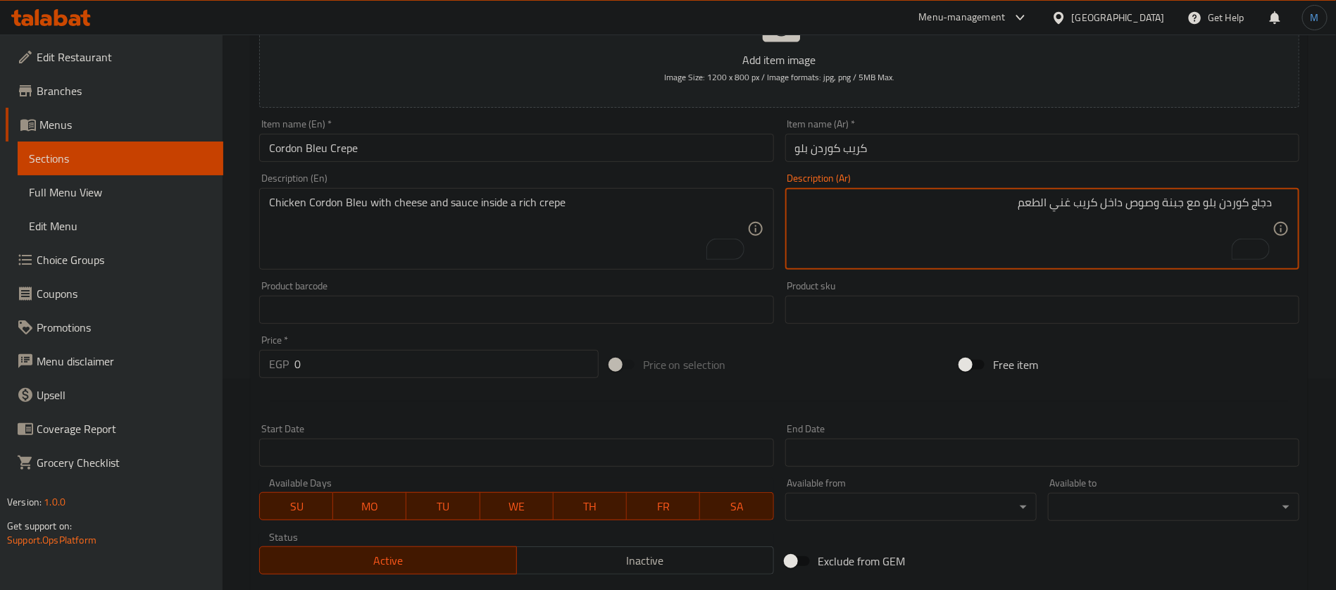
click at [1117, 207] on textarea "دجاج كوردن بلو مع جبنة وصوص داخل كريب غني الطعم" at bounding box center [1034, 229] width 478 height 67
click at [1048, 206] on textarea "دجاج كوردن بلو مع جبنة وصوص داخل كريب غني الطعم" at bounding box center [1034, 229] width 478 height 67
click at [1081, 204] on textarea "دجاج كوردن بلو مع جبنة وصوص داخل كريب غني الطعم" at bounding box center [1034, 229] width 478 height 67
click at [1069, 198] on textarea "دجاج كوردن بلو مع جبنة وصوص داخل كريب غني الطعم" at bounding box center [1034, 229] width 478 height 67
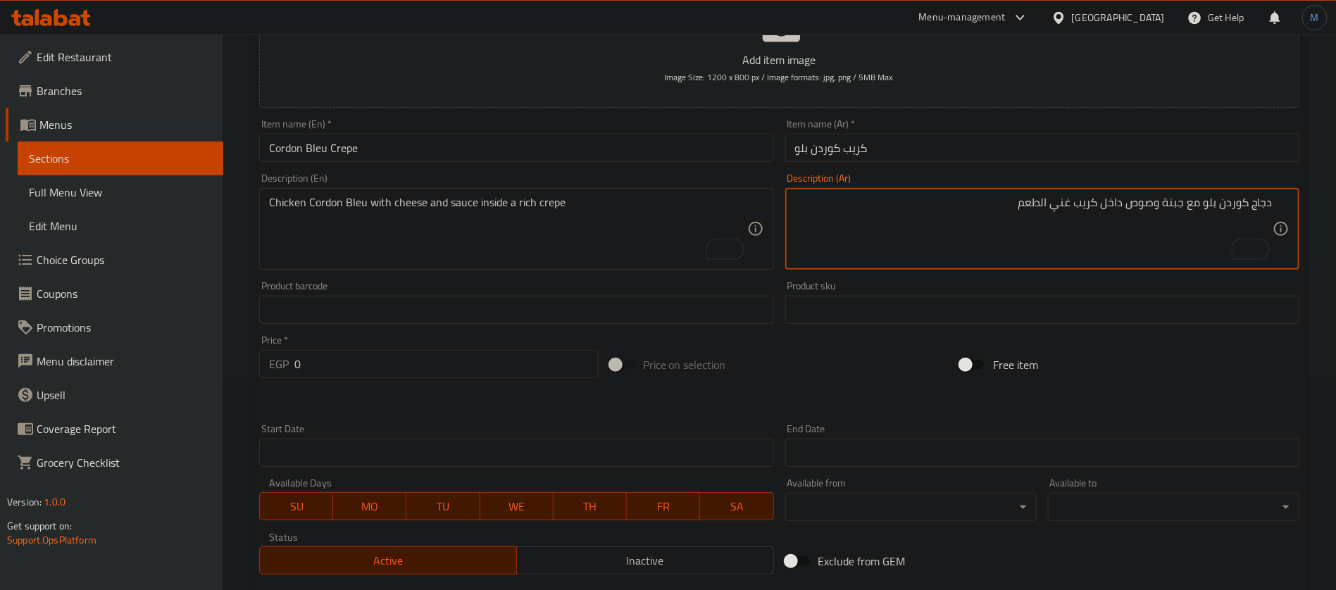
click at [1069, 198] on textarea "دجاج كوردن بلو مع جبنة وصوص داخل كريب غني الطعم" at bounding box center [1034, 229] width 478 height 67
click at [1027, 199] on textarea "دجاج كوردن بلو مع جبنة وصوص داخل كريب غني الطعم" at bounding box center [1034, 229] width 478 height 67
type textarea "دجاج كوردن بلو مع جبنة وصوص داخل كريب غني الطعم"
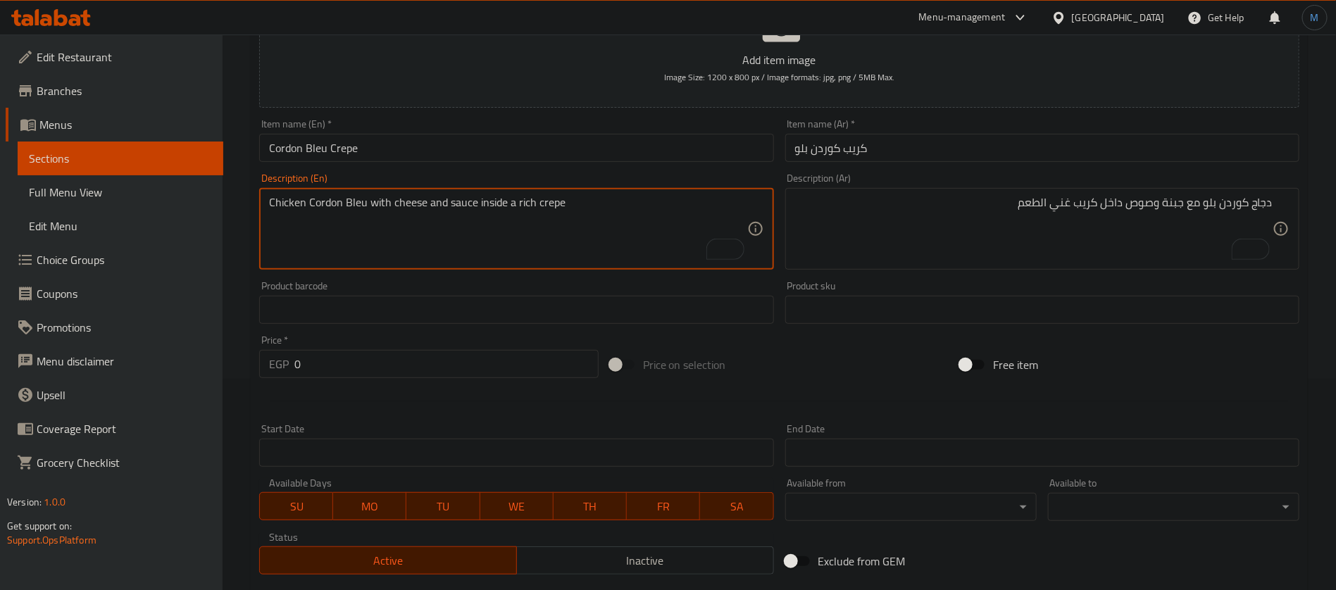
click at [522, 205] on textarea "Chicken Cordon Bleu with cheese and sauce inside a rich crepe" at bounding box center [508, 229] width 478 height 67
paste textarea "in taste"
type textarea "Chicken Cordon Bleu with cheese and sauce inside a rich in taste crepe"
click at [468, 363] on input "0" at bounding box center [446, 364] width 304 height 28
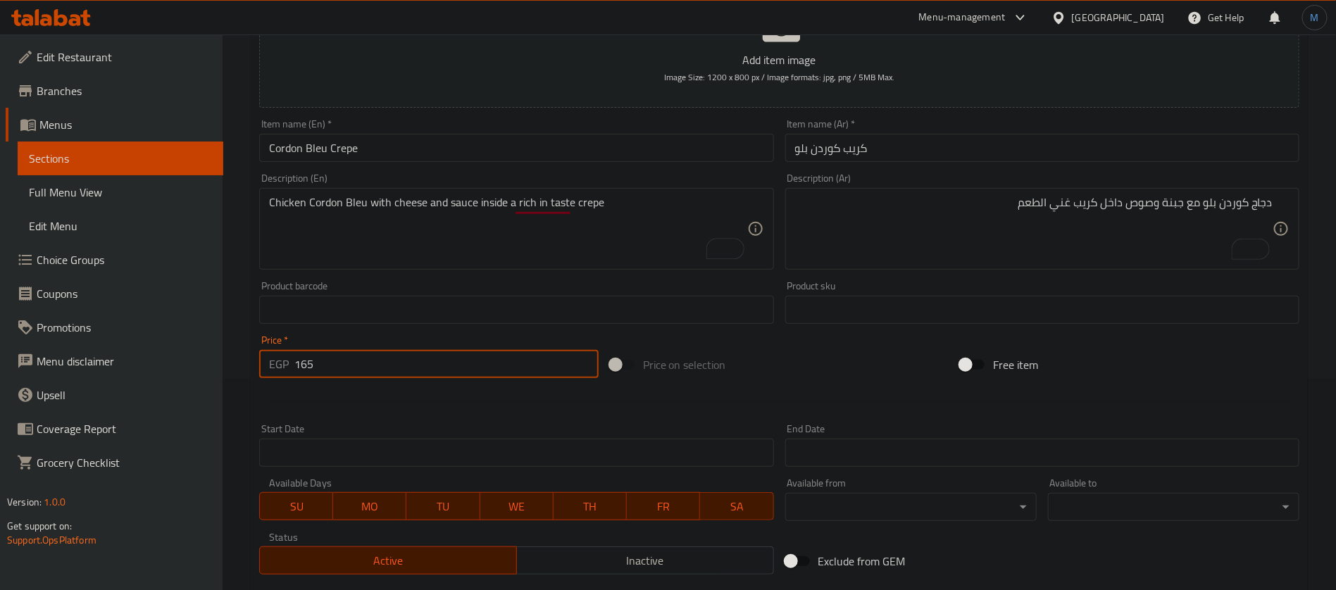
type input "165"
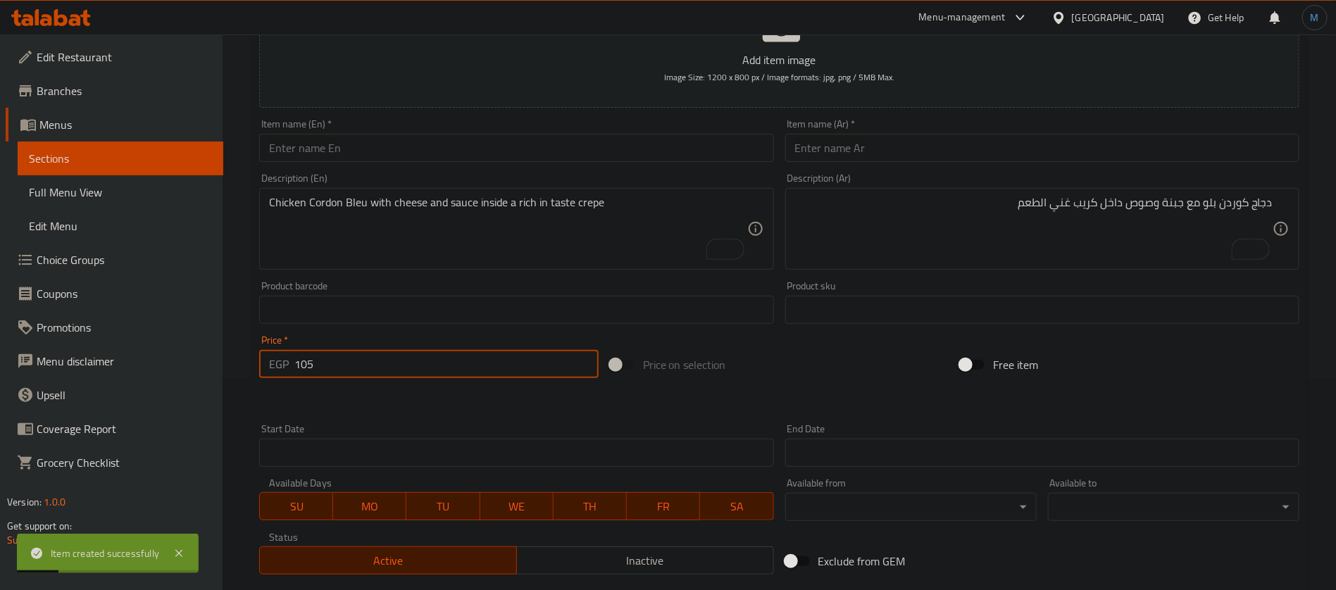
type input "105"
drag, startPoint x: 918, startPoint y: 121, endPoint x: 920, endPoint y: 144, distance: 23.3
click at [918, 121] on div "Item name (Ar)   * Item name (Ar) *" at bounding box center [1042, 140] width 514 height 43
click at [920, 144] on input "text" at bounding box center [1042, 148] width 514 height 28
paste input "كريب هوت دوج"
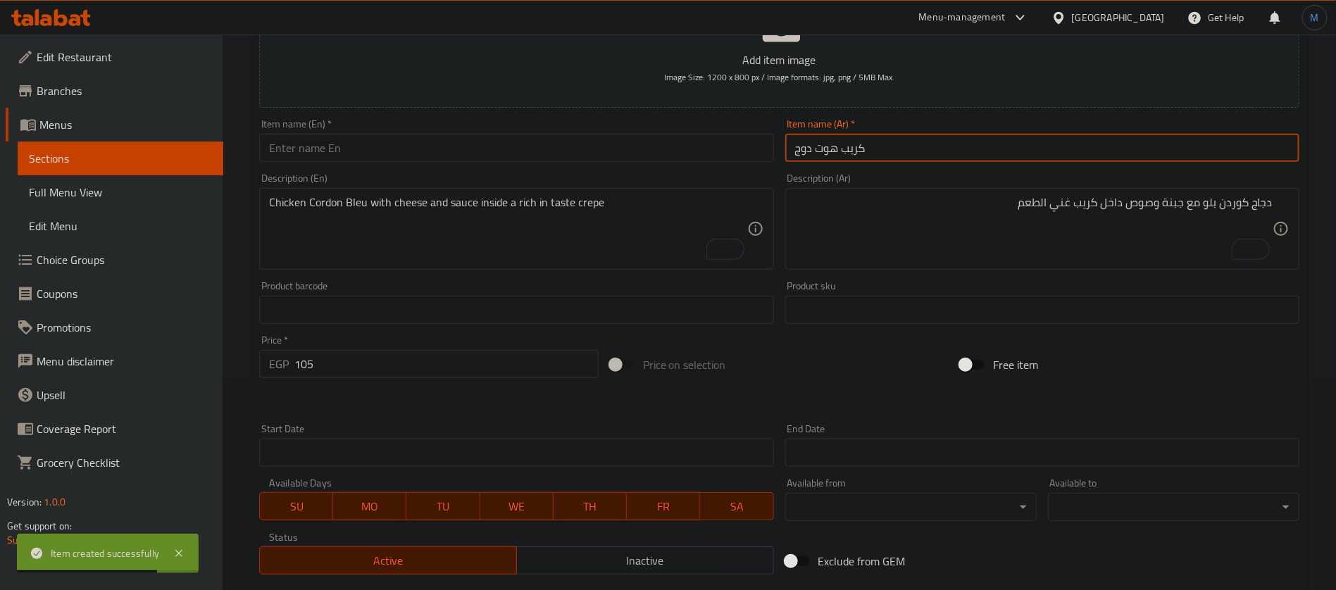
type input "كريب هوت دوج"
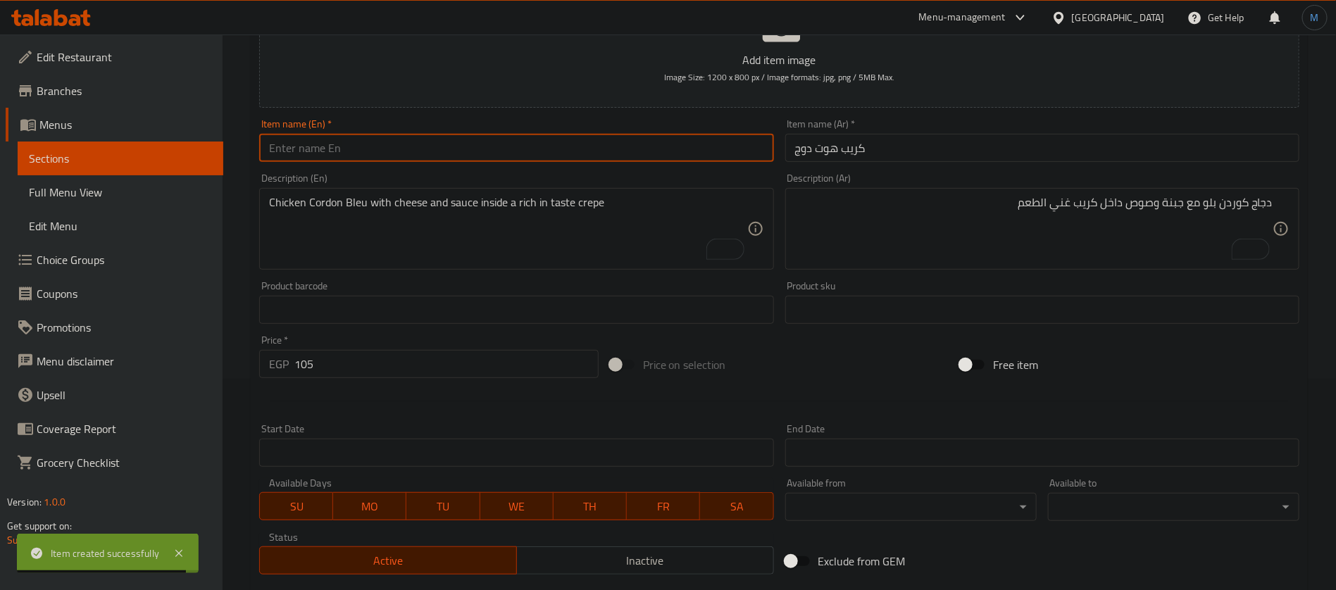
click at [559, 152] on input "text" at bounding box center [516, 148] width 514 height 28
paste input "Hot Dog Crepe"
type input "Hot Dog Crepe"
click at [888, 283] on div "Product sku Product sku" at bounding box center [1042, 302] width 514 height 43
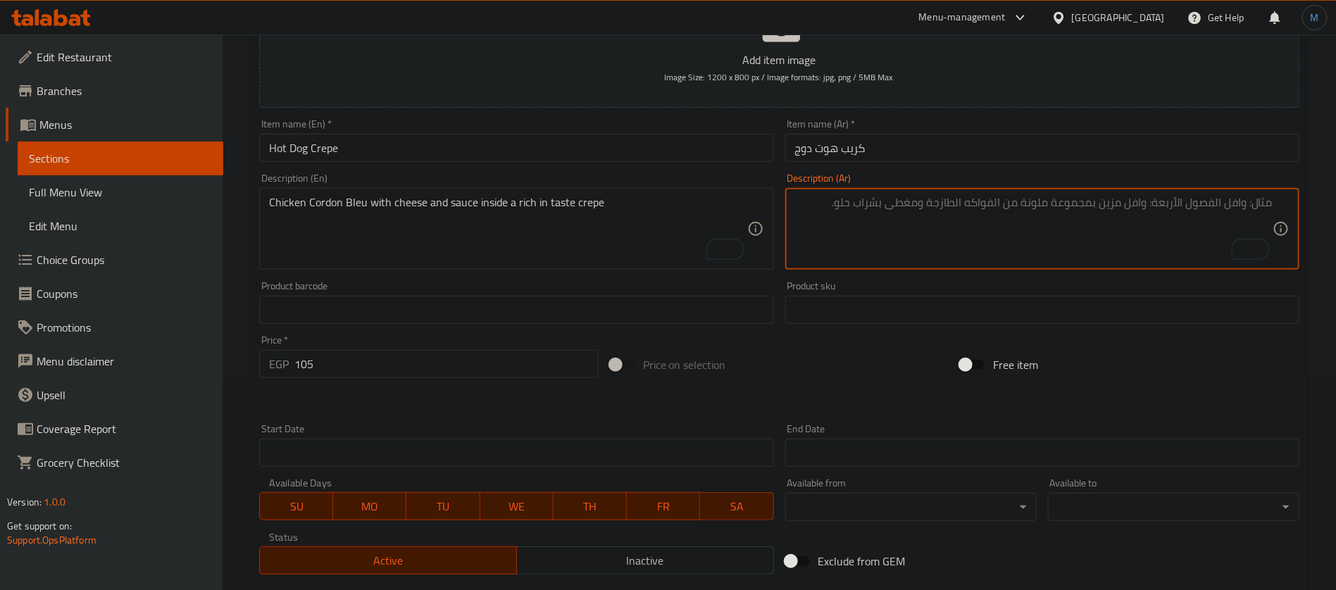
click at [888, 221] on textarea "To enrich screen reader interactions, please activate Accessibility in Grammarl…" at bounding box center [1034, 229] width 478 height 67
paste textarea "شرائح هوت دوج مع الجبن وصوصات لذيذة داخل كريب مميز"
type textarea "شرائح هوت دوج مع الجبن وصوصات لذيذة داخل كريب مميز"
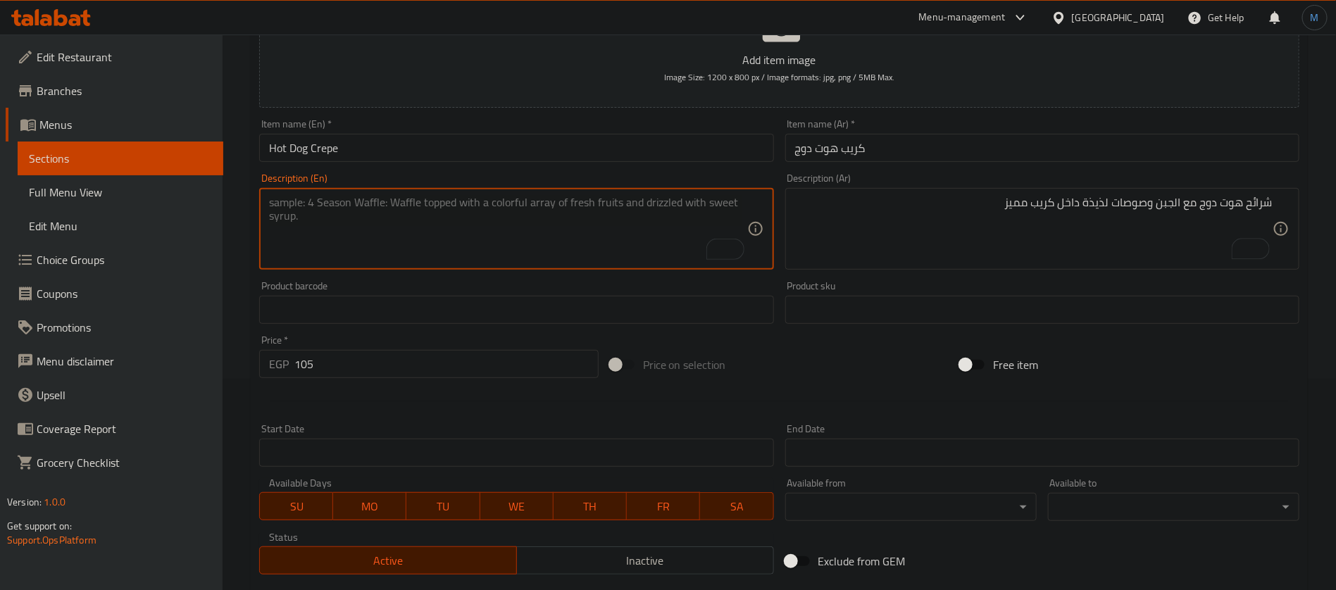
click at [519, 235] on textarea "To enrich screen reader interactions, please activate Accessibility in Grammarl…" at bounding box center [508, 229] width 478 height 67
paste textarea "Hot dog slices with cheese and delicious sauces inside a special crepe."
type textarea "Hot dog slices with cheese and delicious sauces inside a special crepe."
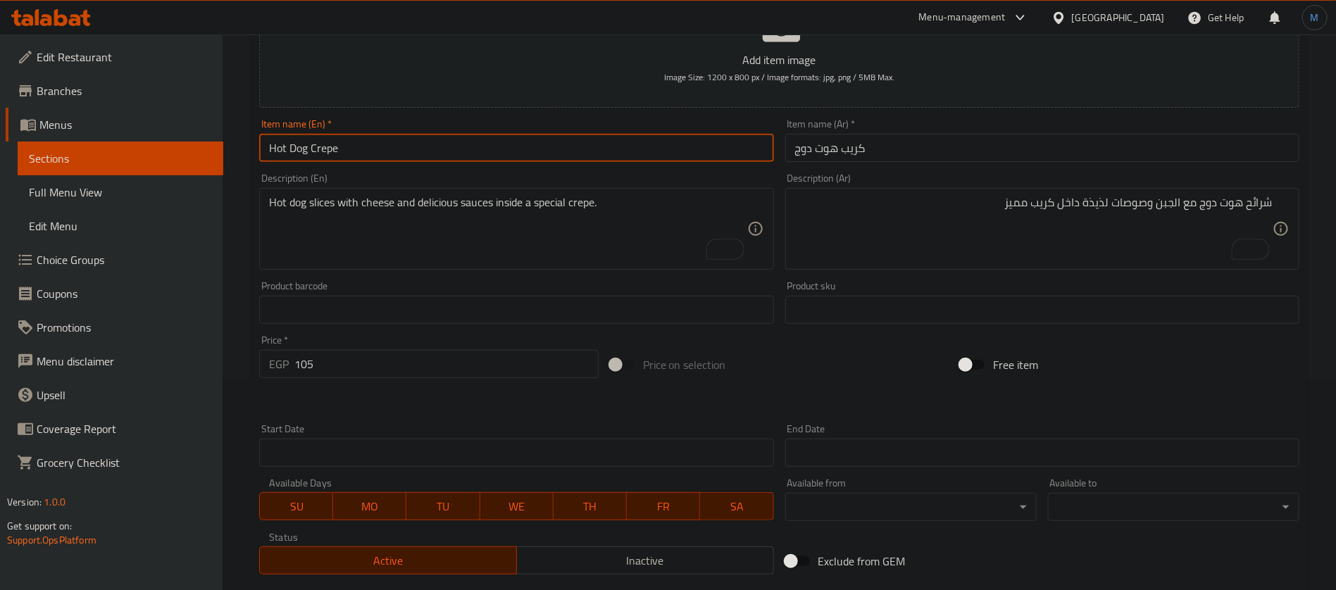
click at [460, 161] on input "Hot Dog Crepe" at bounding box center [516, 148] width 514 height 28
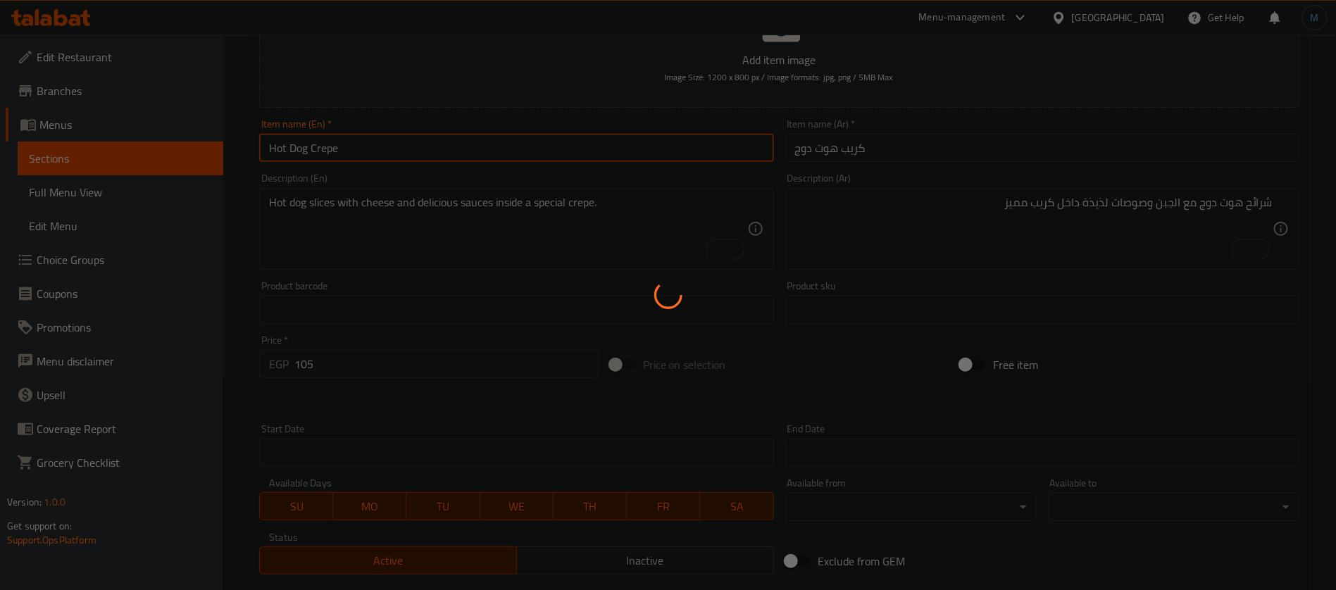
type input "0"
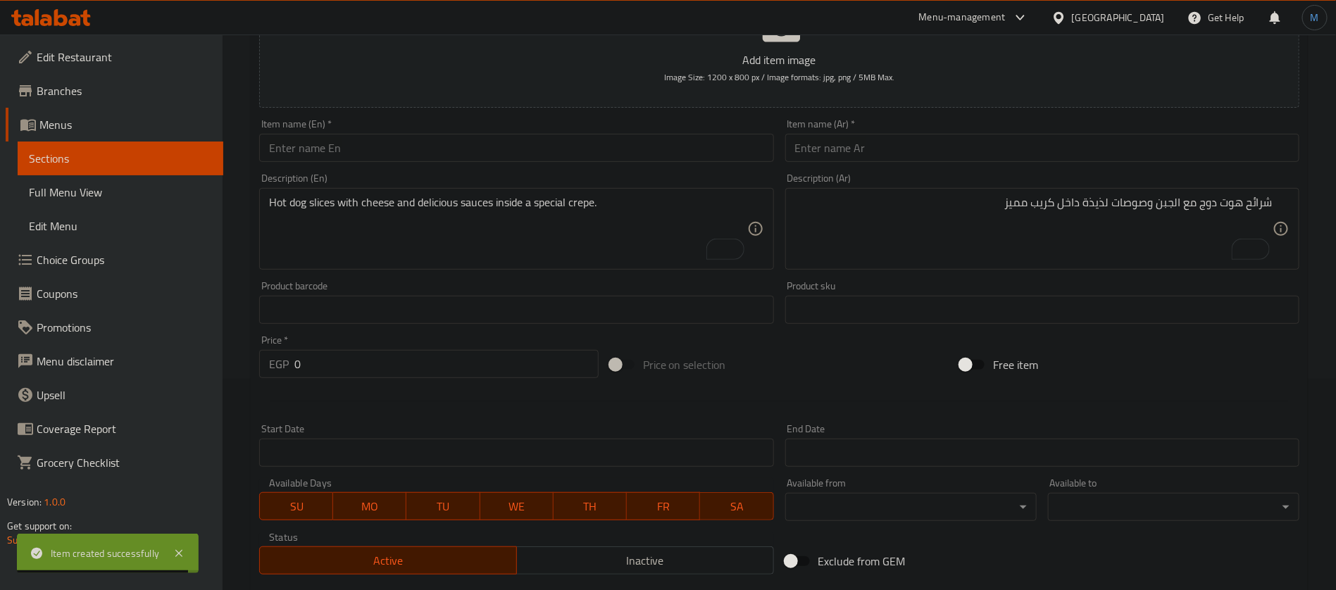
click at [892, 130] on div "Item name (Ar)   * Item name (Ar) *" at bounding box center [1042, 140] width 514 height 43
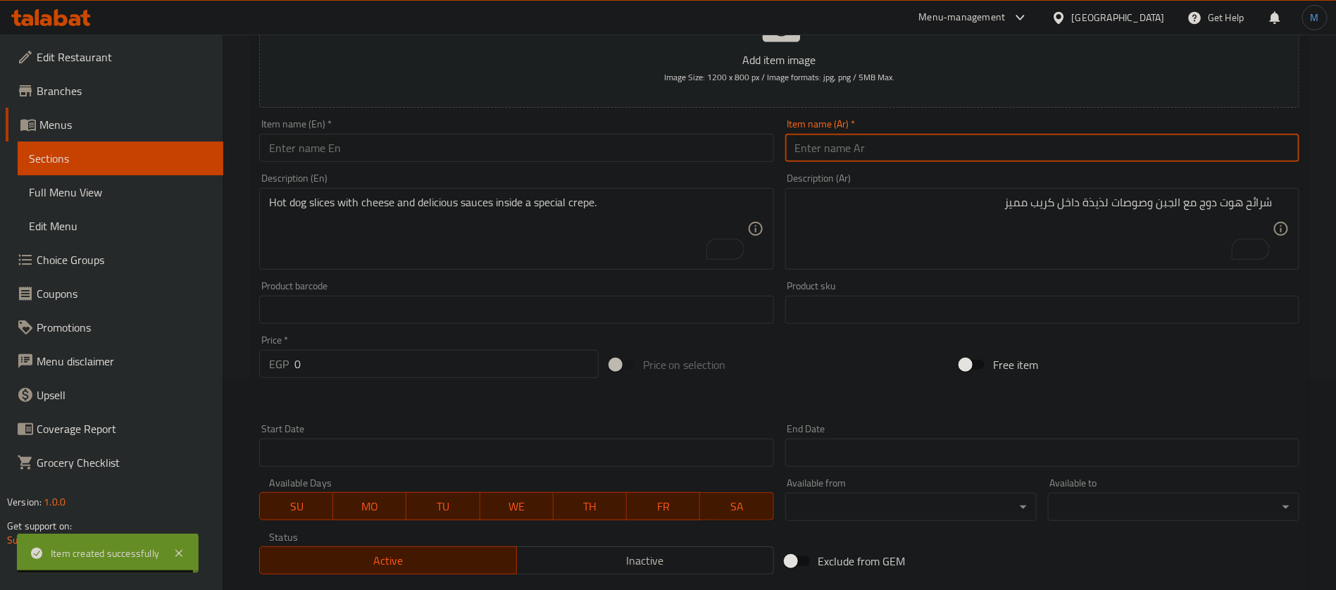
paste input "كريب هووم ميد برجر"
click at [894, 141] on input "text" at bounding box center [1042, 148] width 514 height 28
type input "كريب هووم ميد برجر"
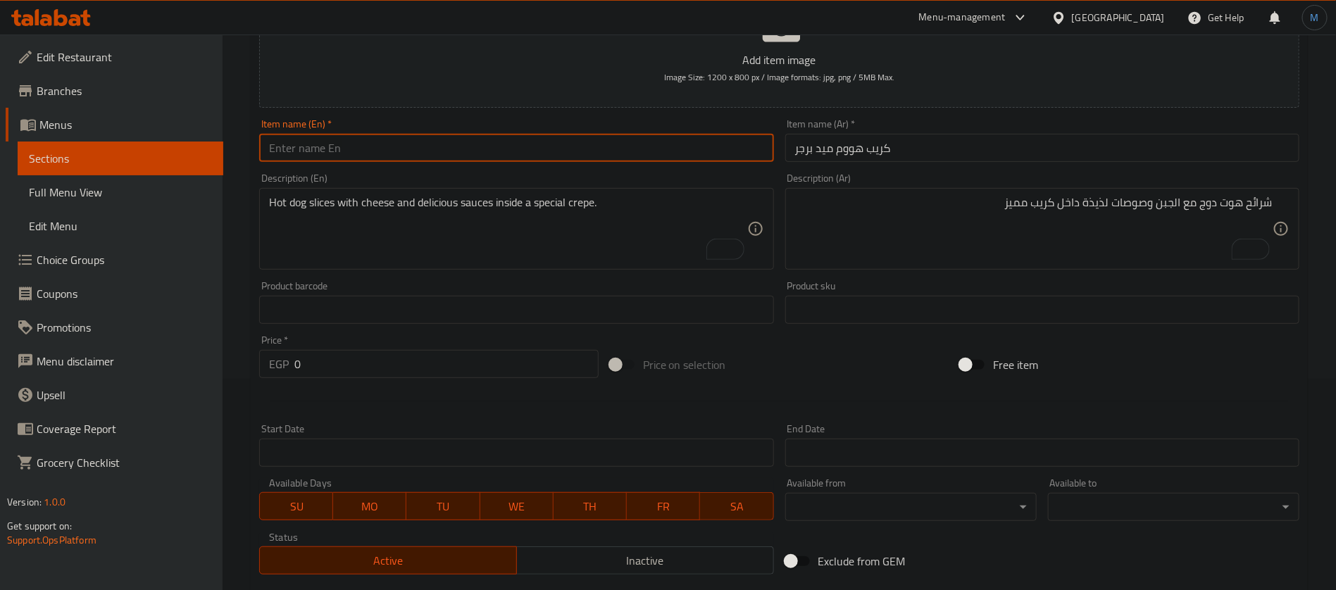
click at [368, 155] on input "text" at bounding box center [516, 148] width 514 height 28
paste input "Homemade Burger Crepe"
type input "Homemade Burger Crepe"
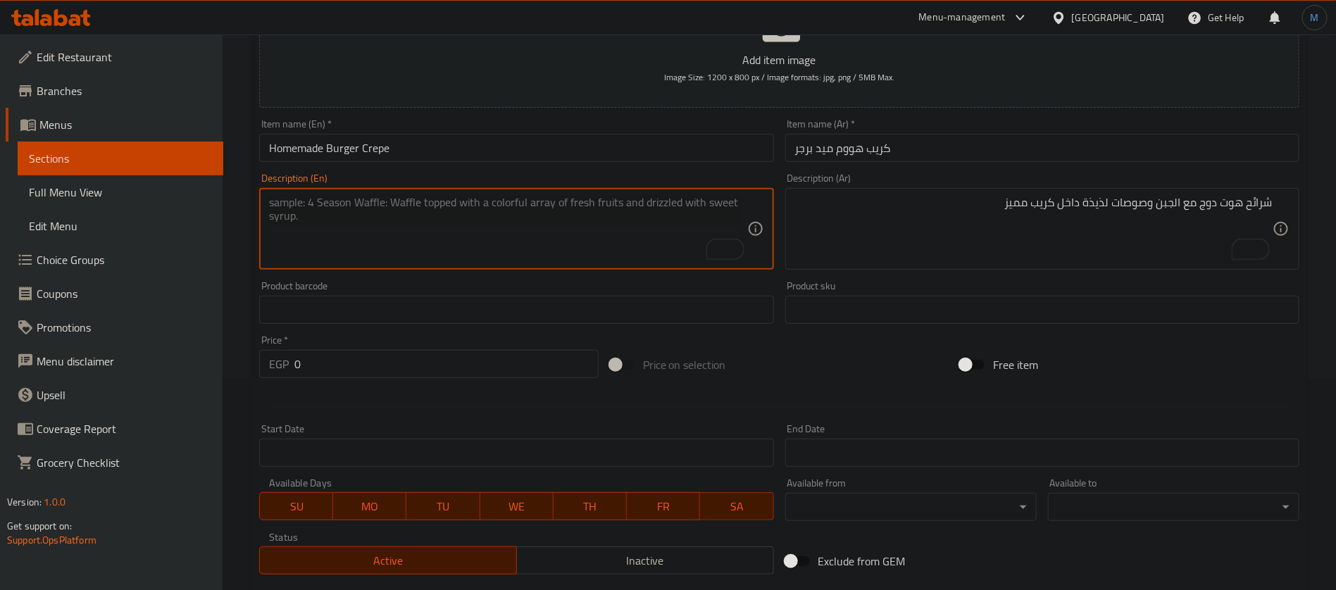
click at [458, 239] on textarea "To enrich screen reader interactions, please activate Accessibility in Grammarl…" at bounding box center [508, 229] width 478 height 67
paste textarea "Homemade burger meat with cheese and sauces inside an innovative oriental crepe"
type textarea "Homemade burger meat with cheese and sauces inside an innovative oriental crepe"
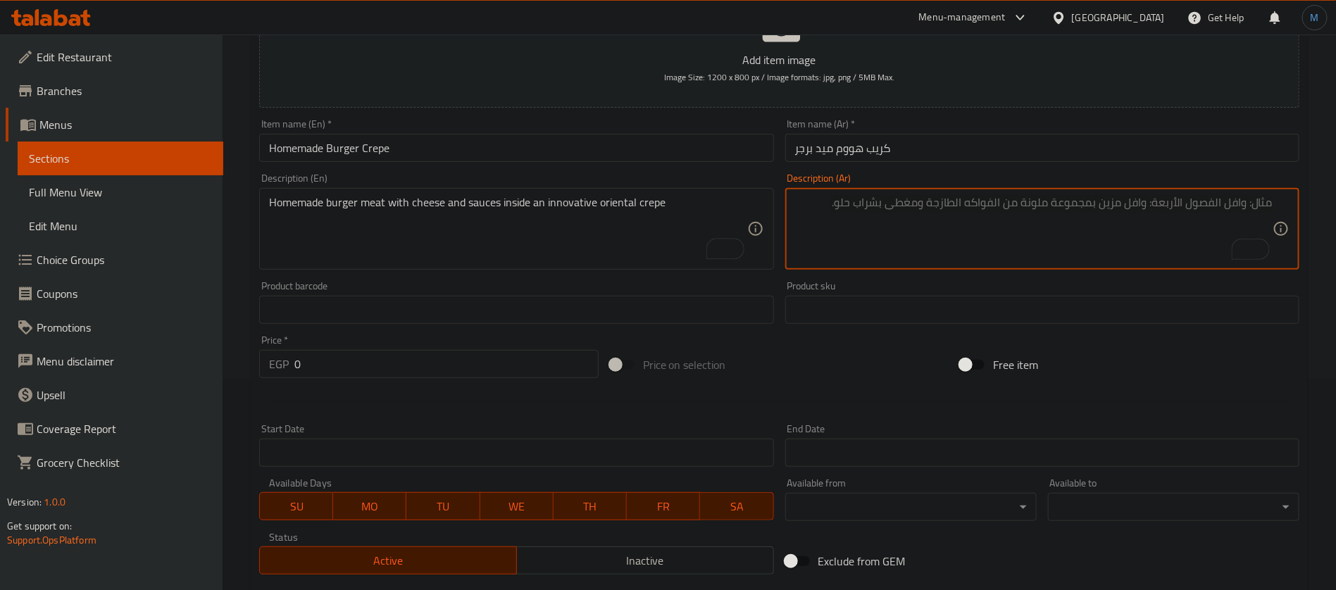
click at [983, 261] on textarea "To enrich screen reader interactions, please activate Accessibility in Grammarl…" at bounding box center [1034, 229] width 478 height 67
paste textarea "لحم برجر منزلي مع جبنة وصوصات داخل كريب شرقي مبتكر."
type textarea "لحم برجر منزلي مع جبنة وصوصات داخل كريب شرقي مبتكر."
click at [498, 372] on input "0" at bounding box center [446, 364] width 304 height 28
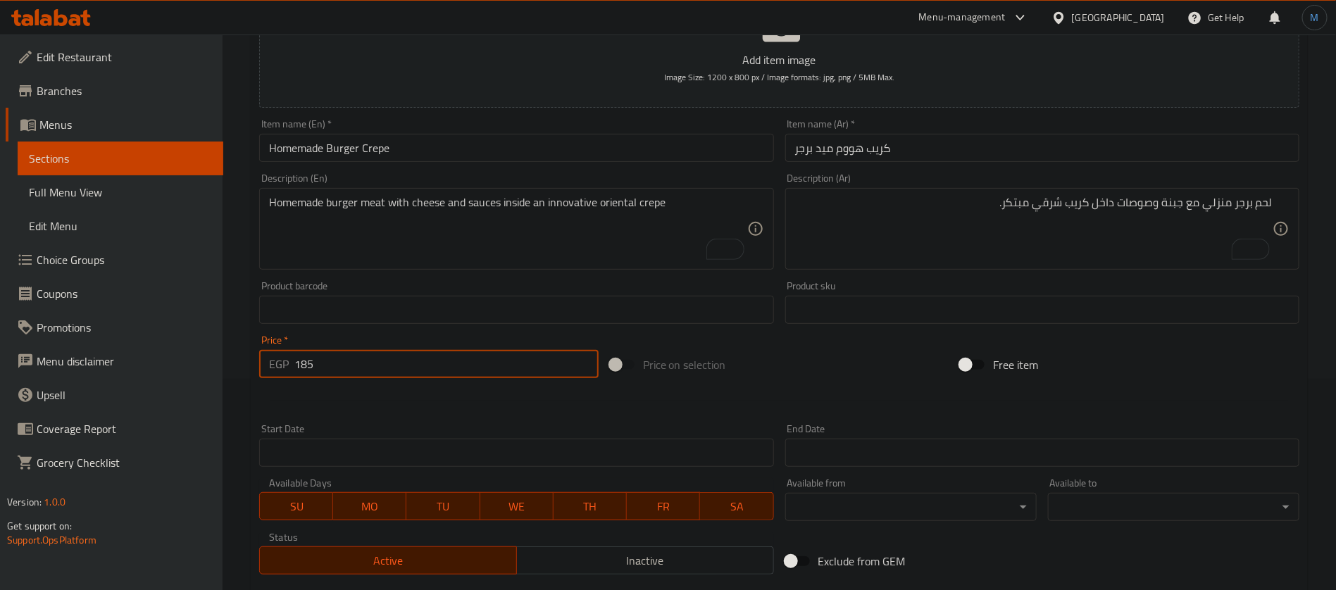
type input "185"
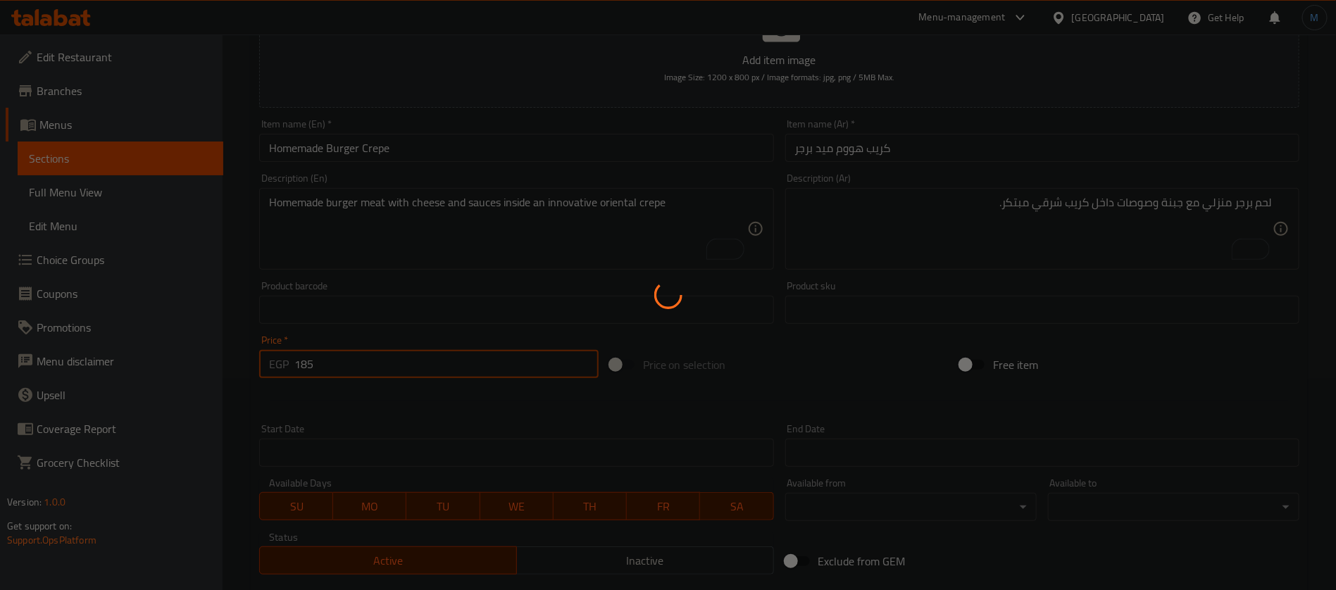
type input "0"
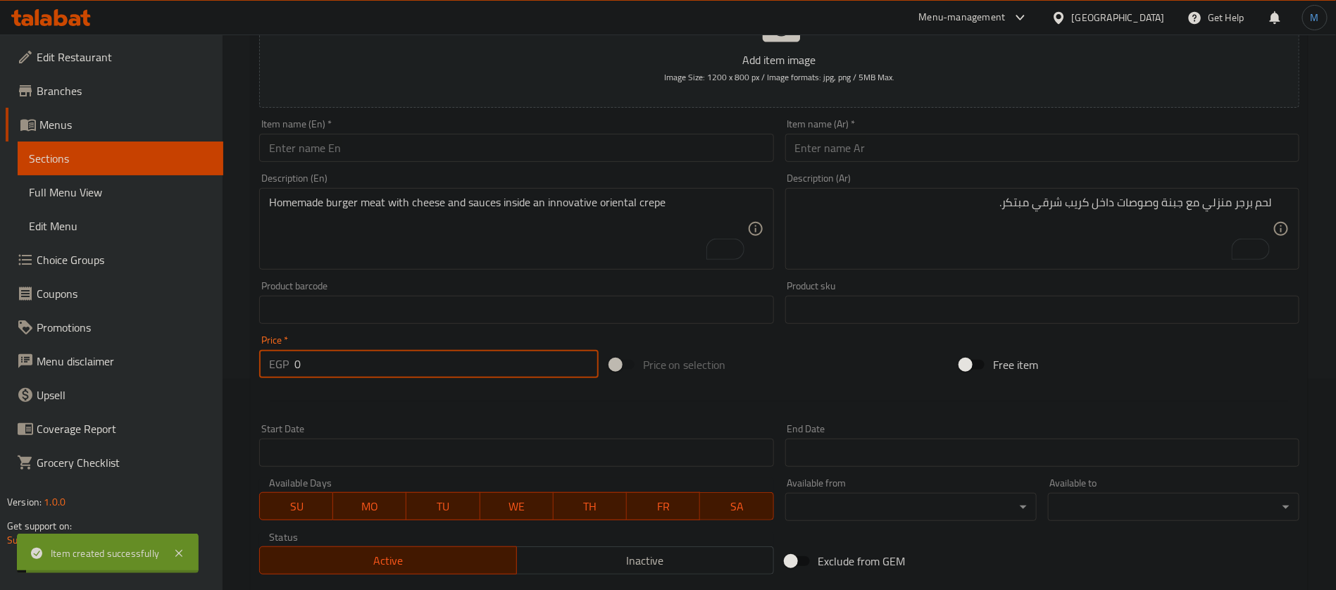
scroll to position [0, 0]
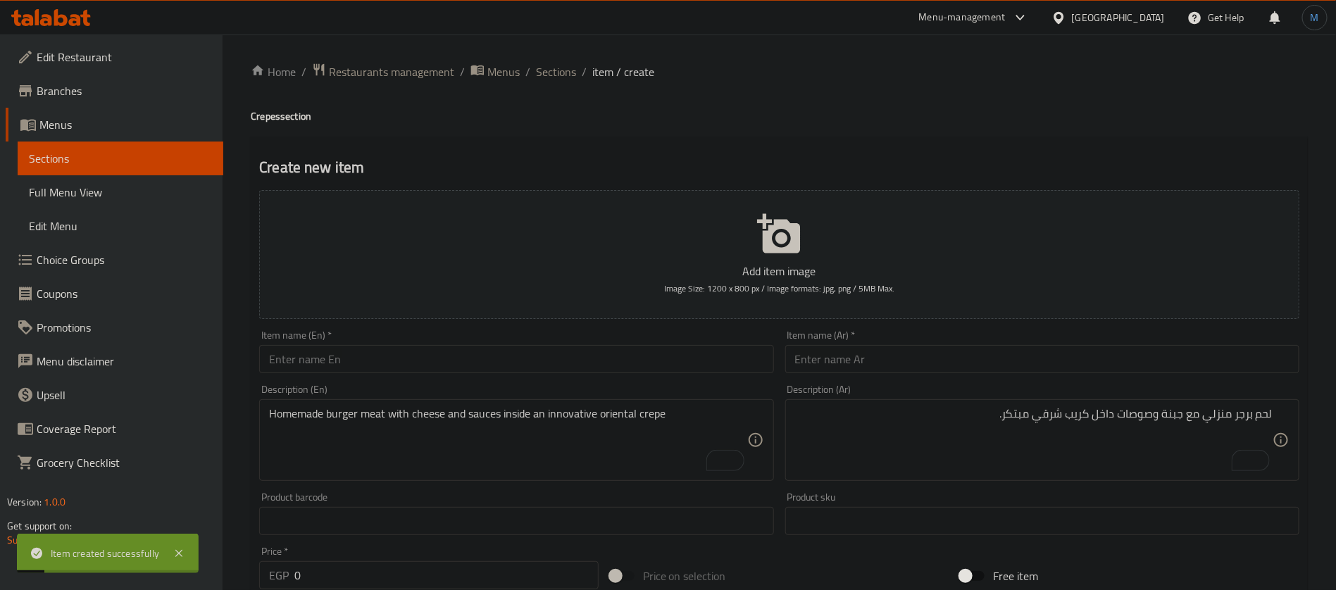
click at [552, 88] on div "Home / Restaurants management / Menus / Sections / item / create Crepes section…" at bounding box center [779, 515] width 1057 height 904
click at [554, 75] on span "Sections" at bounding box center [556, 71] width 40 height 17
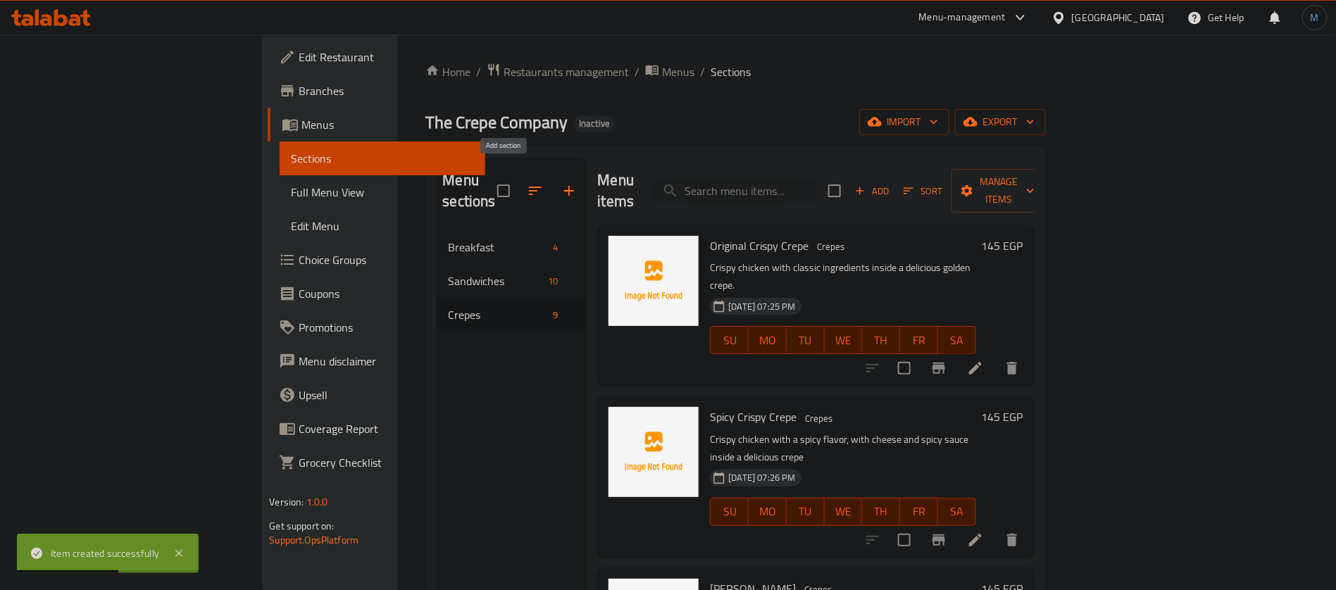
click at [561, 182] on icon "button" at bounding box center [569, 190] width 17 height 17
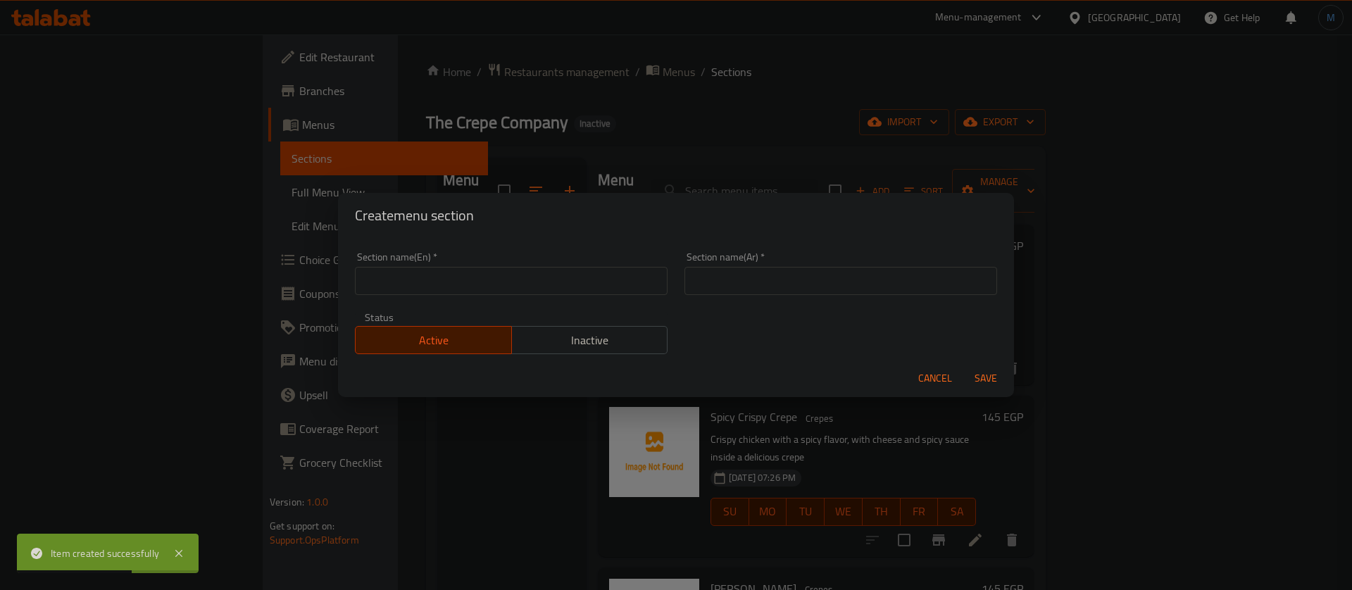
click at [778, 268] on input "text" at bounding box center [841, 281] width 313 height 28
paste input "كريب حلو"
type input "كريب حلو"
click at [550, 277] on input "text" at bounding box center [511, 281] width 313 height 28
paste input "Sweet crepe"
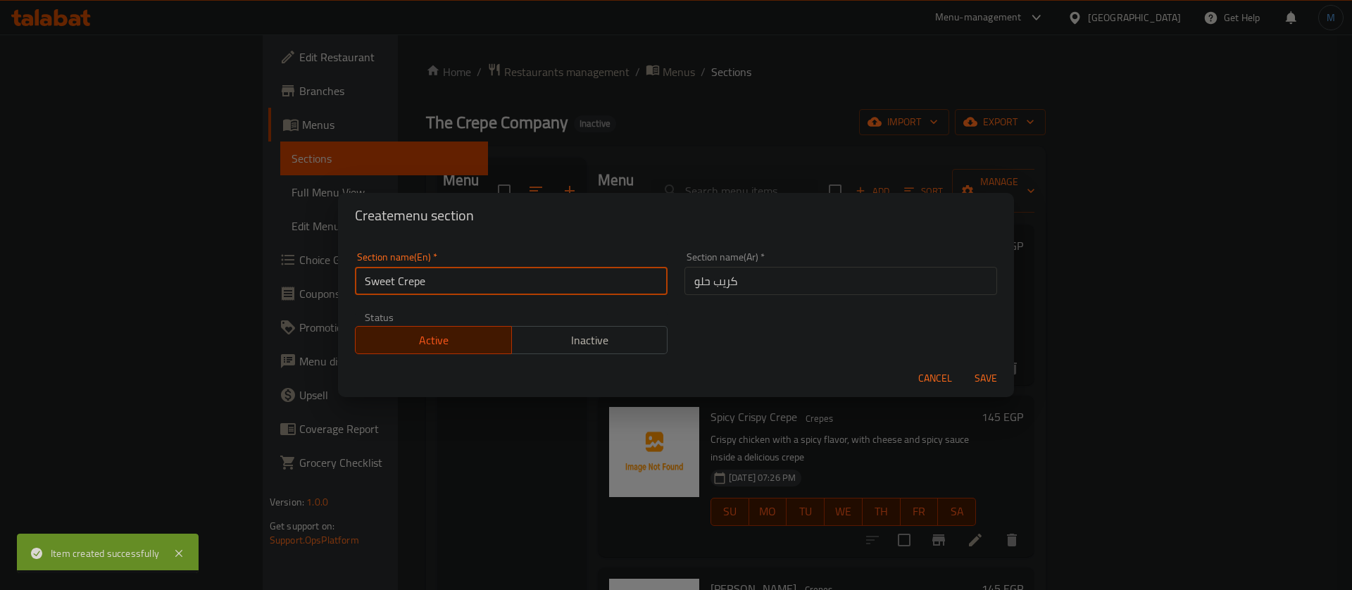
type input "Sweet Crepe"
click at [964, 366] on button "Save" at bounding box center [986, 379] width 45 height 26
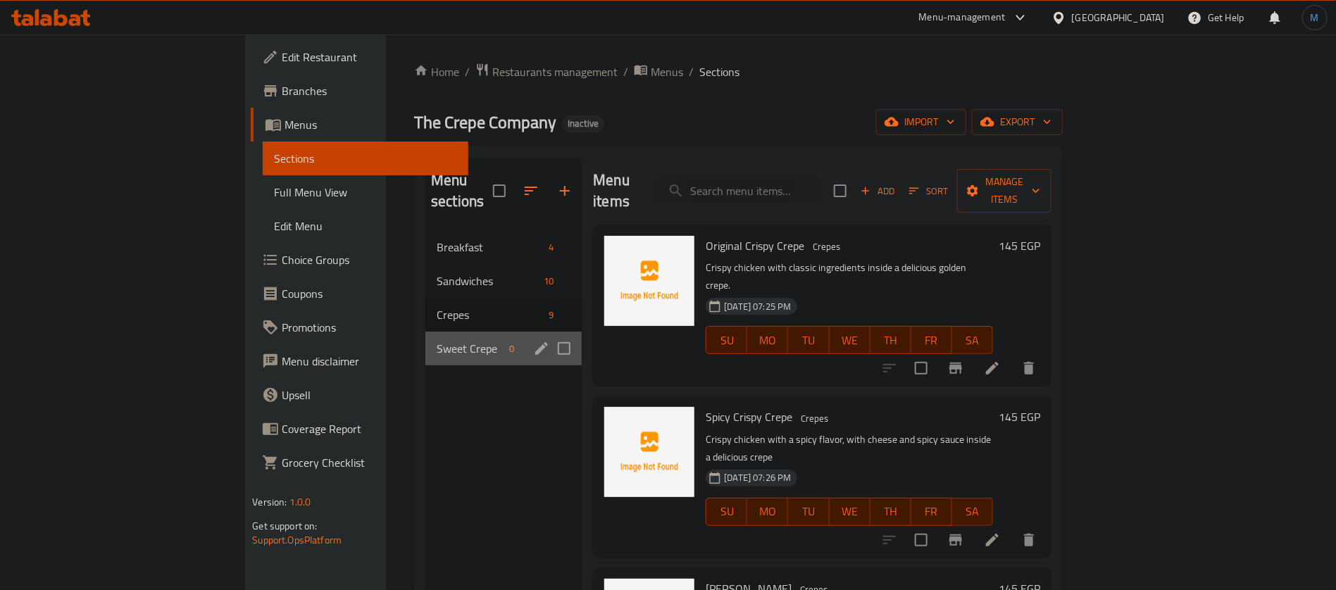
click at [425, 337] on div "Sweet Crepe 0" at bounding box center [503, 349] width 156 height 34
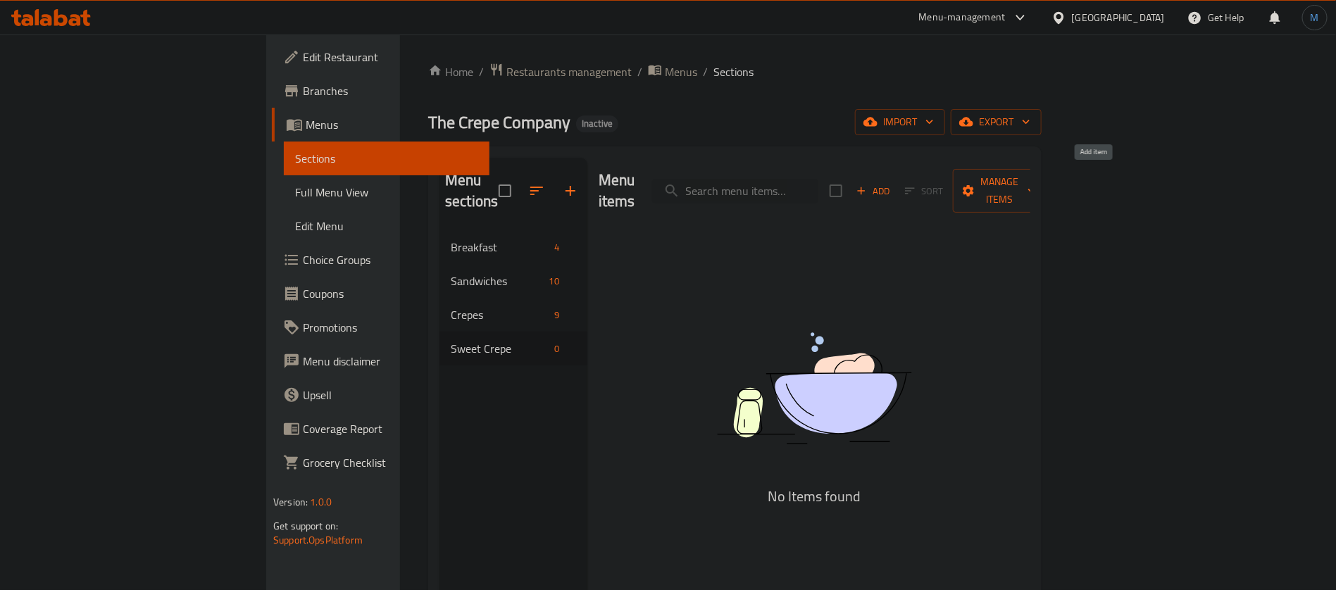
click at [892, 183] on span "Add" at bounding box center [873, 191] width 38 height 16
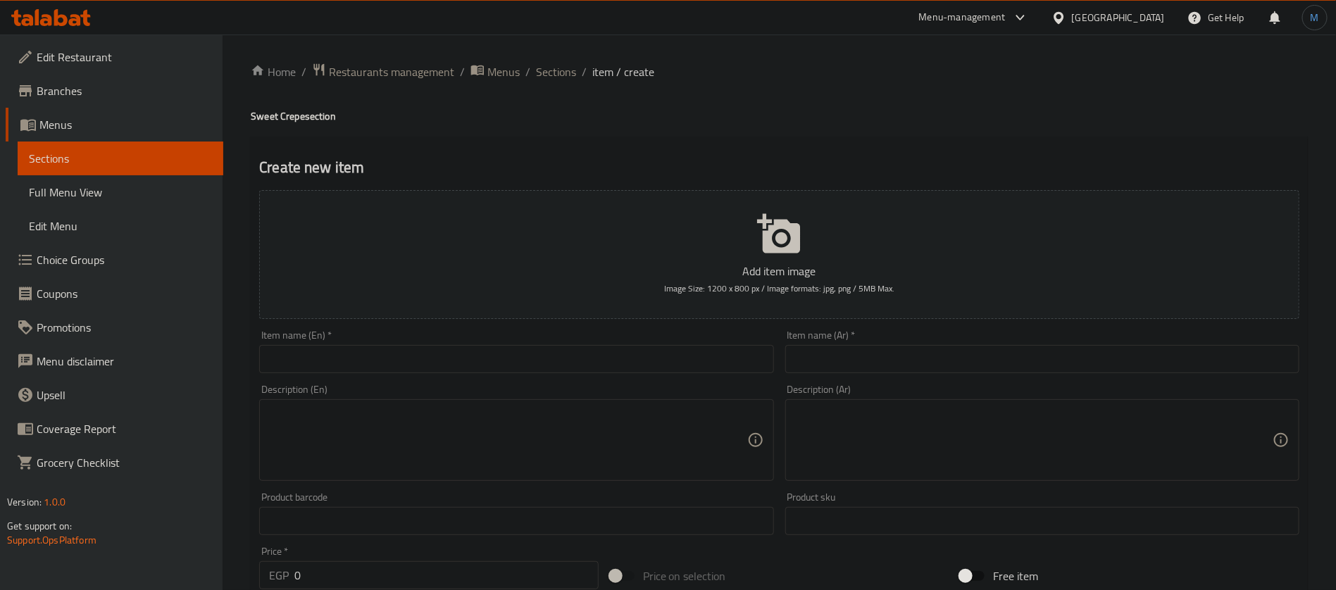
click at [968, 336] on div "Item name (Ar)   * Item name (Ar) *" at bounding box center [1042, 351] width 514 height 43
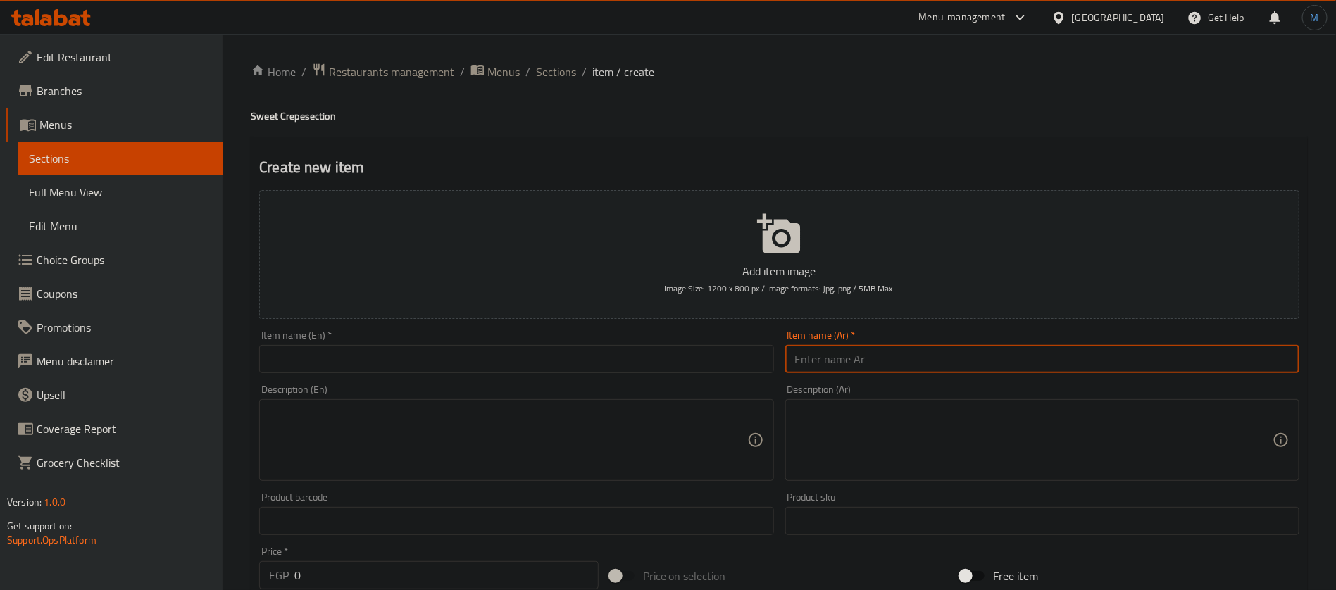
click at [966, 350] on input "text" at bounding box center [1042, 359] width 514 height 28
paste input "كريب نوتيلا رول"
type input "كريب نوتيلا رول"
click at [544, 353] on input "text" at bounding box center [516, 359] width 514 height 28
paste input "Nutella Crepe Roll"
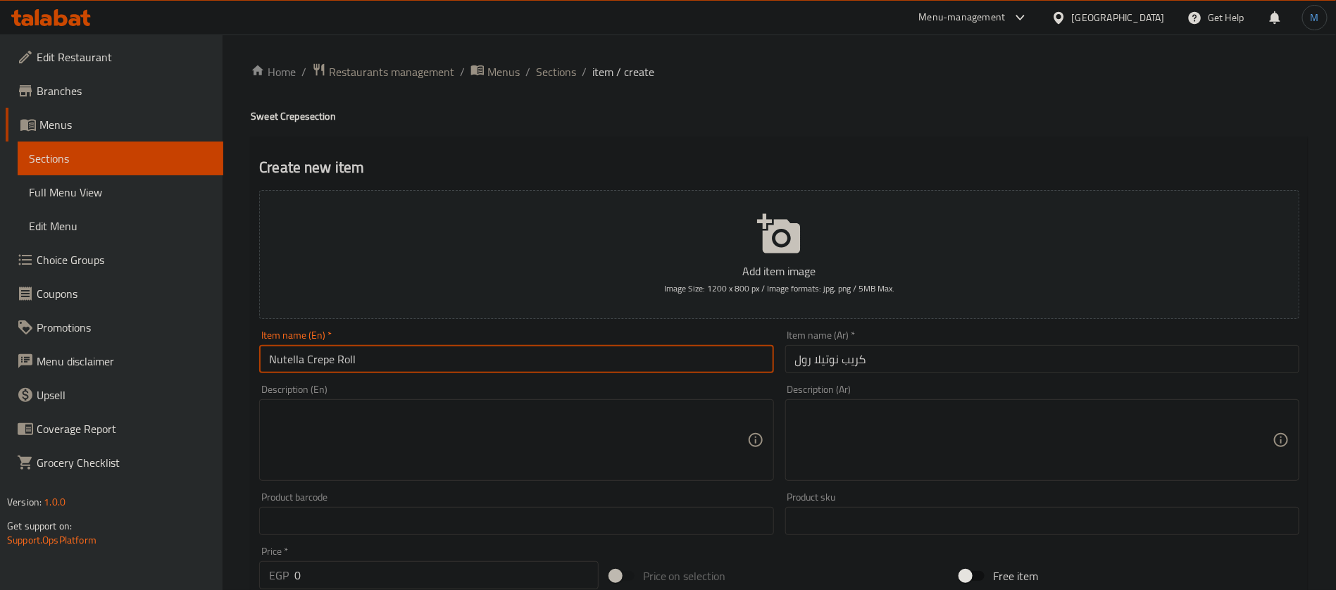
type input "Nutella Crepe Roll"
click at [566, 444] on textarea at bounding box center [508, 440] width 478 height 67
paste textarea "Nutella melted inside a rolled crepe, with a magical chocolate flavor."
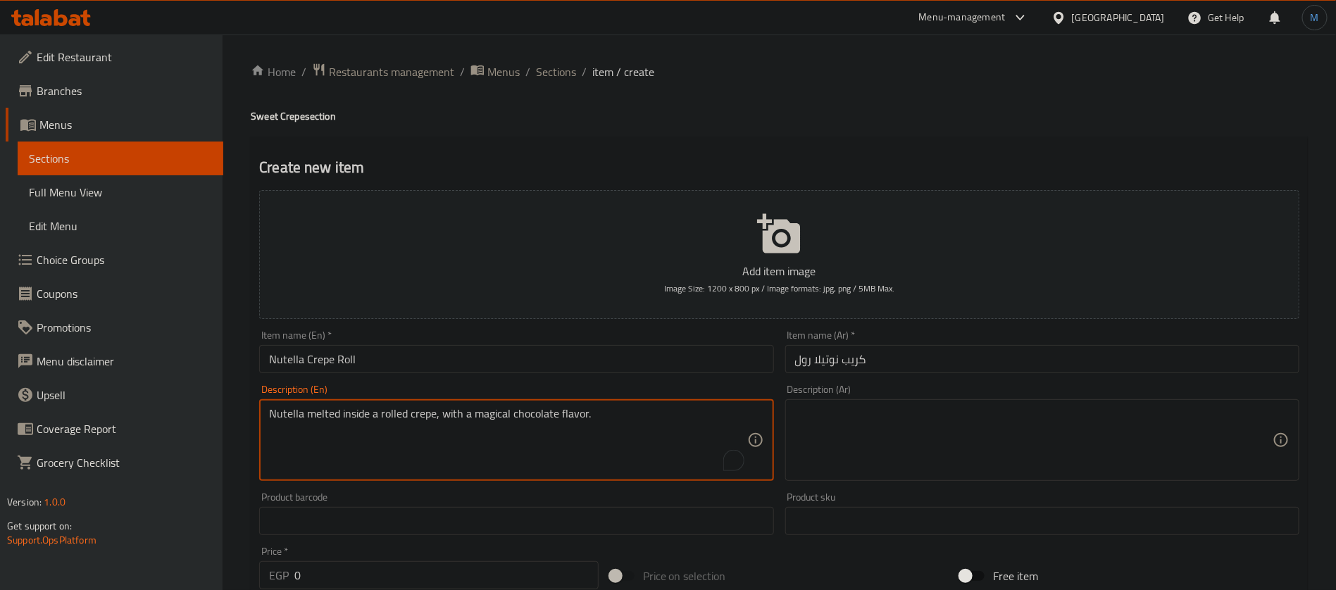
type textarea "Nutella melted inside a rolled crepe, with a magical chocolate flavor."
click at [951, 420] on textarea at bounding box center [1034, 440] width 478 height 67
paste textarea "نوتيلا ذائبة داخل كريب ملفوف، بطعم الشوكولاتة الساحر"
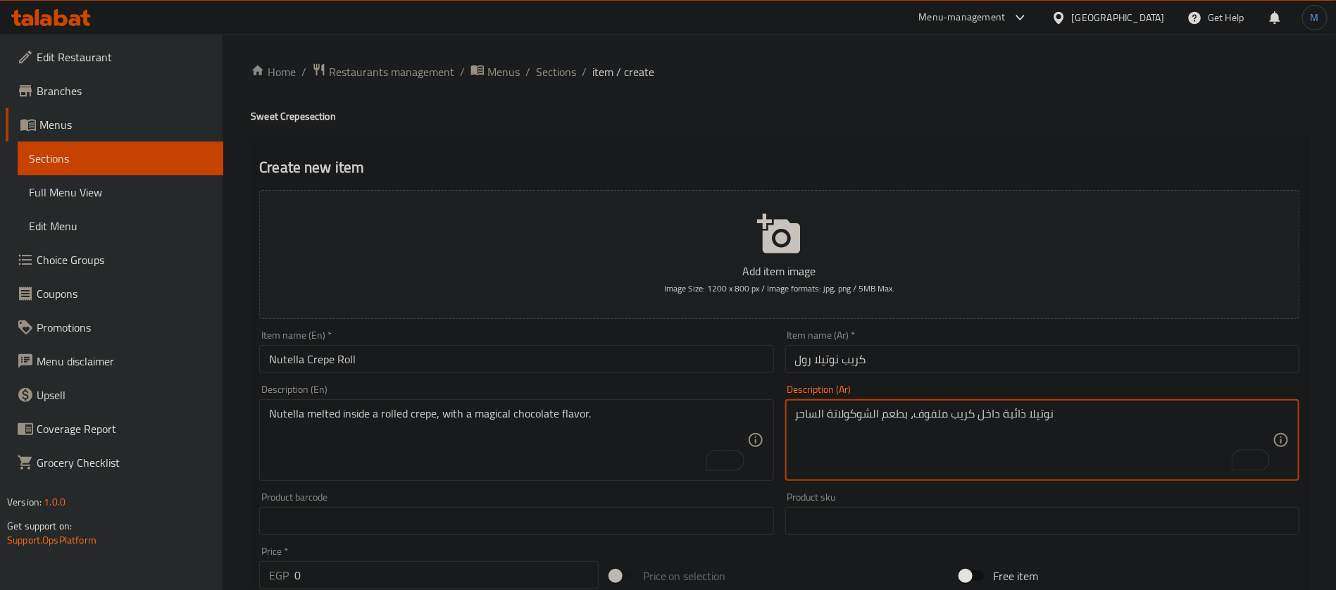
type textarea "نوتيلا ذائبة داخل كريب ملفوف، بطعم الشوكولاتة الساحر"
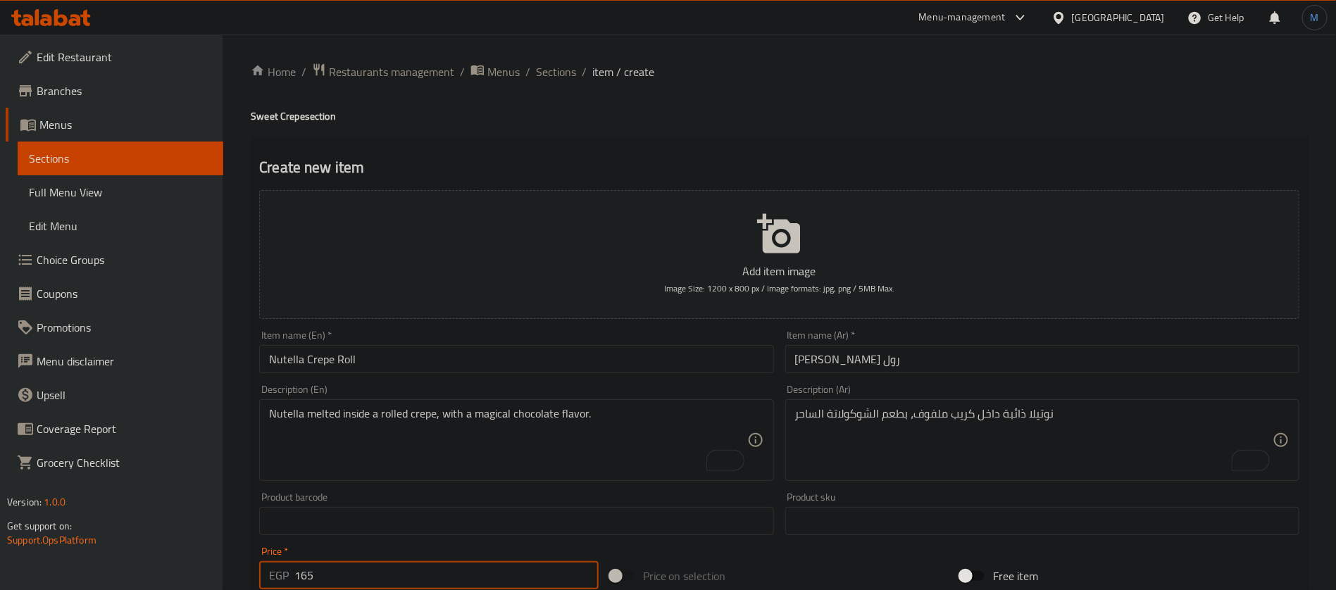
type input "165"
click at [667, 345] on input "Nutella Crepe Roll" at bounding box center [516, 359] width 514 height 28
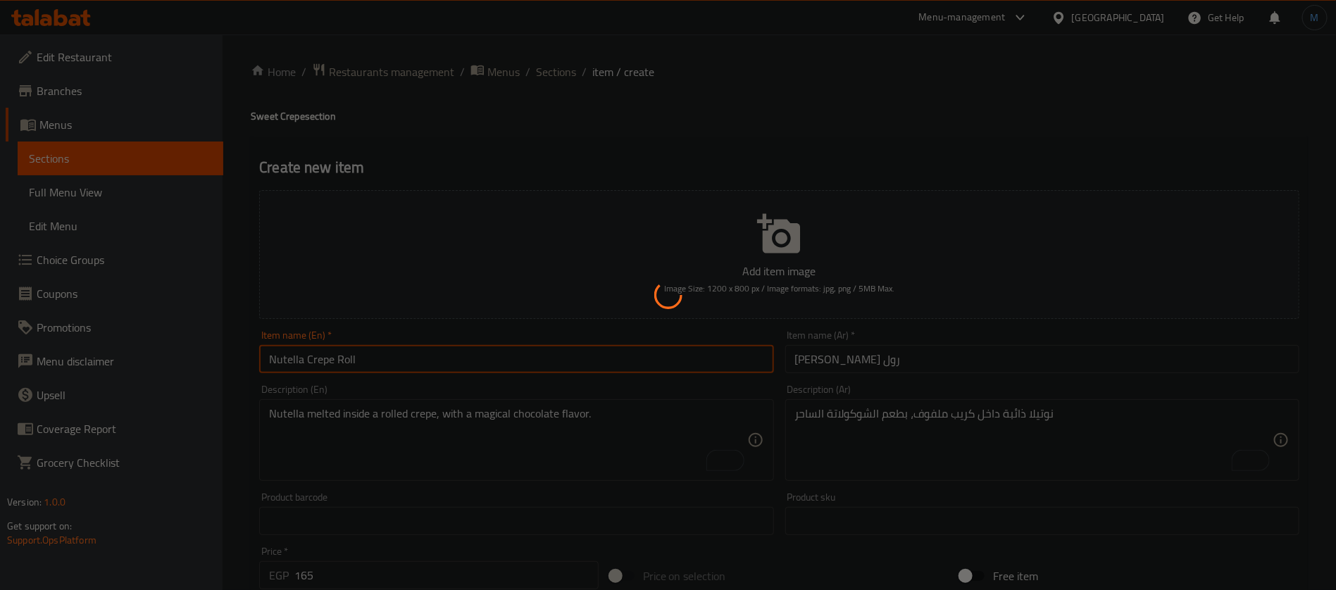
type input "0"
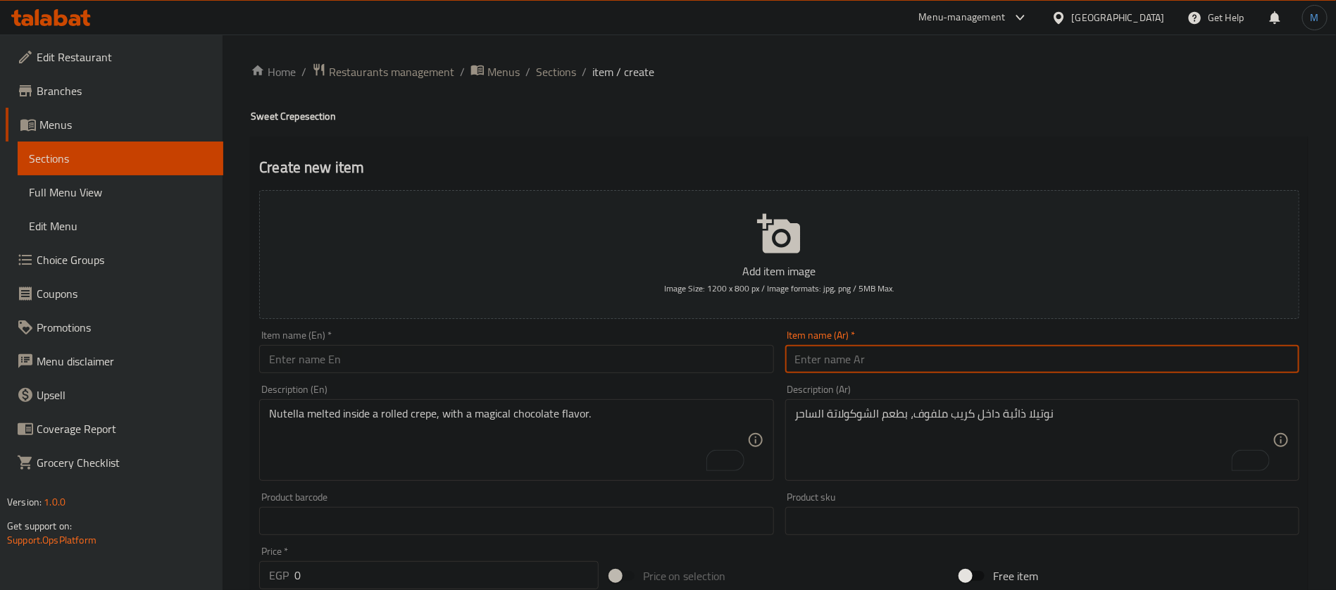
click at [831, 354] on input "text" at bounding box center [1042, 359] width 514 height 28
paste input "كريب لوتس رول"
type input "كريب لوتس رول"
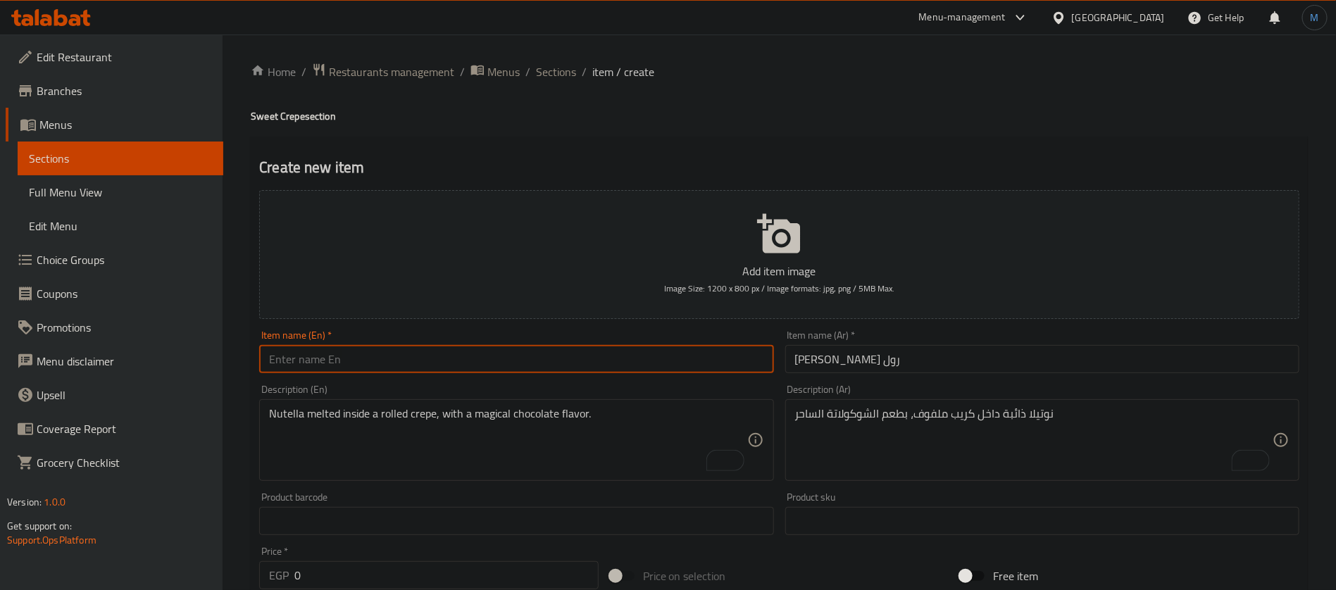
click at [573, 363] on input "text" at bounding box center [516, 359] width 514 height 28
paste input "Lotus Crepe Roll"
type input "Lotus Crepe Roll"
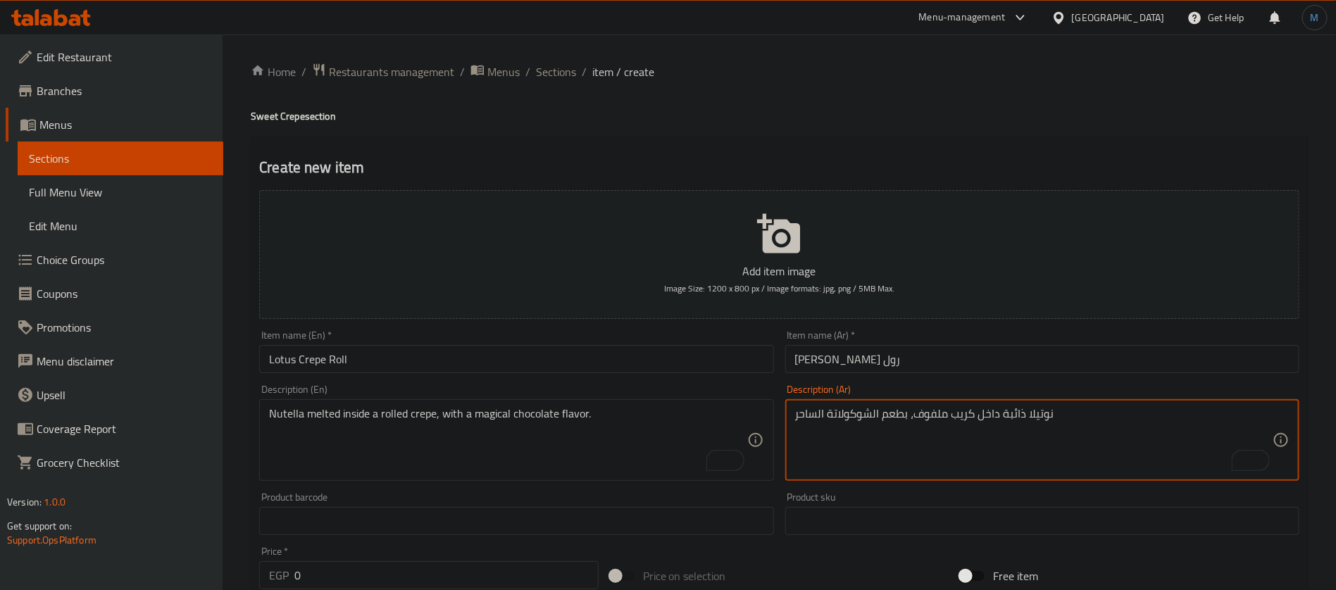
click at [933, 444] on textarea "نوتيلا ذائبة داخل كريب ملفوف، بطعم الشوكولاتة الساحر" at bounding box center [1034, 440] width 478 height 67
paste textarea "كريم لوتس غني داخل كريب رول ناعم، مزيج حلو ومميز"
type textarea "كريم لوتس غني داخل كريب رول ناعم، مزيج حلو ومميز"
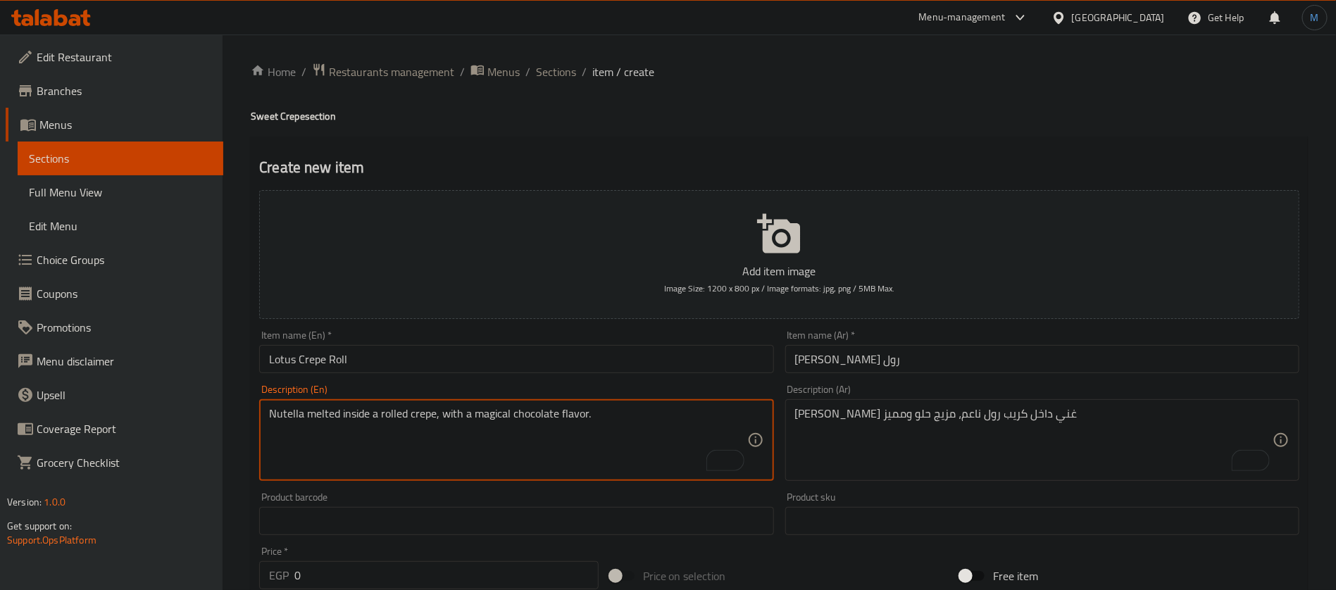
click at [581, 436] on textarea "Nutella melted inside a rolled crepe, with a magical chocolate flavor." at bounding box center [508, 440] width 478 height 67
paste textarea "Rich lotus cream inside a soft crepe roll, a sweet and distinctive combination."
type textarea "Rich lotus cream inside a soft crepe roll, a sweet and distinctive combination."
click at [388, 577] on input "0" at bounding box center [446, 575] width 304 height 28
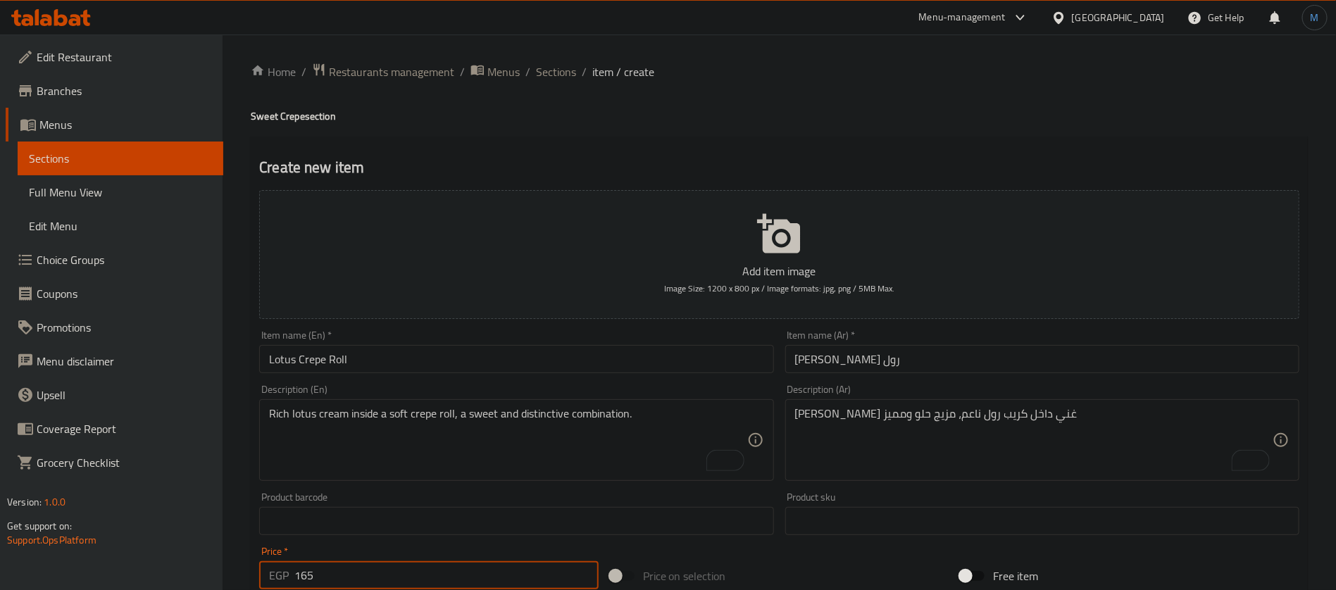
type input "165"
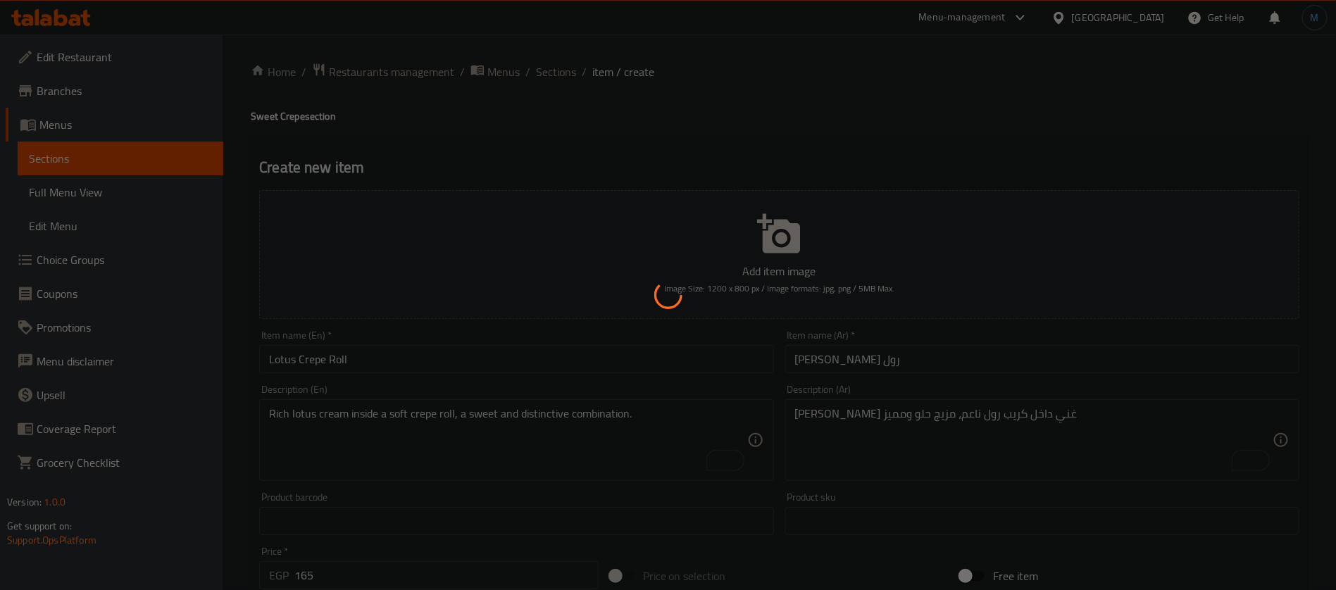
click at [1195, 322] on div at bounding box center [668, 295] width 1336 height 590
type input "0"
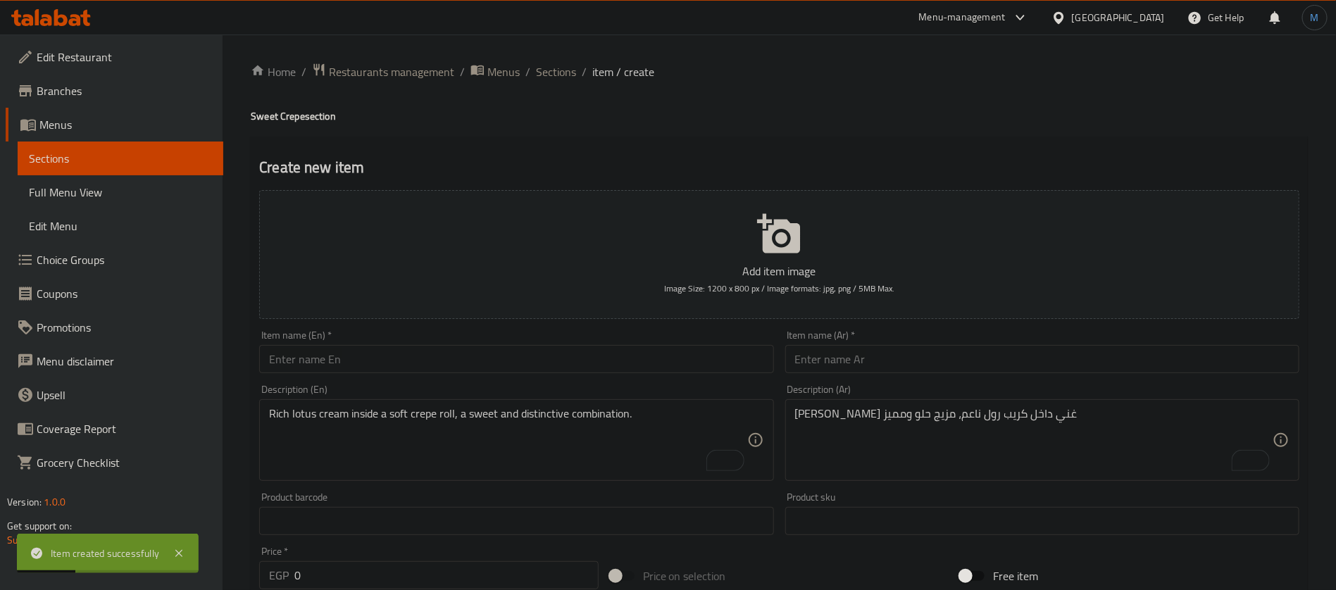
click at [852, 351] on input "text" at bounding box center [1042, 359] width 514 height 28
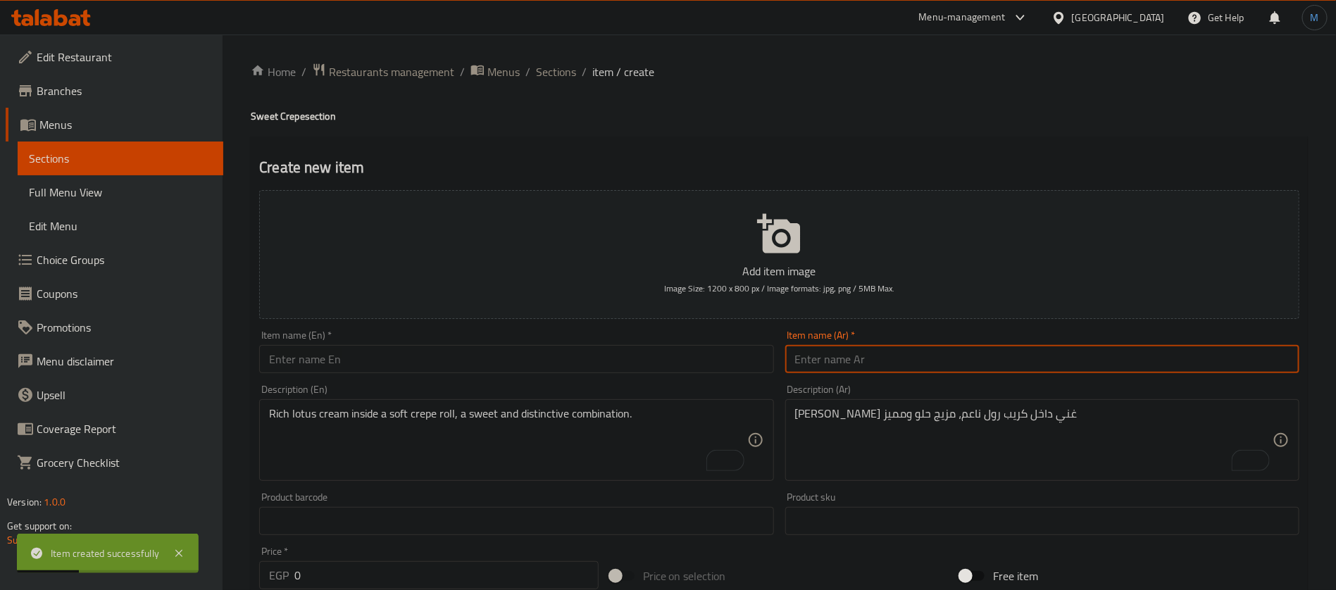
paste input "كريب نوتيلا براونيز رول"
type input "كريب نوتيلا براونيز رول"
click at [492, 370] on div "Item name (En)   * Item name (En) *" at bounding box center [516, 352] width 525 height 54
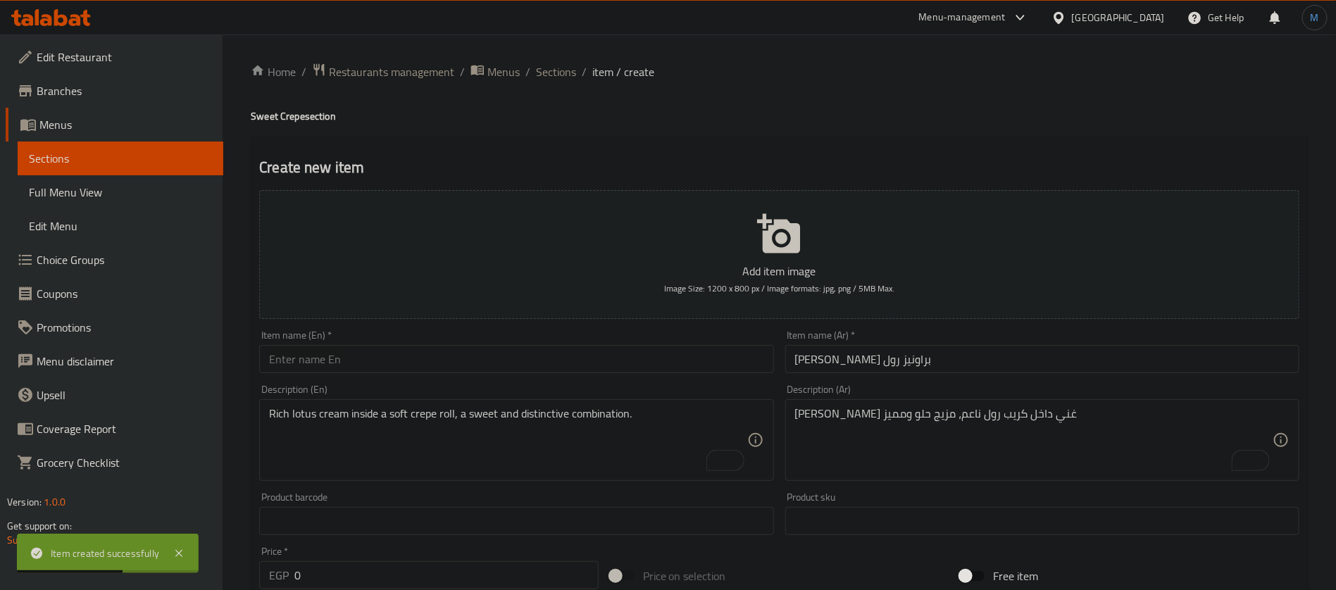
click at [491, 366] on input "text" at bounding box center [516, 359] width 514 height 28
paste input "Nutella Brownie Roll Crepe"
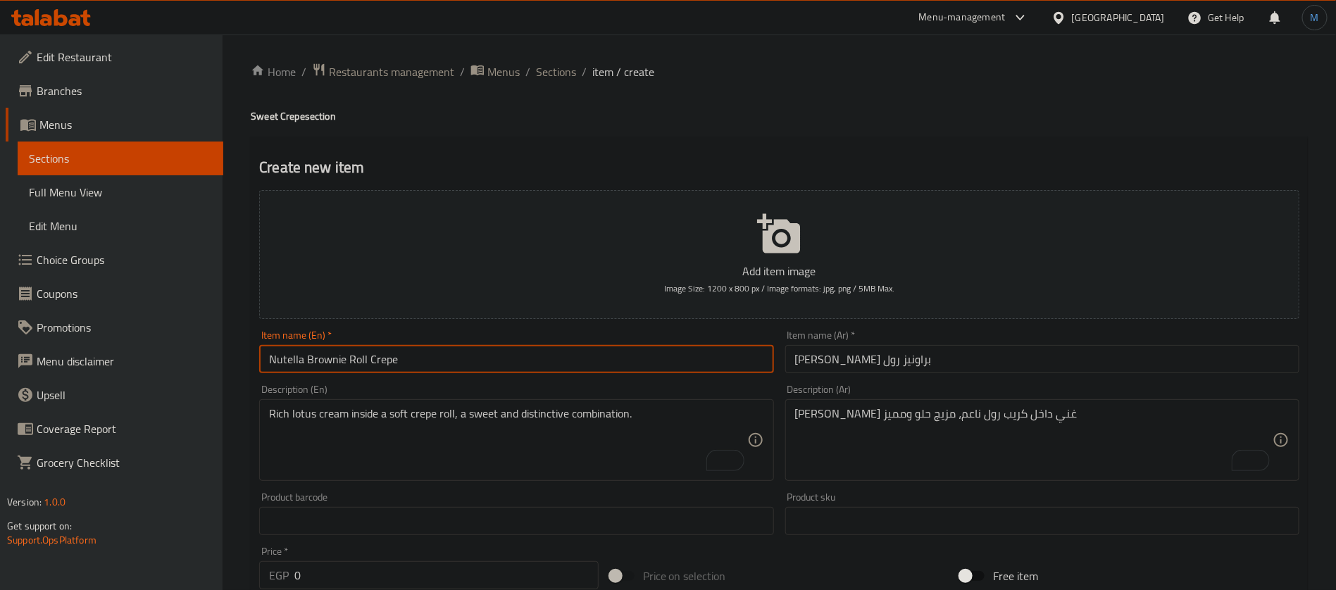
click at [840, 359] on input "كريب نوتيلا براونيز رول" at bounding box center [1042, 359] width 514 height 28
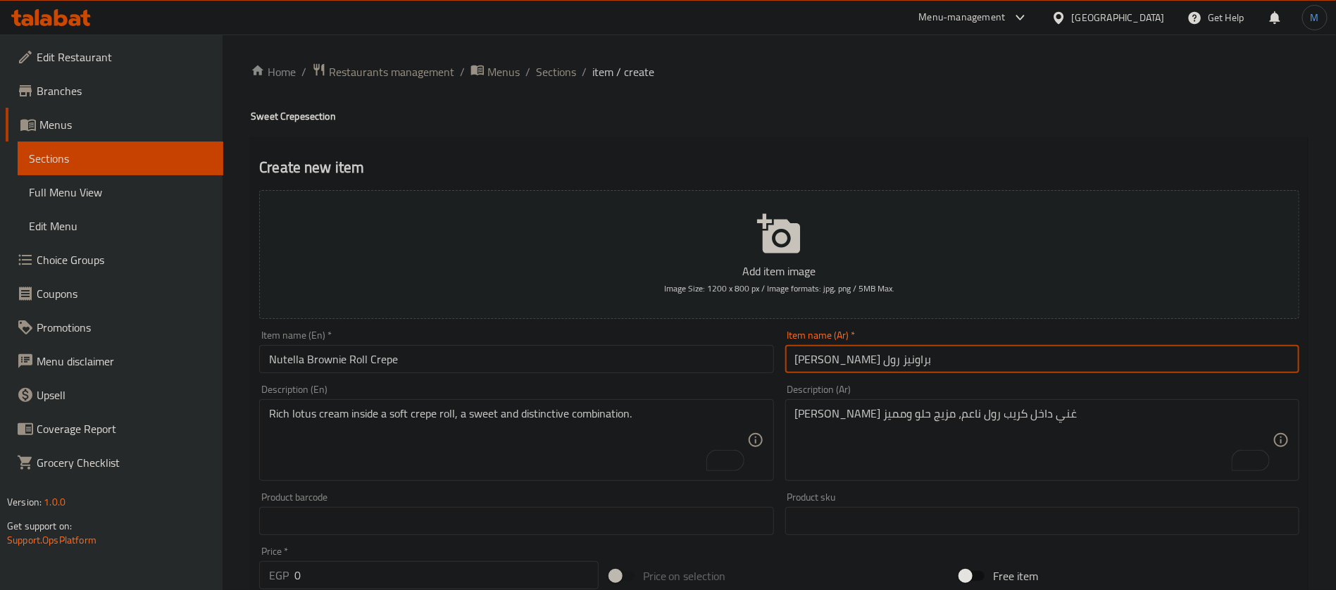
click at [840, 359] on input "كريب نوتيلا براونيز رول" at bounding box center [1042, 359] width 514 height 28
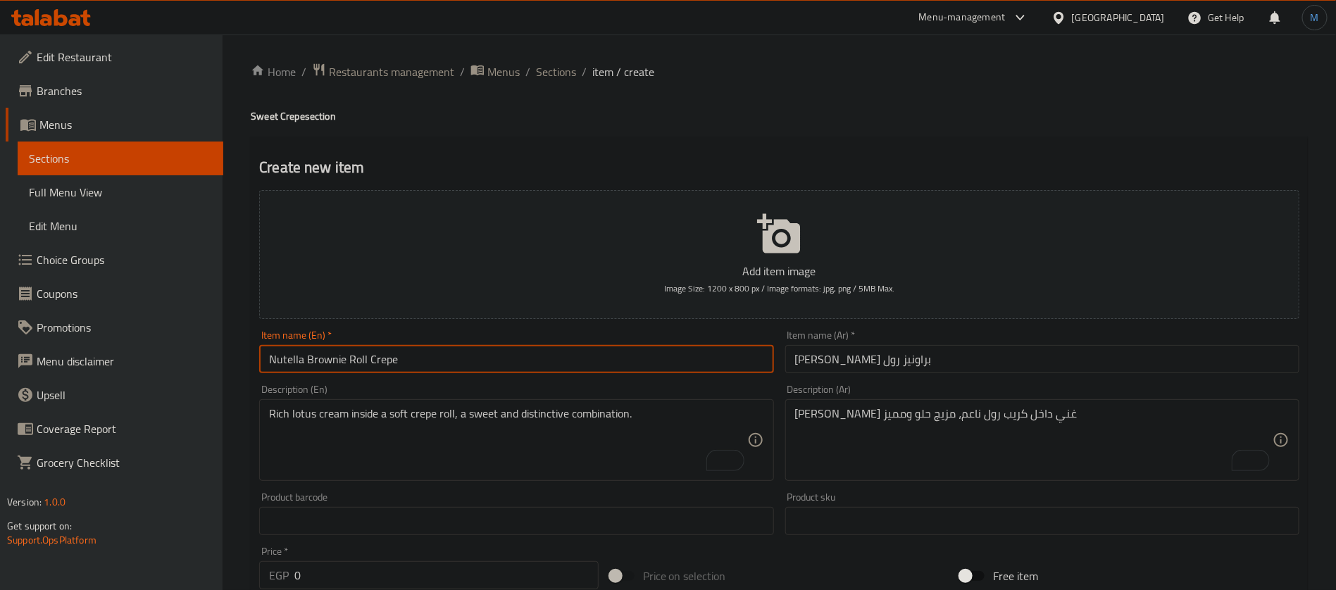
click at [331, 360] on input "Nutella Brownie Roll Crepe" at bounding box center [516, 359] width 514 height 28
paste input "s"
type input "Nutella Brownies Roll Crepe"
click at [903, 393] on div "Description (Ar) كريم لوتس غني داخل كريب رول ناعم، مزيج حلو ومميز Description (…" at bounding box center [1042, 433] width 514 height 96
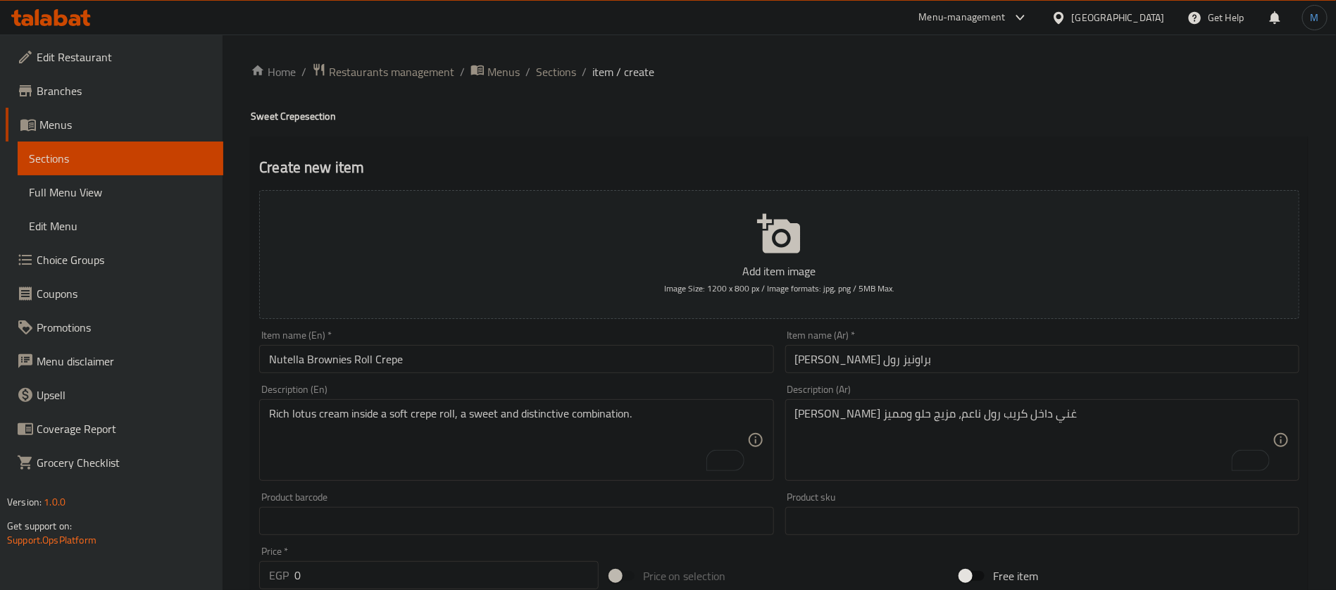
click at [903, 397] on div "Description (Ar) كريم لوتس غني داخل كريب رول ناعم، مزيج حلو ومميز Description (…" at bounding box center [1042, 433] width 514 height 96
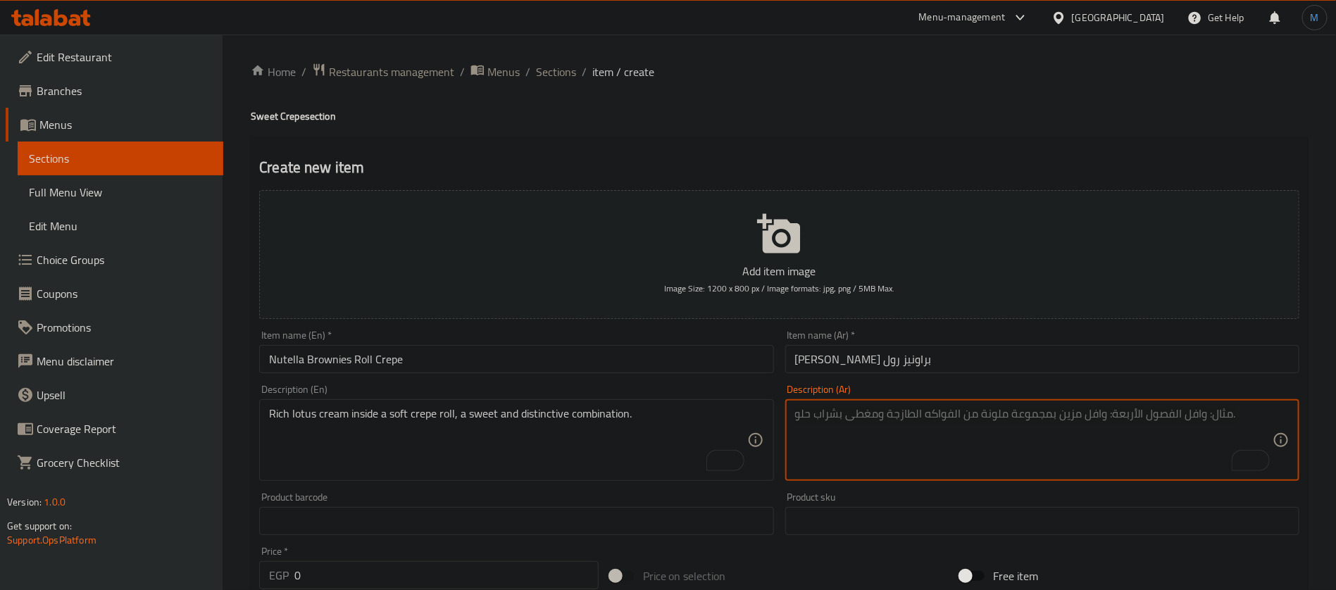
click at [904, 411] on textarea "To enrich screen reader interactions, please activate Accessibility in Grammarl…" at bounding box center [1034, 440] width 478 height 67
paste textarea "نوتيلا مع قطع براونيز داخل كريب رول، تجربة غنية بالشوكولاتة"
type textarea "نوتيلا مع قطع براونيز داخل كريب رول، تجربة غنية بالشوكولاتة"
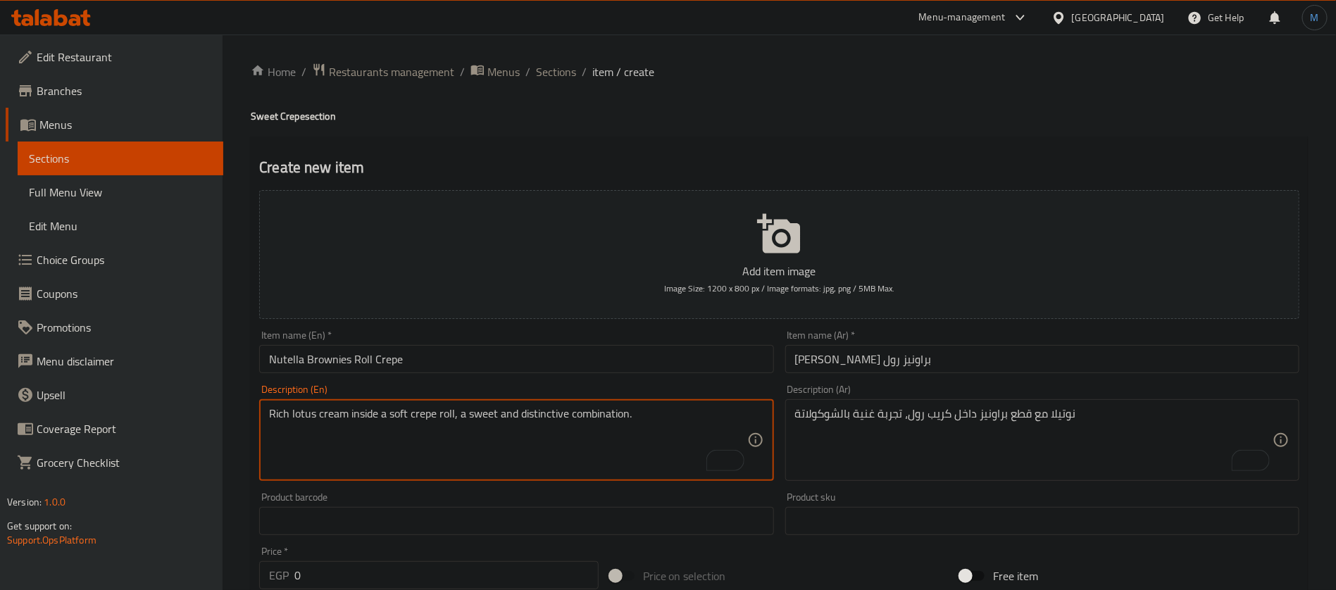
click at [580, 457] on textarea "Rich lotus cream inside a soft crepe roll, a sweet and distinctive combination." at bounding box center [508, 440] width 478 height 67
click at [580, 443] on textarea "To enrich screen reader interactions, please activate Accessibility in Grammarl…" at bounding box center [508, 440] width 478 height 67
paste textarea "Nutella with brownie pieces inside a crepe roll, a rich chocolate experience."
type textarea "Nutella with brownie pieces inside a crepe roll, a rich chocolate experience."
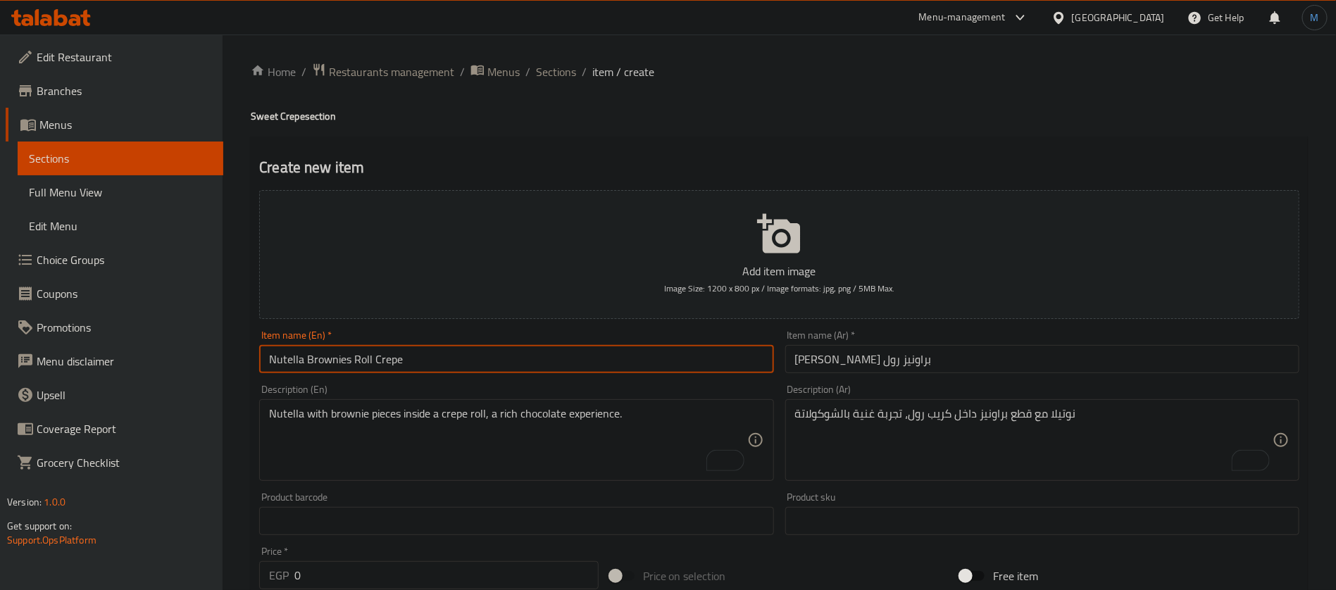
click at [656, 365] on input "Nutella Brownies Roll Crepe" at bounding box center [516, 359] width 514 height 28
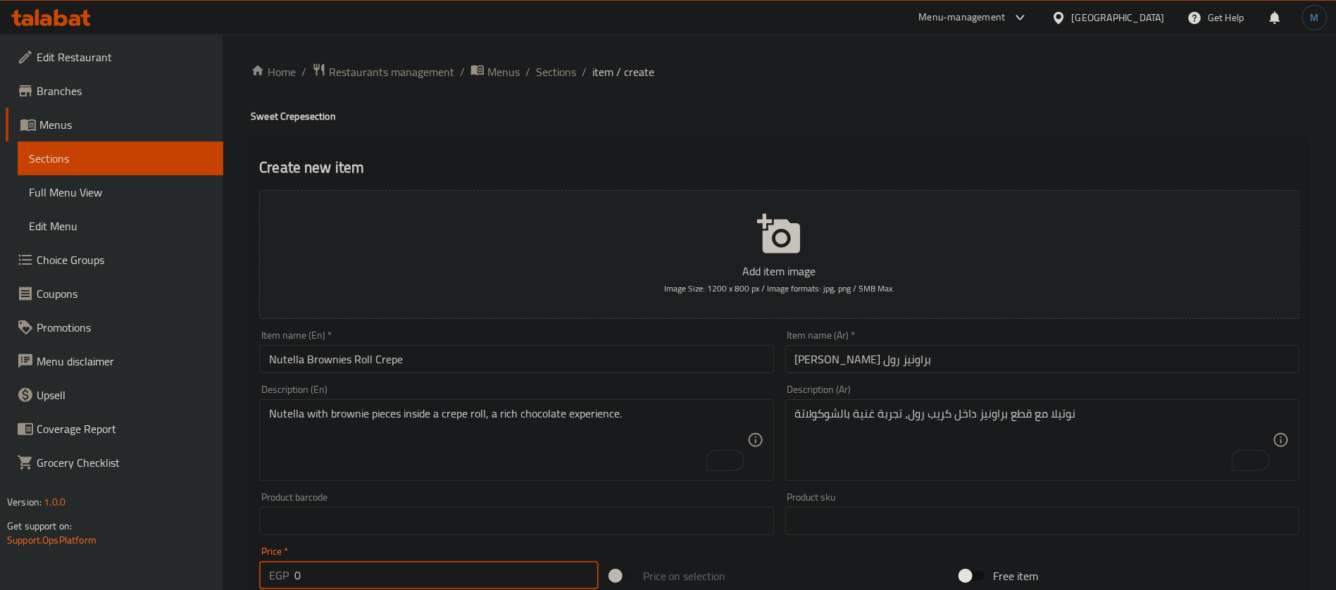
click at [442, 572] on input "0" at bounding box center [446, 575] width 304 height 28
type input "169"
click at [441, 573] on input "169" at bounding box center [446, 575] width 304 height 28
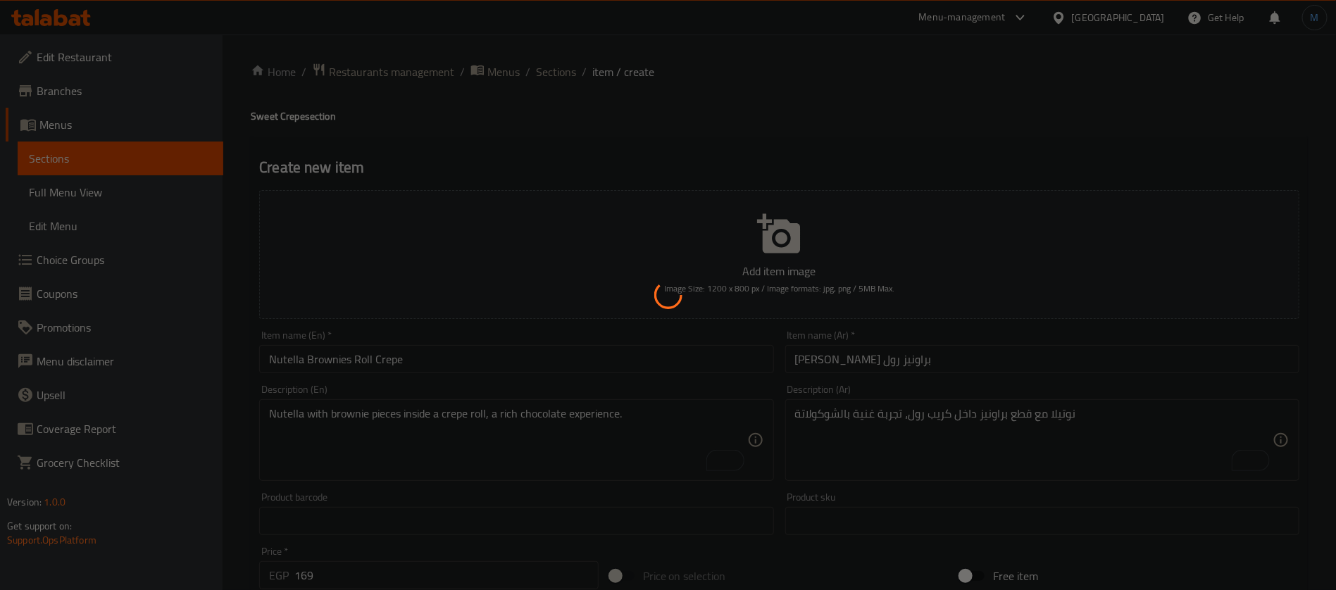
type input "0"
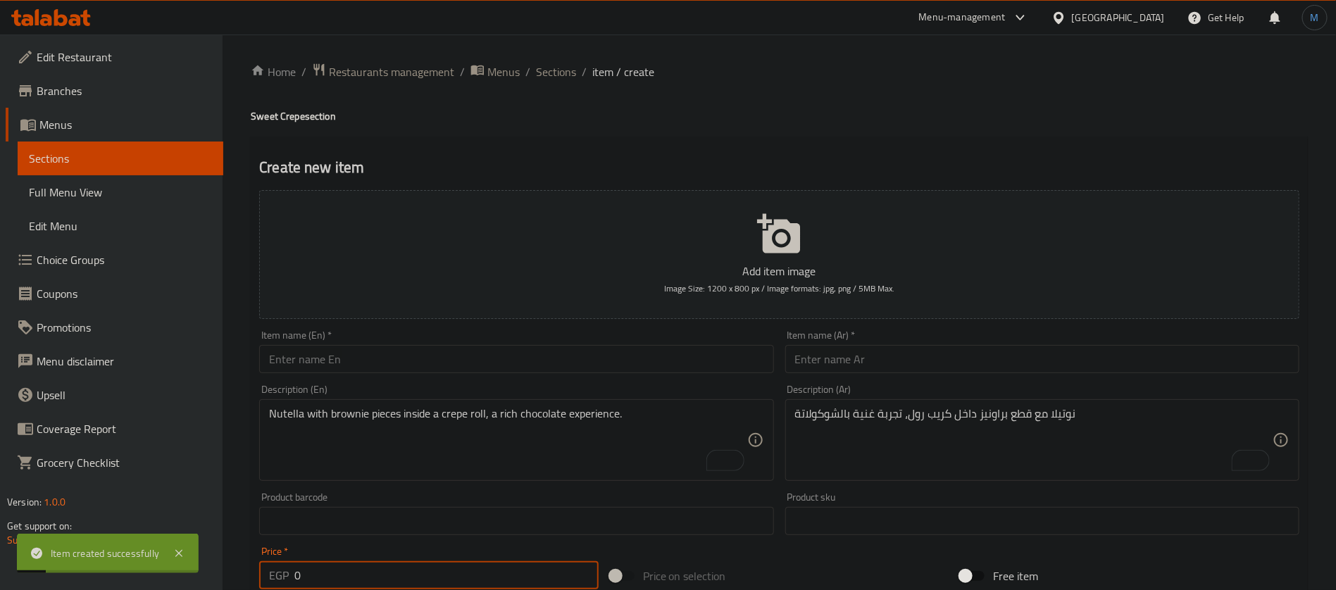
drag, startPoint x: 935, startPoint y: 349, endPoint x: 935, endPoint y: 357, distance: 7.7
click at [935, 354] on input "text" at bounding box center [1042, 359] width 514 height 28
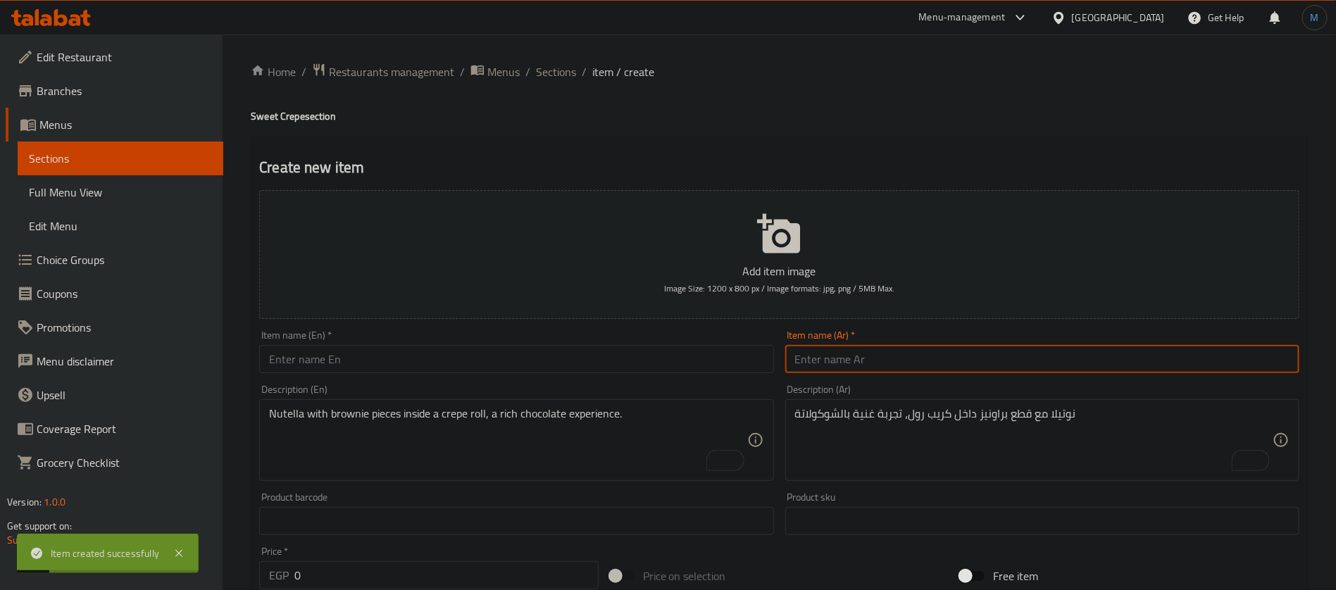
click at [935, 358] on input "text" at bounding box center [1042, 359] width 514 height 28
paste input "كريب كوكتيل حلو رول"
type input "كريب كوكتيل حلو رول"
click at [927, 427] on textarea "نوتيلا مع قطع براونيز داخل كريب رول، تجربة غنية بالشوكولاتة" at bounding box center [1034, 440] width 478 height 67
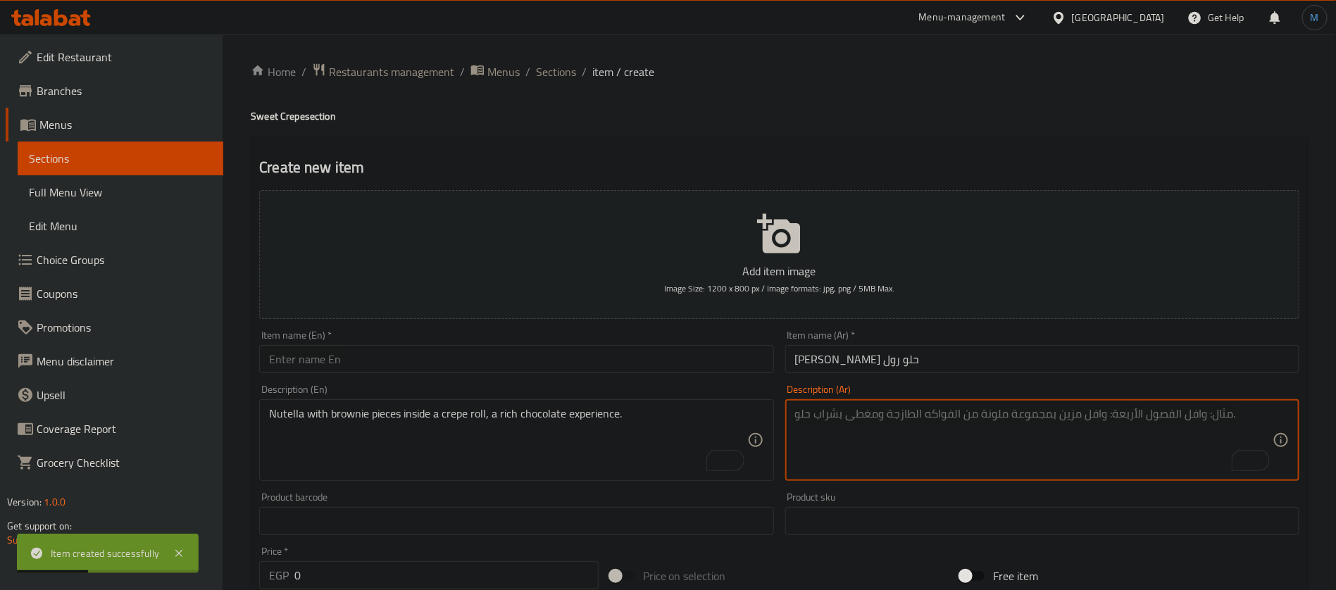
paste textarea "كريب رول محشو بفاكهة ونكهات متنوعة، تحلية منعشة ولذيذة"
type textarea "كريب رول محشو بفاكهة ونكهات متنوعة، تحلية منعشة ولذيذة"
click at [576, 341] on div "Item name (En)   * Item name (En) *" at bounding box center [516, 351] width 514 height 43
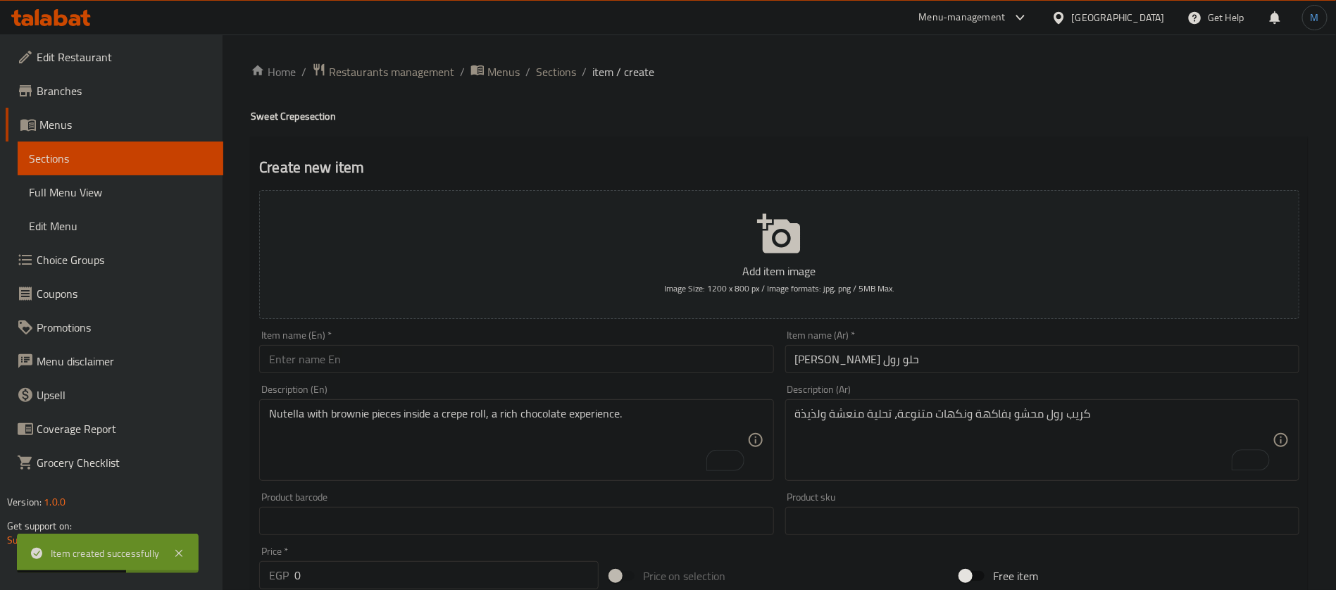
click at [602, 380] on div "Description (En) Nutella with brownie pieces inside a crepe roll, a rich chocol…" at bounding box center [516, 433] width 525 height 108
click at [615, 342] on div "Item name (En)   * Item name (En) *" at bounding box center [516, 351] width 514 height 43
click at [615, 376] on div "Item name (En)   * Item name (En) *" at bounding box center [516, 352] width 525 height 54
click at [618, 353] on input "text" at bounding box center [516, 359] width 514 height 28
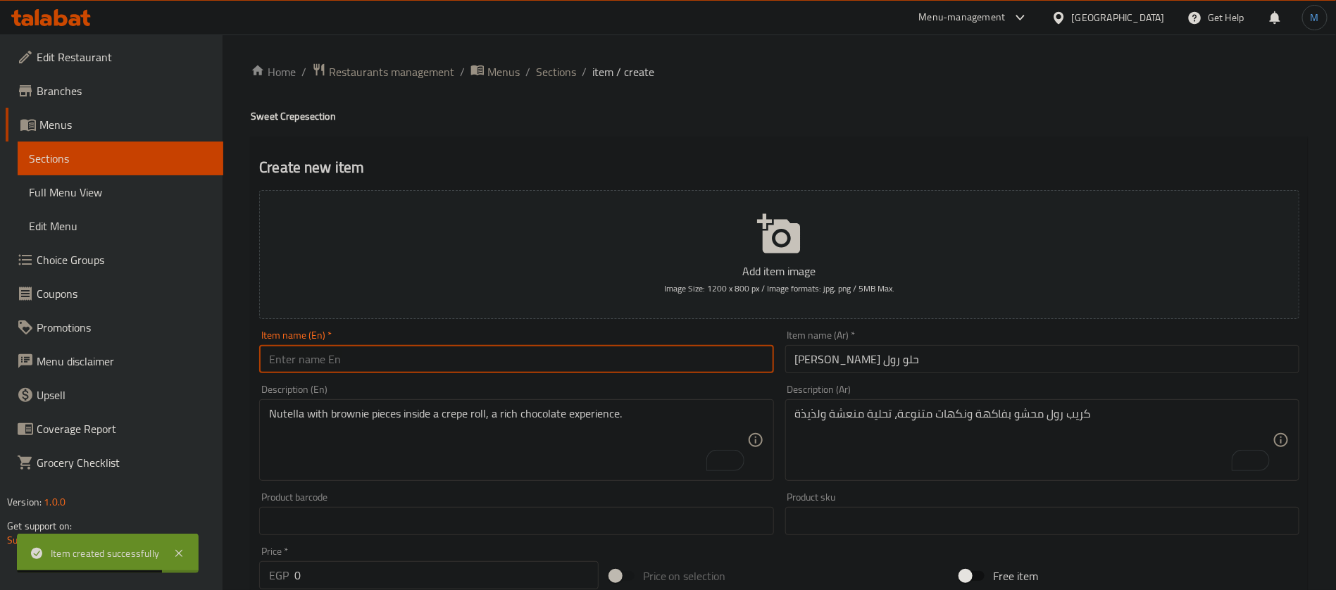
paste input "Sweet Cocktail Crepe Roll"
type input "Sweet Cocktail Crepe Roll"
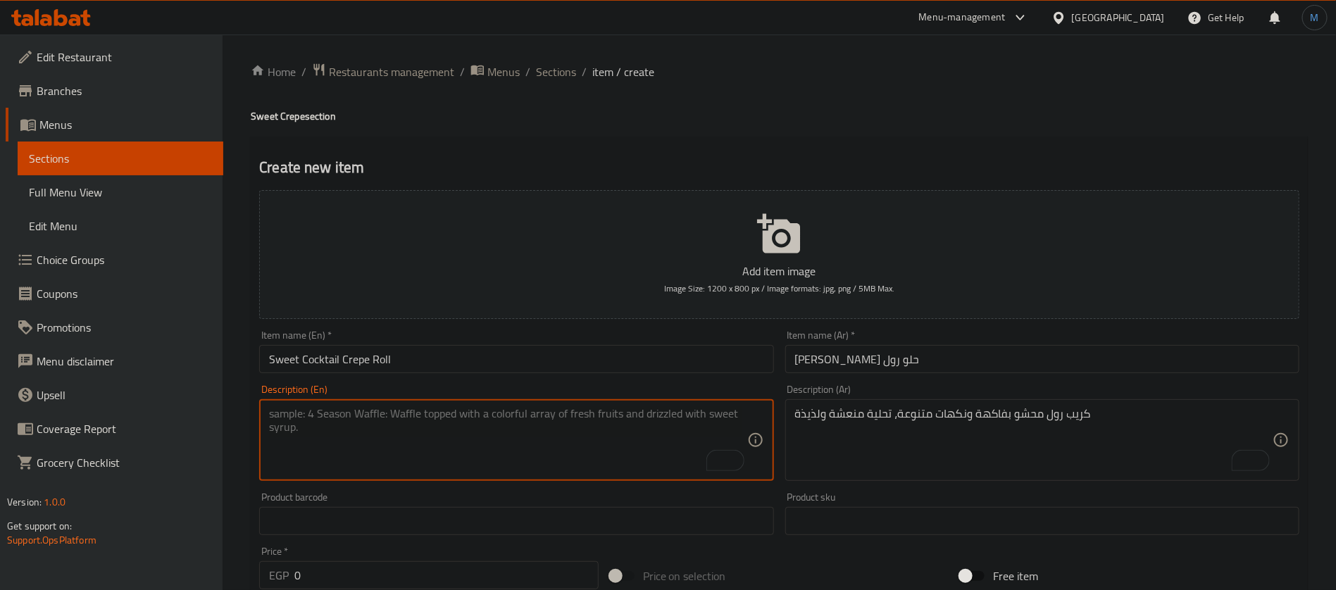
click at [446, 445] on textarea "To enrich screen reader interactions, please activate Accessibility in Grammarl…" at bounding box center [508, 440] width 478 height 67
paste textarea "Crepe rolls filled with fruits and various flavors, a refreshing and delicious …"
type textarea "Crepe rolls filled with fruits and various flavors, a refreshing and delicious …"
click at [471, 563] on input "0" at bounding box center [446, 575] width 304 height 28
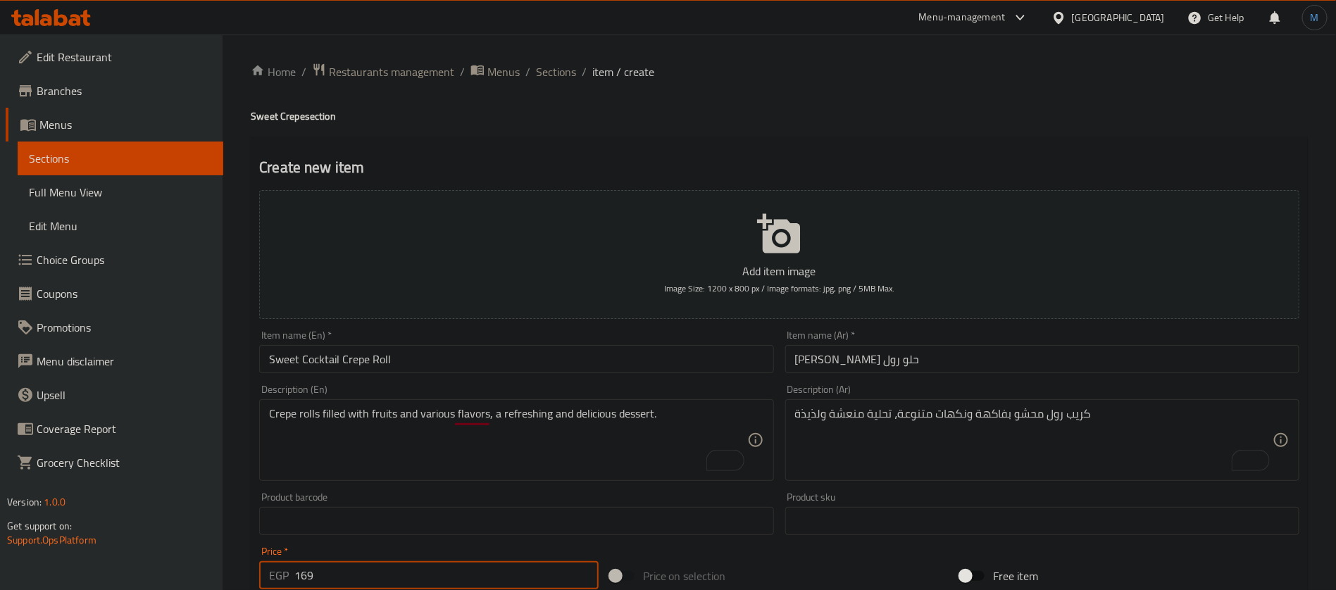
type input "169"
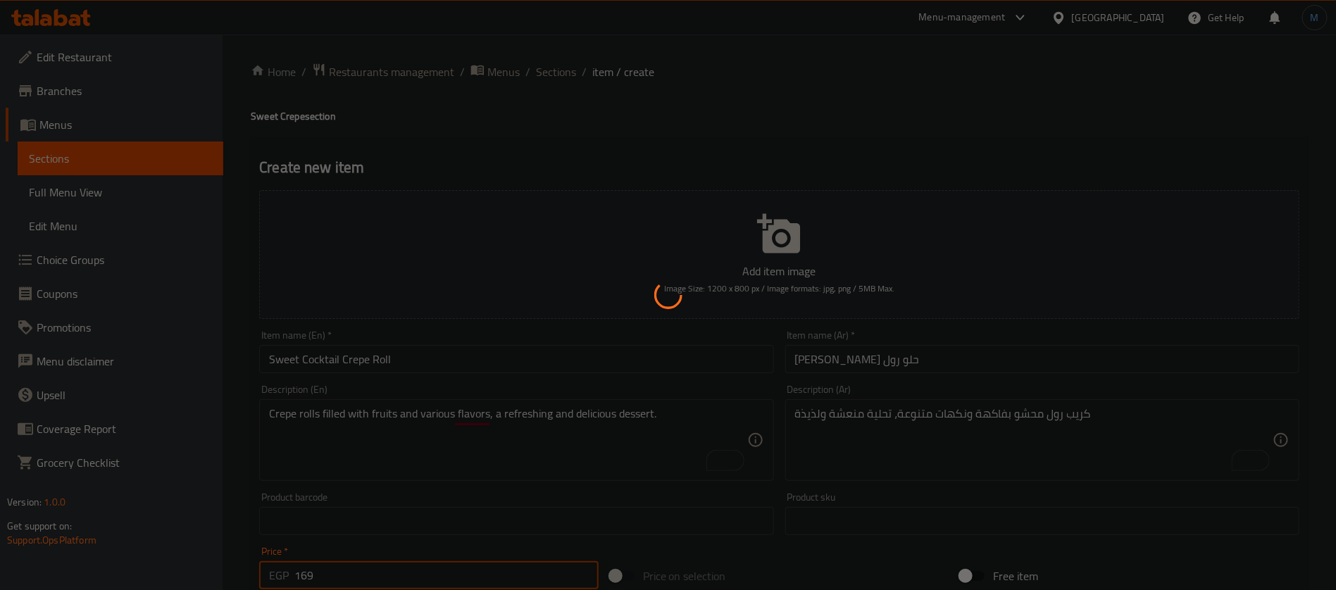
type input "0"
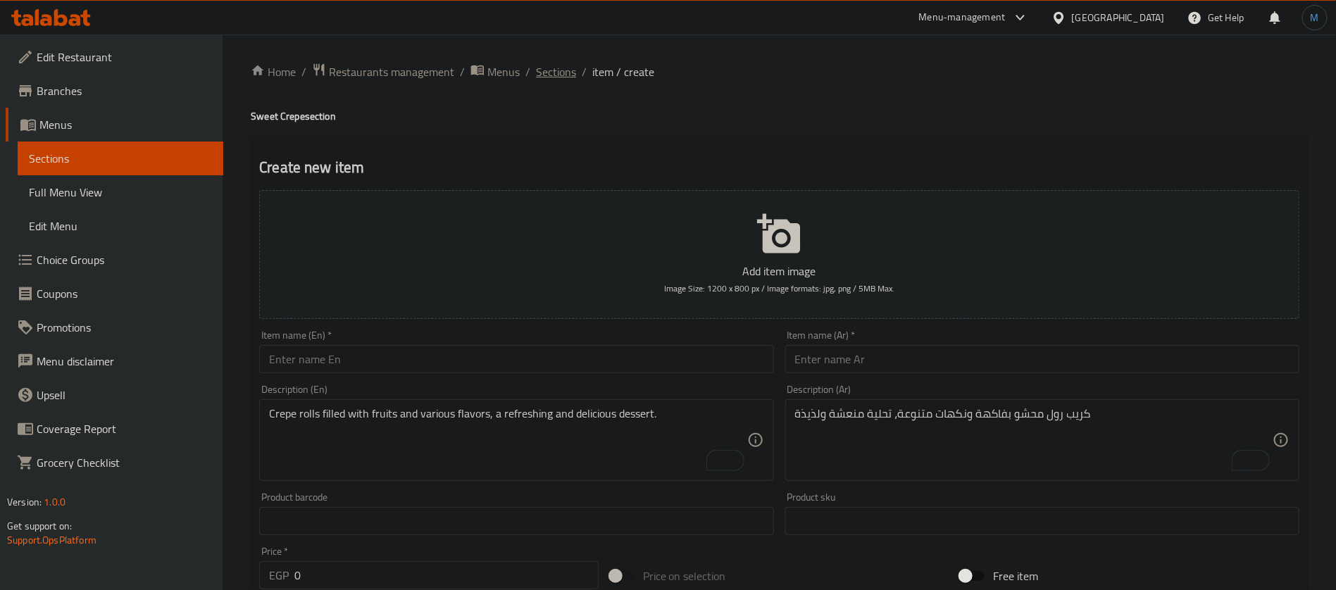
click at [564, 68] on span "Sections" at bounding box center [556, 71] width 40 height 17
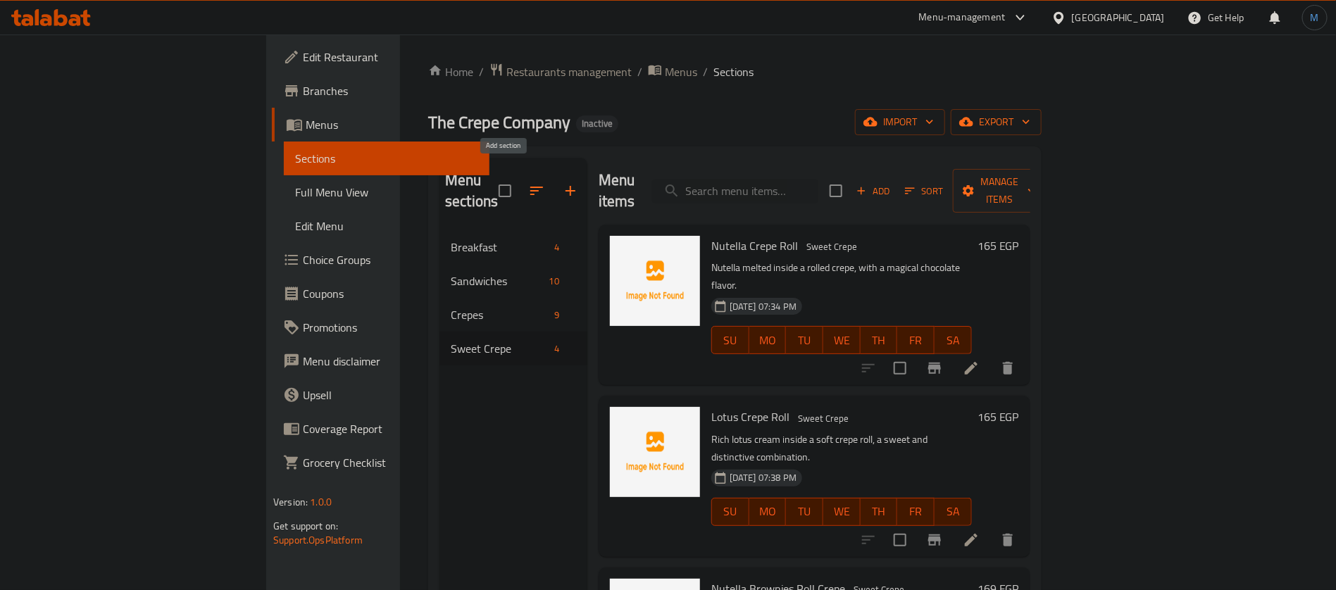
click at [554, 184] on button "button" at bounding box center [571, 191] width 34 height 34
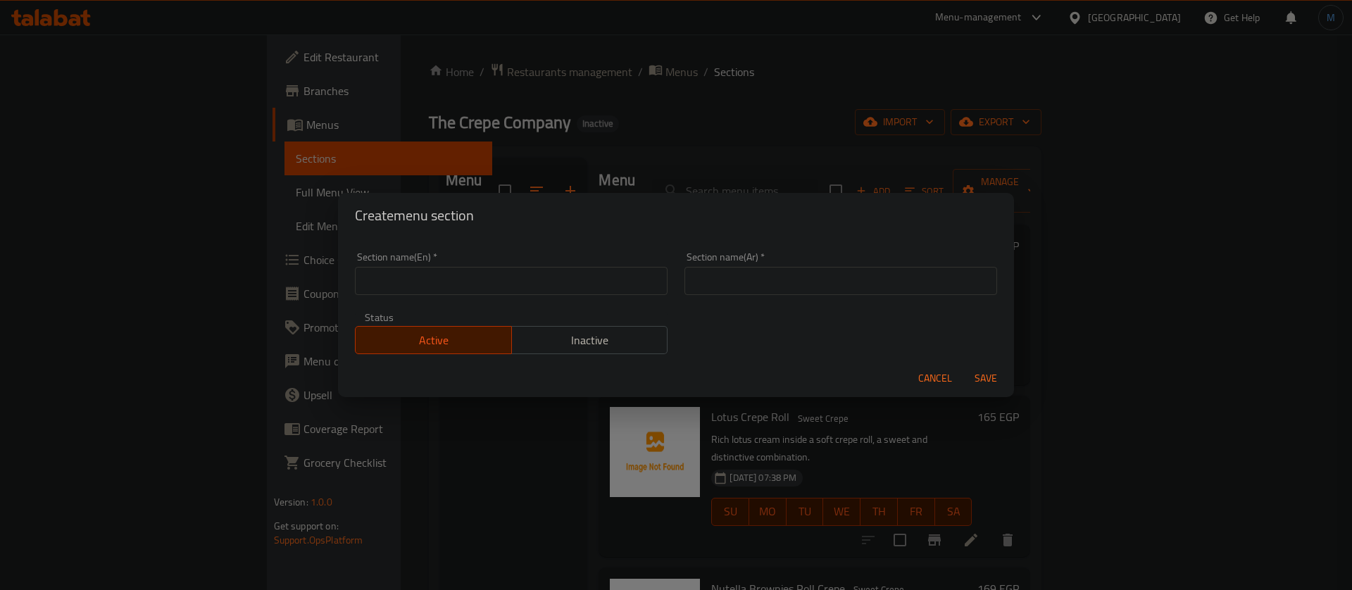
click at [771, 274] on input "text" at bounding box center [841, 281] width 313 height 28
paste input "اصناف جانبية"
type input "اصناف جانبية"
click at [560, 263] on div "Section name(En)   * Section name(En) *" at bounding box center [511, 273] width 313 height 43
paste input "Side dishes"
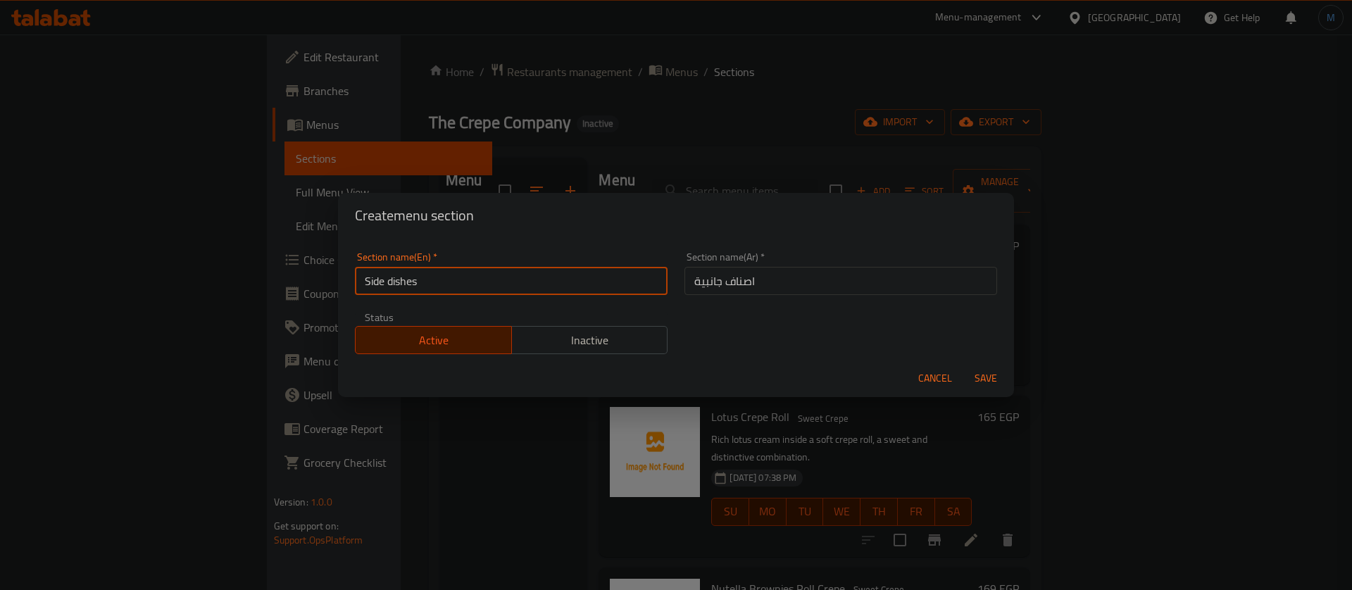
click at [573, 271] on input "Side dishes" at bounding box center [511, 281] width 313 height 28
type input "Side Dishes"
click at [964, 366] on button "Save" at bounding box center [986, 379] width 45 height 26
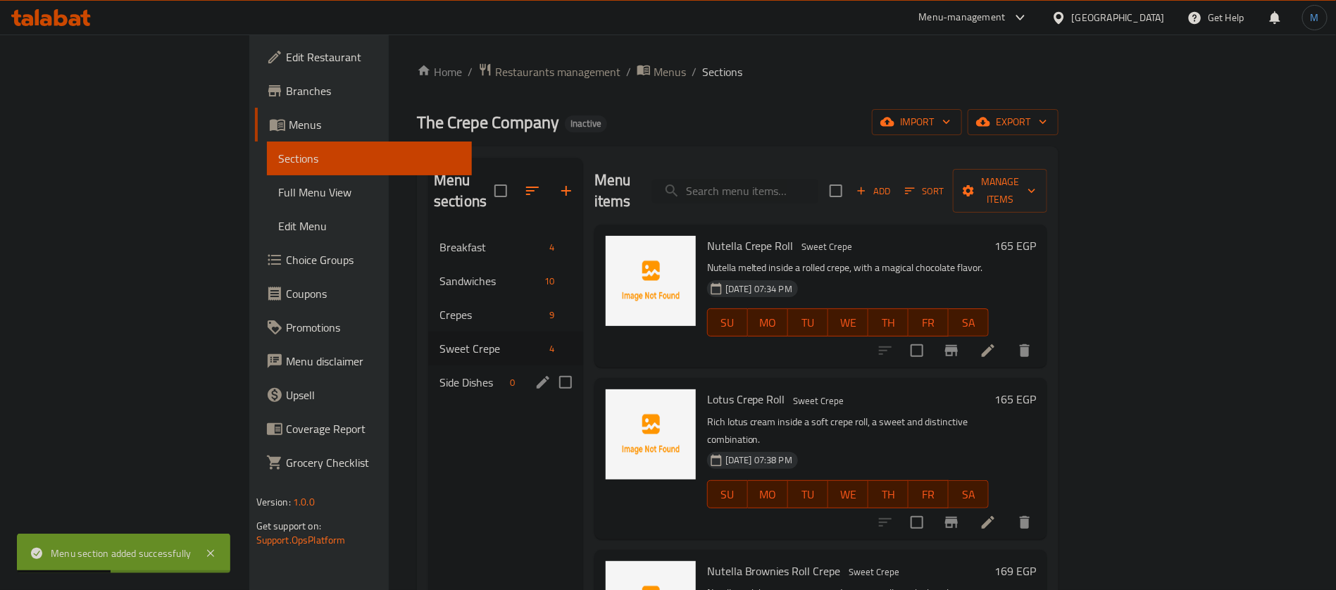
click at [440, 374] on span "Side Dishes" at bounding box center [473, 382] width 66 height 17
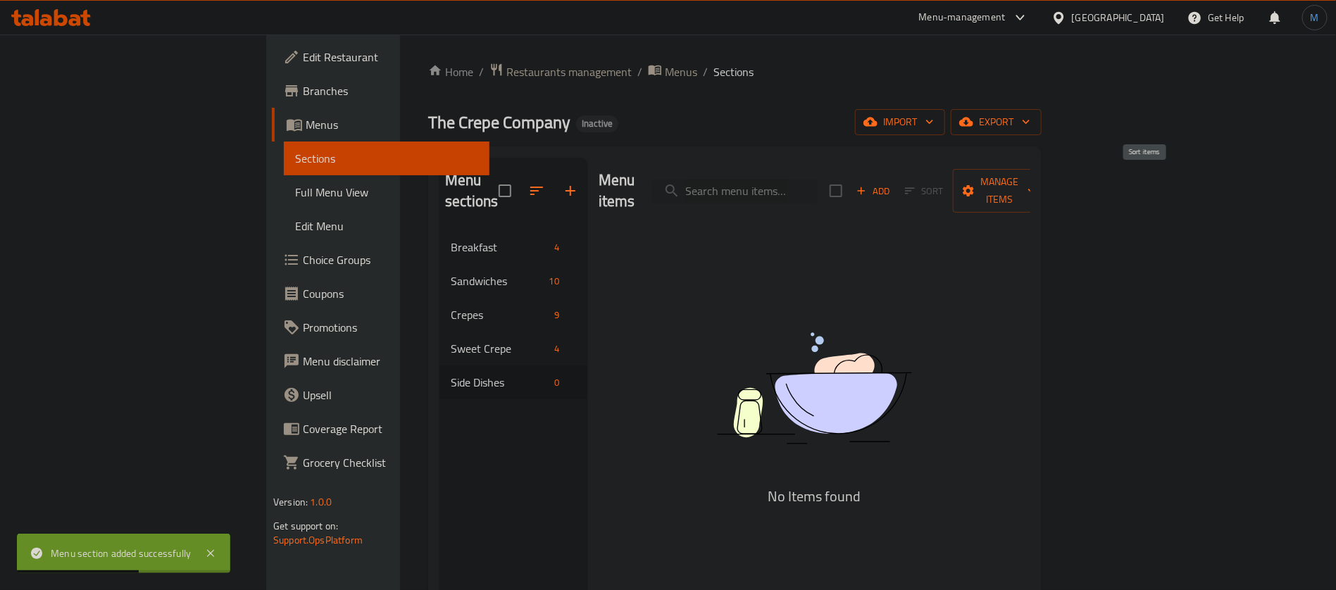
click at [953, 182] on span "Sort" at bounding box center [924, 191] width 57 height 22
click at [896, 180] on button "Add" at bounding box center [873, 191] width 45 height 22
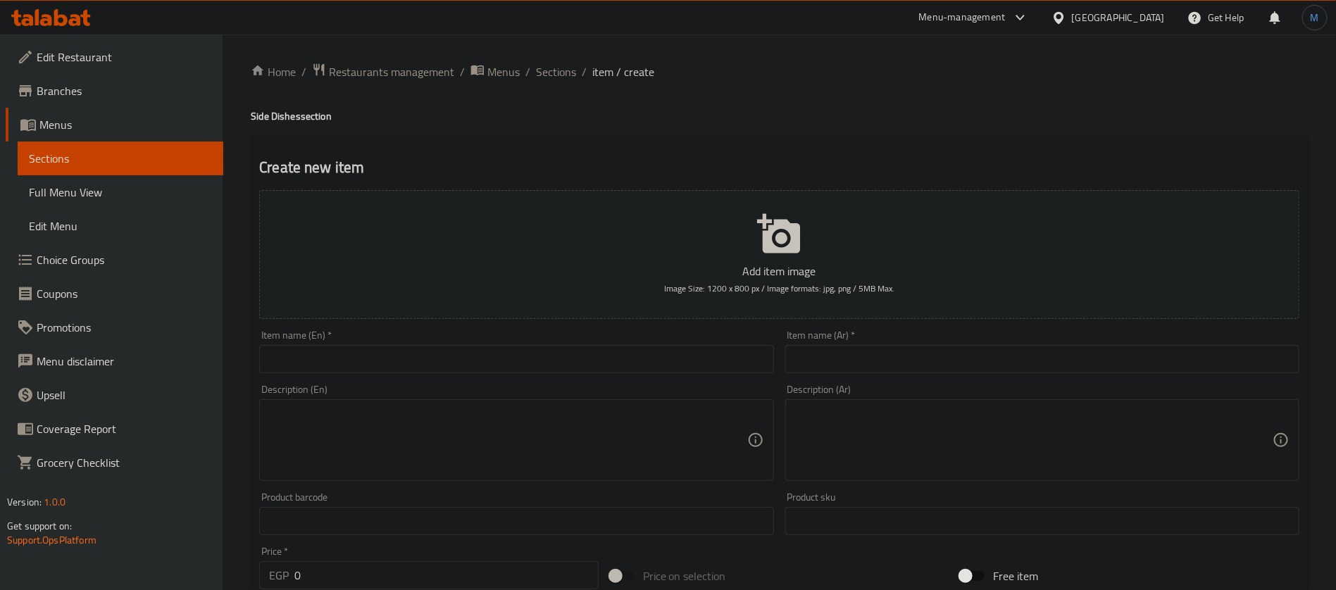
click at [860, 340] on div "Item name (Ar)   * Item name (Ar) *" at bounding box center [1042, 351] width 514 height 43
click at [868, 346] on input "text" at bounding box center [1042, 359] width 514 height 28
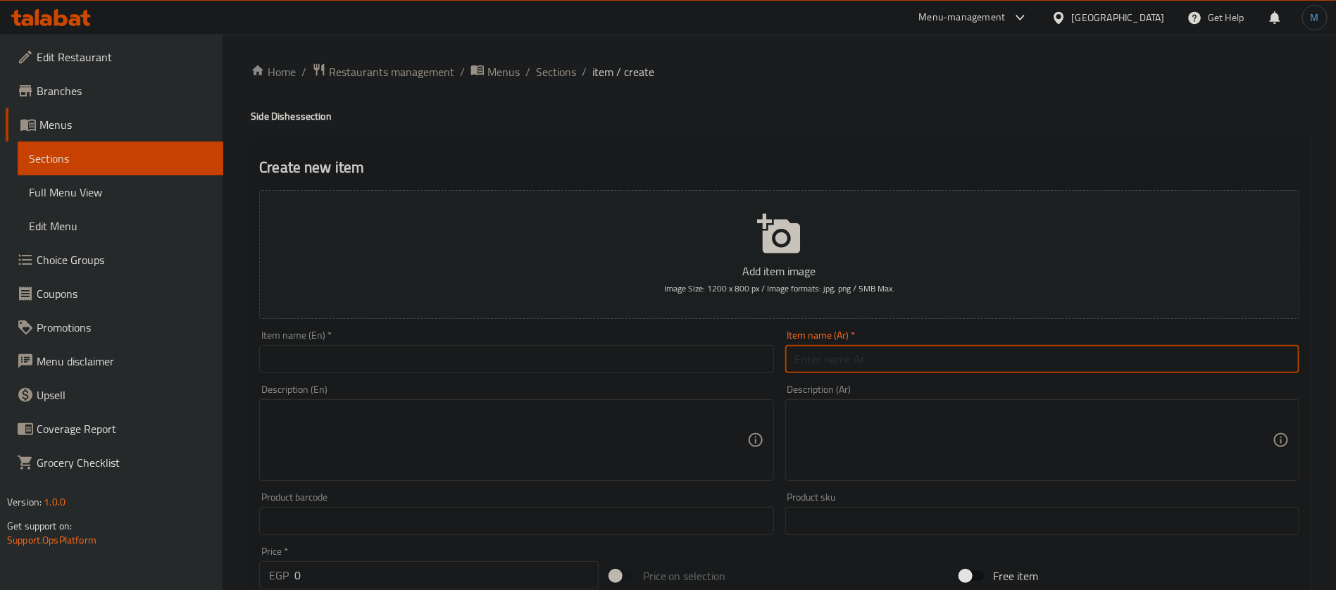
paste input "كرسبي تشيز فرايز"
type input "كرسبي تشيز فرايز"
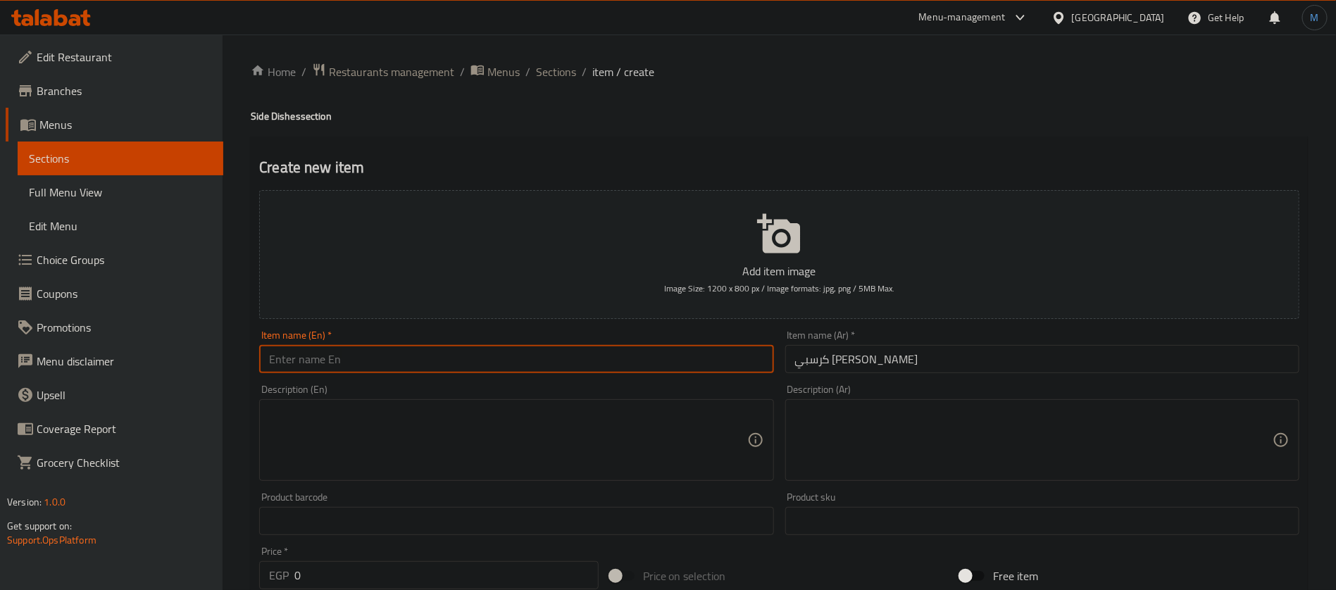
click at [582, 356] on input "text" at bounding box center [516, 359] width 514 height 28
paste input "Crispy Cheese Fries"
type input "Crispy Cheese Fries"
click at [853, 394] on div "Description (Ar) Description (Ar)" at bounding box center [1042, 433] width 514 height 96
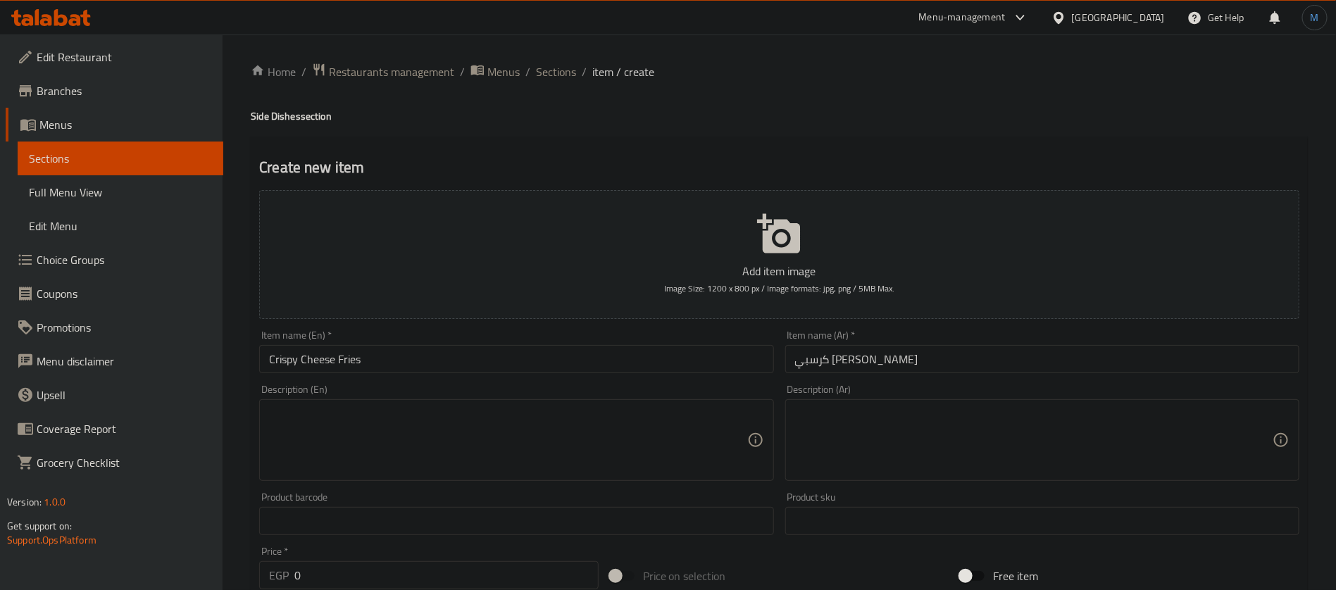
click at [542, 425] on textarea at bounding box center [508, 440] width 478 height 67
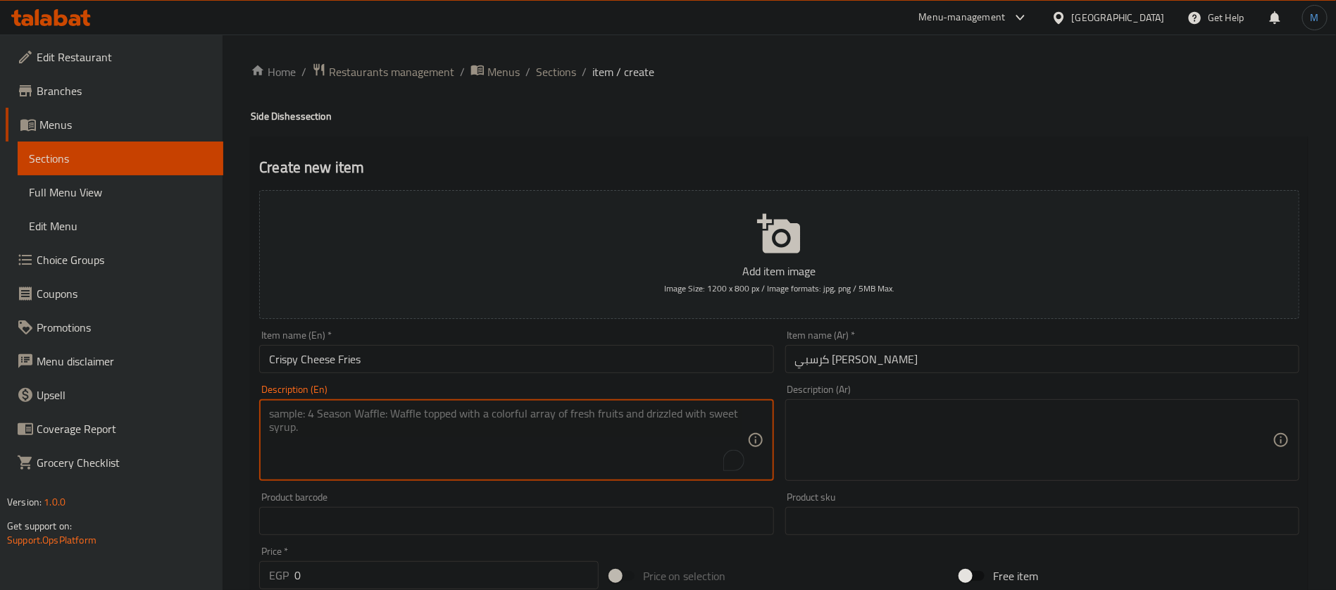
click at [1005, 424] on textarea at bounding box center [1034, 440] width 478 height 67
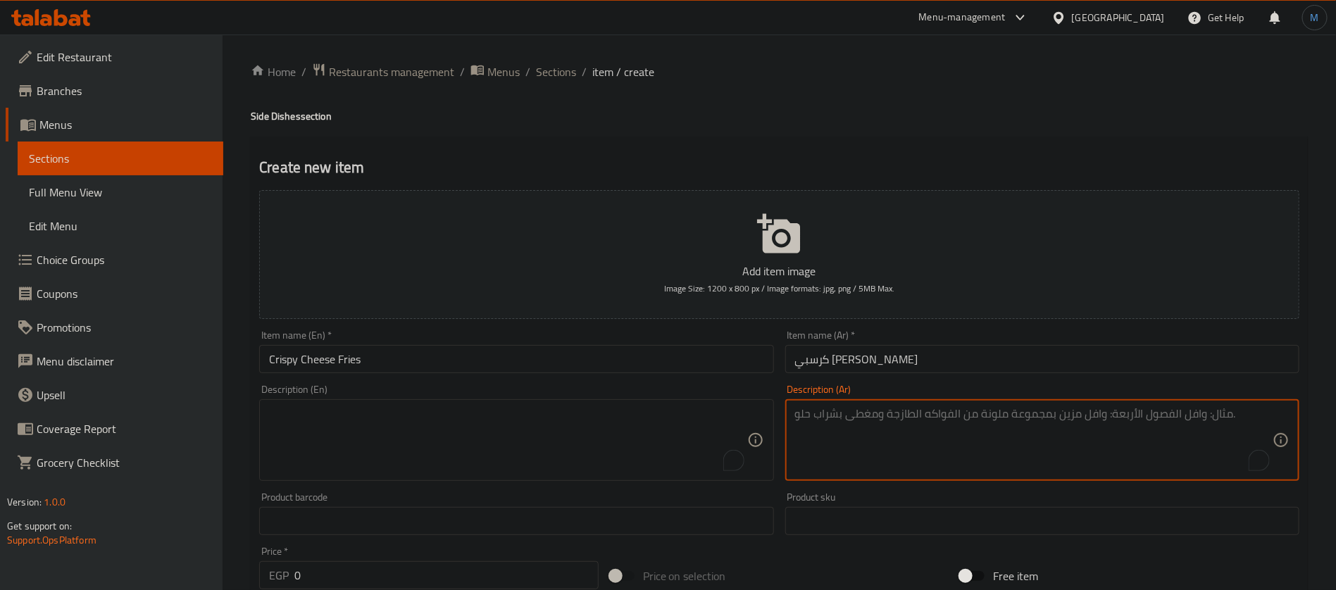
paste textarea "بطاطس مقلية مغطاة بجبنة سايحة وقطع دجاج كرسبي، وجبة جانبية مشبعة"
type textarea "بطاطس مقلية مغطاة بجبنة سايحة وقطع دجاج كرسبي، وجبة جانبية مشبعة"
click at [593, 432] on textarea "To enrich screen reader interactions, please activate Accessibility in Grammarl…" at bounding box center [508, 440] width 478 height 67
paste textarea "French fries topped with melted cheese and crispy chicken pieces, a filling sid…"
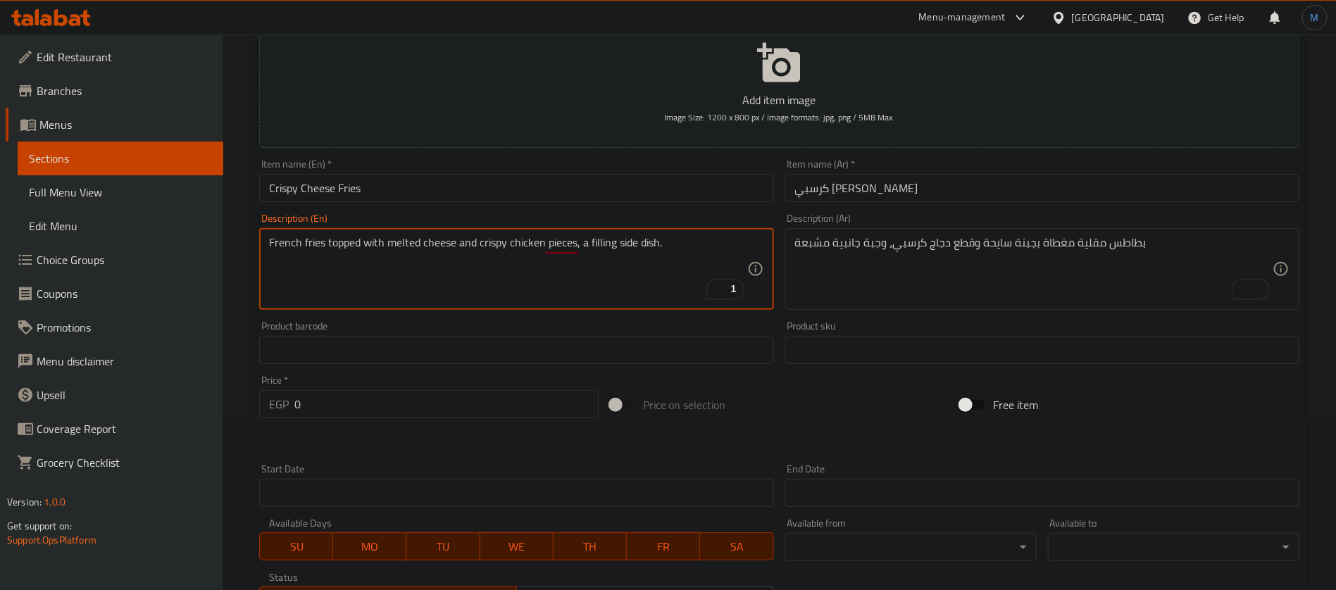
scroll to position [211, 0]
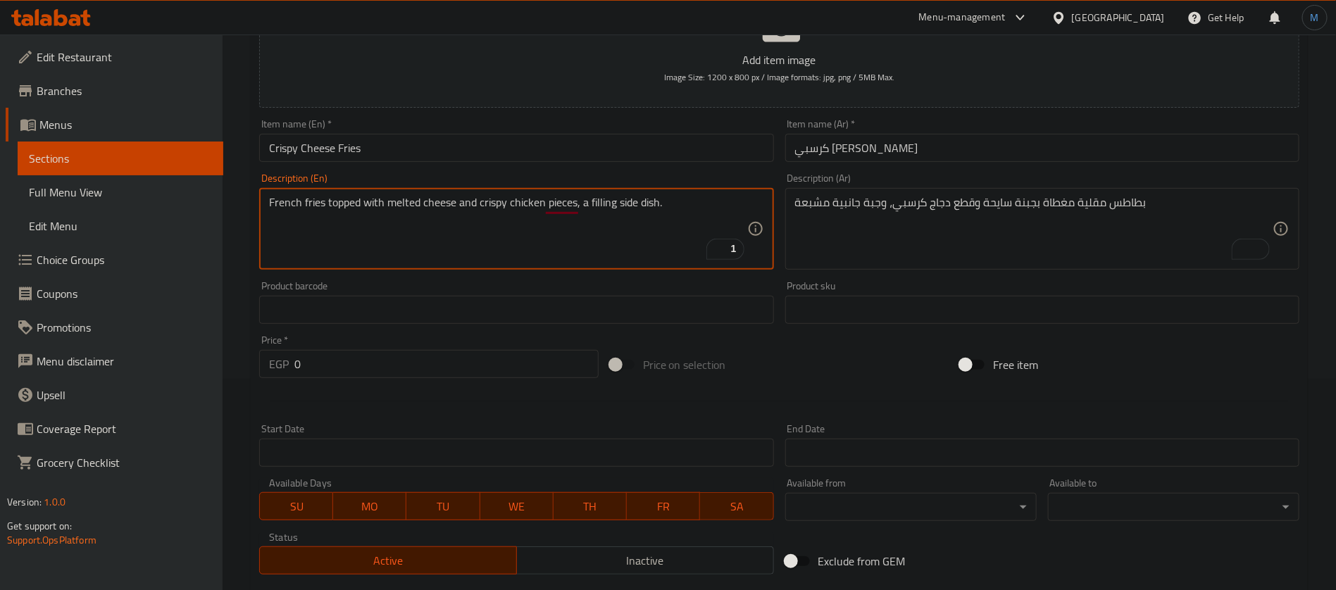
type textarea "French fries topped with melted cheese and crispy chicken pieces, a filling sid…"
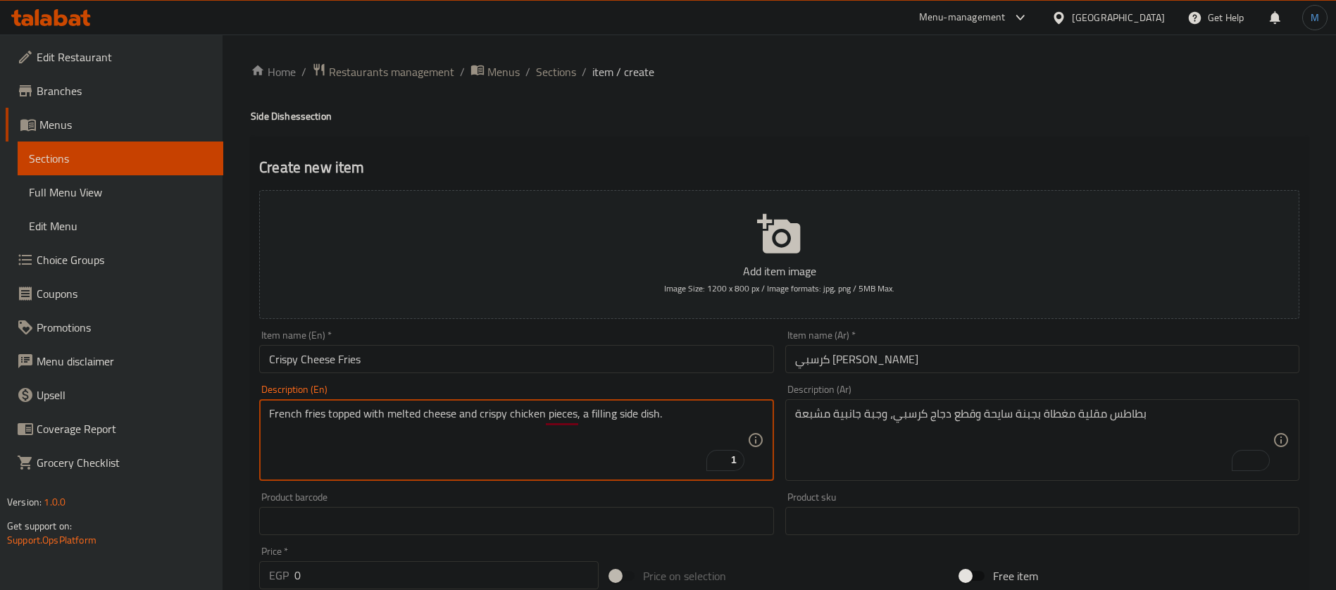
scroll to position [211, 0]
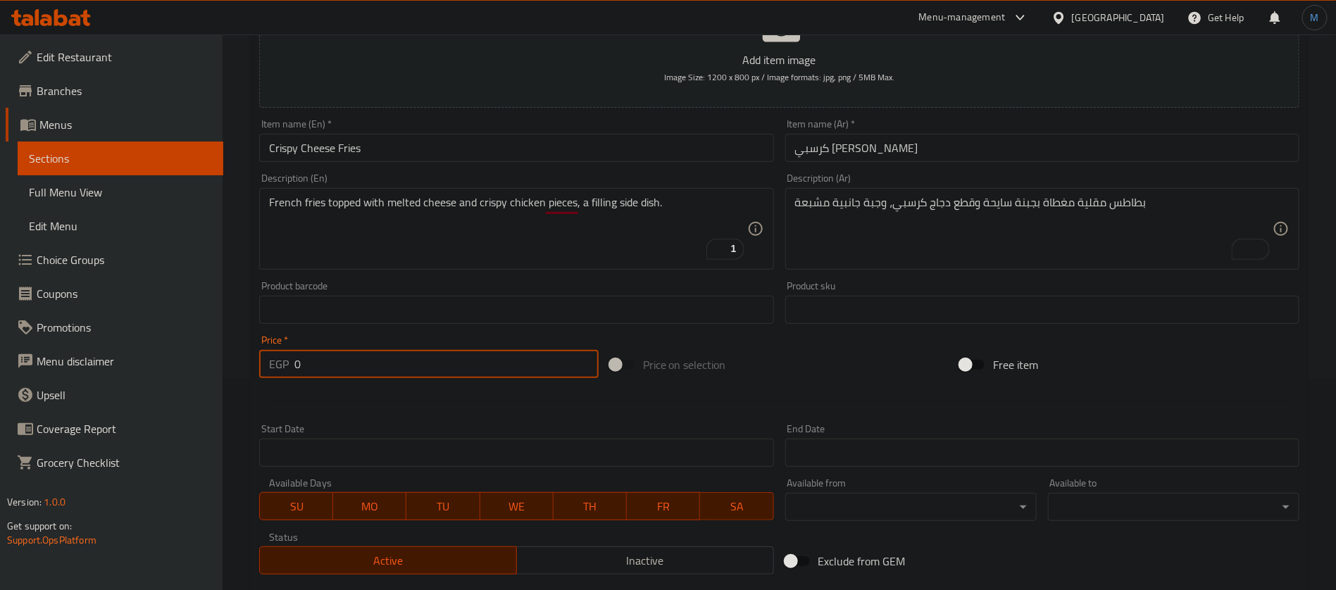
click at [425, 369] on input "0" at bounding box center [446, 364] width 304 height 28
type input "85"
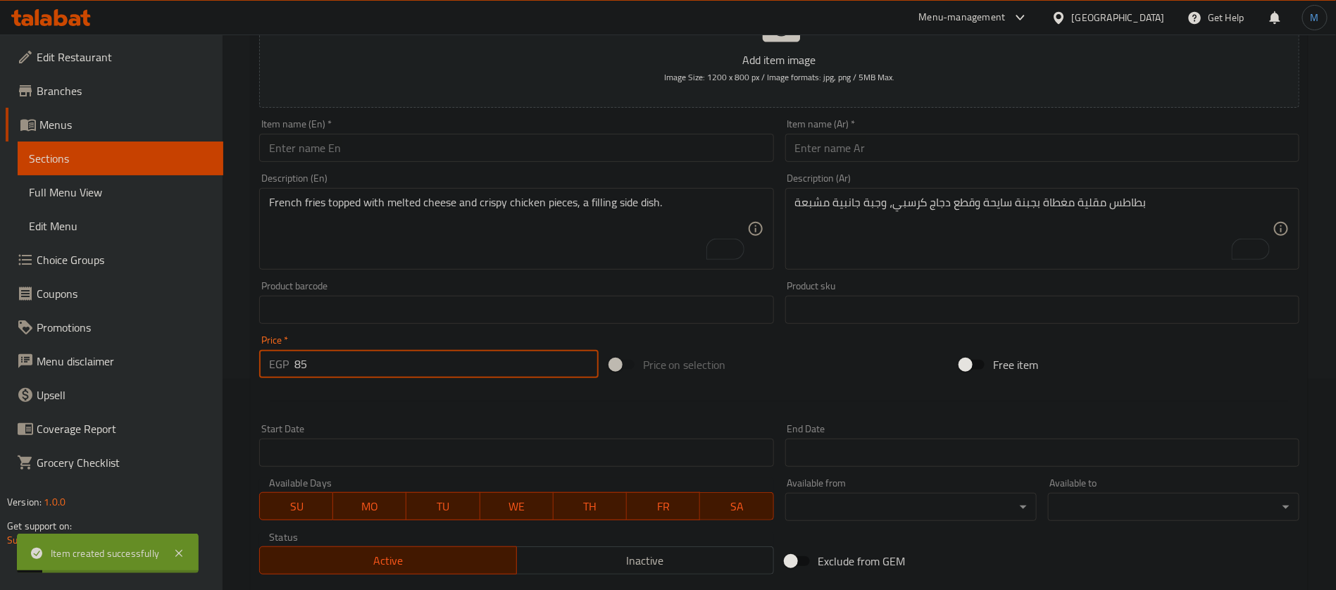
type input "85"
click at [939, 153] on input "text" at bounding box center [1042, 148] width 514 height 28
paste input "تشيلي تشيز فرايز"
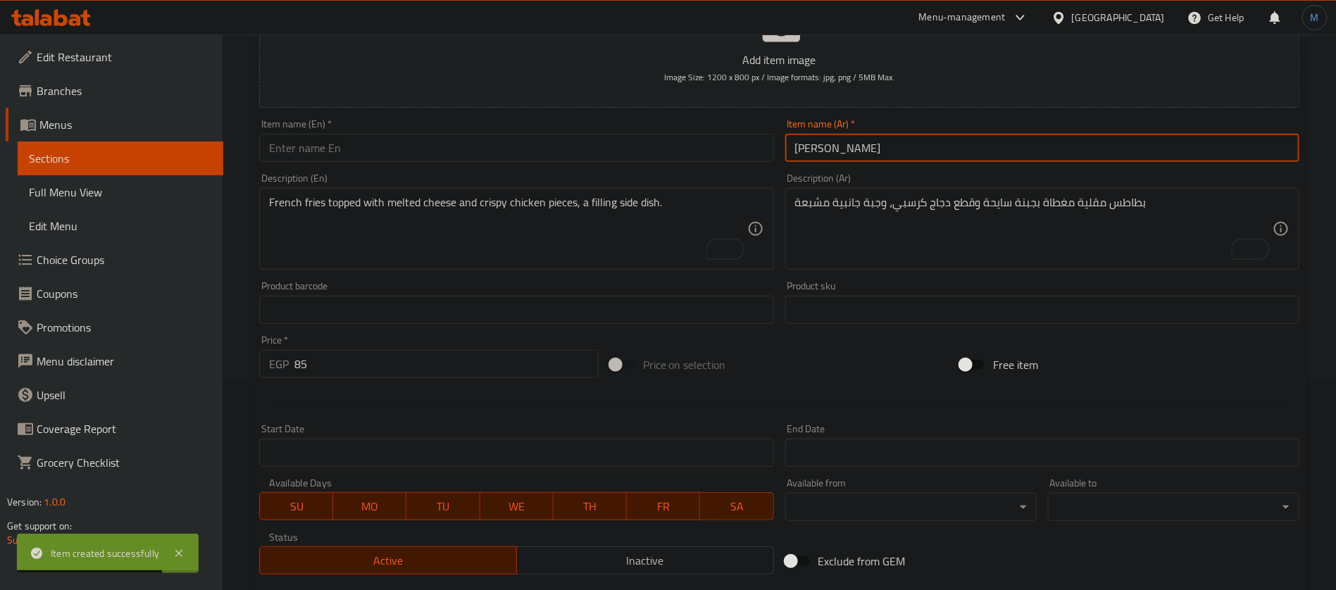
type input "تشيلي تشيز فرايز"
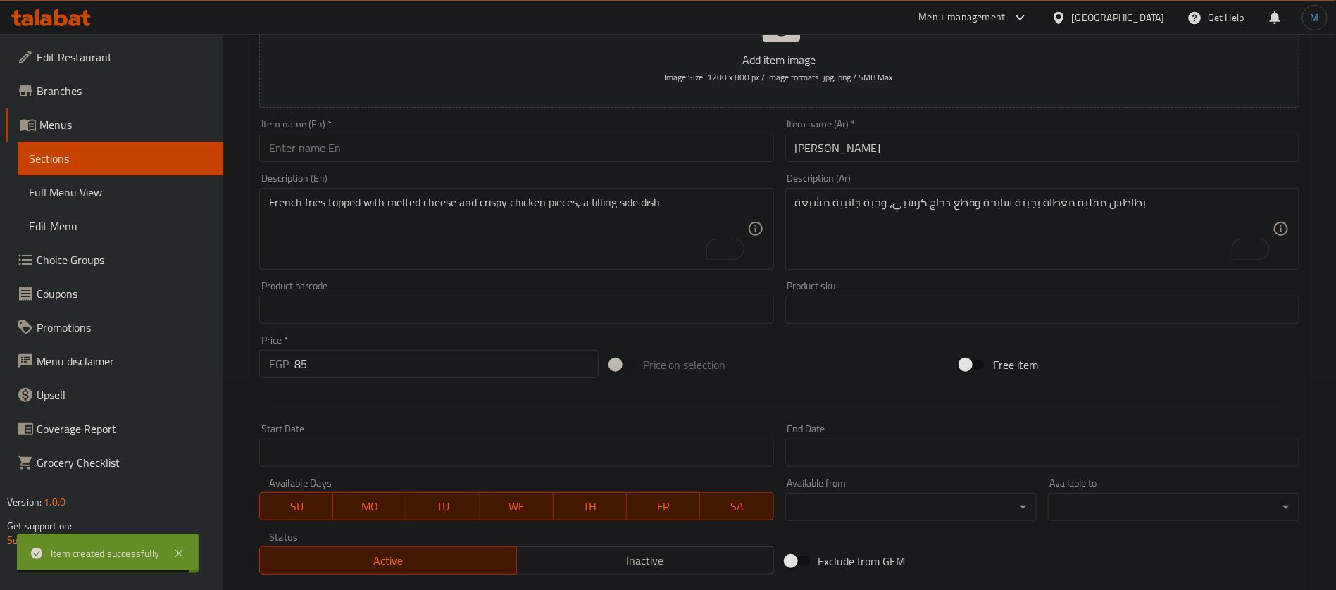
click at [594, 165] on div "Item name (En)   * Item name (En) *" at bounding box center [516, 140] width 525 height 54
click at [596, 163] on div "Item name (En)   * Item name (En) *" at bounding box center [516, 140] width 525 height 54
paste input "Chili Cheese Fries"
click at [604, 155] on input "text" at bounding box center [516, 148] width 514 height 28
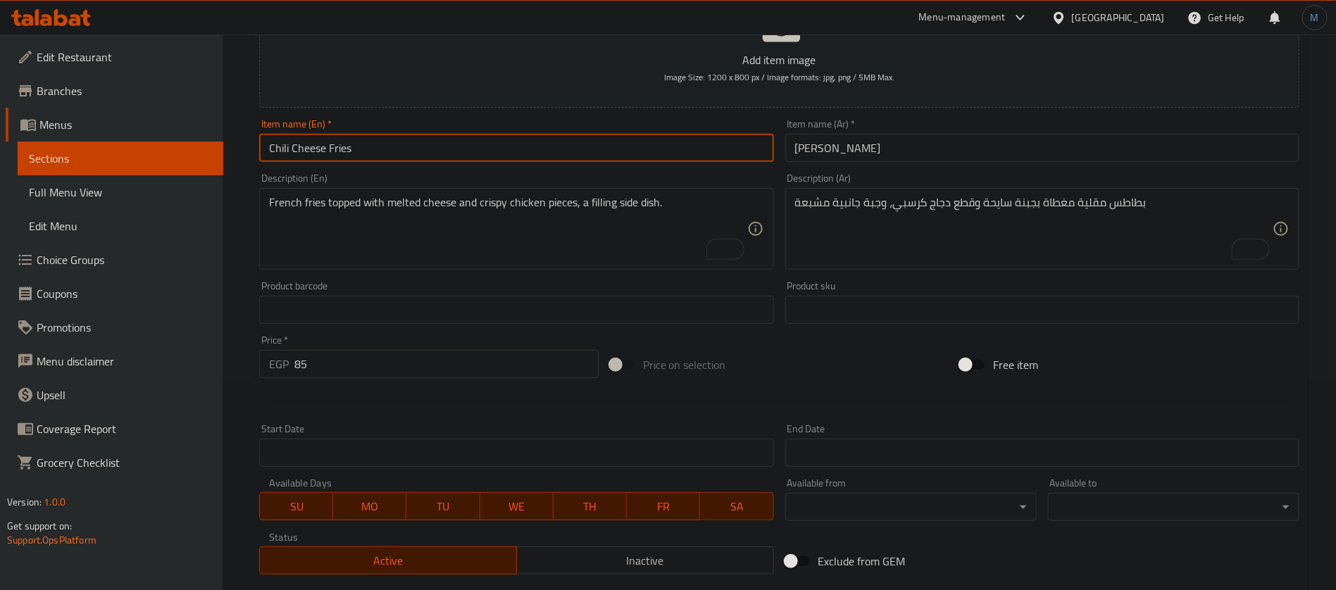
type input "Chili Cheese Fries"
click at [589, 263] on div "French fries topped with melted cheese and crispy chicken pieces, a filling sid…" at bounding box center [516, 229] width 514 height 82
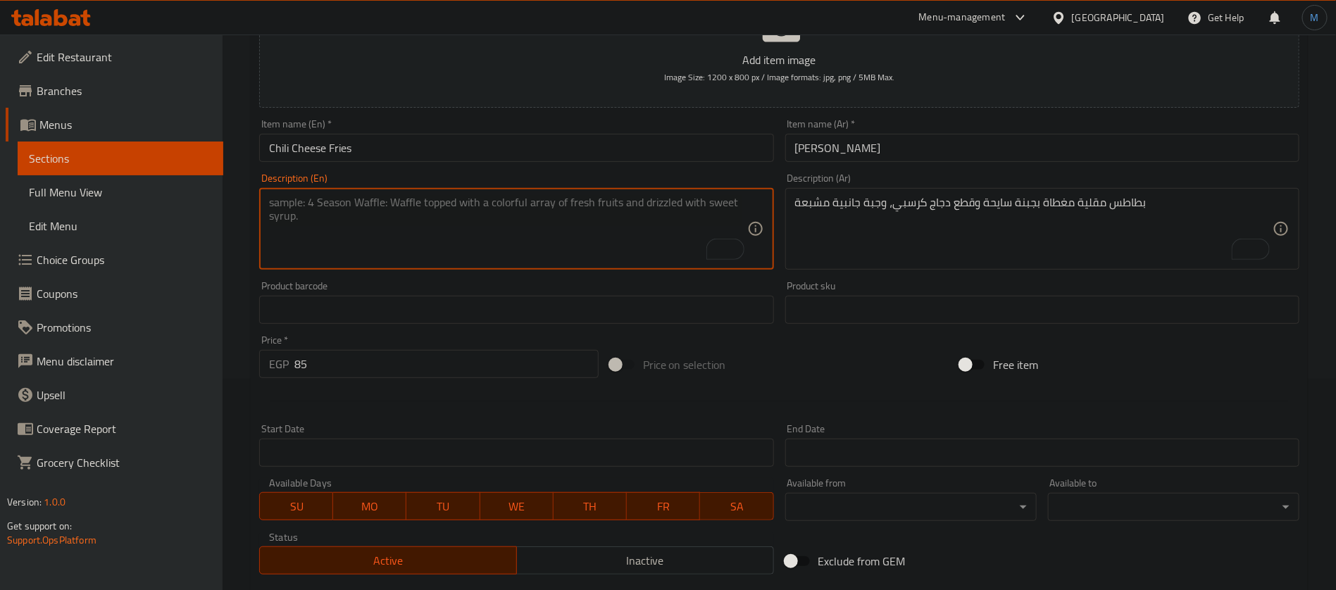
paste textarea "Fries with cheese and hot sauce, a strong flavor for spice lovers"
type textarea "Fries with cheese and hot sauce, a strong flavor for spice lovers"
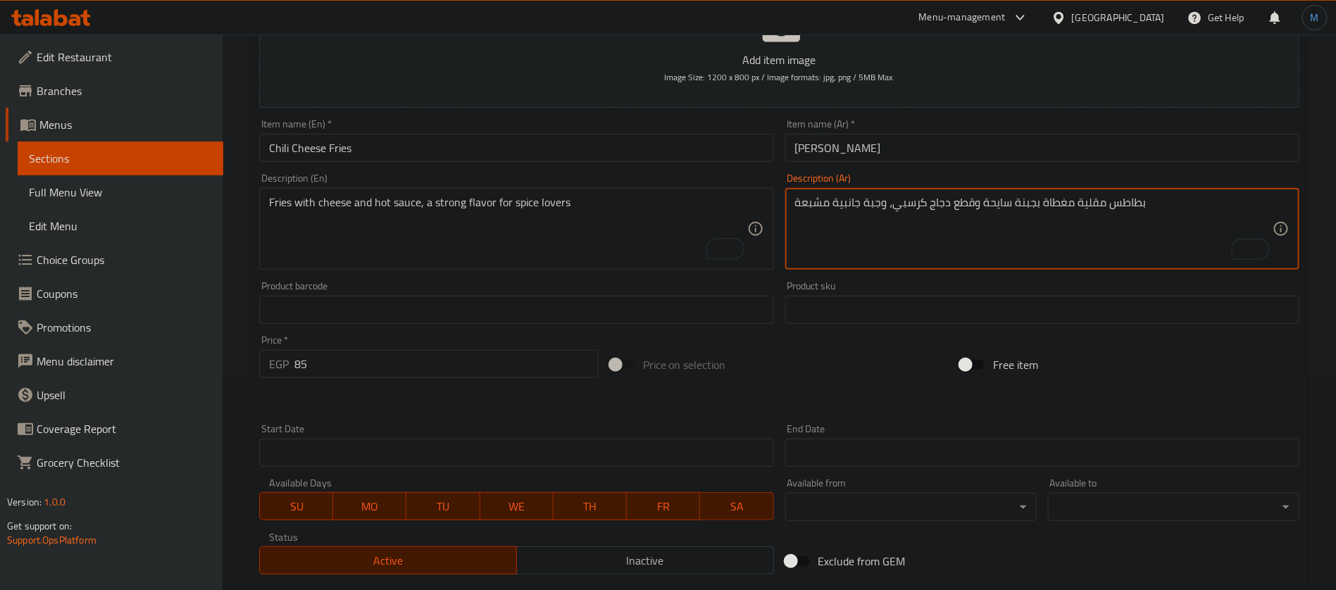
click at [937, 223] on textarea "بطاطس مقلية مغطاة بجبنة سايحة وقطع دجاج كرسبي، وجبة جانبية مشبعة" at bounding box center [1034, 229] width 478 height 67
paste textarea "بطاطس مع جبنة وصوص حار، طعم قوي لعشاق التوابل"
click at [1026, 198] on textarea "بطاطس مع جبنة وصوص حار، طعم قوي لعشاق التوابل" at bounding box center [1034, 229] width 478 height 67
type textarea "بطاطس مع جبنة وصوص حار، طعم قوي لعشاق التوابل"
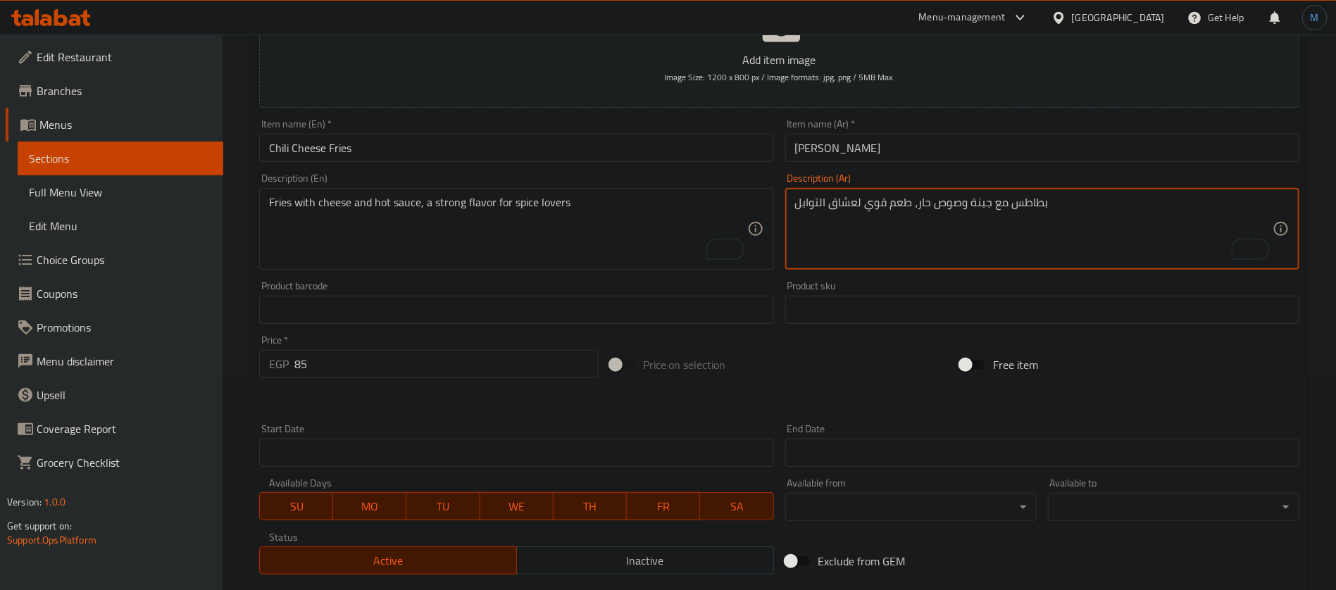
click at [278, 190] on div "Fries with cheese and hot sauce, a strong flavor for spice lovers Description (…" at bounding box center [516, 229] width 514 height 82
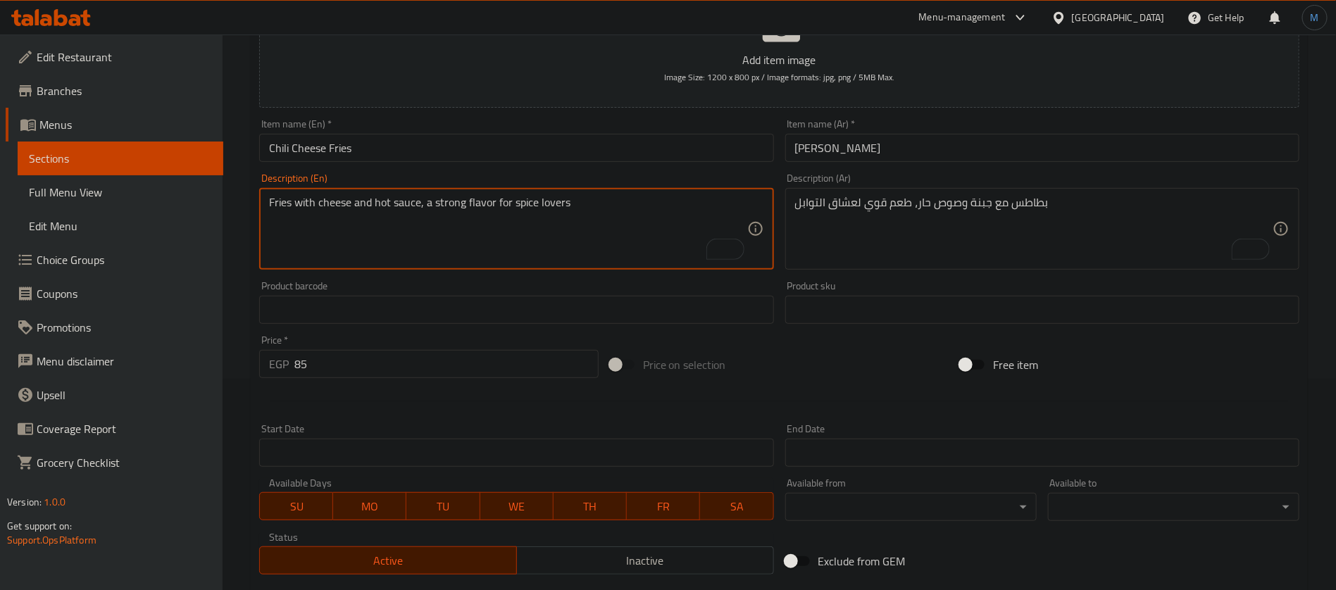
click at [278, 190] on div "Fries with cheese and hot sauce, a strong flavor for spice lovers Description (…" at bounding box center [516, 229] width 514 height 82
click at [278, 197] on textarea "Fries with cheese and hot sauce, a strong flavor for spice lovers" at bounding box center [508, 229] width 478 height 67
paste textarea "potato"
type textarea "potato with cheese and hot sauce, a strong flavor for spice lovers"
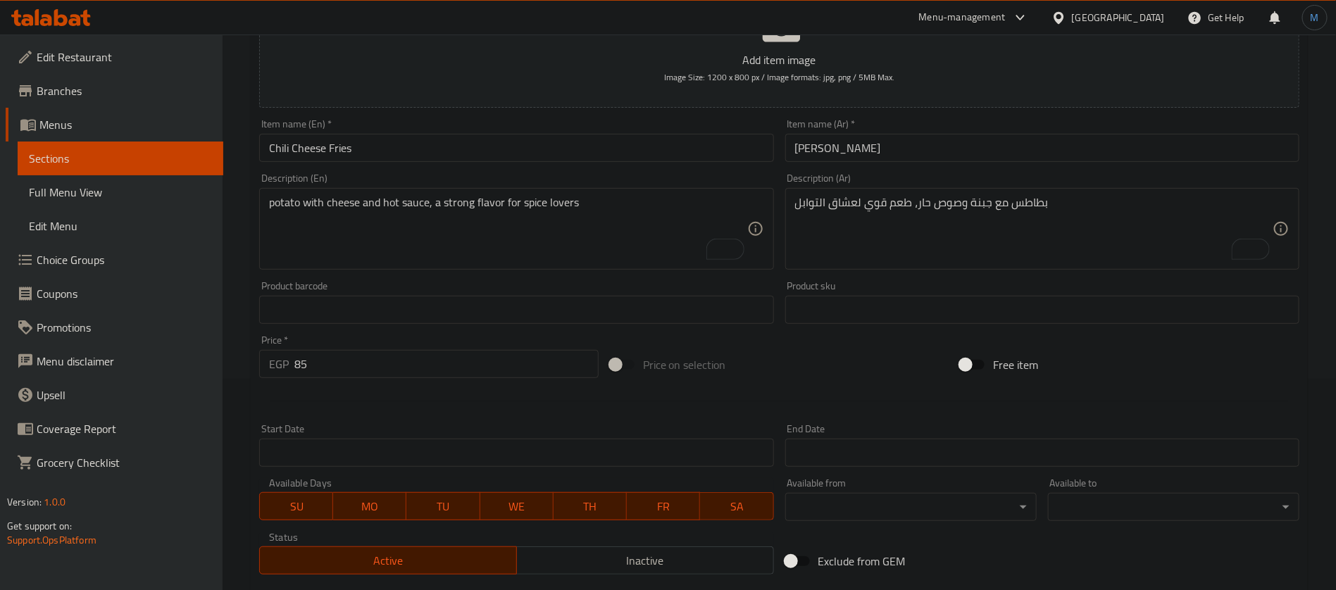
click at [567, 131] on div "Item name (En)   * Chili Cheese Fries Item name (En) *" at bounding box center [516, 140] width 514 height 43
click at [566, 141] on input "Chili Cheese Fries" at bounding box center [516, 148] width 514 height 28
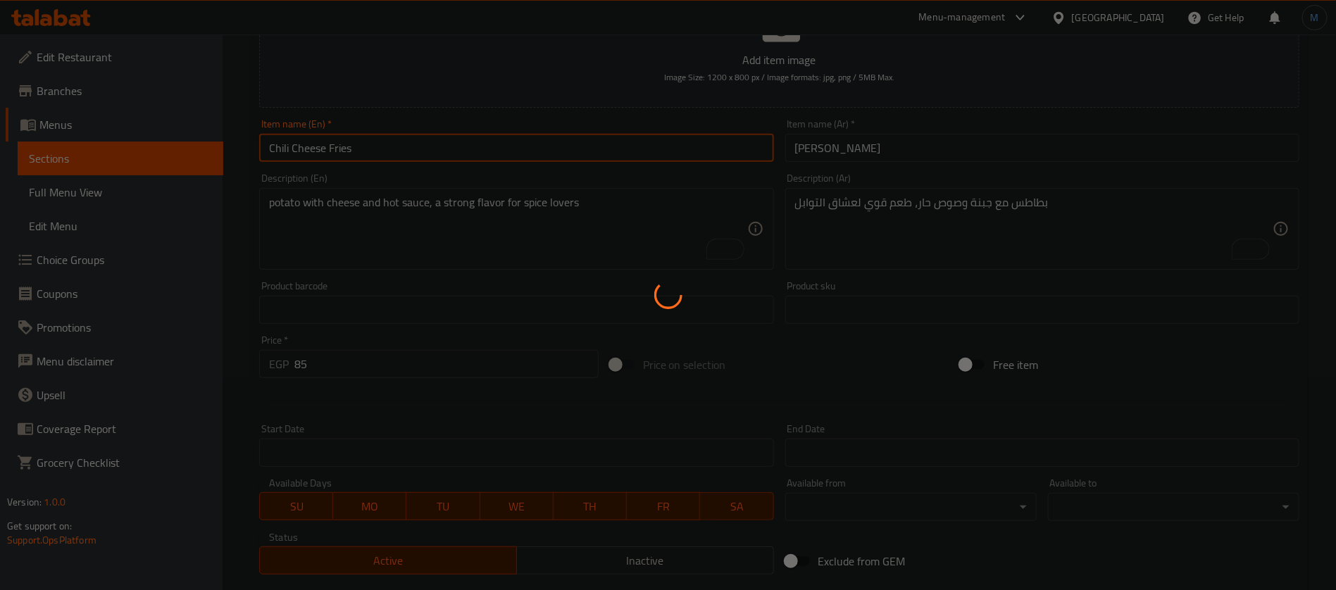
type input "0"
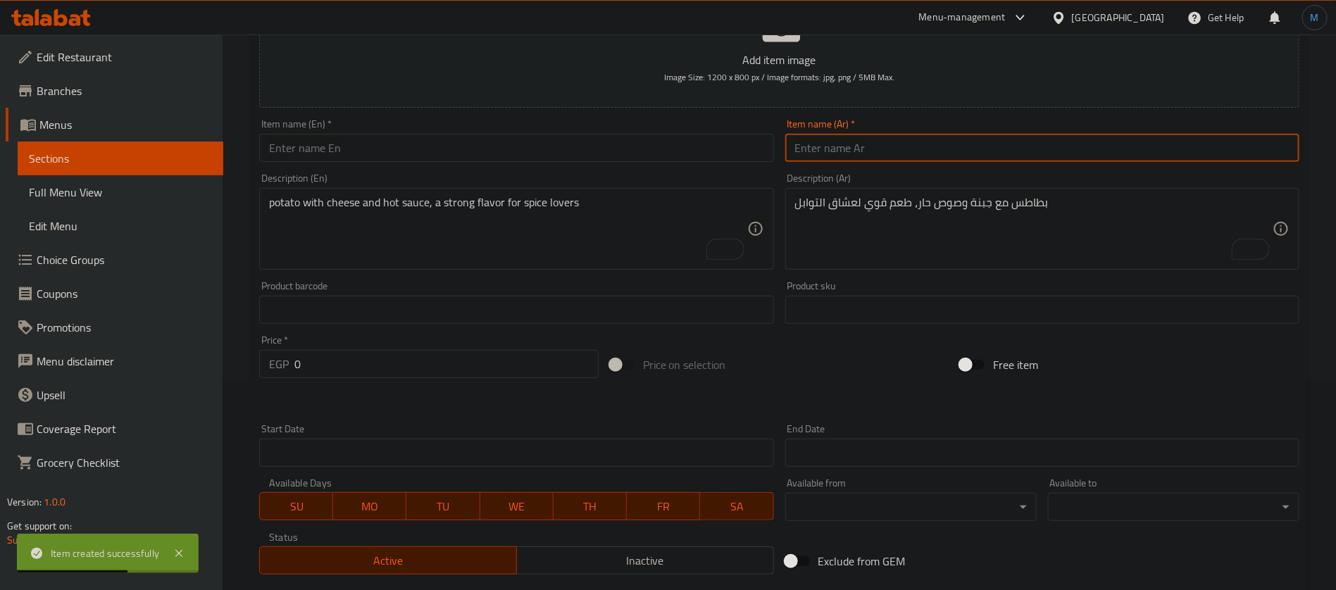
click at [931, 137] on input "text" at bounding box center [1042, 148] width 514 height 28
paste input "بوب كورن تشيكن"
type input "بوب كورن تشيكن"
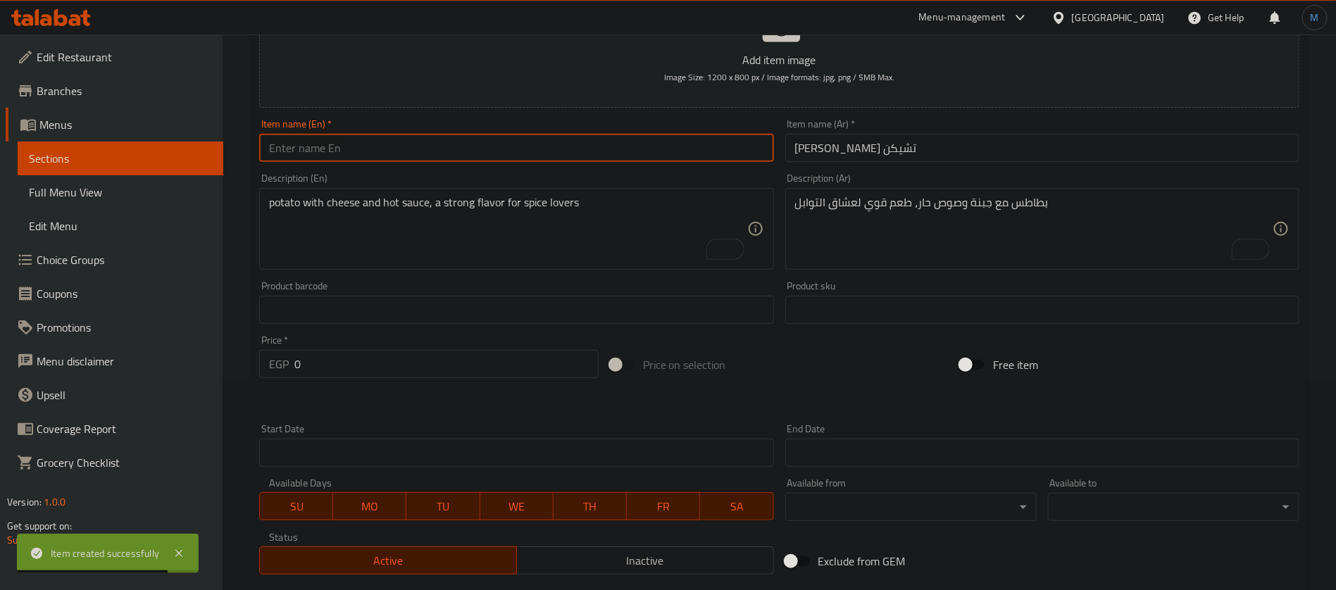
click at [615, 161] on input "text" at bounding box center [516, 148] width 514 height 28
paste input "Popcorn Chicken"
type input "Popcorn Chicken"
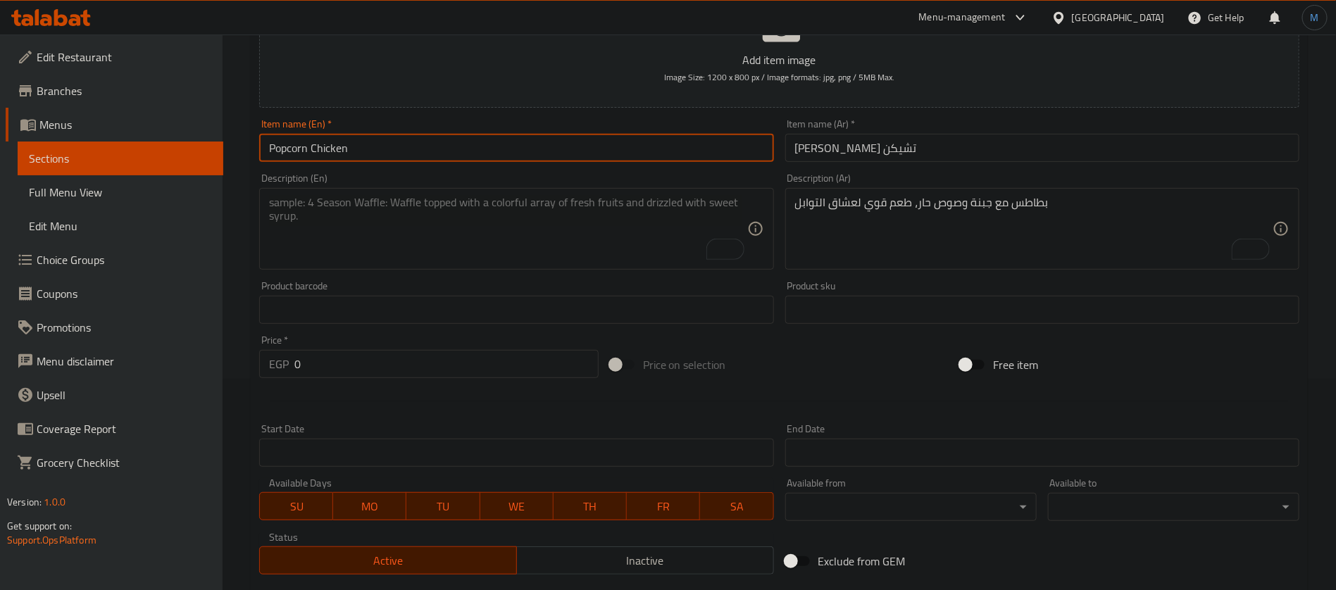
paste textarea "Small, crispy fried chicken balls, perfect as a delicious snack."
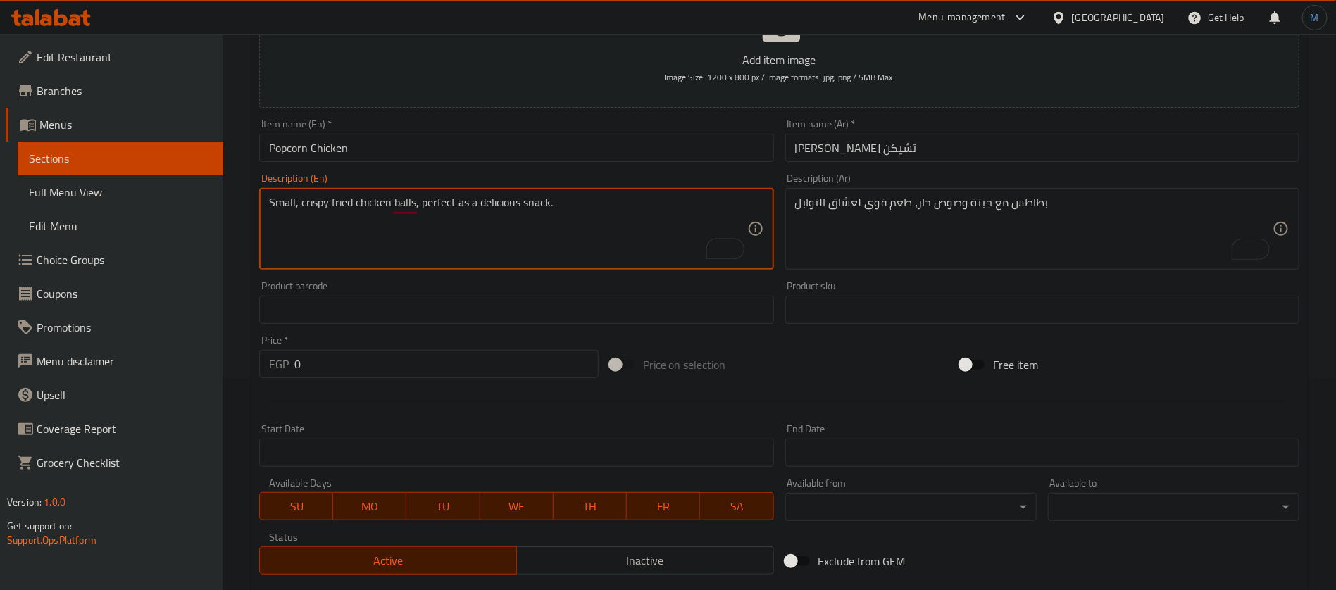
type textarea "Small, crispy fried chicken balls, perfect as a delicious snack."
click at [927, 219] on textarea "بطاطس مع جبنة وصوص حار، طعم قوي لعشاق التوابل" at bounding box center [1034, 229] width 478 height 67
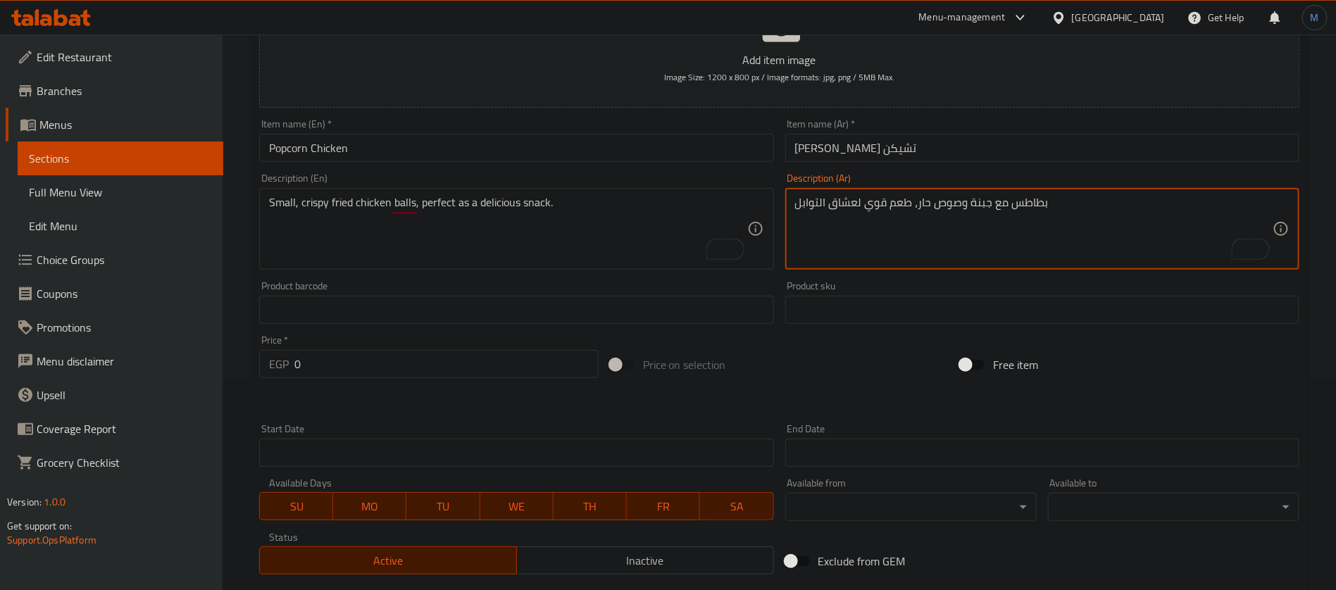
paste textarea "كرات دجاج مقلية صغيرة ومقرمشة، مثالية كسناك لذيذ."
type textarea "كرات دجاج مقلية صغيرة ومقرمشة، مثالية كسناك لذيذ."
click at [499, 375] on input "0" at bounding box center [446, 364] width 304 height 28
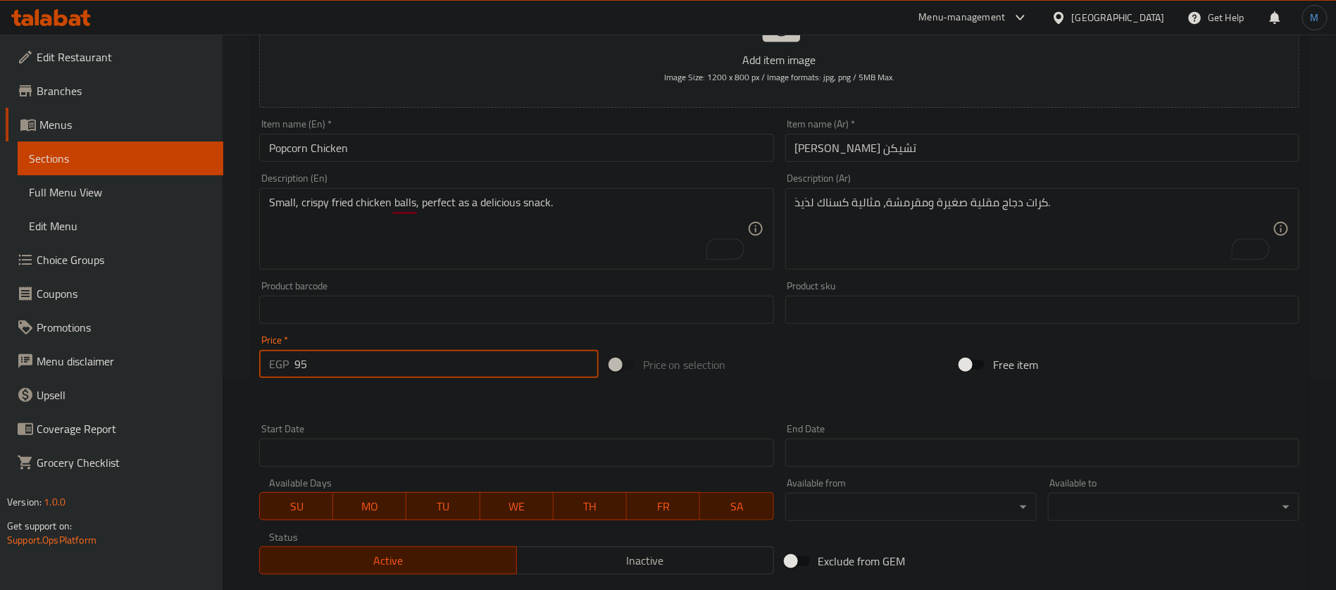
type input "95"
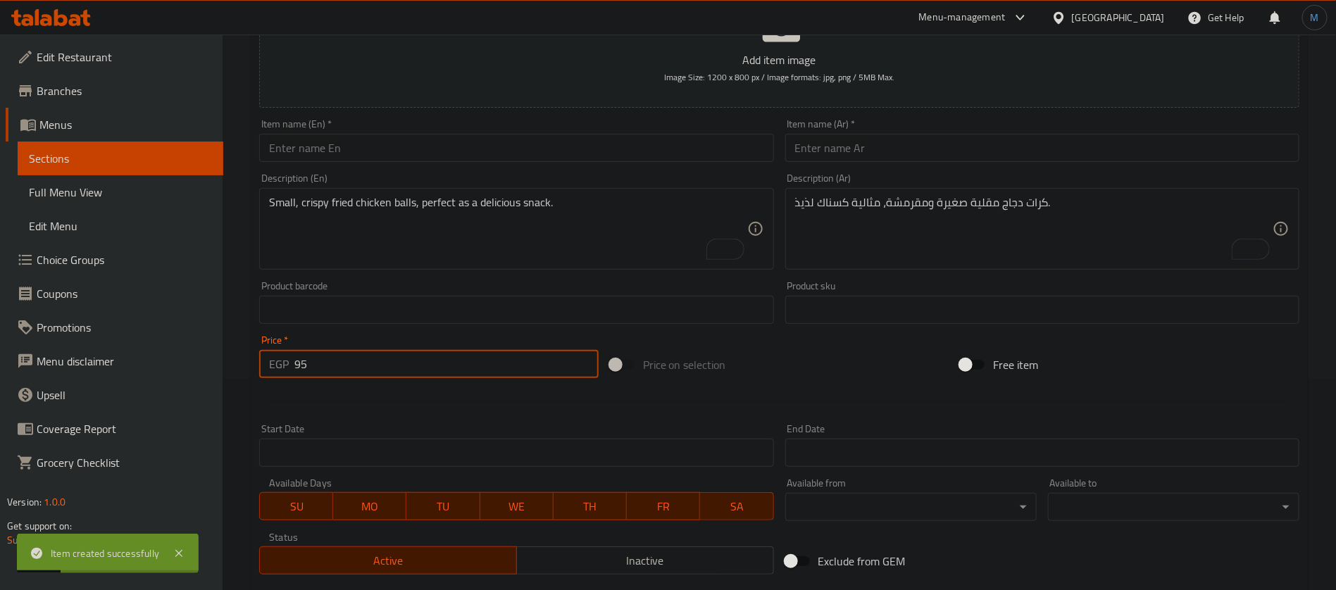
type input "95"
paste input "بافلو تشيكن بوبس"
click at [880, 144] on input "text" at bounding box center [1042, 148] width 514 height 28
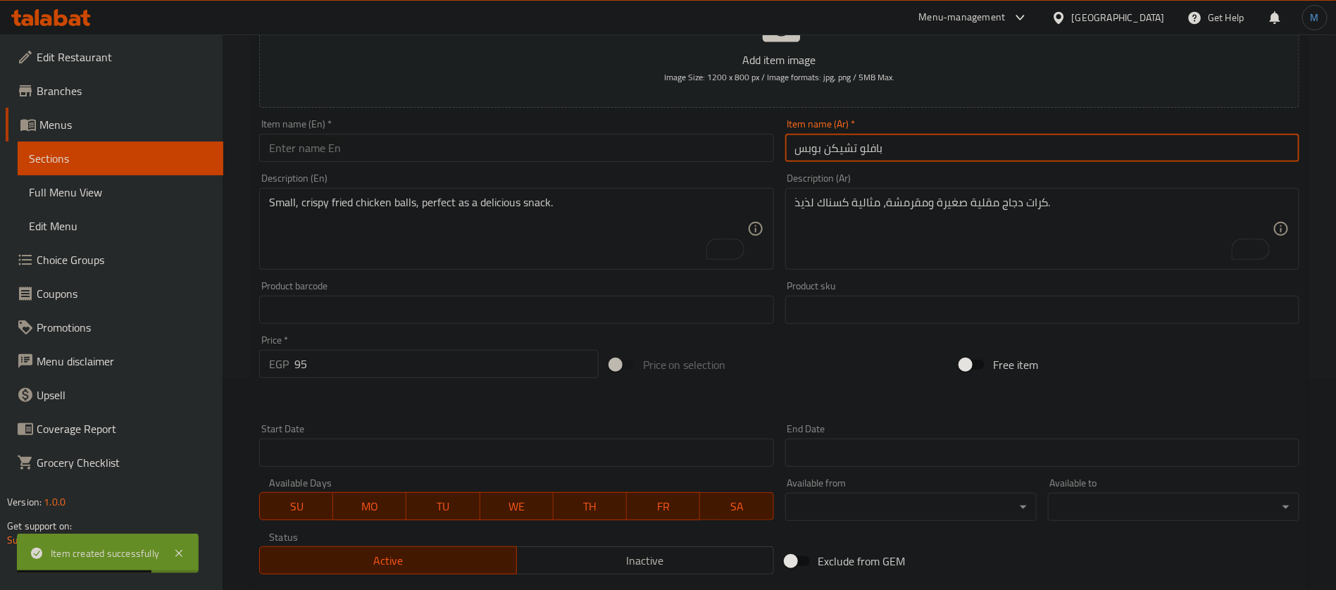
type input "بافلو تشيكن بوبس"
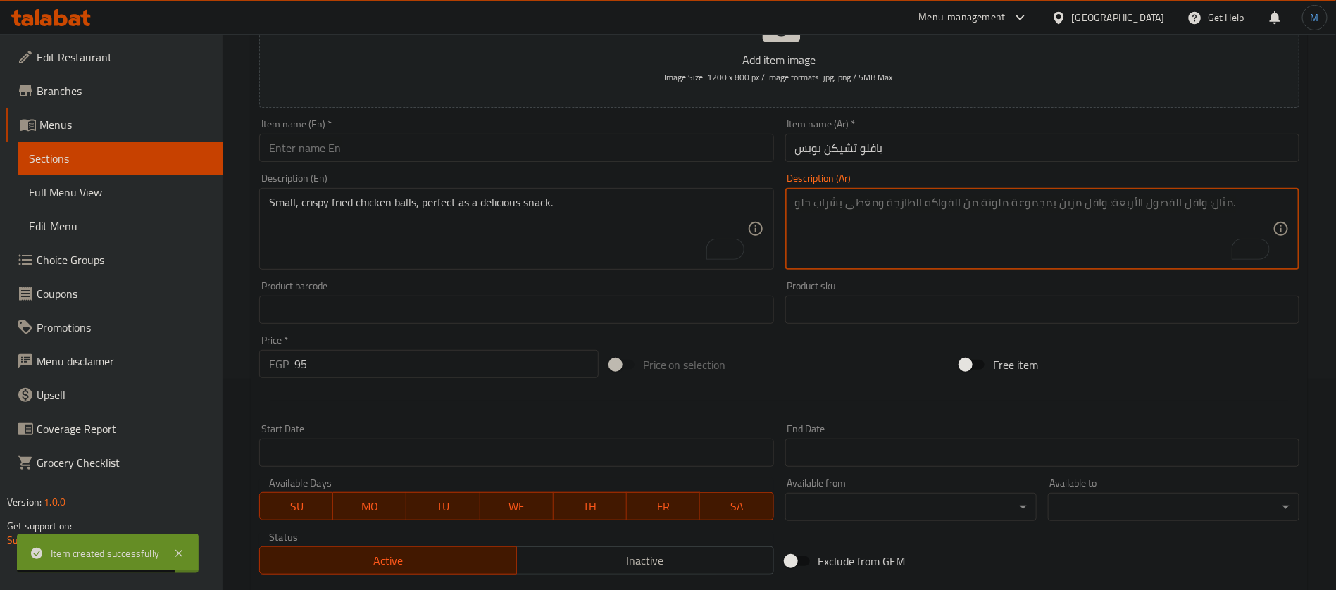
click at [887, 237] on textarea "To enrich screen reader interactions, please activate Accessibility in Grammarl…" at bounding box center [1034, 229] width 478 height 67
paste textarea "قطع دجاج مقرمشة بصوص بافلو الحار، نكهة جريئة ترضي عشاق الحار"
type textarea "قطع دجاج مقرمشة بصوص بافلو الحار، نكهة جريئة ترضي عشاق الحار"
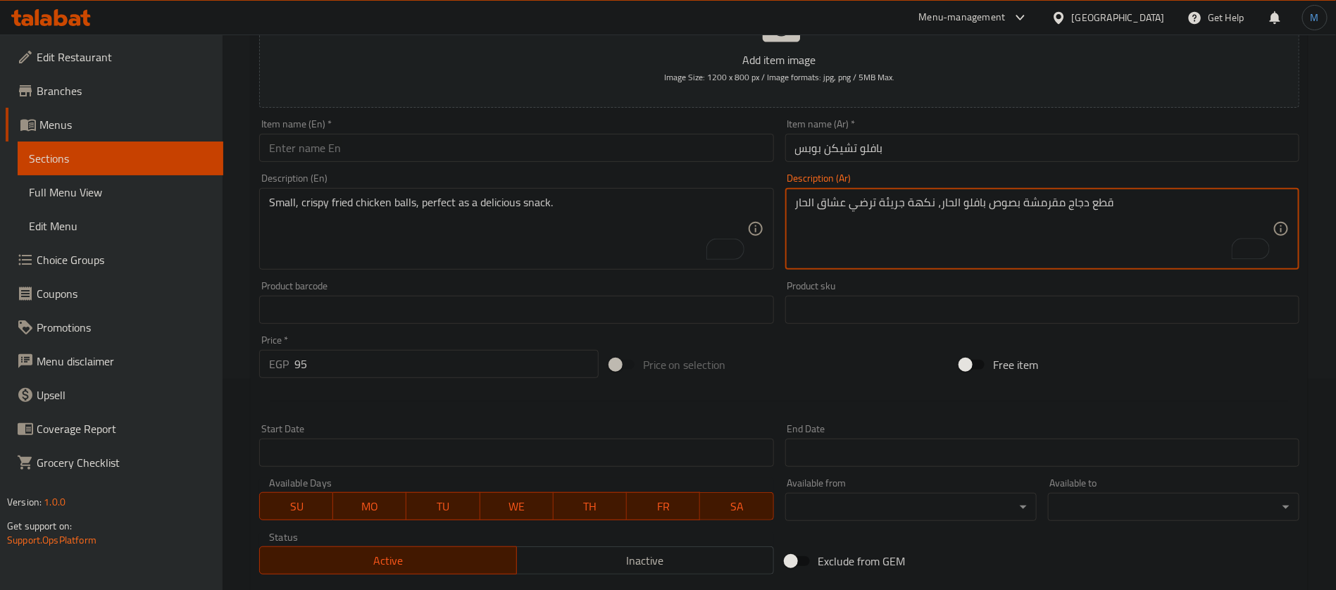
click at [574, 152] on input "text" at bounding box center [516, 148] width 514 height 28
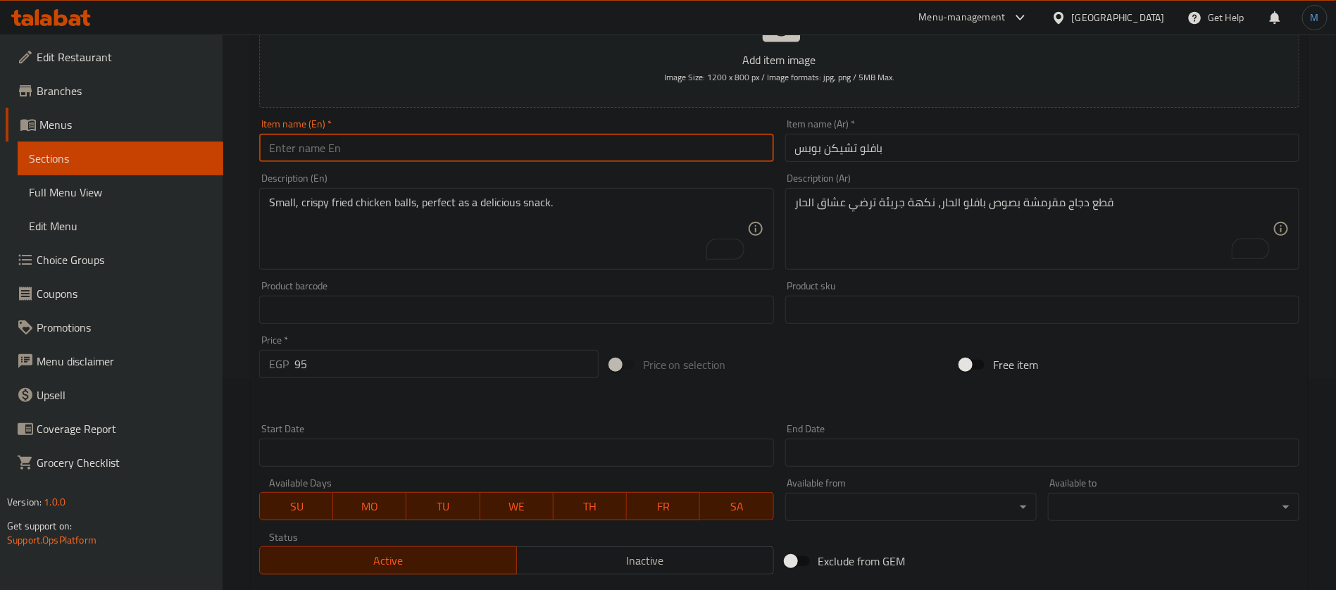
paste input "Buffalo Chicken Pops"
type input "Buffalo Chicken Pops"
click at [492, 231] on textarea "To enrich screen reader interactions, please activate Accessibility in Grammarl…" at bounding box center [508, 229] width 478 height 67
paste textarea "Crispy chicken pieces with a spicy Buffalo sauce, a bold flavor that will satis…"
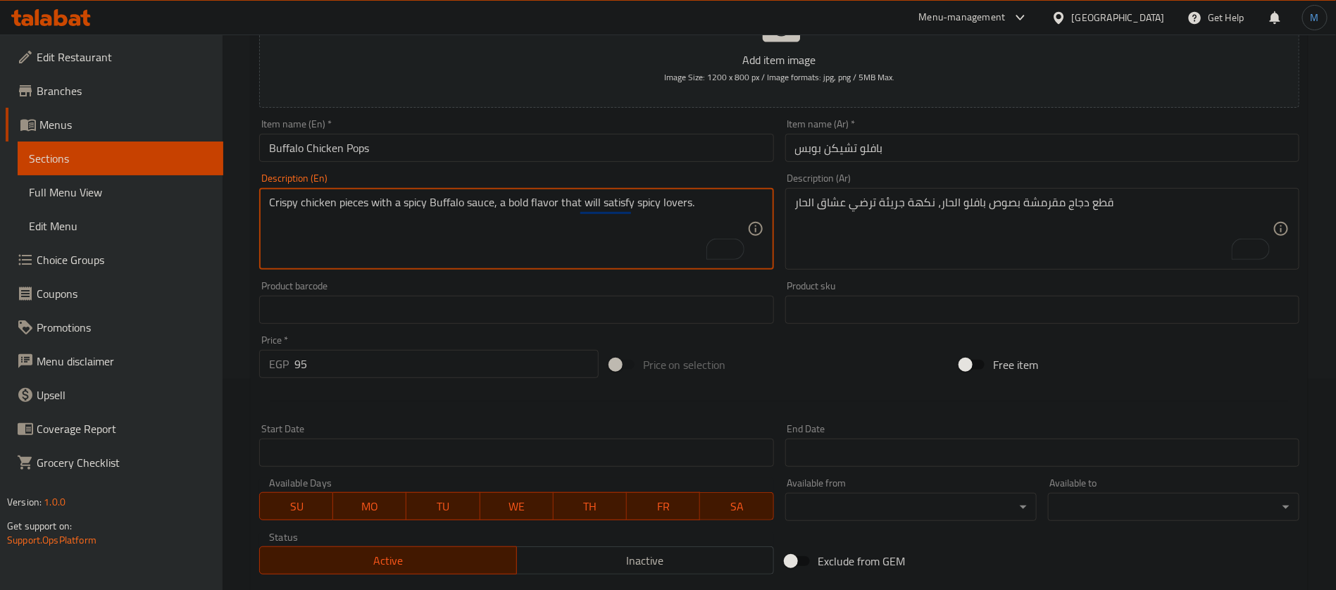
type textarea "Crispy chicken pieces with a spicy Buffalo sauce, a bold flavor that will satis…"
click at [563, 135] on input "Buffalo Chicken Pops" at bounding box center [516, 148] width 514 height 28
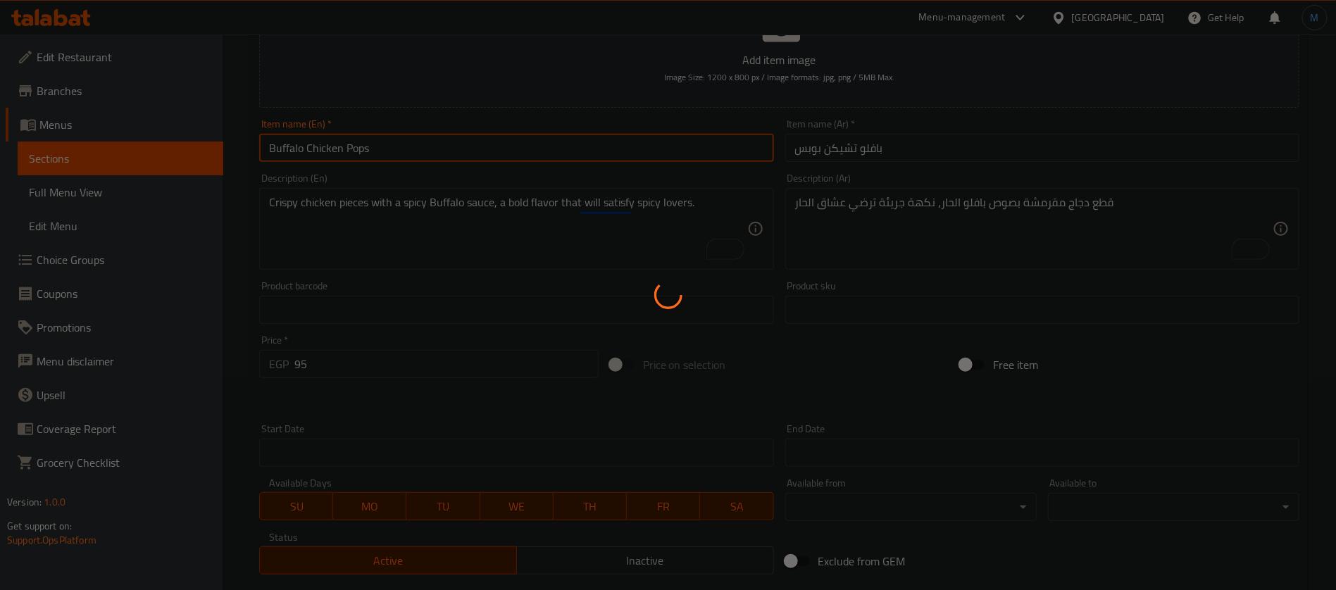
type input "0"
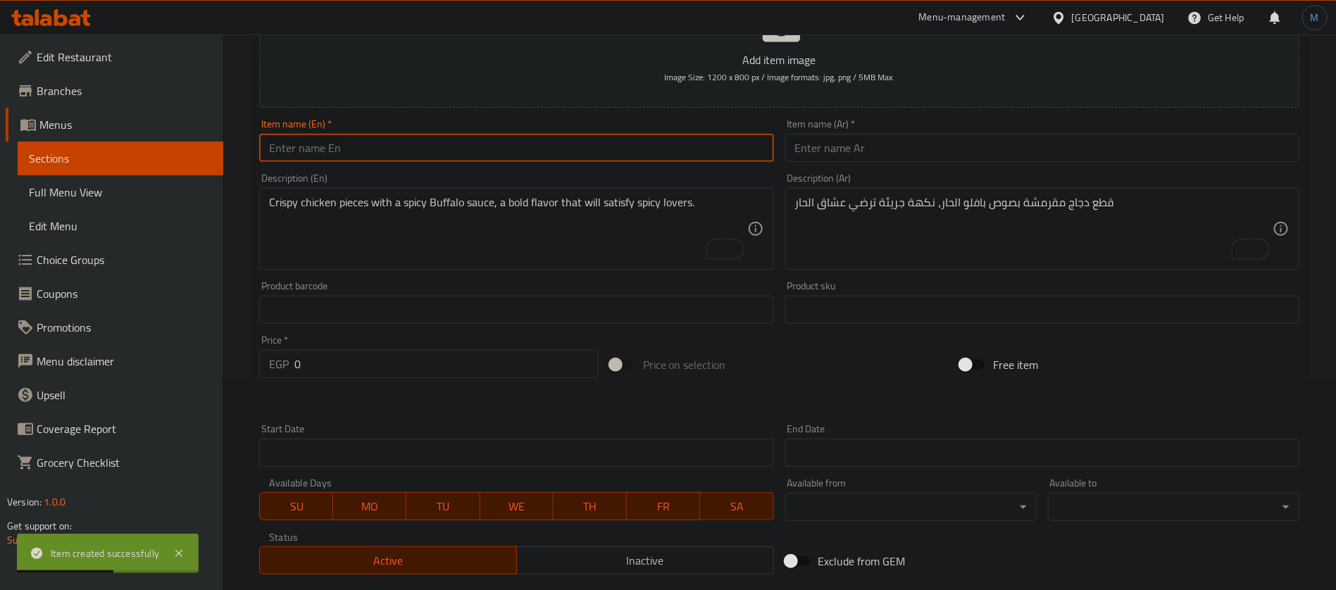
click at [932, 147] on input "text" at bounding box center [1042, 148] width 514 height 28
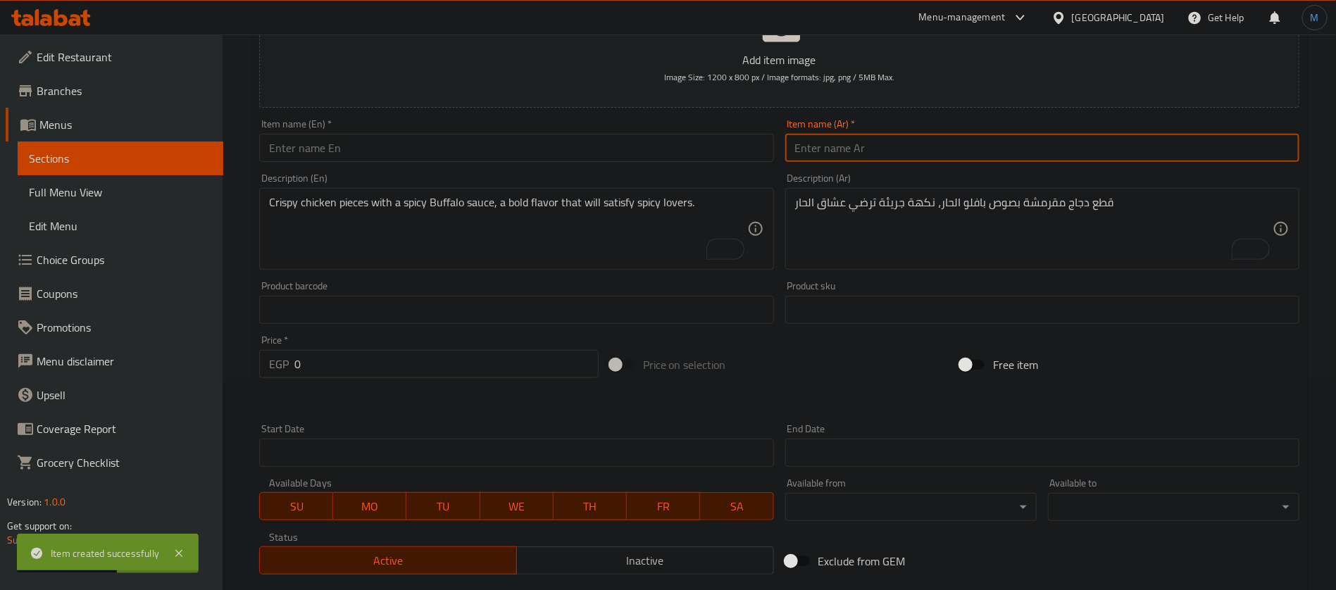
paste input "كريسب أند ديب"
type input "كريسب أند ديب"
click at [941, 236] on textarea "قطع دجاج مقرمشة بصوص بافلو الحار، نكهة جريئة ترضي عشاق الحار" at bounding box center [1034, 229] width 478 height 67
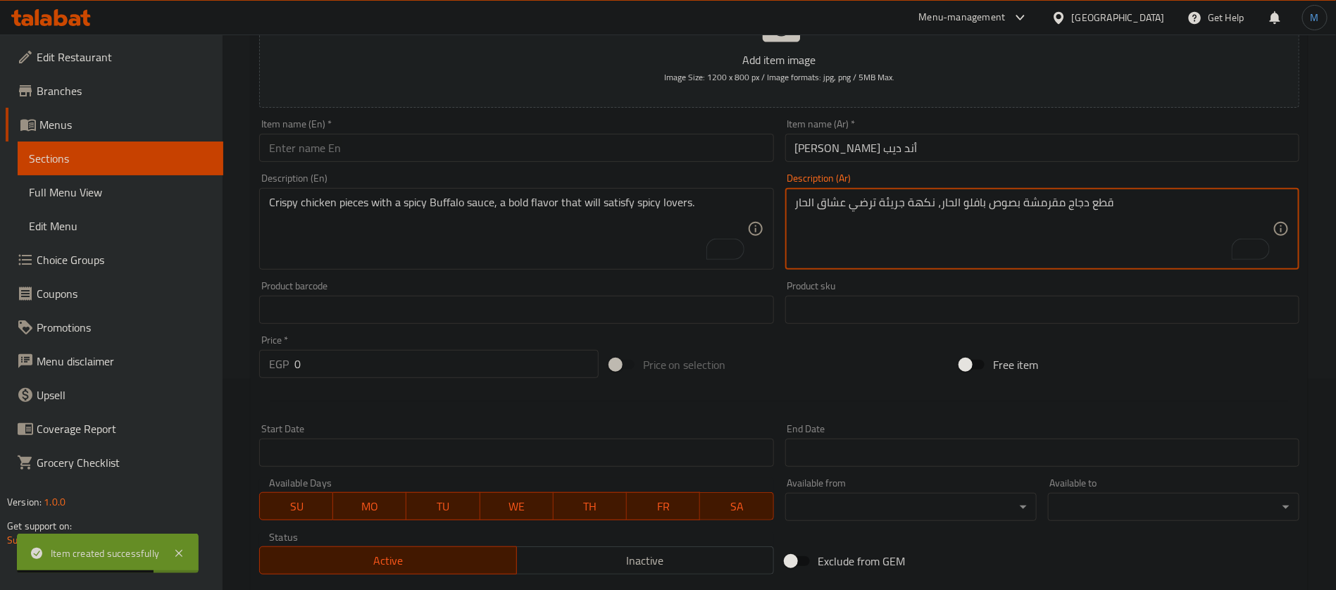
paste textarea "قطع دجاج مقرمش مع صوص غموس مميز، خفيفة وشهية."
type textarea "قطع دجاج مقرمش مع صوص غموس مميز، خفيفة وشهية."
click at [563, 147] on input "text" at bounding box center [516, 148] width 514 height 28
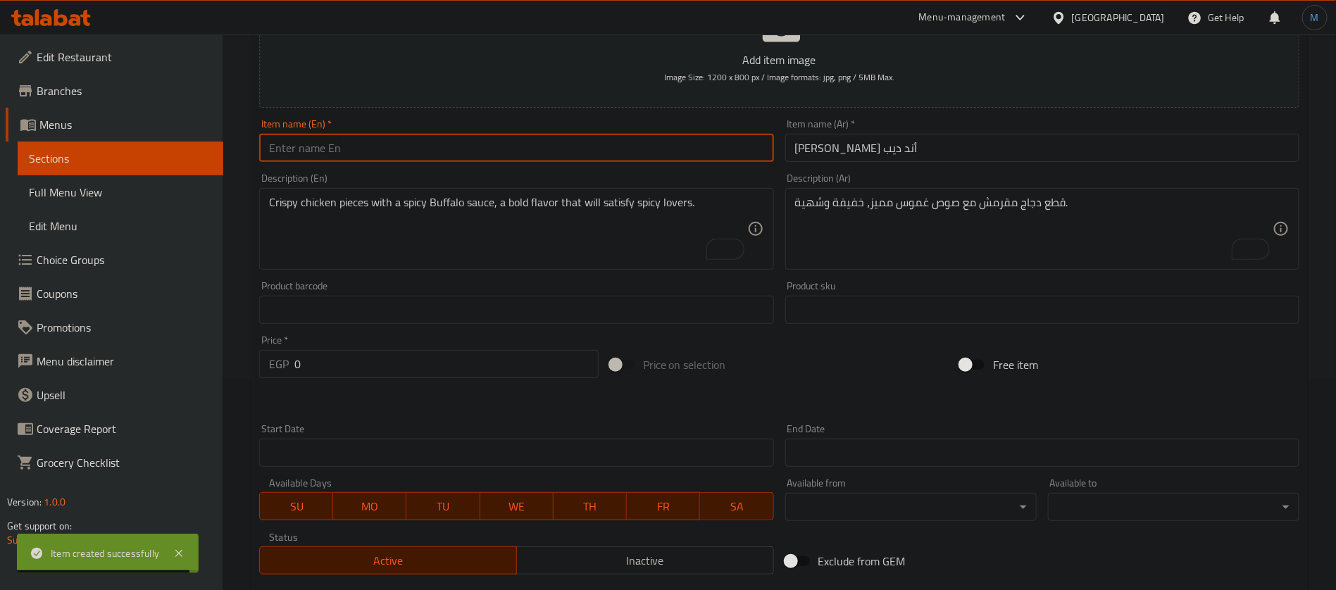
paste input "Crisp 'n' Dip"
type input "Crisp And Dip"
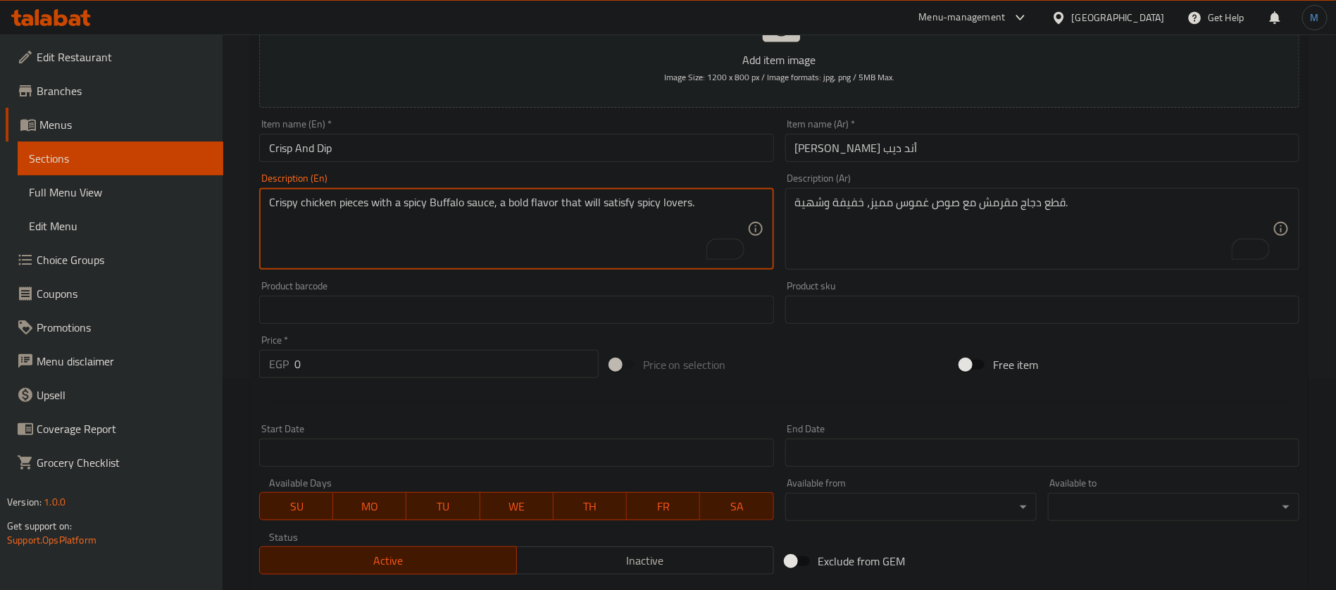
click at [596, 244] on textarea "Crispy chicken pieces with a spicy Buffalo sauce, a bold flavor that will satis…" at bounding box center [508, 229] width 478 height 67
paste textarea "Crispy chicken pieces with a special dipping sauce, light and delicious."
type textarea "Crispy chicken pieces with a special dipping sauce, light and delicious."
click at [439, 351] on input "0" at bounding box center [446, 364] width 304 height 28
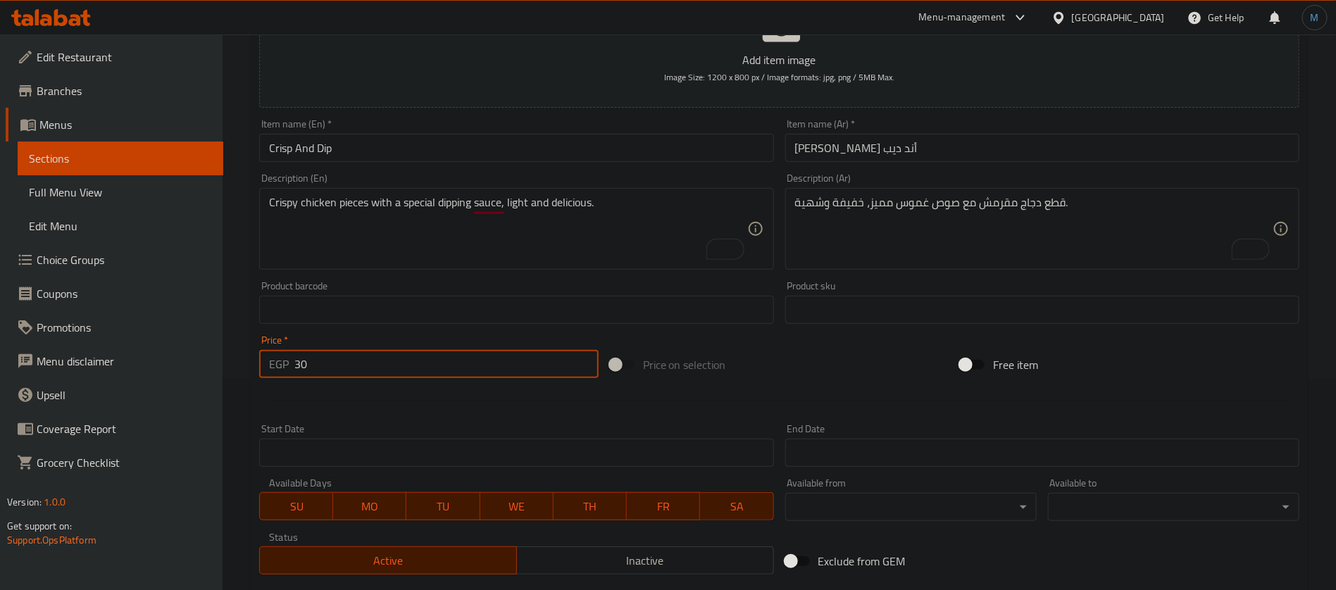
type input "30"
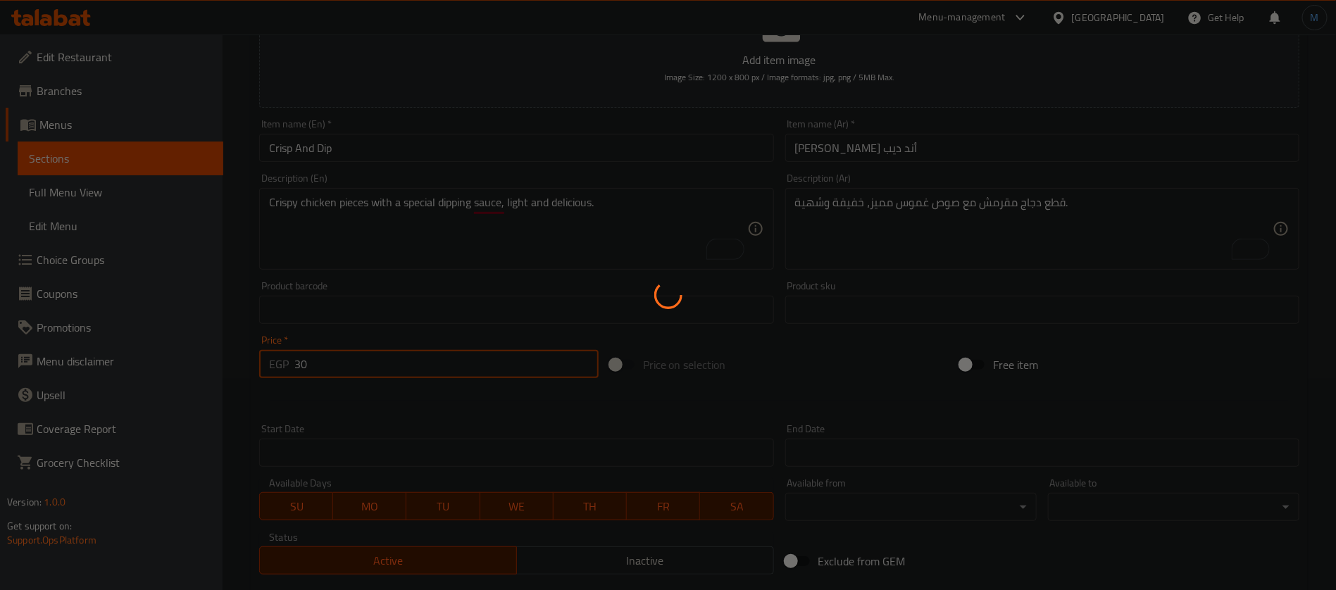
type input "0"
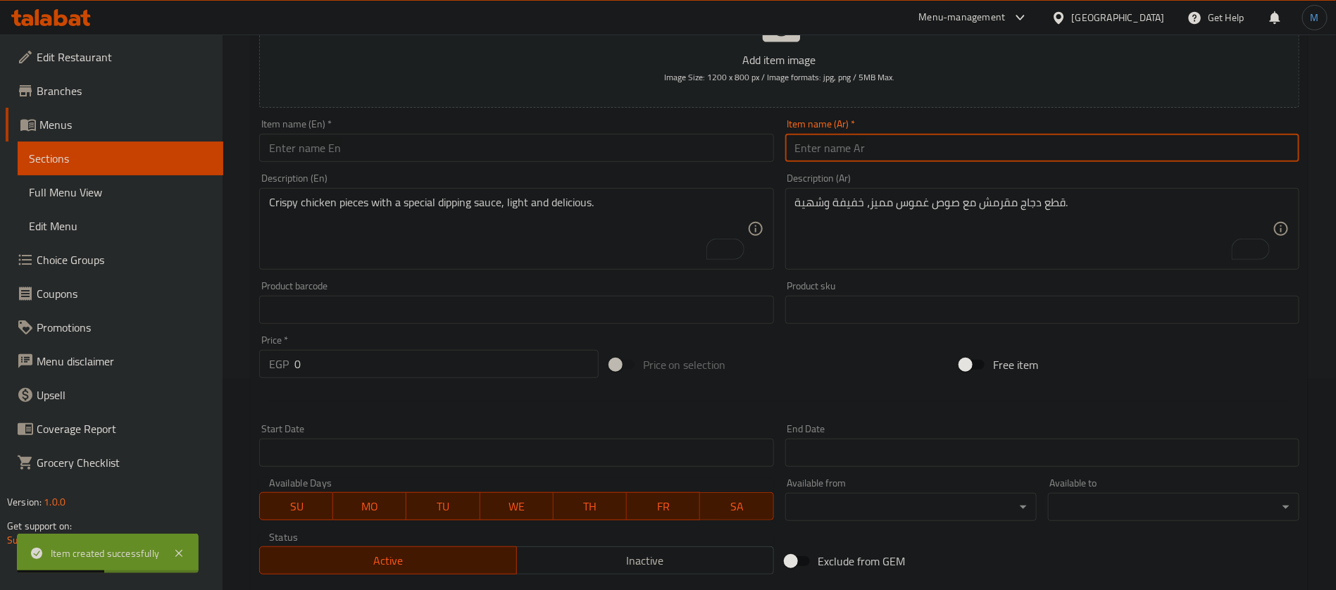
click at [871, 143] on input "text" at bounding box center [1042, 148] width 514 height 28
paste input "وجبة أطفال"
type input "وجبة أطفال"
click at [921, 219] on textarea "To enrich screen reader interactions, please activate Accessibility in Grammarl…" at bounding box center [1034, 229] width 478 height 67
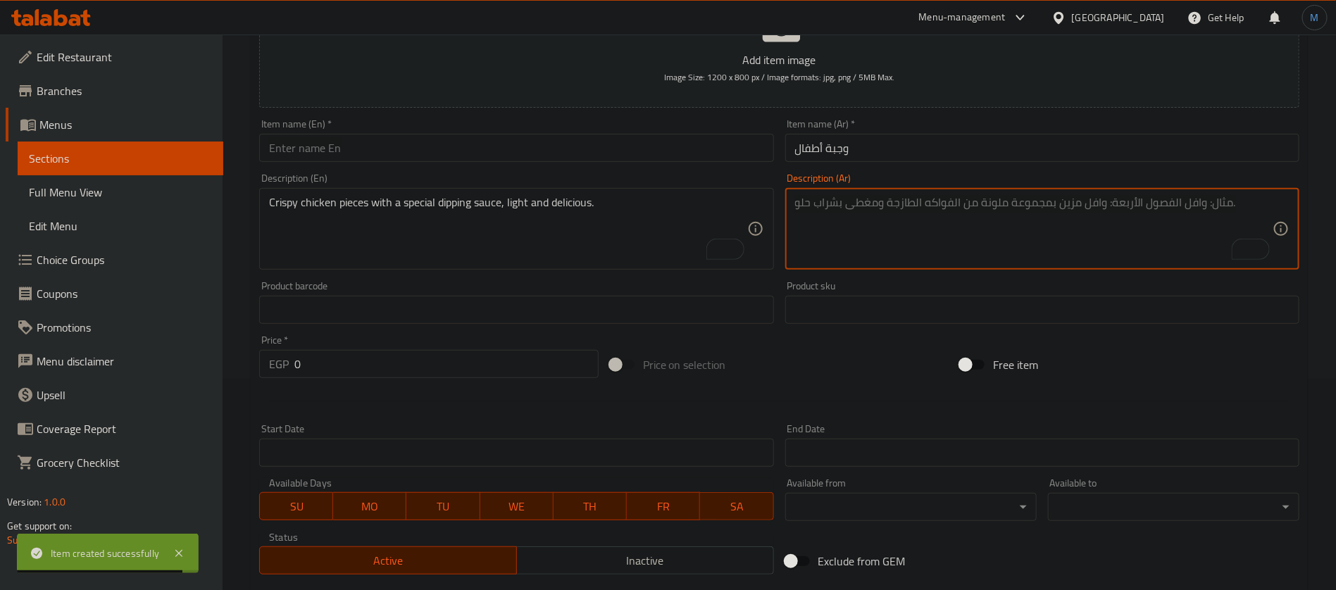
paste textarea "وجبة خفيفة تناسب الأطفال، متكاملة المكونات ولذيذة الطعم."
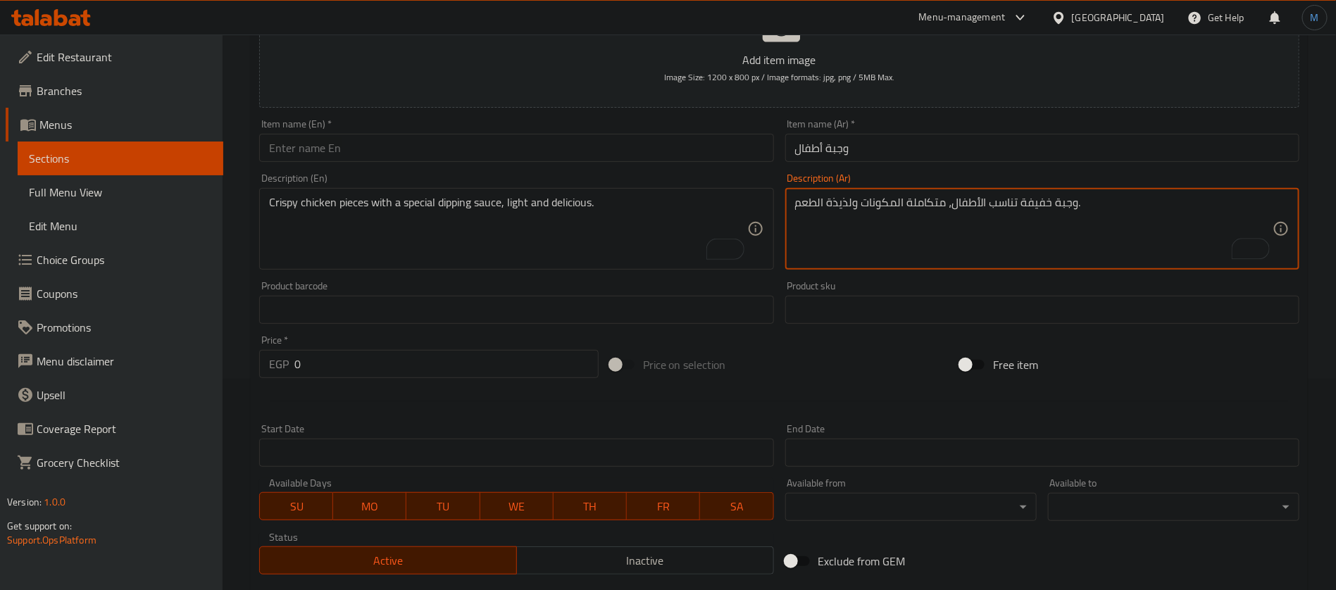
type textarea "وجبة خفيفة تناسب الأطفال، متكاملة المكونات ولذيذة الطعم."
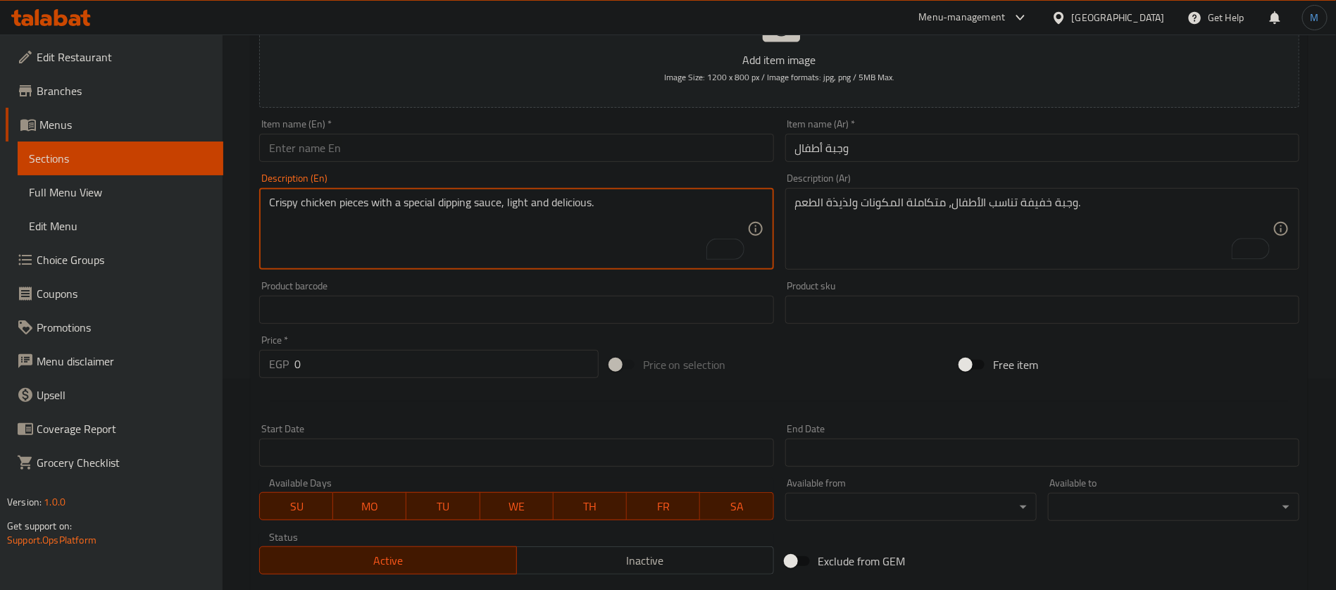
click at [518, 252] on textarea "Crispy chicken pieces with a special dipping sauce, light and delicious." at bounding box center [508, 229] width 478 height 67
paste textarea "A light meal suitable for children, complete with ingredients and delicious tas…"
type textarea "A light meal suitable for children, complete with ingredients and delicious tas…"
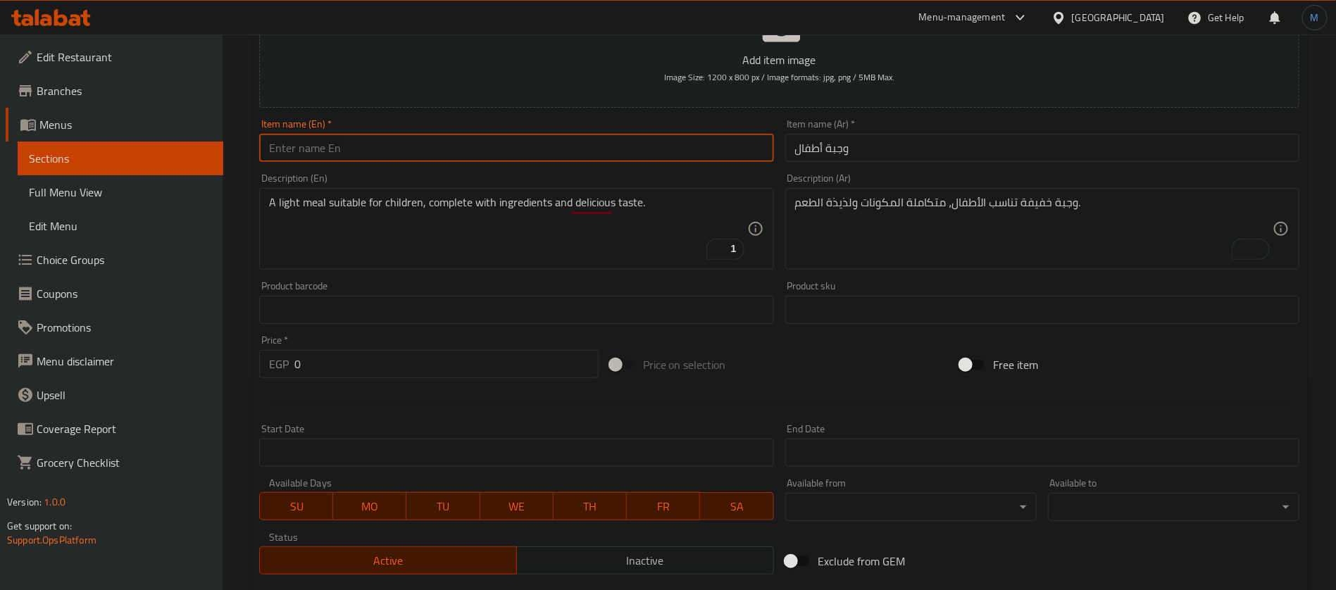
click at [519, 147] on input "text" at bounding box center [516, 148] width 514 height 28
paste input "Kids' Meal"
click at [291, 144] on input "Kids' Meal" at bounding box center [516, 148] width 514 height 28
type input "Kids Meal"
click at [414, 368] on input "0" at bounding box center [446, 364] width 304 height 28
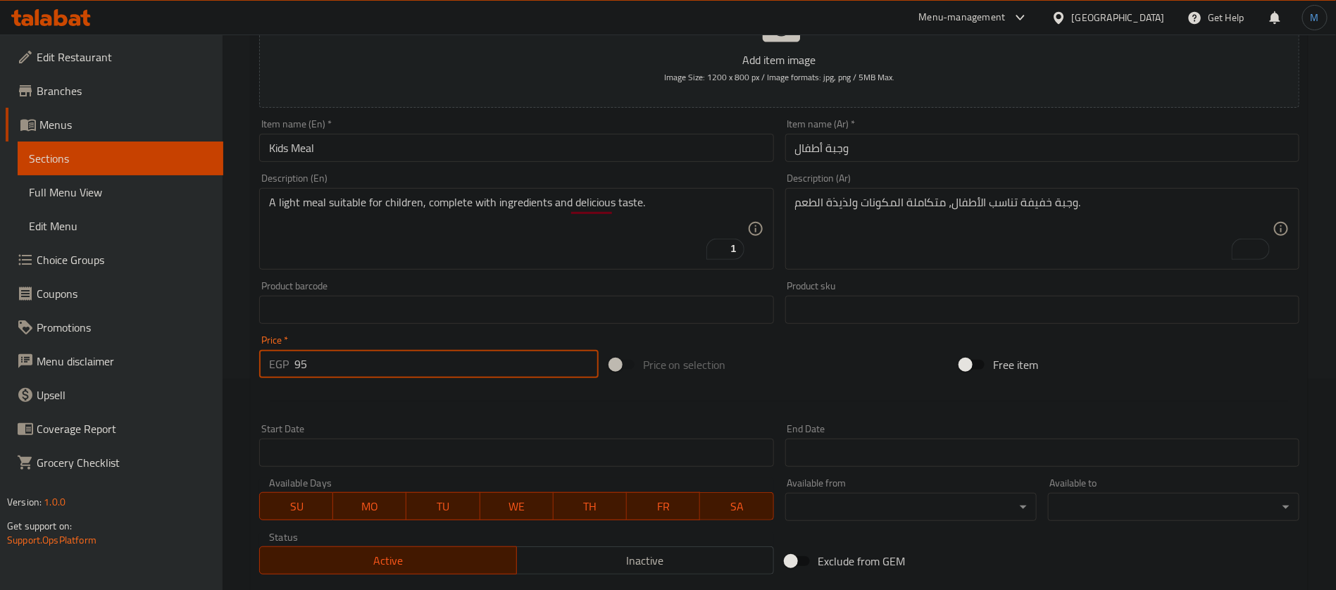
type input "95"
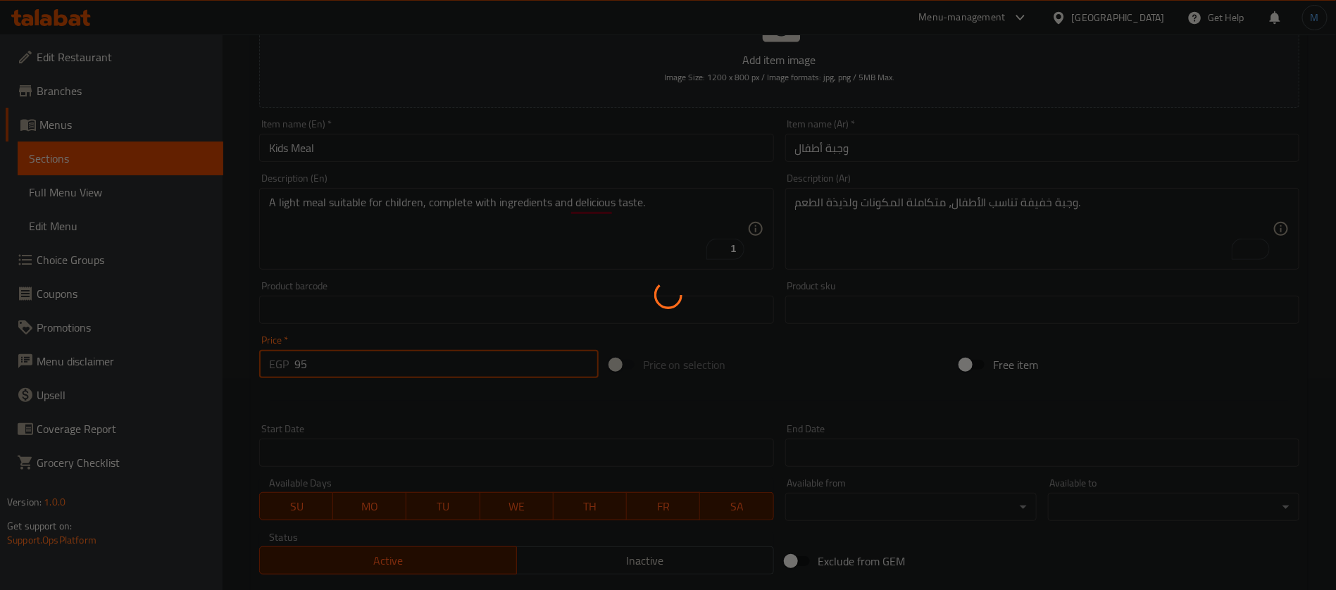
type input "0"
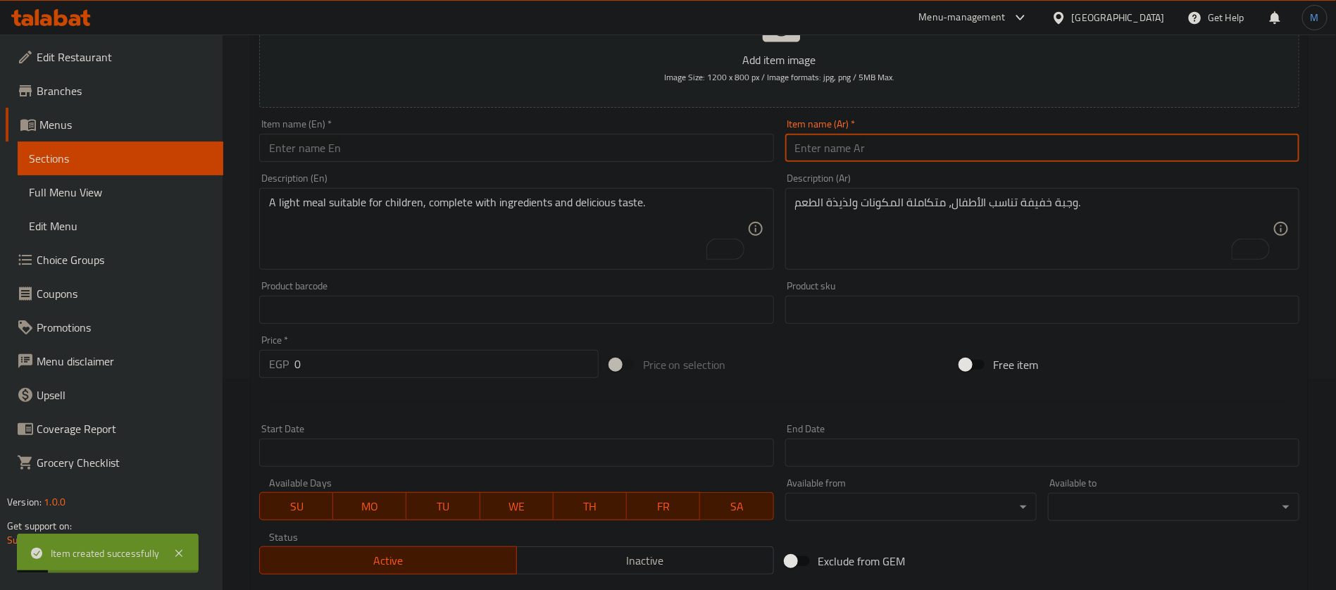
click at [857, 139] on input "text" at bounding box center [1042, 148] width 514 height 28
paste input "بطاطس فرايز"
type input "بطاطس فرايز"
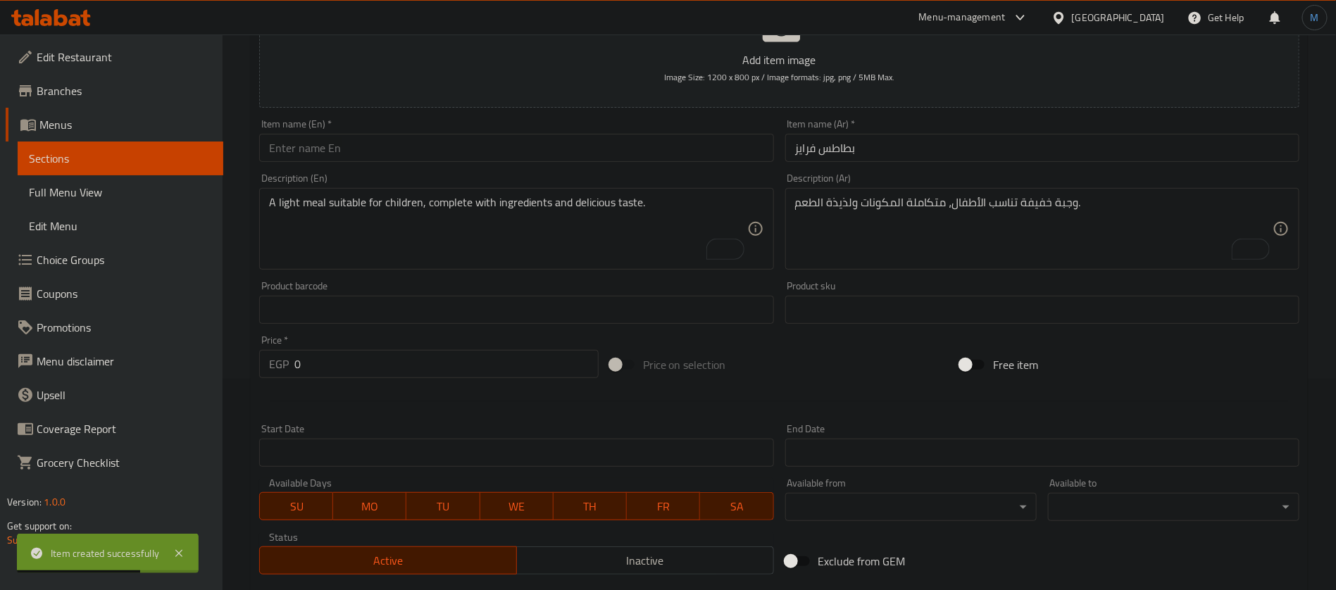
click at [935, 264] on div "وجبة خفيفة تناسب الأطفال، متكاملة المكونات ولذيذة الطعم. Description (Ar)" at bounding box center [1042, 229] width 514 height 82
paste textarea "بطاطس مقلية ذهبية، مقرمشة من الخارج وطرية من الداخل"
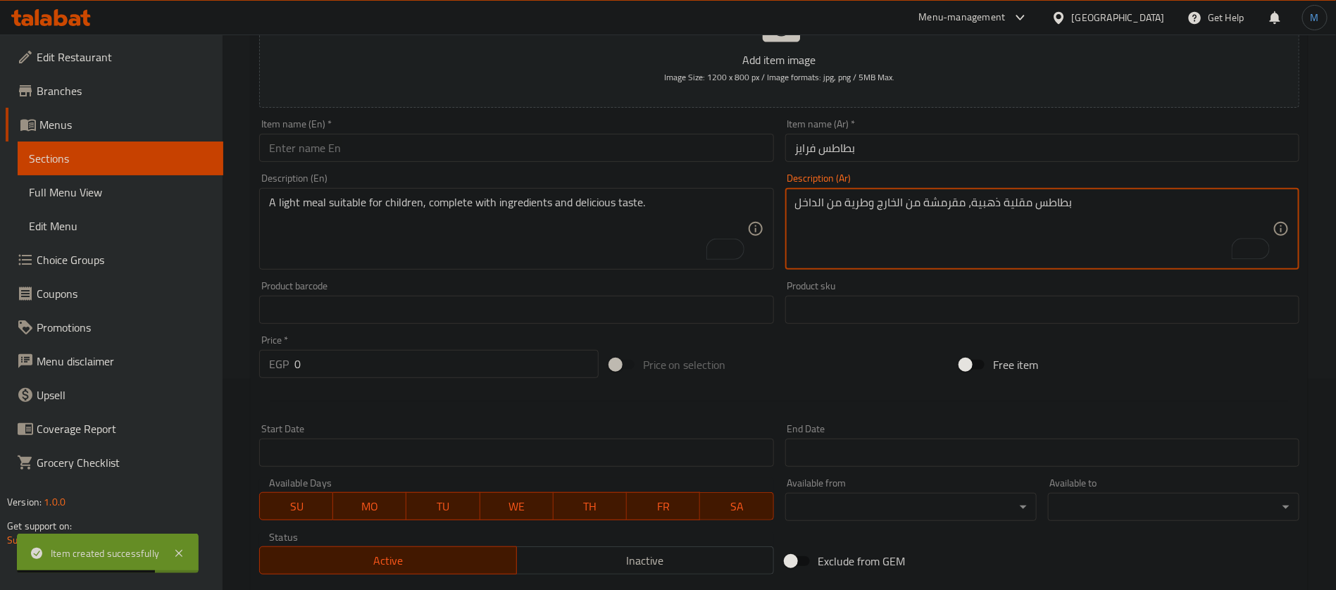
type textarea "بطاطس مقلية ذهبية، مقرمشة من الخارج وطرية من الداخل"
click at [562, 238] on textarea "A light meal suitable for children, complete with ingredients and delicious tas…" at bounding box center [508, 229] width 478 height 67
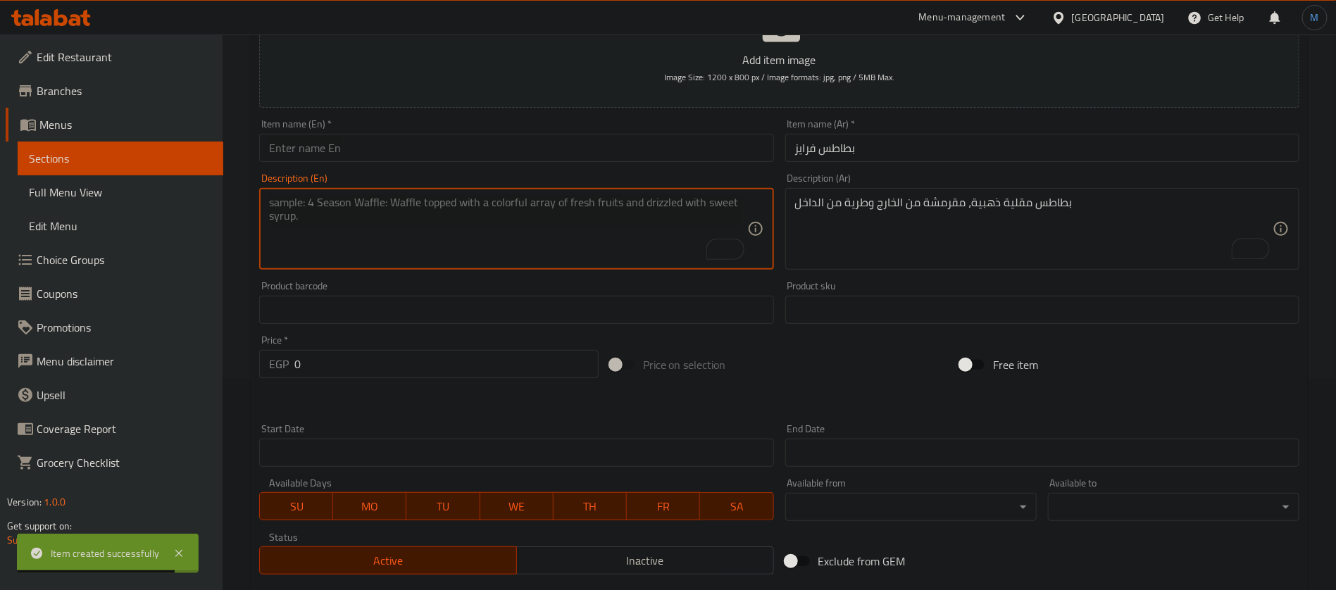
paste textarea "Golden fries, crispy on the outside and soft on the inside"
type textarea "Golden fries, crispy on the outside and soft on the inside"
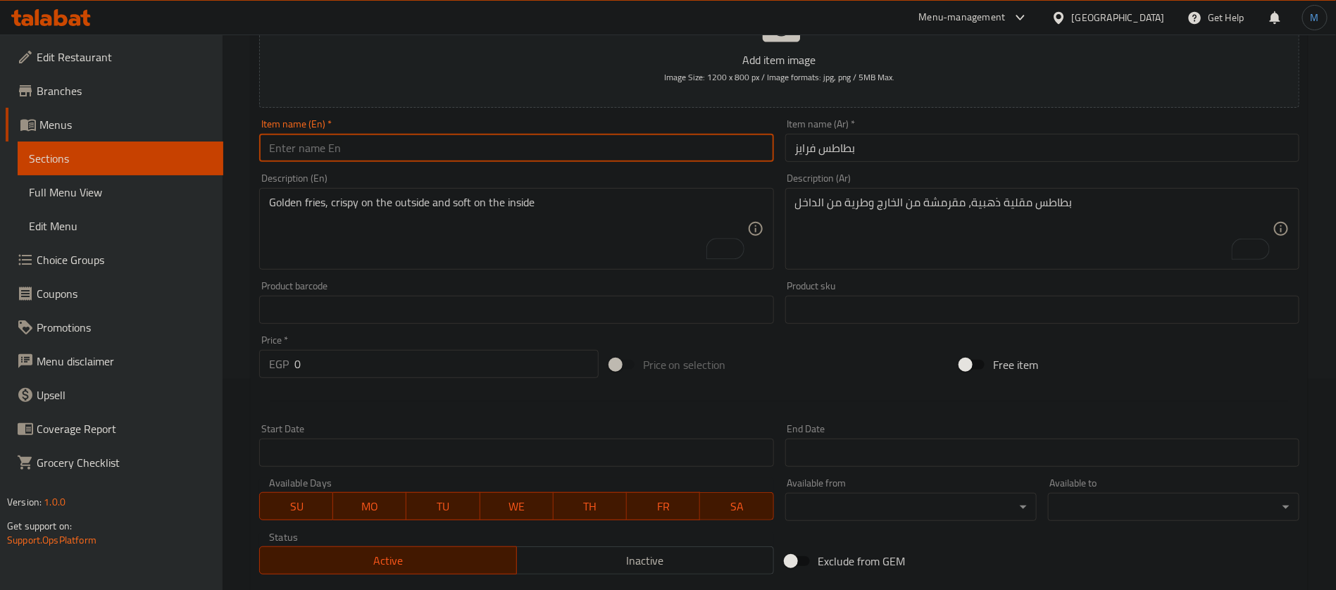
click at [515, 151] on input "text" at bounding box center [516, 148] width 514 height 28
paste input "Fries"
type input "Fries"
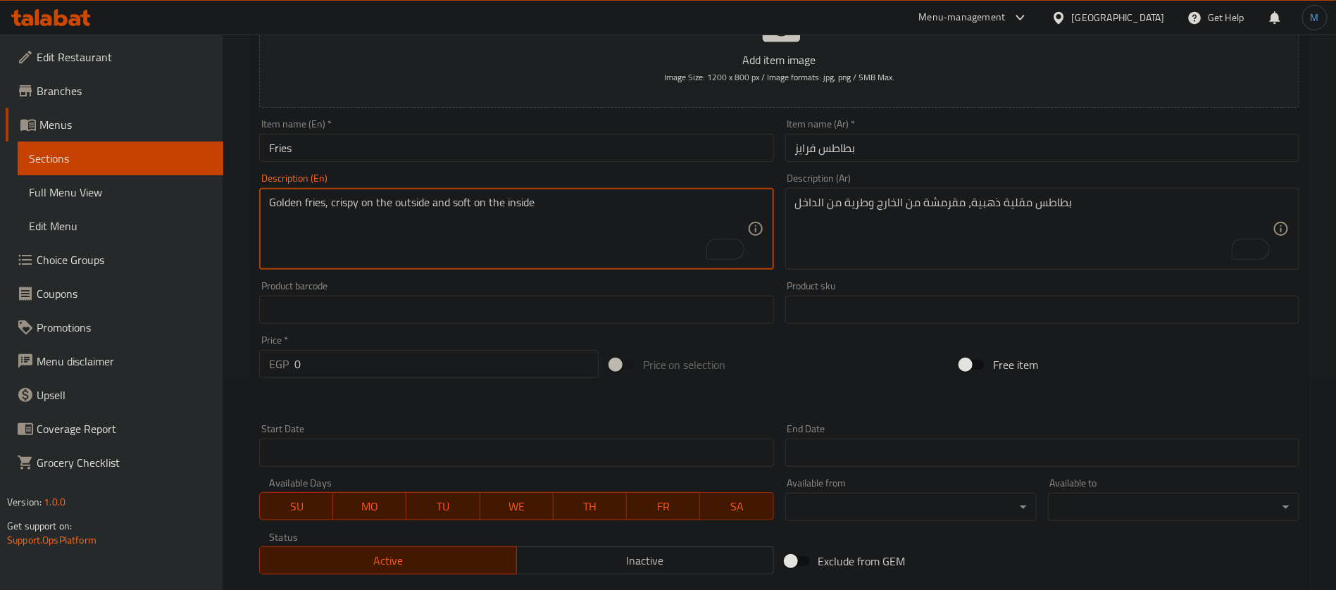
click at [315, 203] on textarea "Golden fries, crispy on the outside and soft on the inside" at bounding box center [508, 229] width 478 height 67
paste textarea "potato"
type textarea "Golden potato , crispy on the outside and soft on the inside"
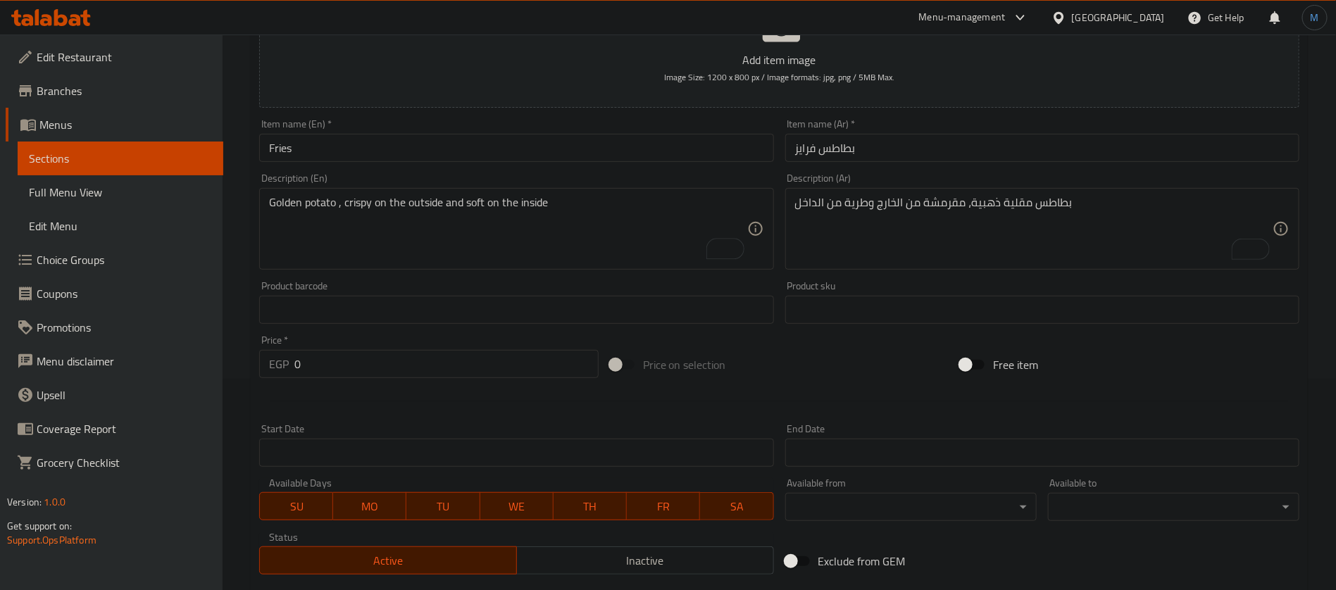
click at [320, 162] on div "Item name (En)   * Fries Item name (En) *" at bounding box center [516, 140] width 525 height 54
click at [337, 133] on div "Item name (En)   * Fries Item name (En) *" at bounding box center [516, 140] width 514 height 43
click at [340, 144] on input "Fries" at bounding box center [516, 148] width 514 height 28
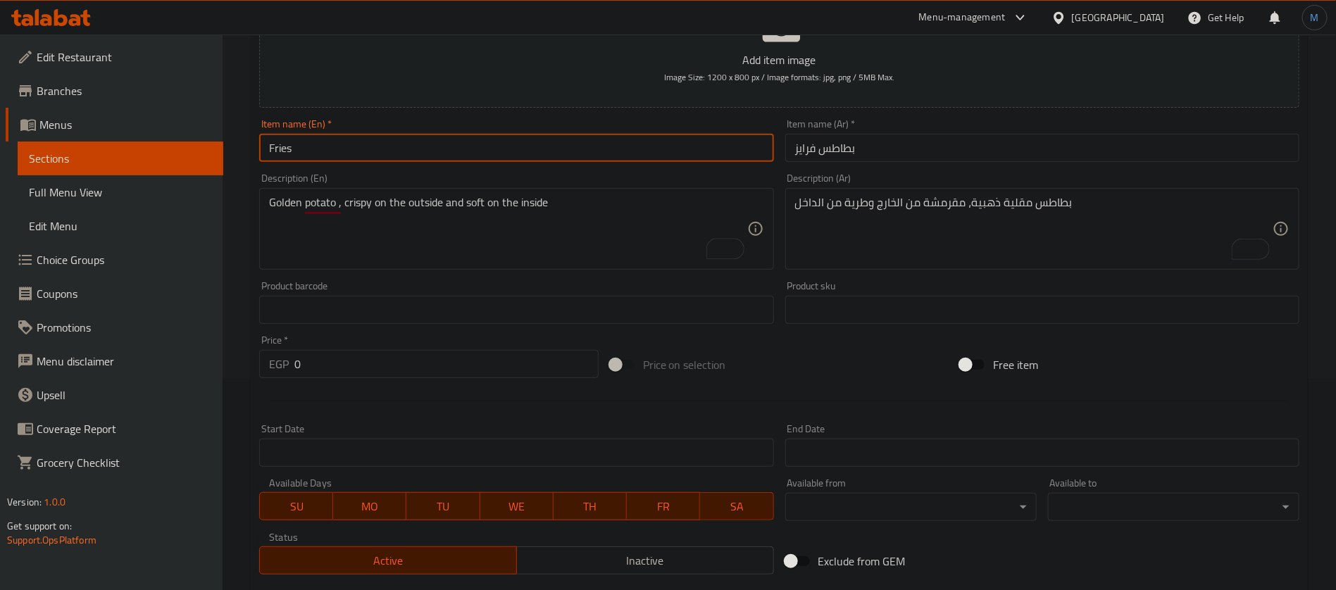
paste input "potato"
type input "Potato Fries"
click at [390, 359] on input "0" at bounding box center [446, 364] width 304 height 28
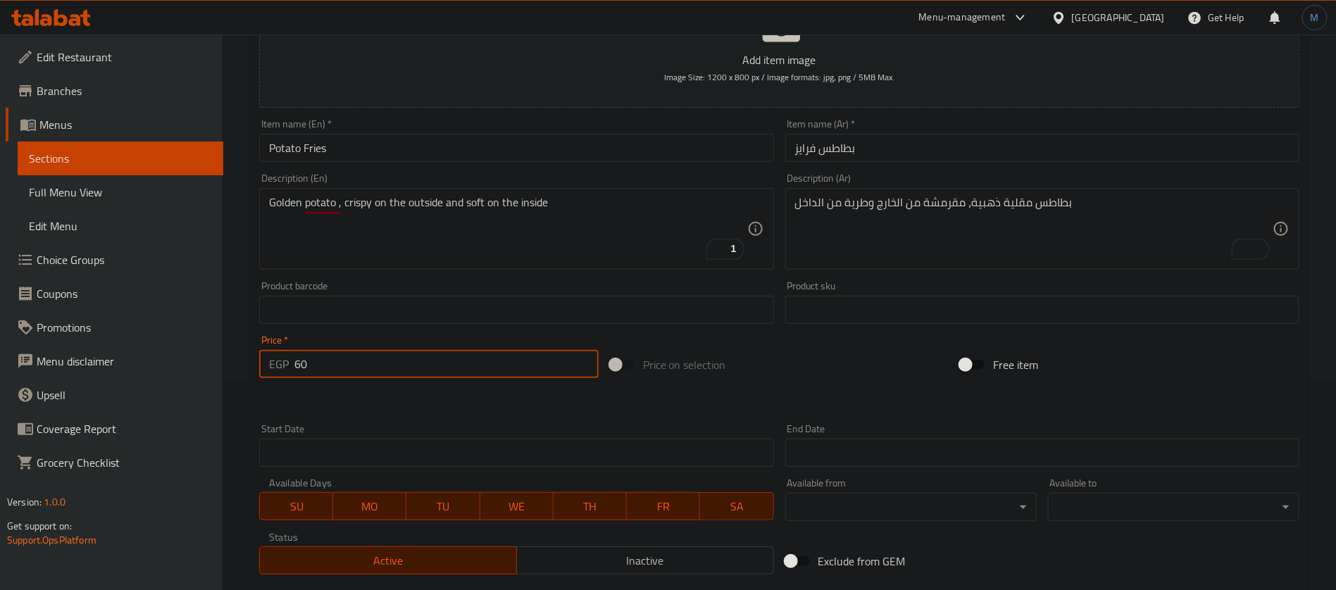
type input "60"
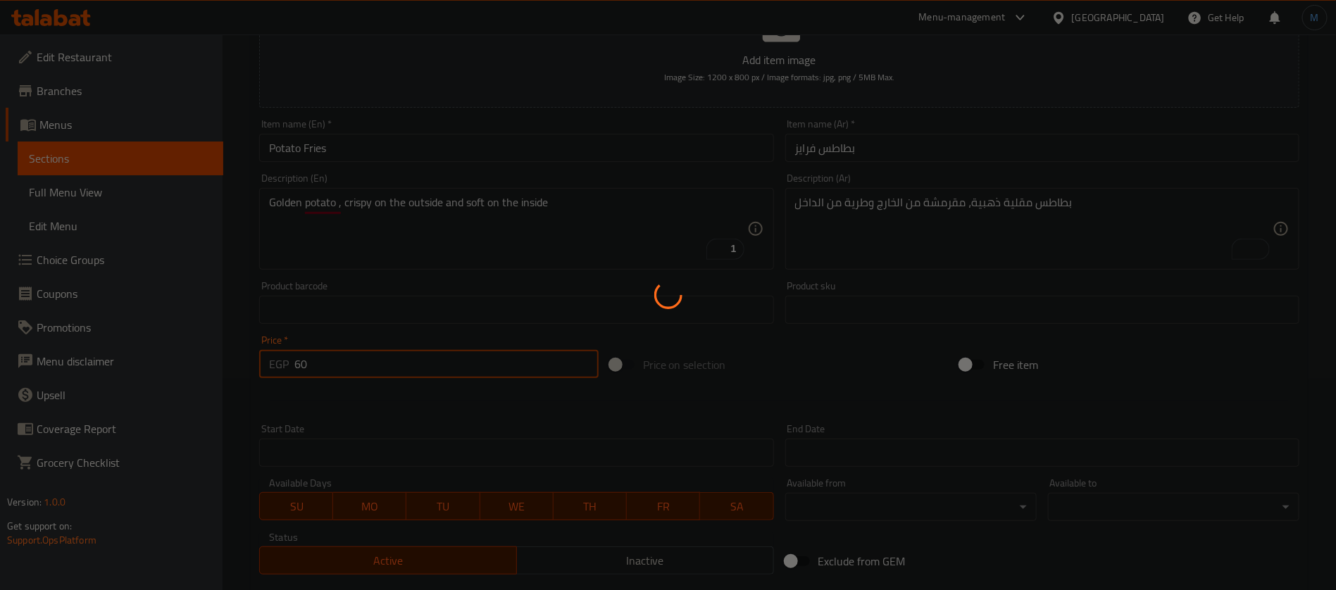
scroll to position [0, 0]
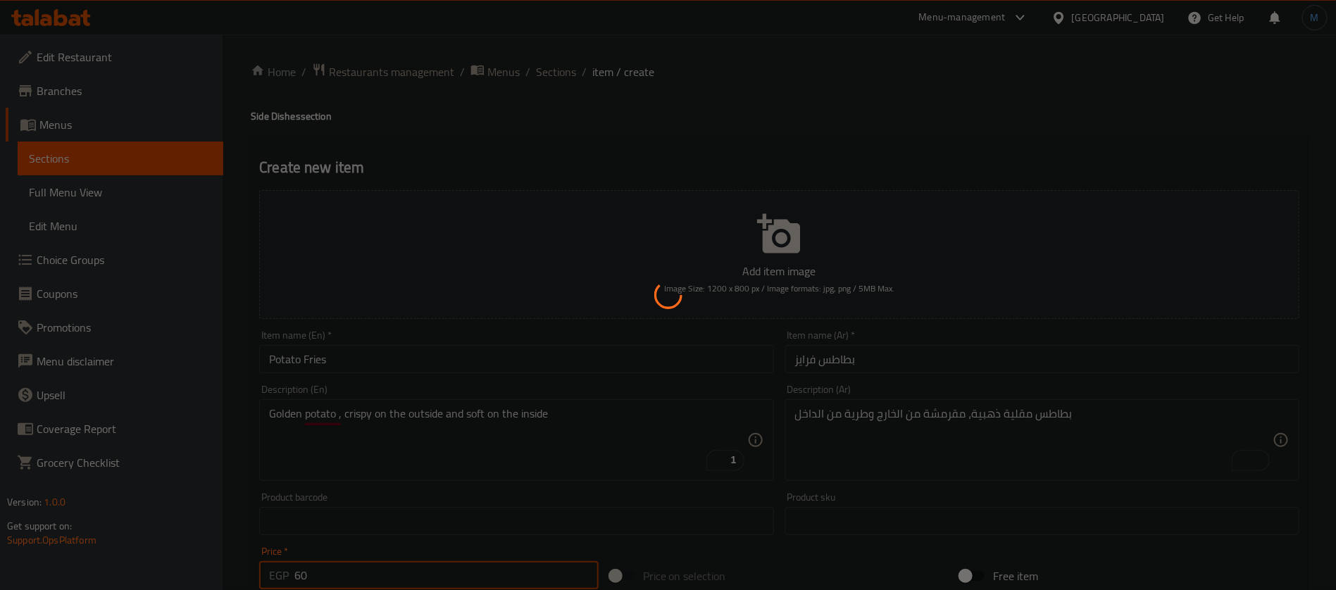
type input "0"
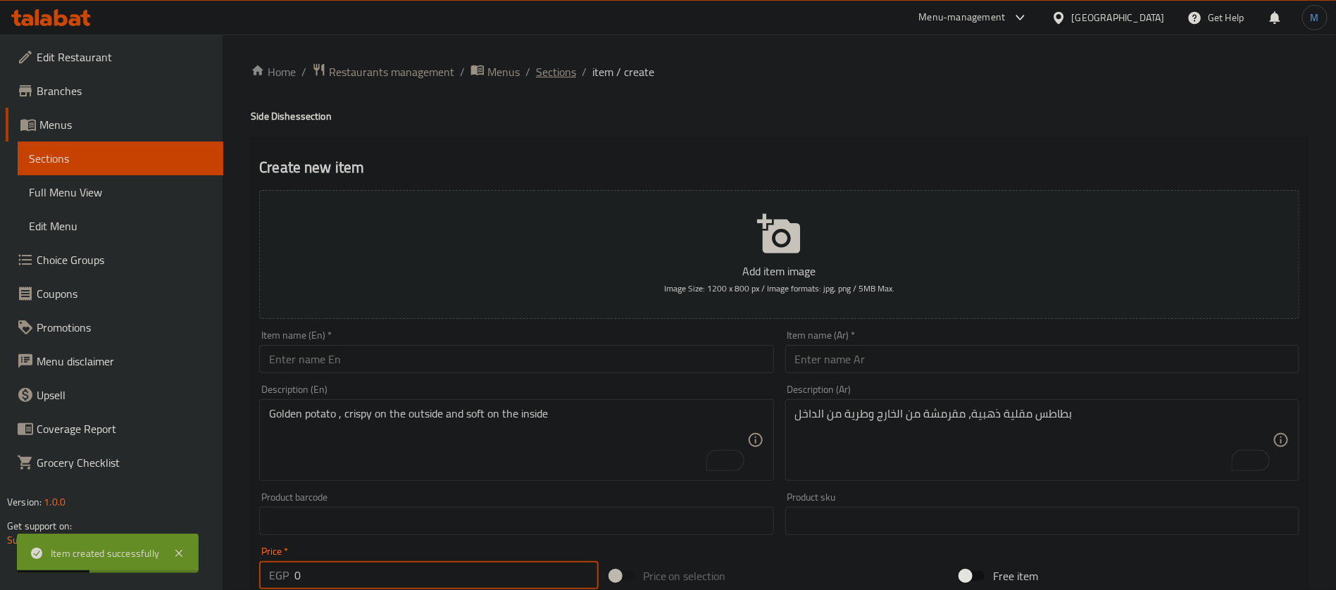
click at [556, 79] on span "Sections" at bounding box center [556, 71] width 40 height 17
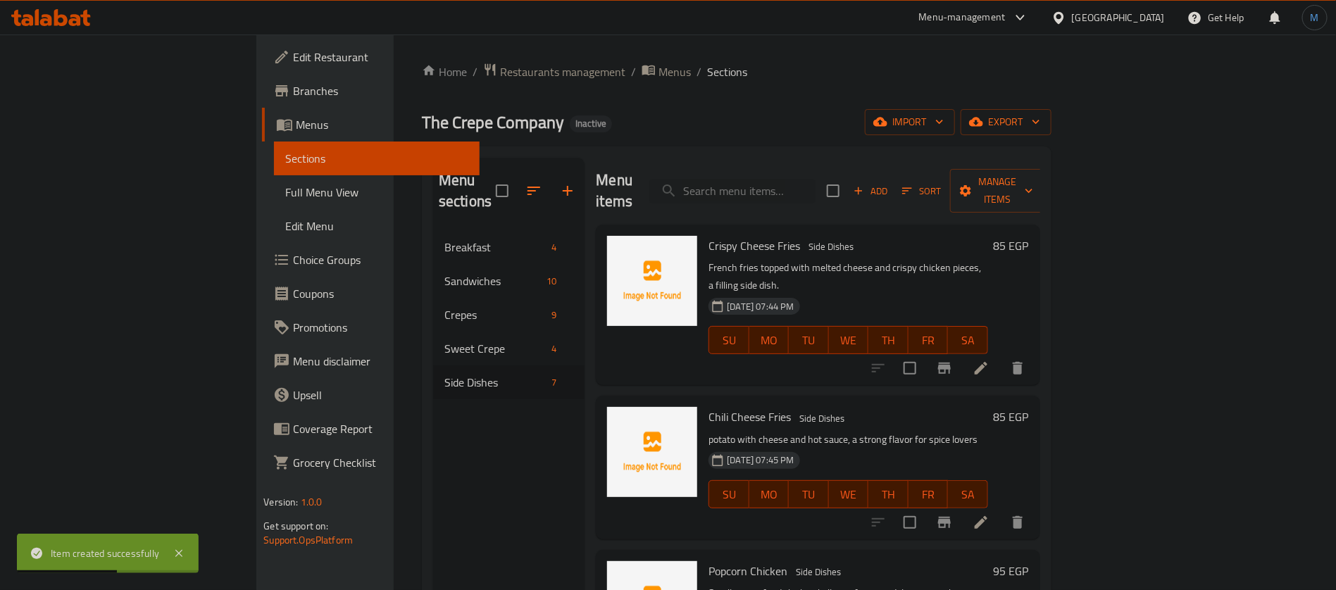
click at [274, 202] on link "Full Menu View" at bounding box center [377, 192] width 206 height 34
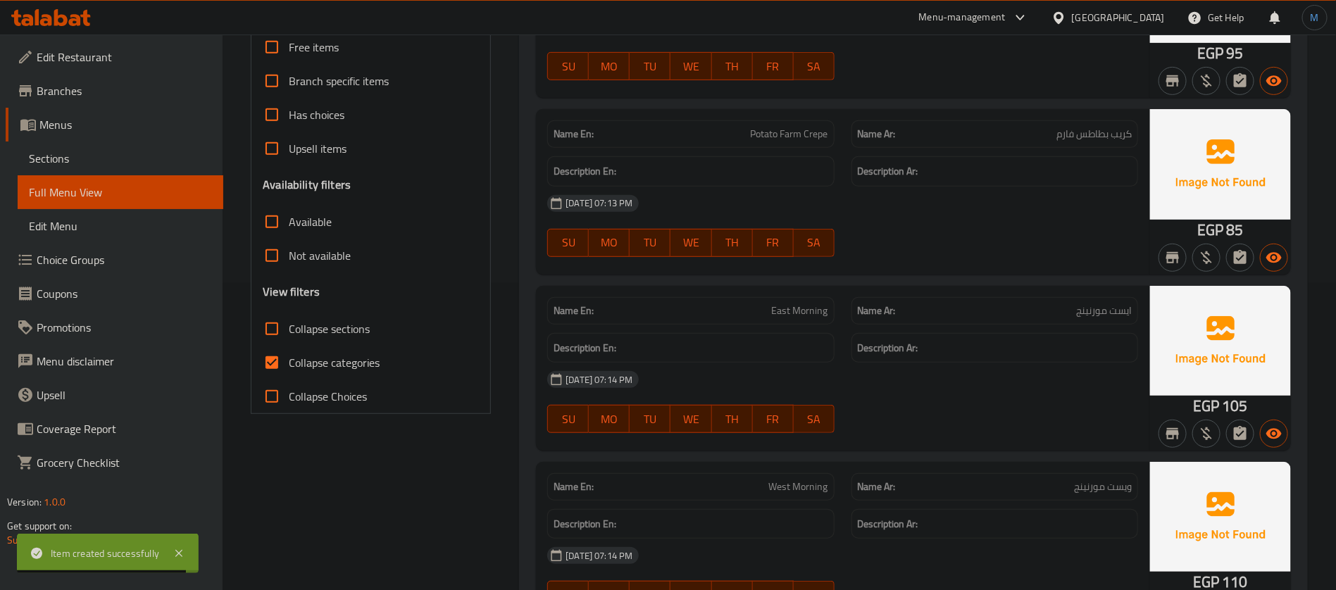
scroll to position [317, 0]
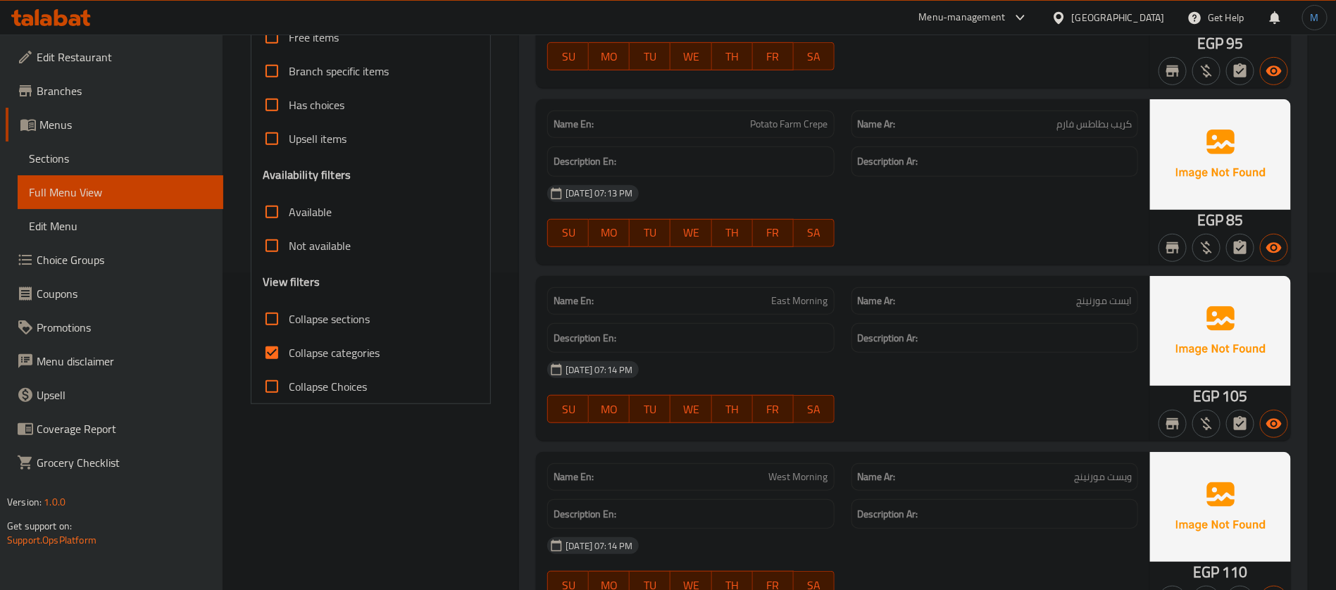
click at [277, 346] on input "Collapse categories" at bounding box center [272, 353] width 34 height 34
checkbox input "false"
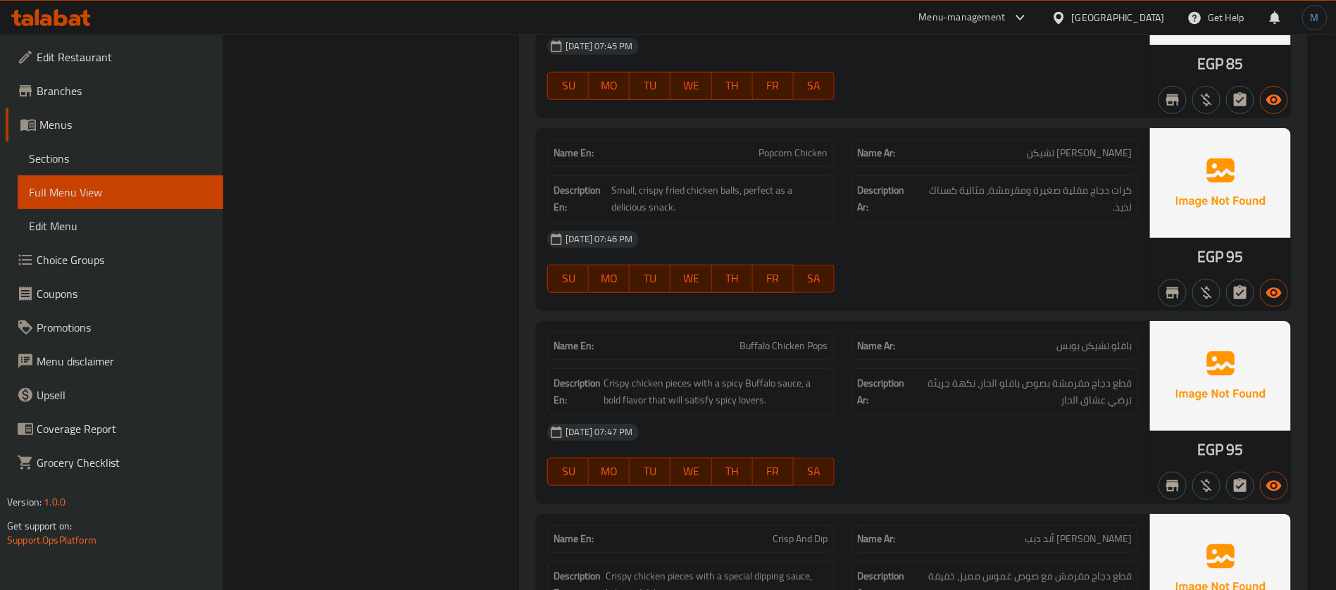
scroll to position [5282, 0]
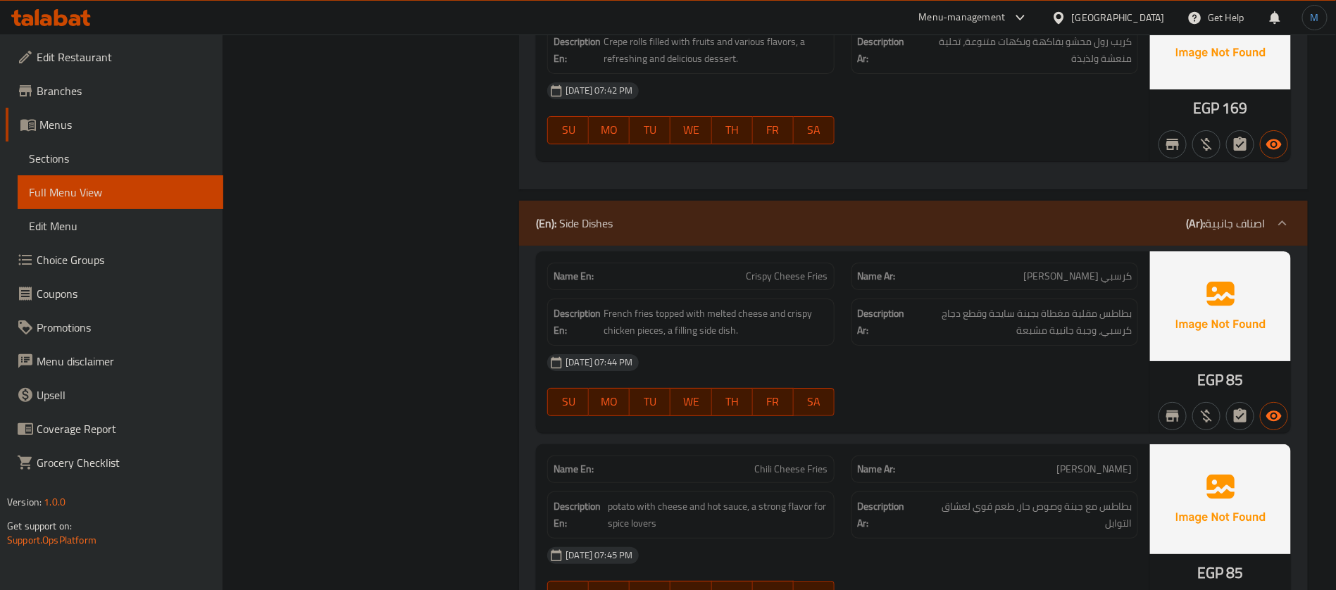
click at [137, 87] on span "Branches" at bounding box center [124, 90] width 175 height 17
